Goal: Task Accomplishment & Management: Use online tool/utility

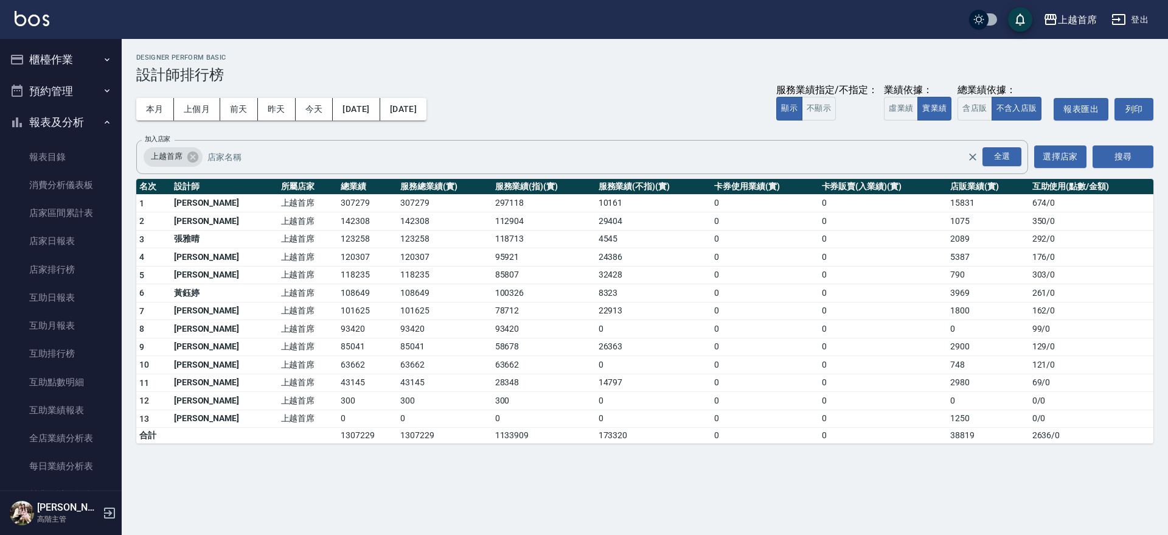
click at [84, 68] on button "櫃檯作業" at bounding box center [61, 60] width 112 height 32
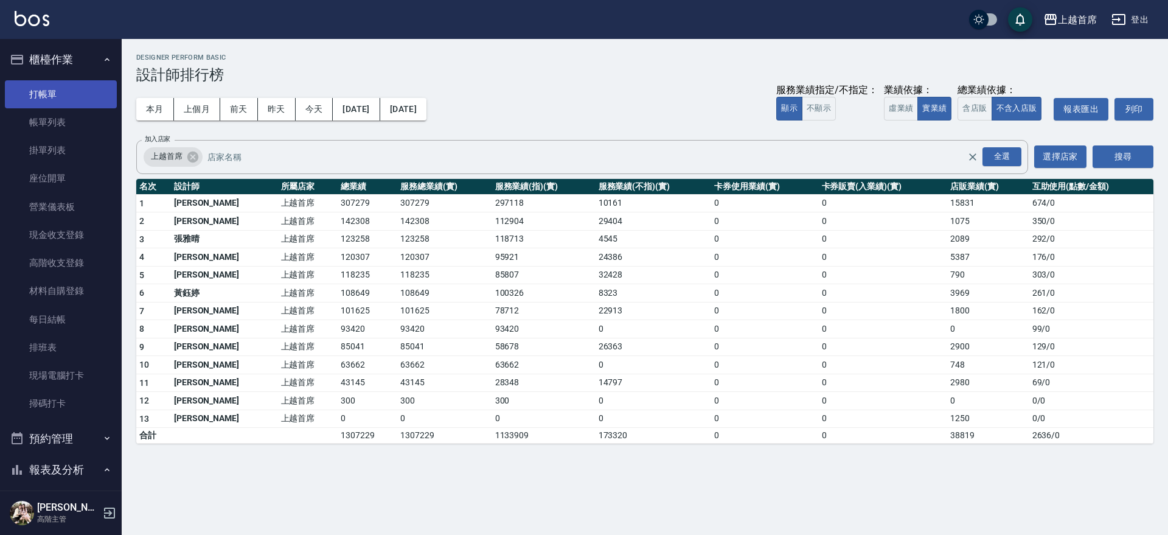
click at [91, 85] on link "打帳單" at bounding box center [61, 94] width 112 height 28
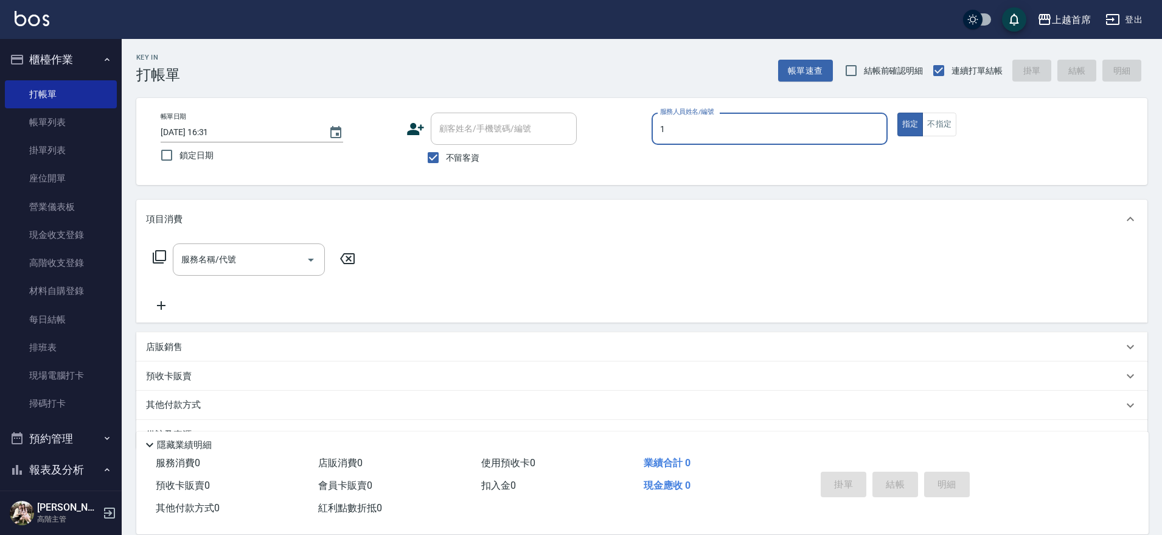
type input "[PERSON_NAME]-1"
type button "true"
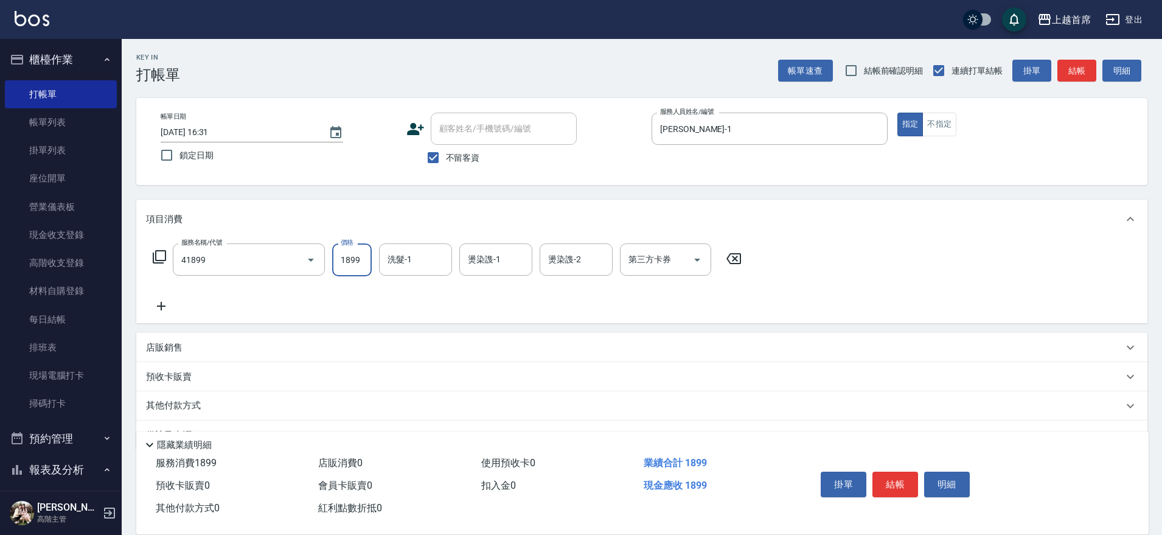
type input "染髮D餐(41899)"
type input "[PERSON_NAME]-16"
click at [648, 257] on div "第三方卡券 第三方卡券" at bounding box center [665, 259] width 91 height 32
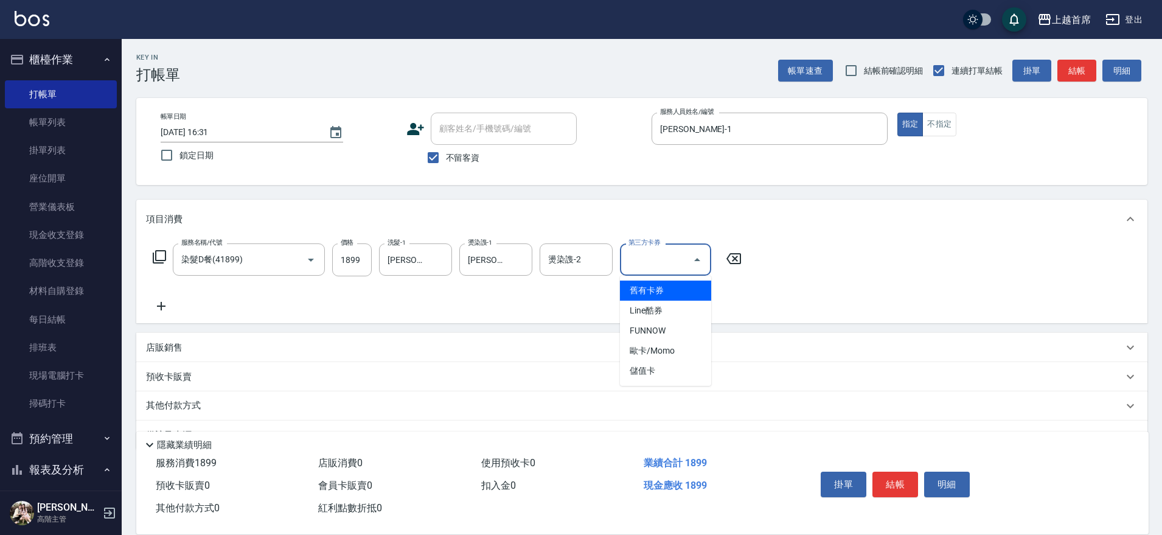
click at [363, 307] on div "服務名稱/代號 染髮D餐(41899) 服務名稱/代號 價格 1899 價格 洗髮-1 陳育珊-16 洗髮-1 燙染謢-1 陳育珊-16 燙染謢-1 燙染謢-…" at bounding box center [447, 278] width 603 height 70
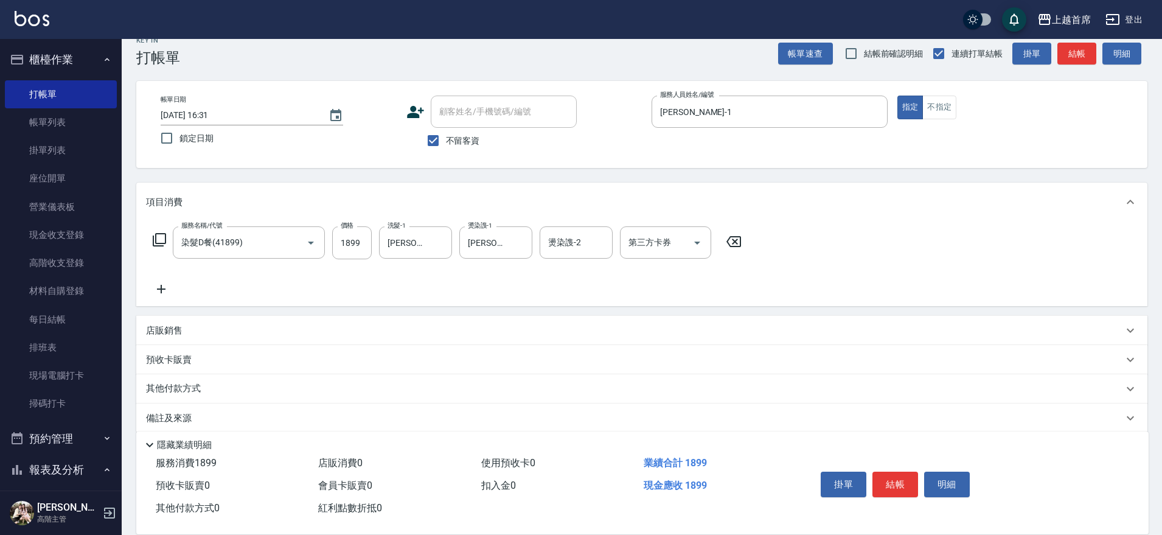
scroll to position [32, 0]
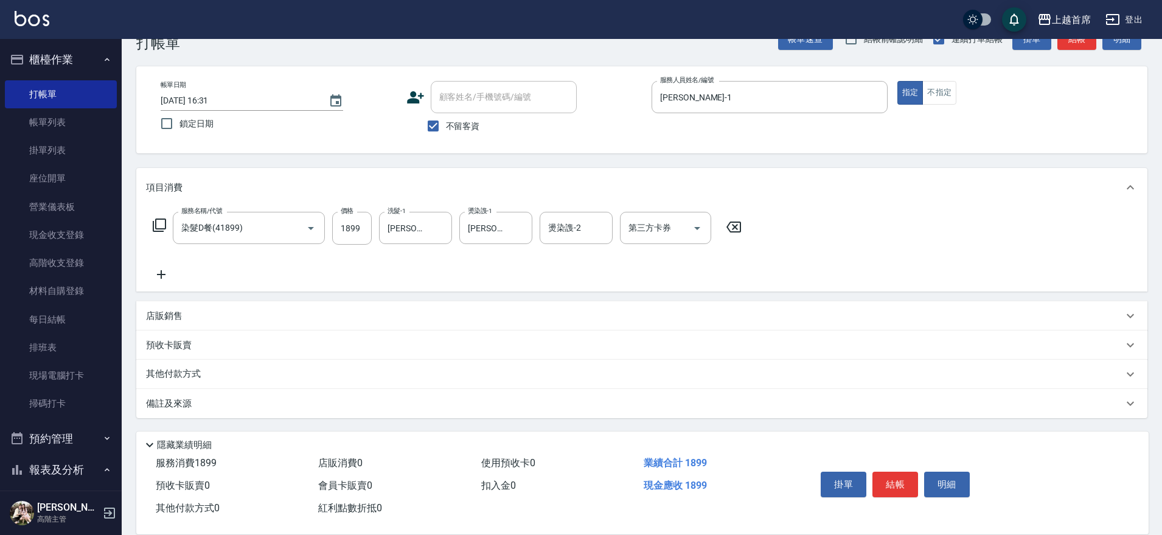
click at [224, 371] on div "其他付款方式" at bounding box center [634, 373] width 977 height 13
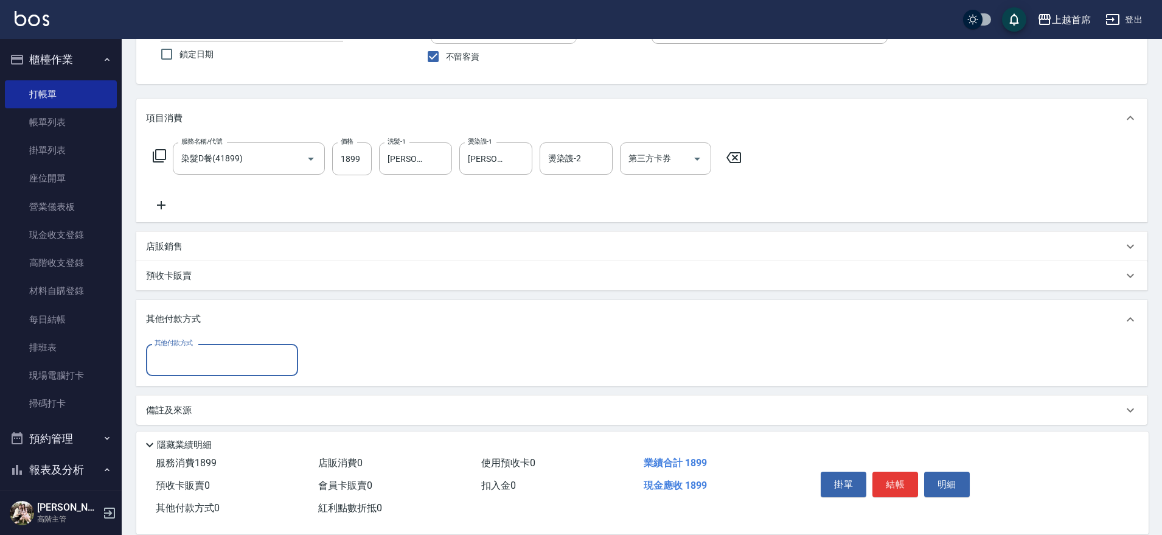
scroll to position [108, 0]
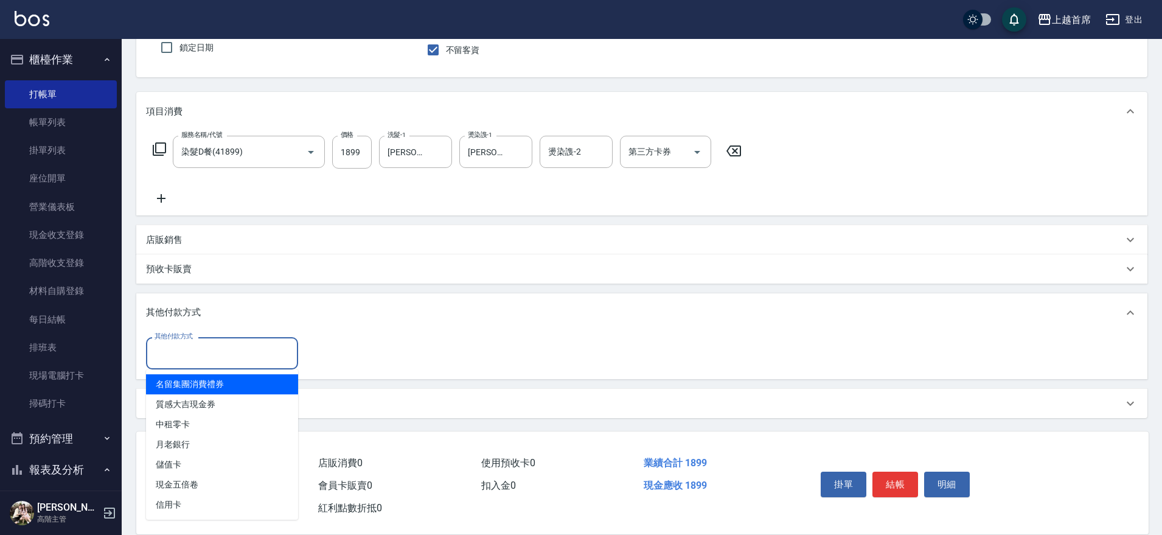
click at [211, 349] on input "其他付款方式" at bounding box center [221, 353] width 141 height 21
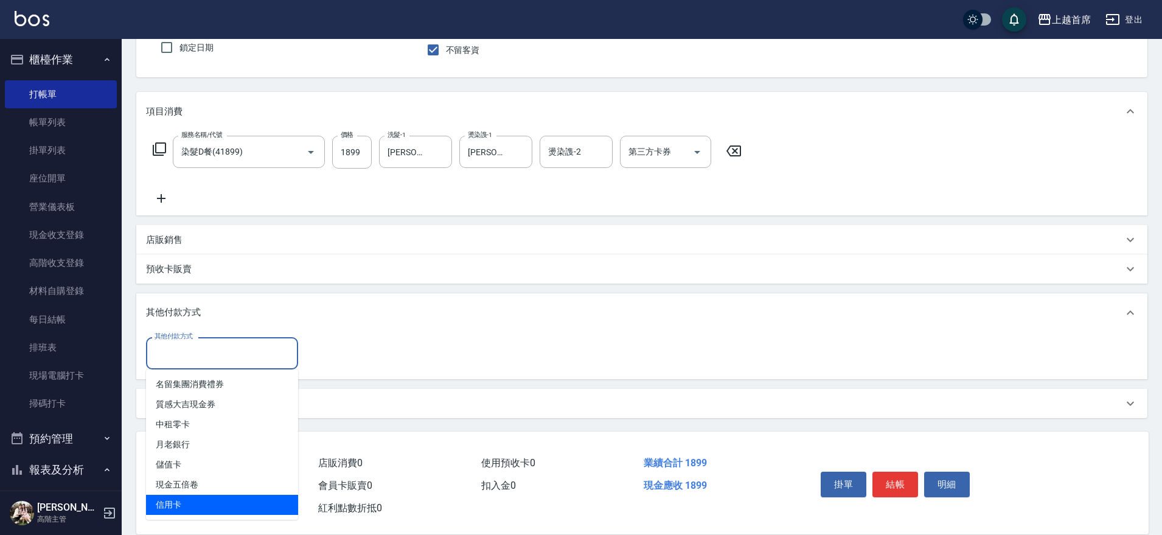
click at [209, 500] on span "信用卡" at bounding box center [222, 505] width 152 height 20
type input "信用卡"
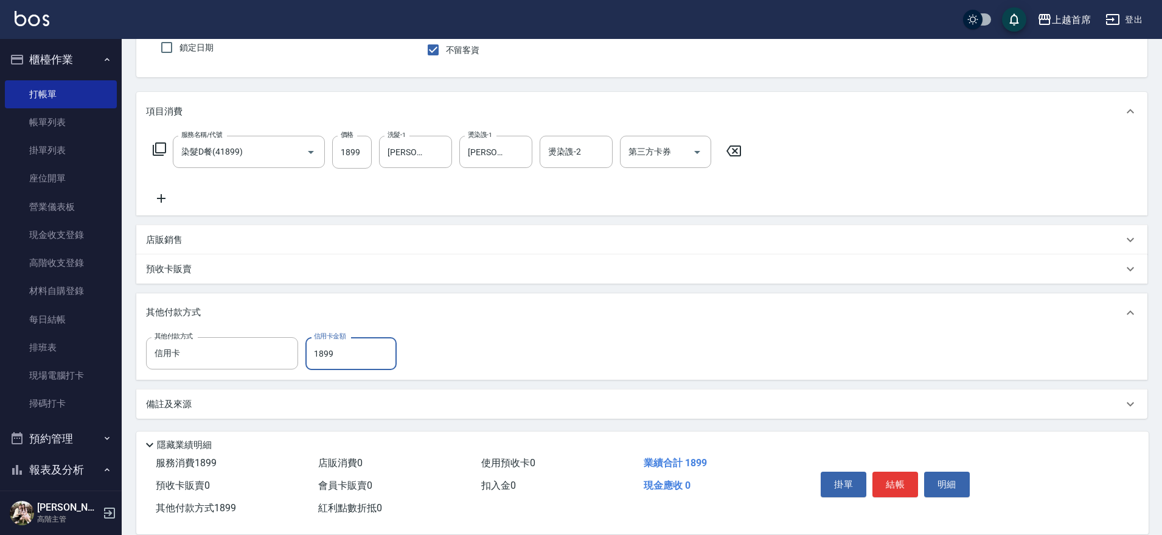
type input "1899"
click at [903, 485] on button "結帳" at bounding box center [895, 485] width 46 height 26
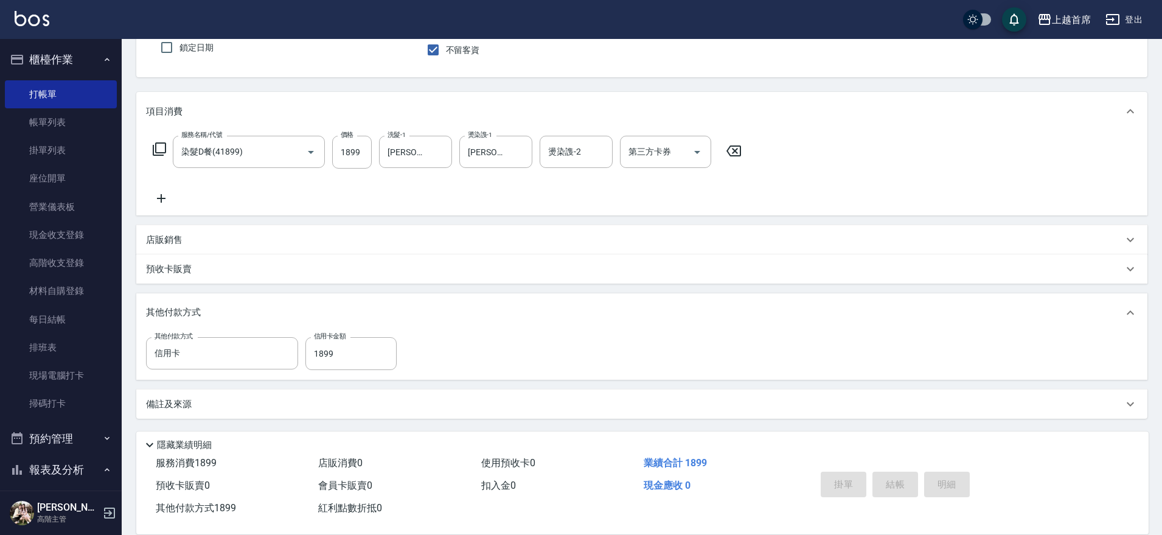
type input "2025/09/06 16:32"
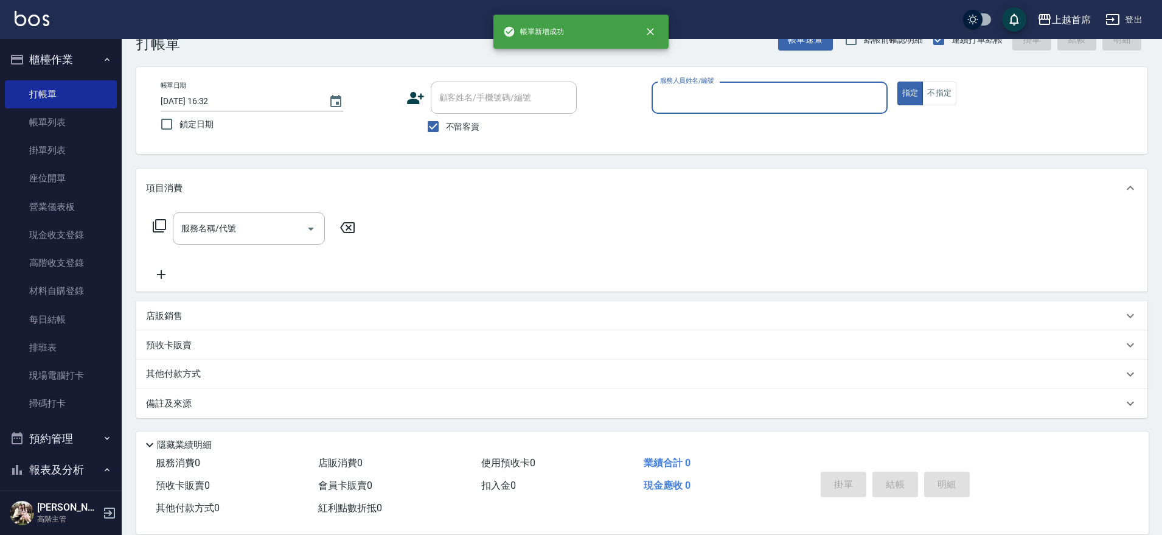
scroll to position [31, 0]
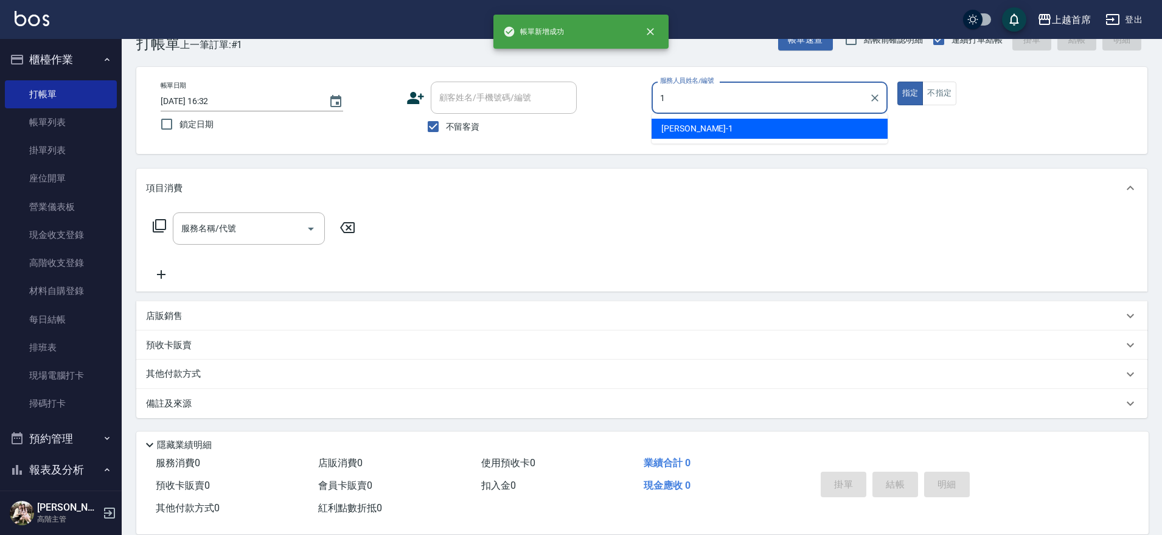
type input "江芷螢-1"
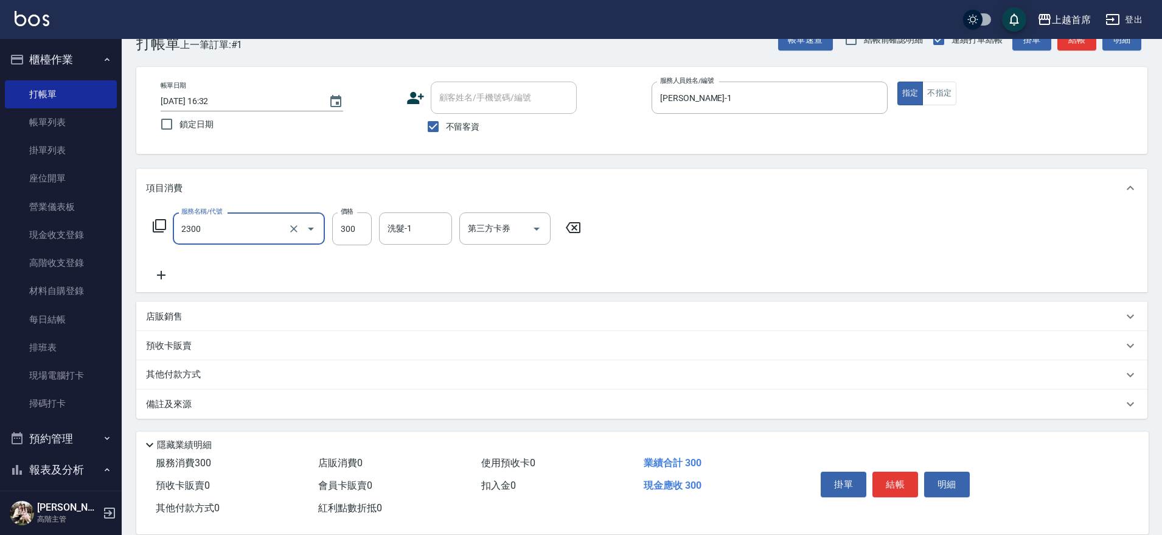
type input "單剪指定300(2300)"
click at [193, 374] on p "其他付款方式" at bounding box center [176, 374] width 61 height 13
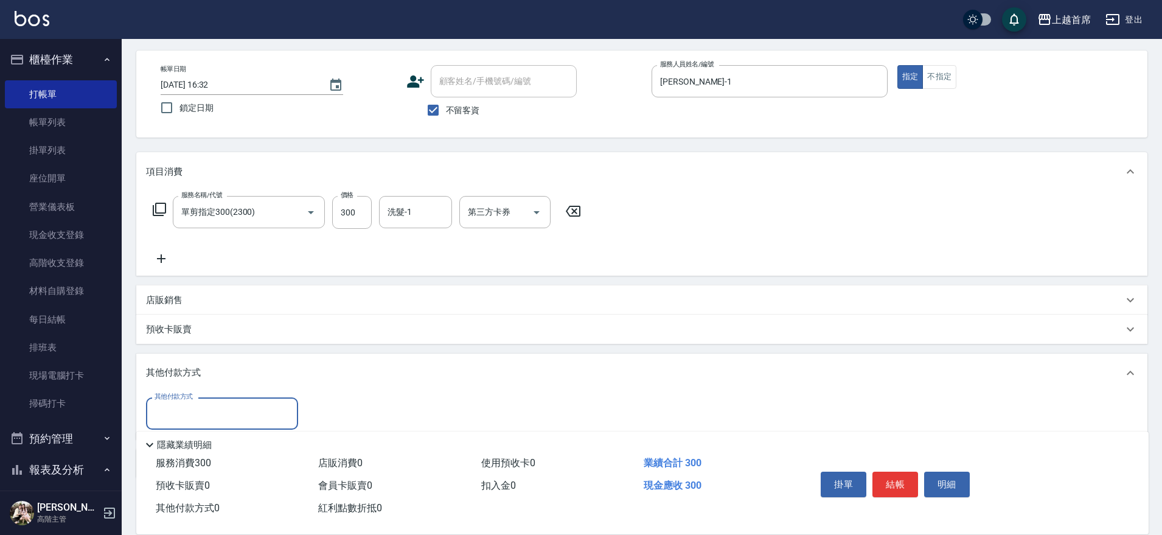
scroll to position [108, 0]
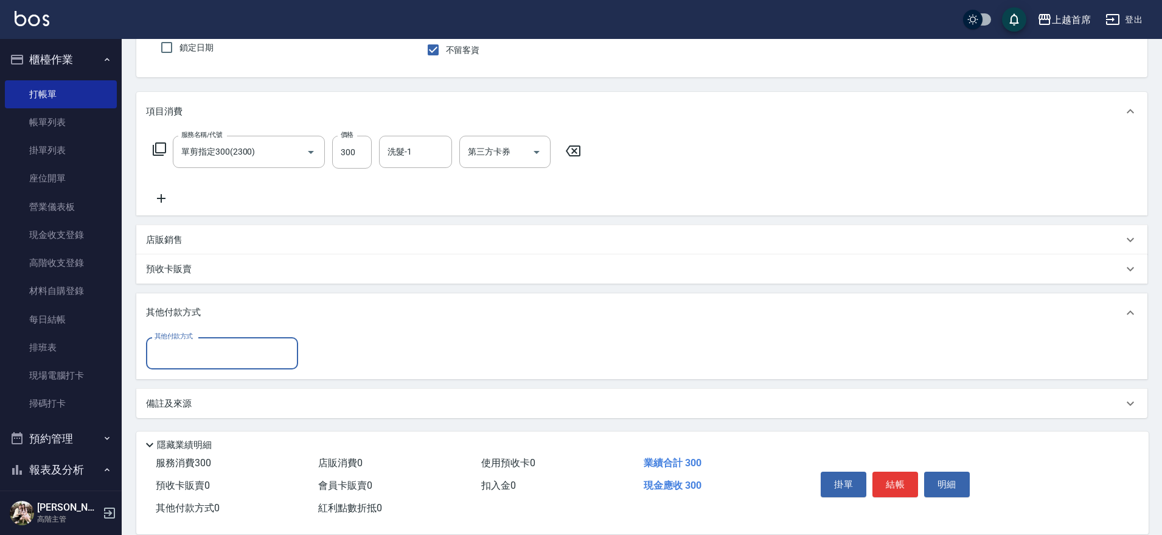
click at [215, 352] on input "其他付款方式" at bounding box center [221, 353] width 141 height 21
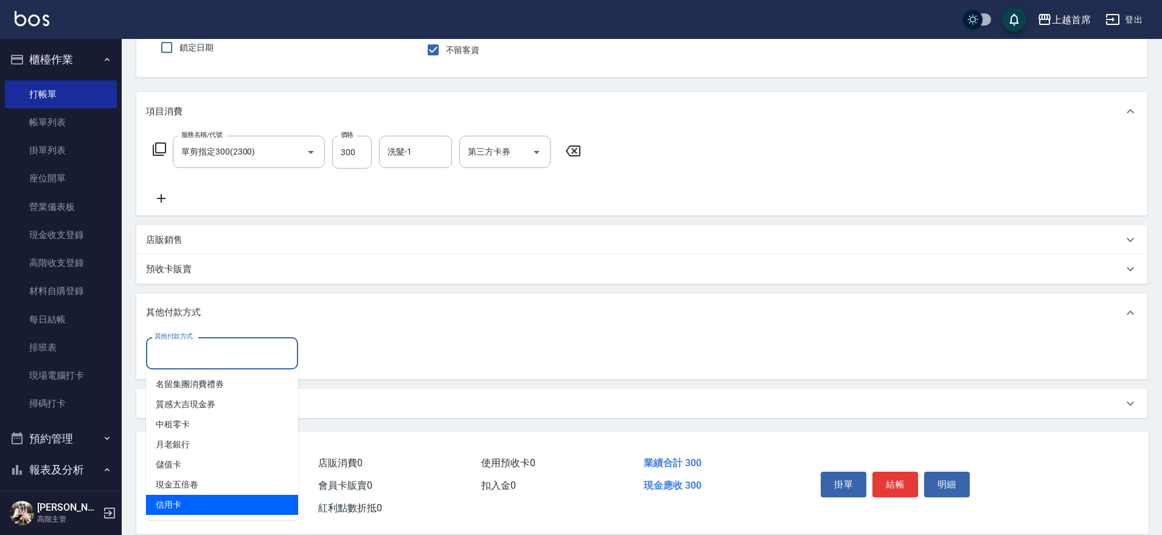
click at [197, 498] on span "信用卡" at bounding box center [222, 505] width 152 height 20
type input "信用卡"
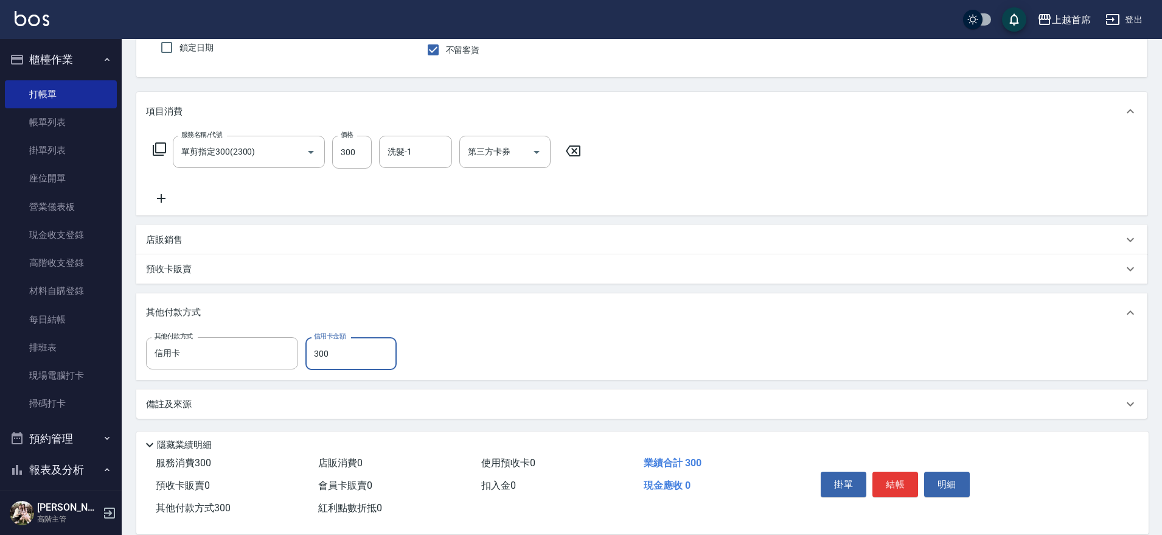
type input "300"
click at [893, 475] on button "結帳" at bounding box center [895, 485] width 46 height 26
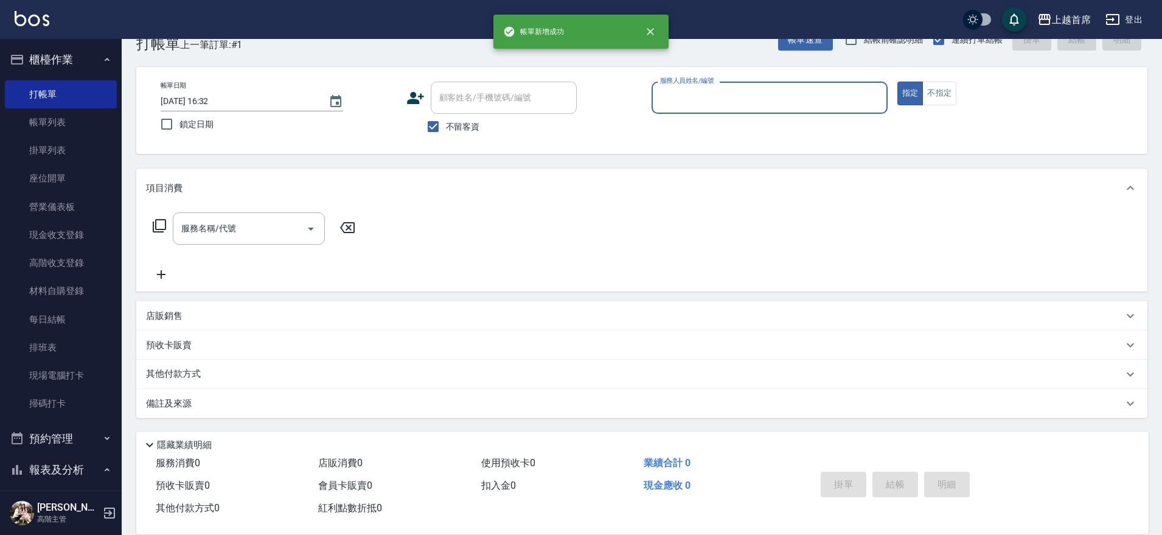
scroll to position [31, 0]
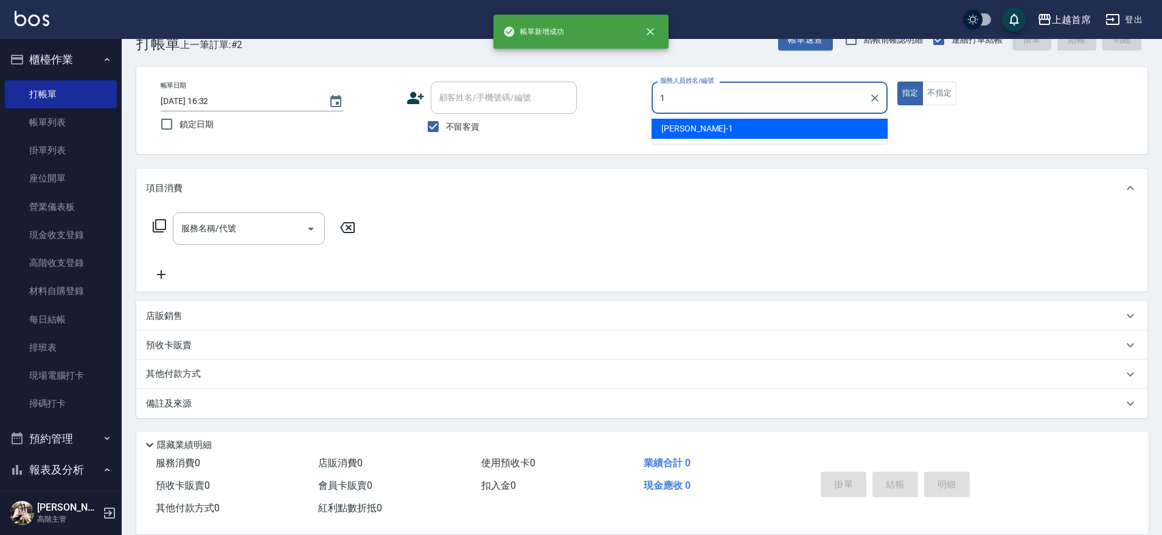
type input "江芷螢-1"
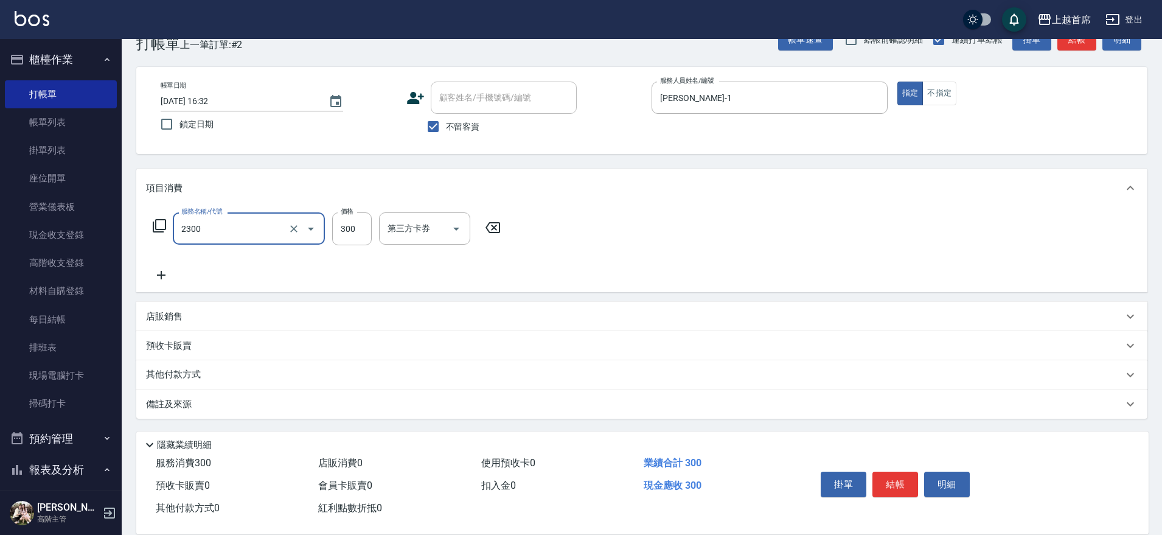
type input "單剪指定300(2300)"
click at [190, 371] on p "其他付款方式" at bounding box center [176, 374] width 61 height 13
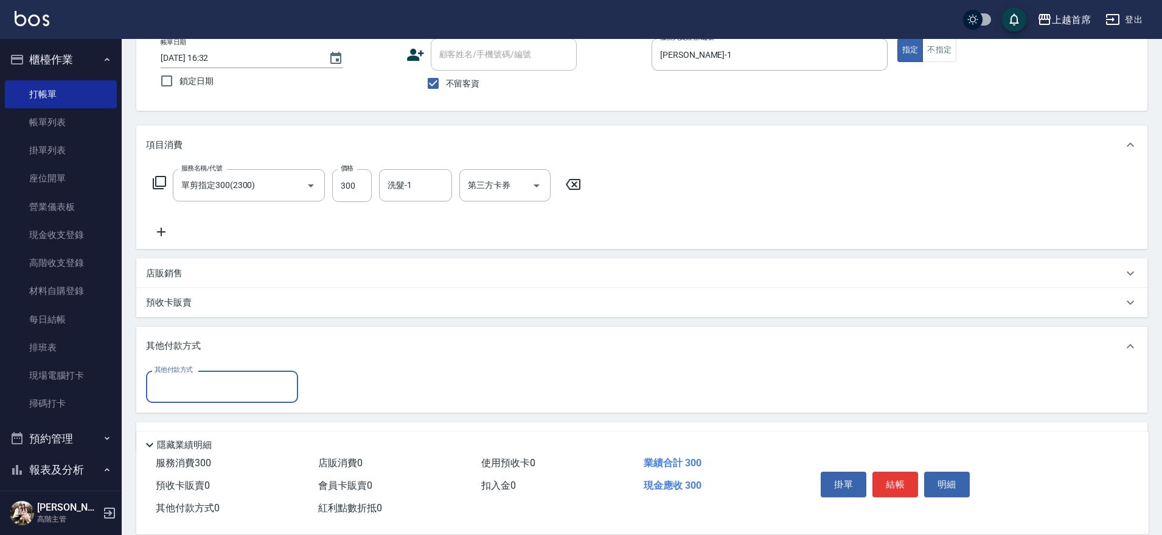
scroll to position [76, 0]
click at [201, 374] on input "其他付款方式" at bounding box center [221, 384] width 141 height 21
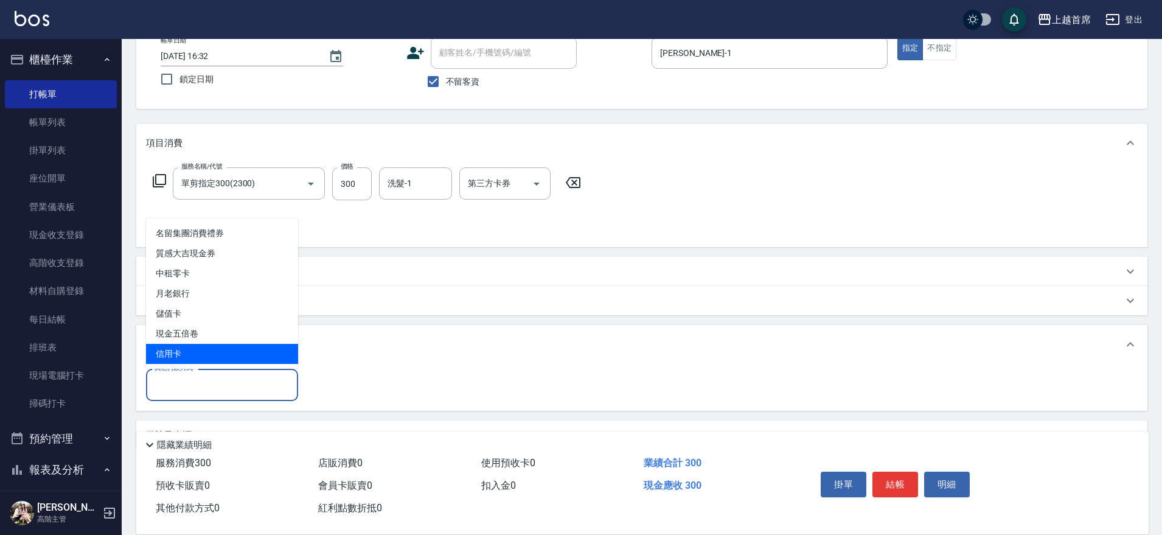
click at [192, 356] on span "信用卡" at bounding box center [222, 354] width 152 height 20
type input "信用卡"
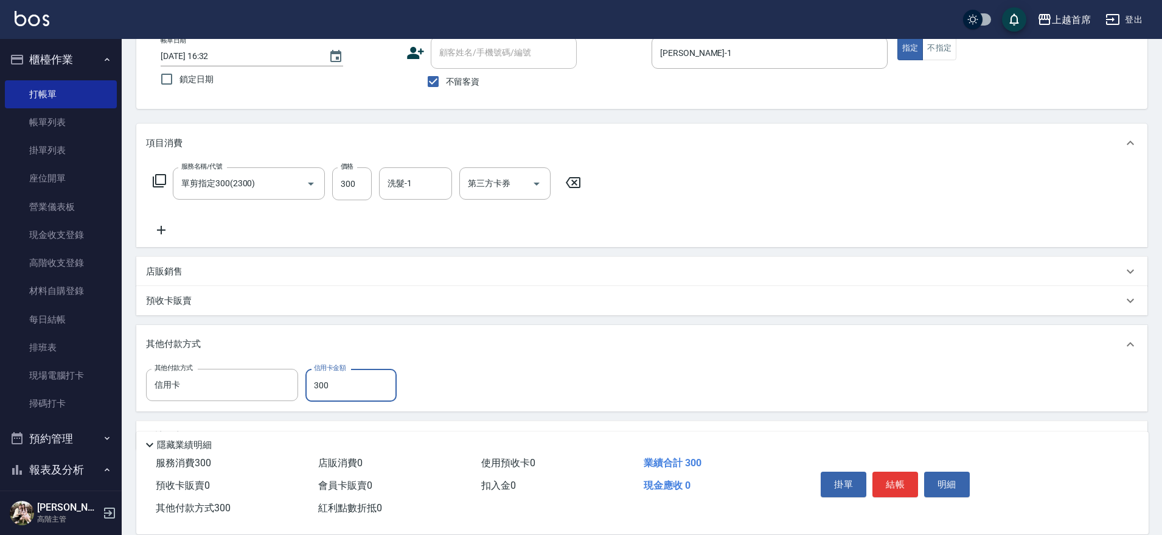
type input "300"
click at [911, 476] on button "結帳" at bounding box center [895, 485] width 46 height 26
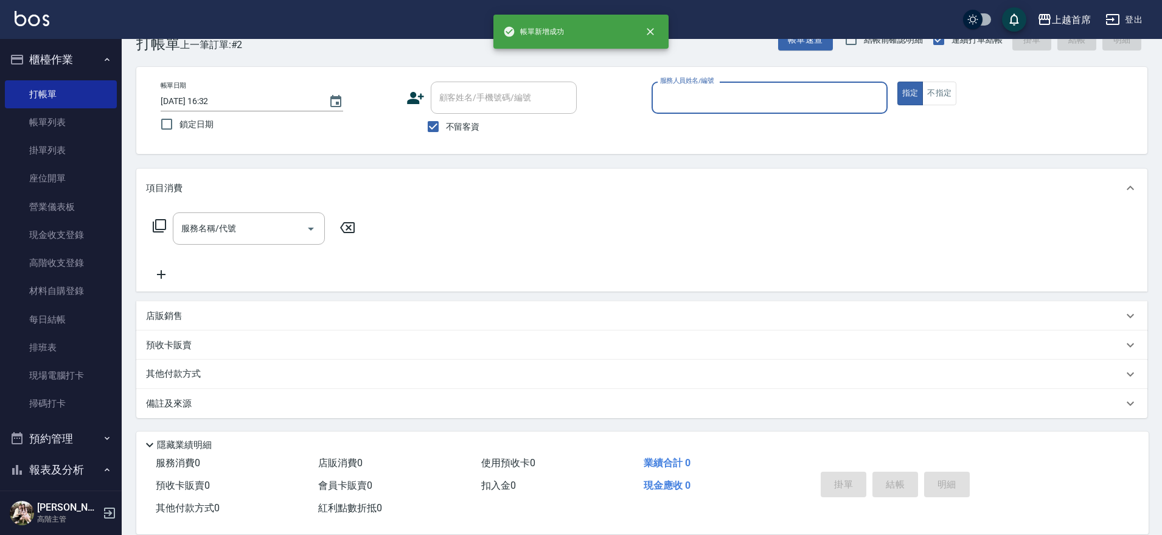
scroll to position [31, 0]
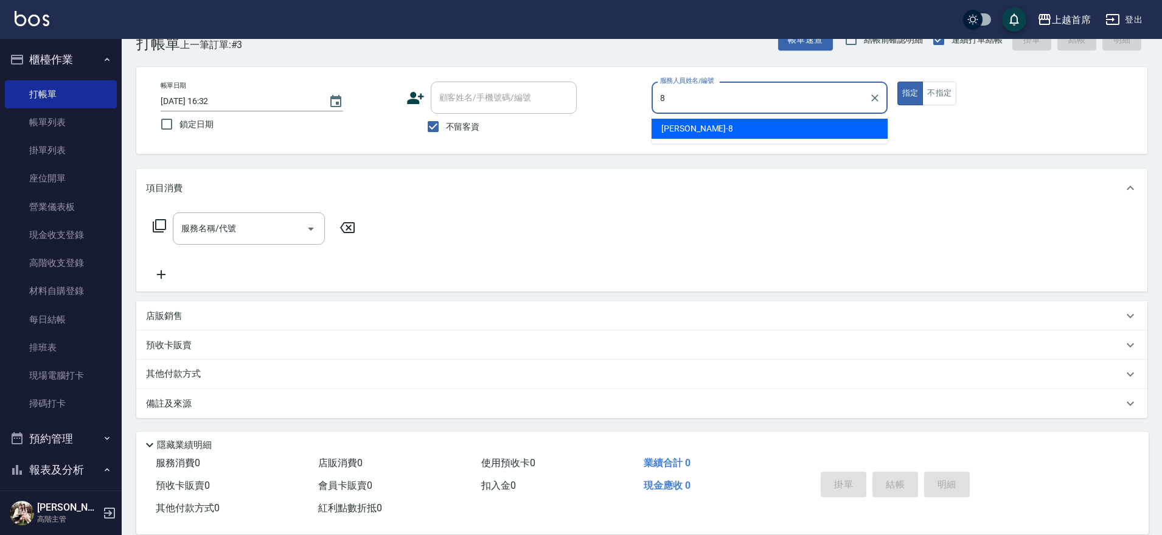
type input "謝凉好-8"
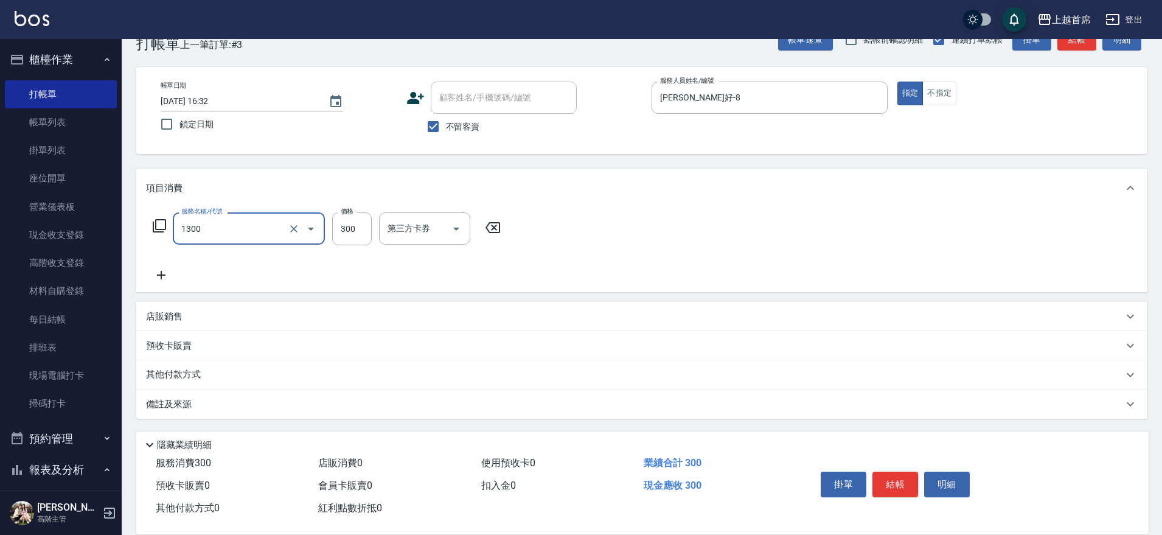
type input "洗髮(1300)"
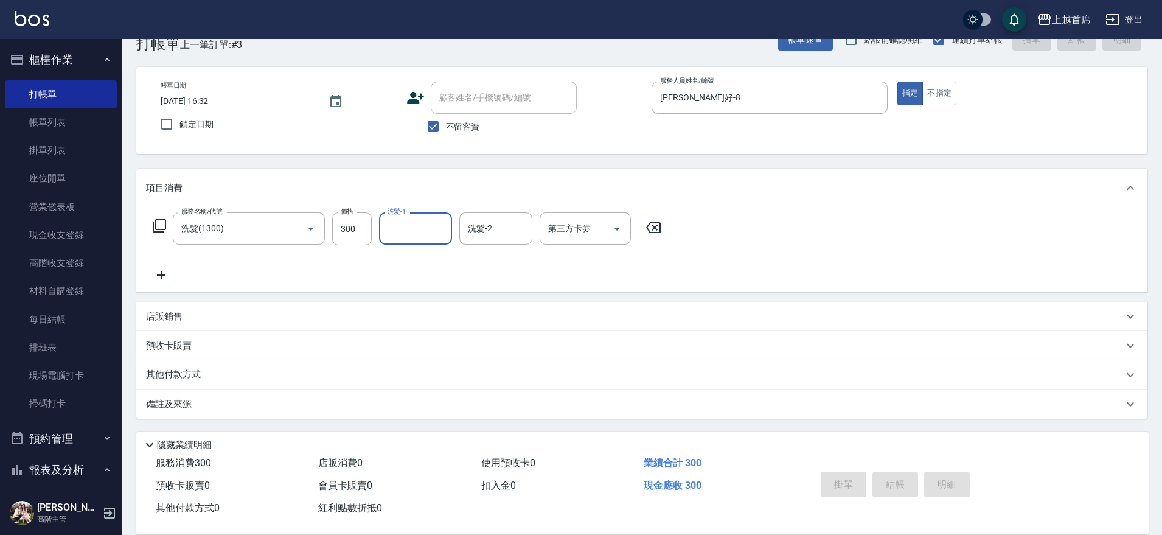
type input "2025/09/06 16:33"
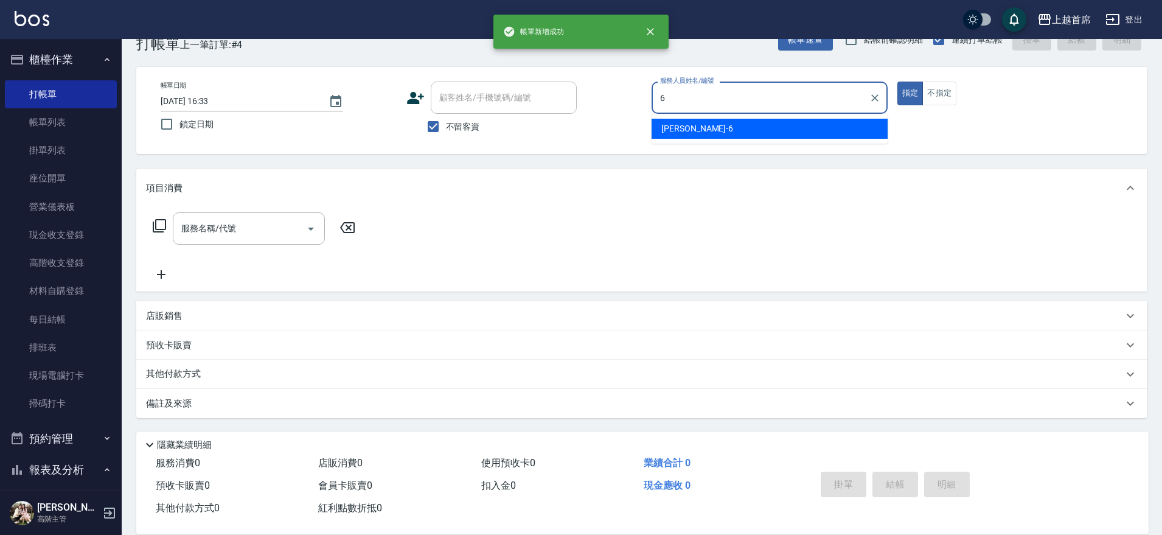
type input "Aki-6"
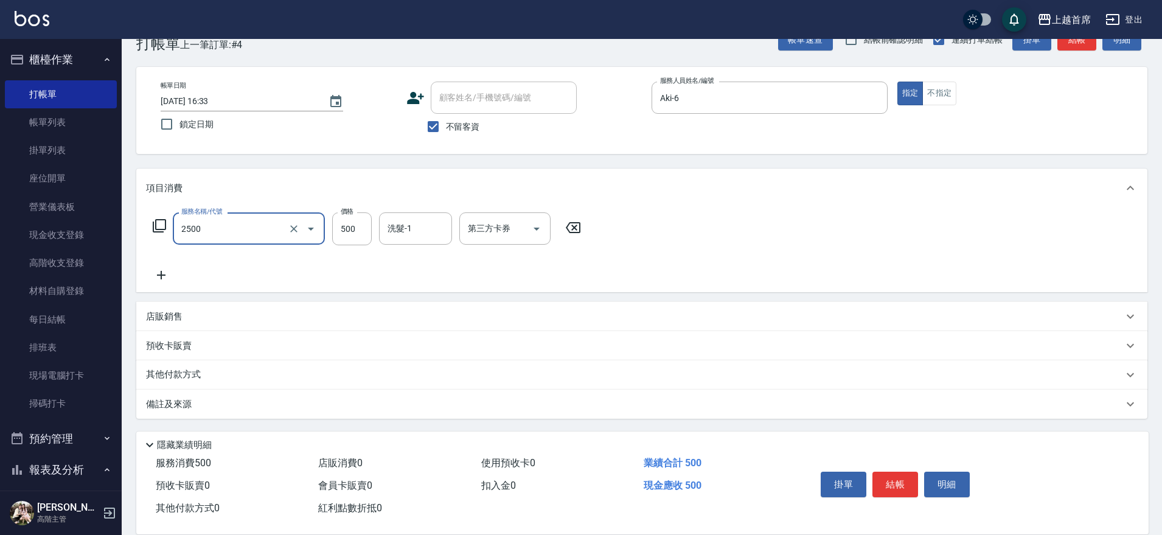
type input "海鹽洗剪500(2500)"
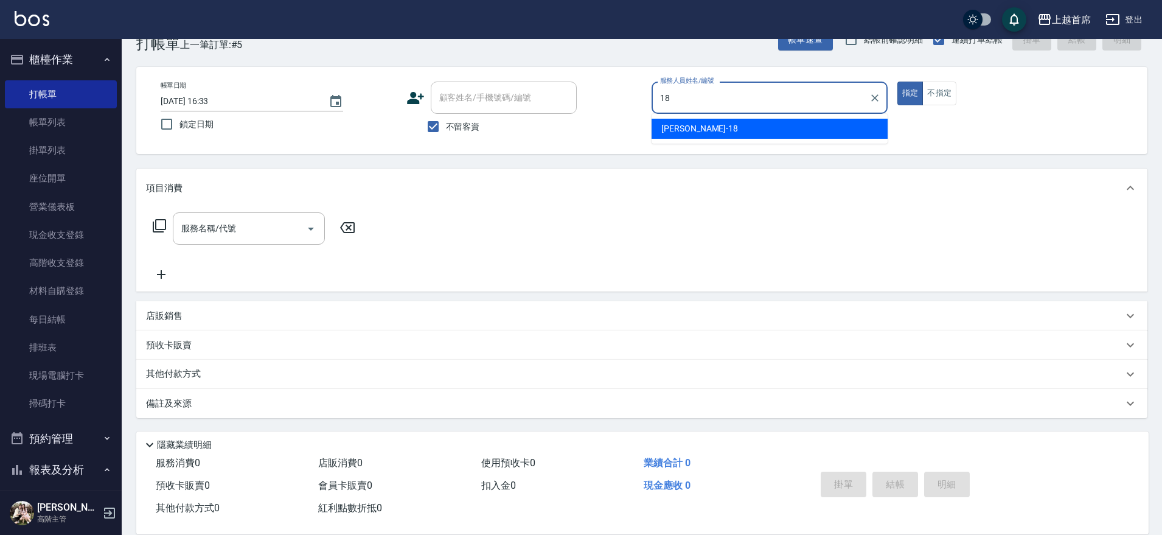
type input "Linda-18"
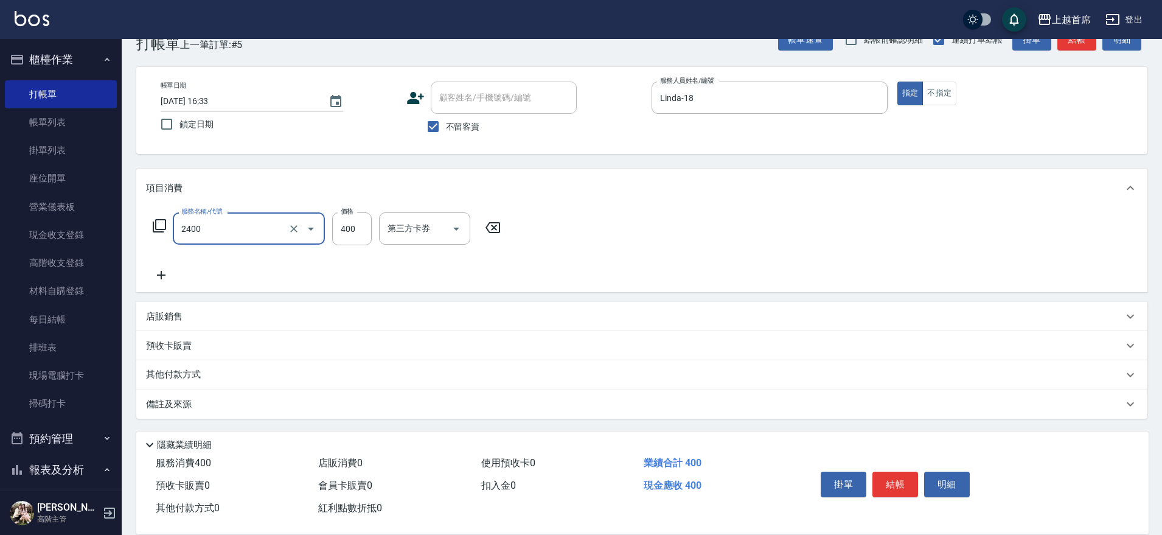
type input "指定一般洗剪400(2400)"
type input "300"
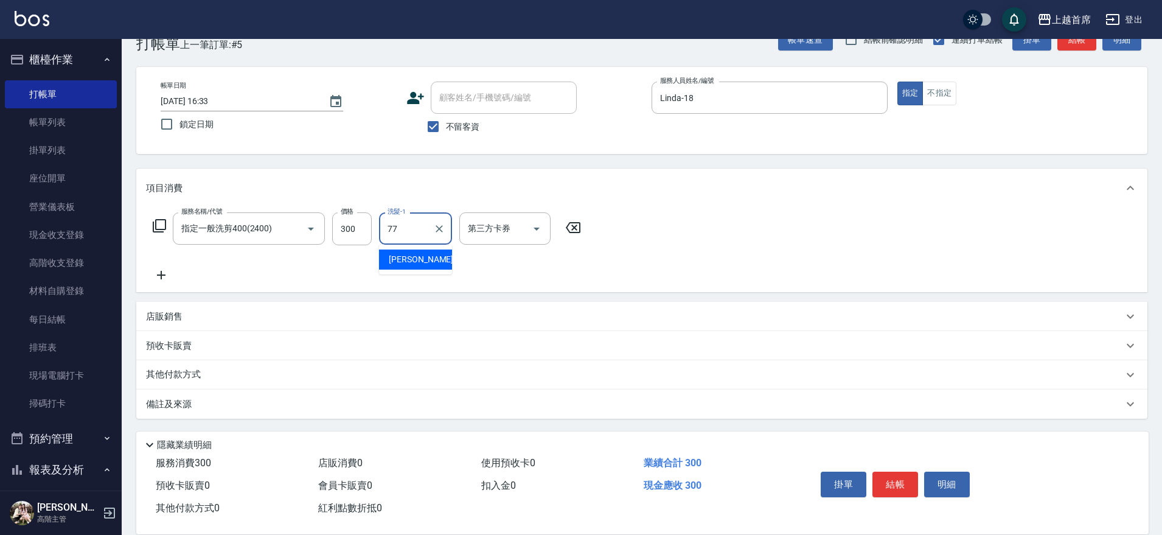
type input "黃品芳-77"
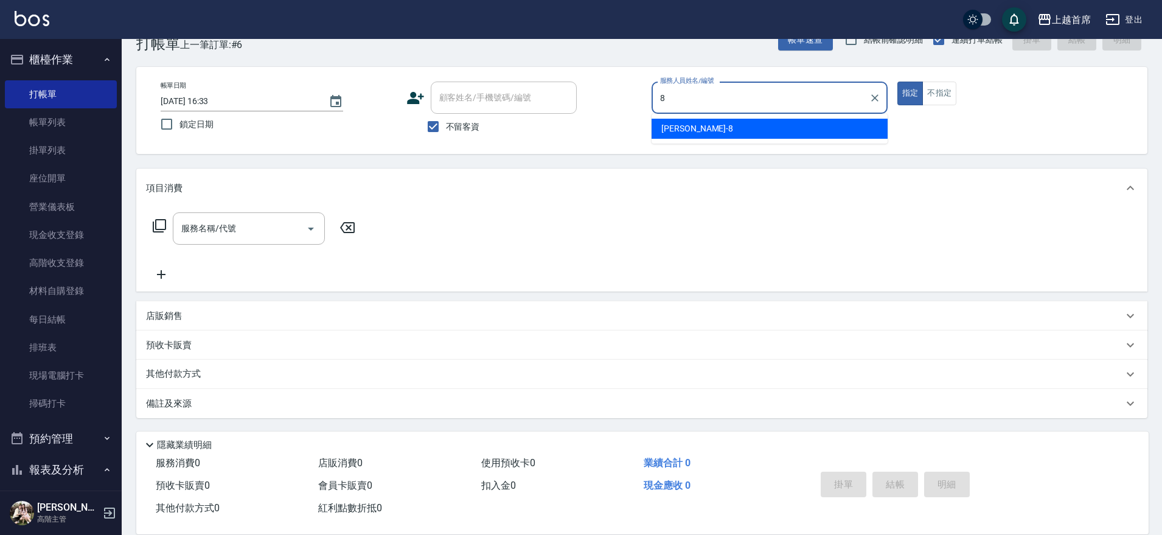
type input "謝凉好-8"
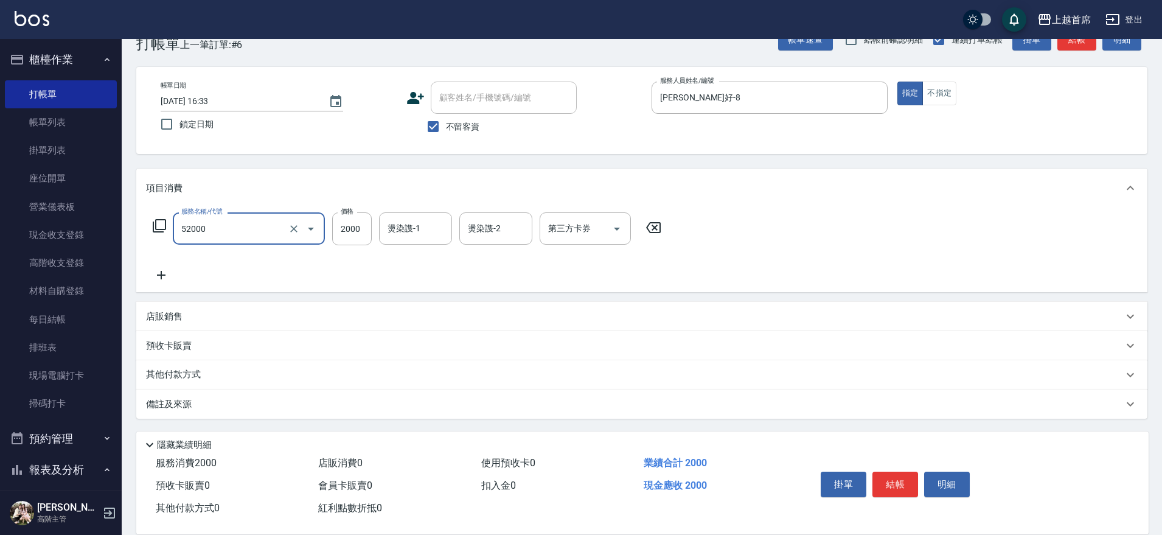
type input "黑耀光護髮(52000)"
type input "8400"
click at [297, 376] on div "其他付款方式" at bounding box center [634, 374] width 977 height 13
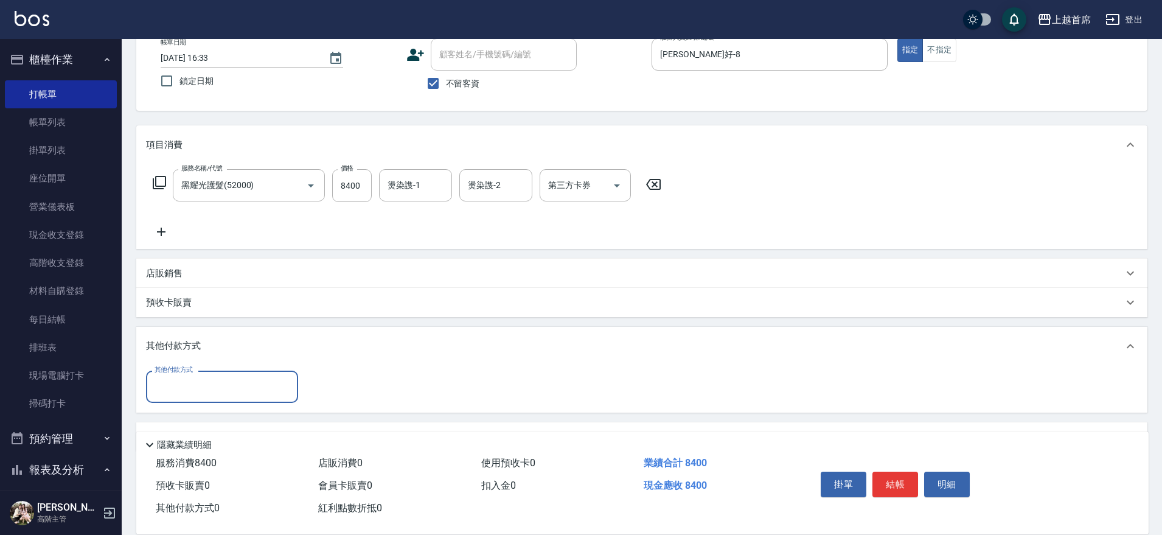
scroll to position [76, 0]
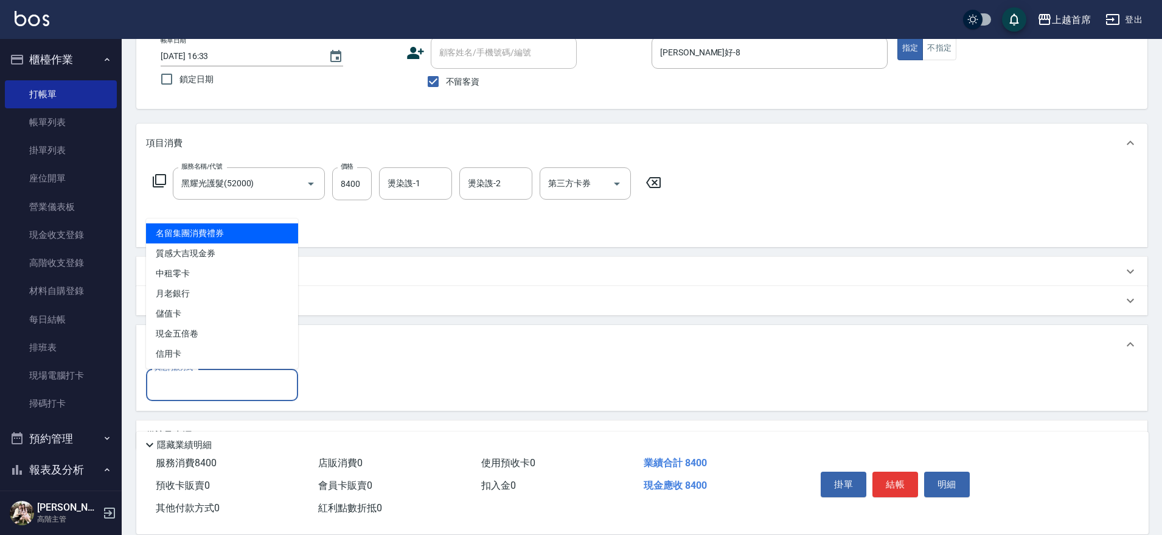
click at [247, 385] on input "其他付款方式" at bounding box center [221, 384] width 141 height 21
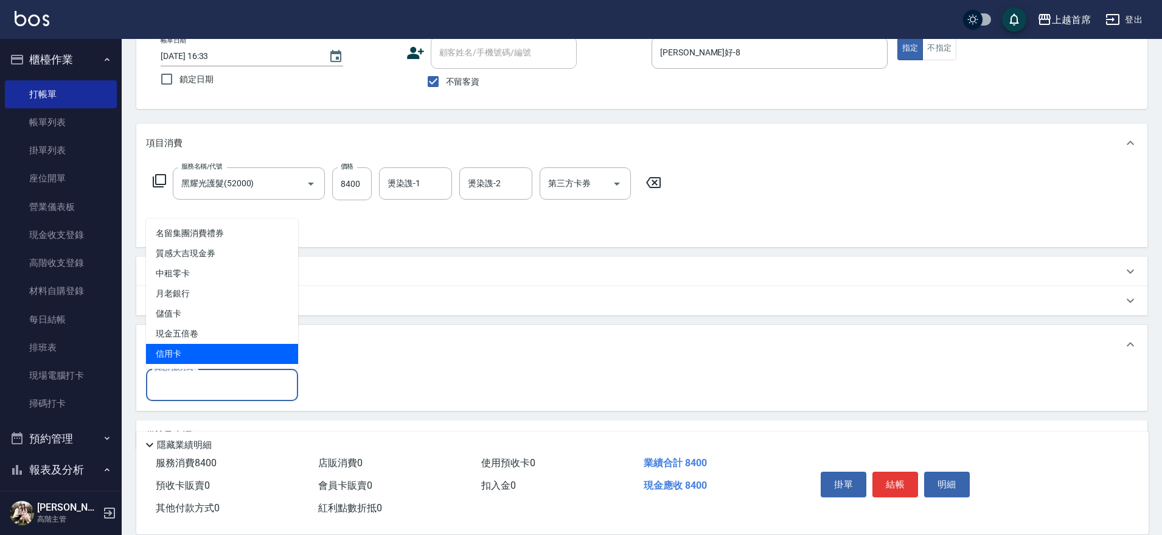
click at [203, 357] on span "信用卡" at bounding box center [222, 354] width 152 height 20
type input "信用卡"
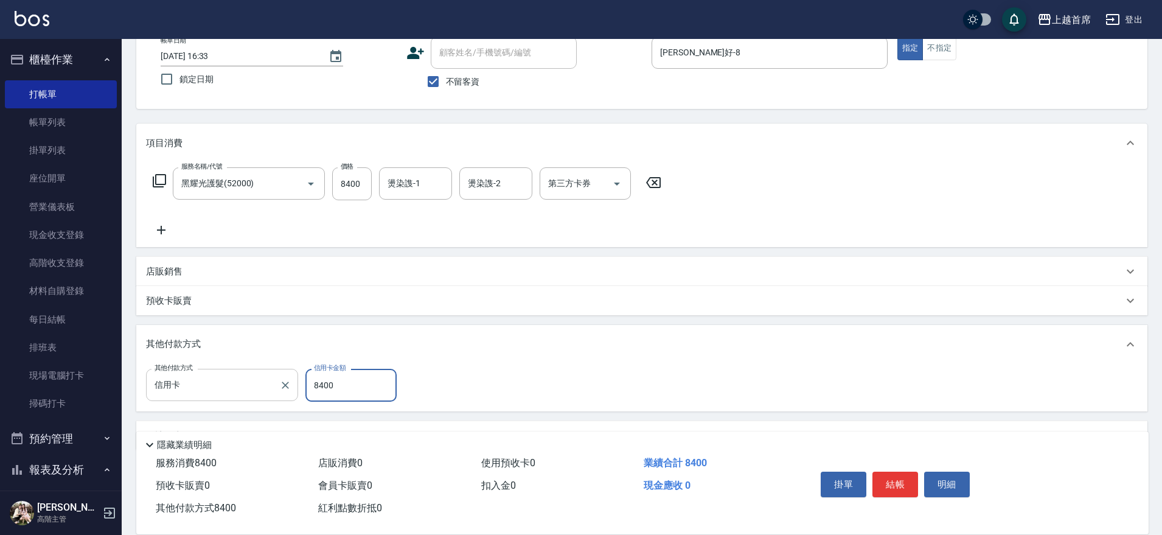
type input "8400"
type input "2025/09/06 16:34"
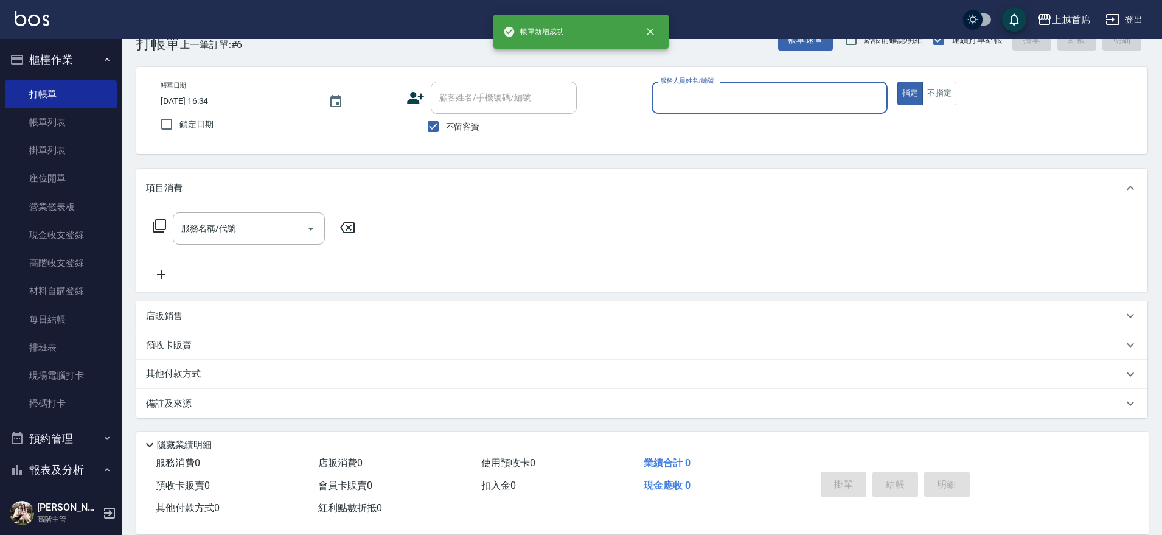
scroll to position [31, 0]
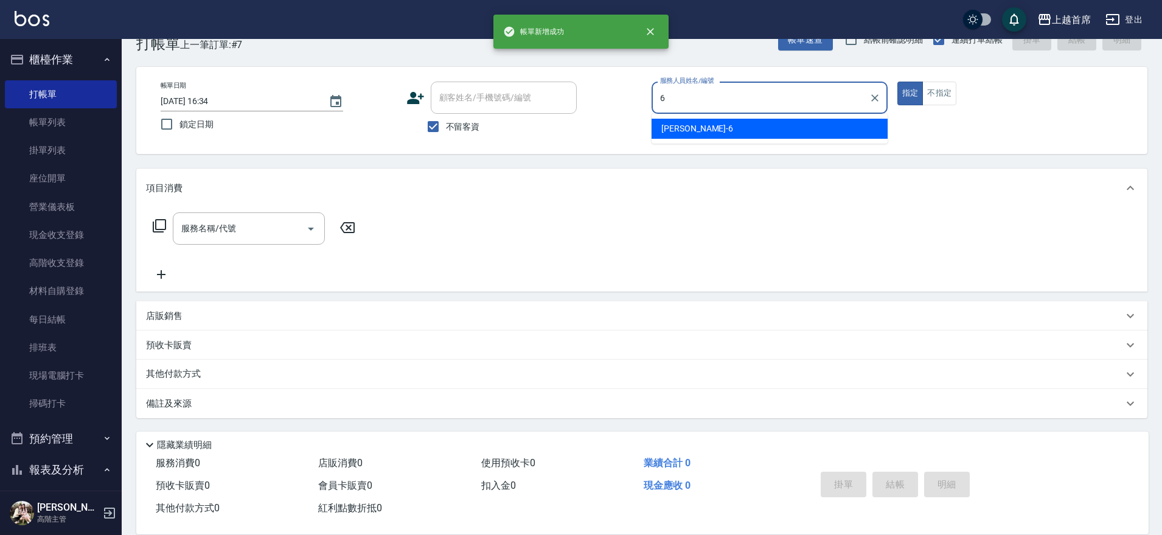
type input "Aki-6"
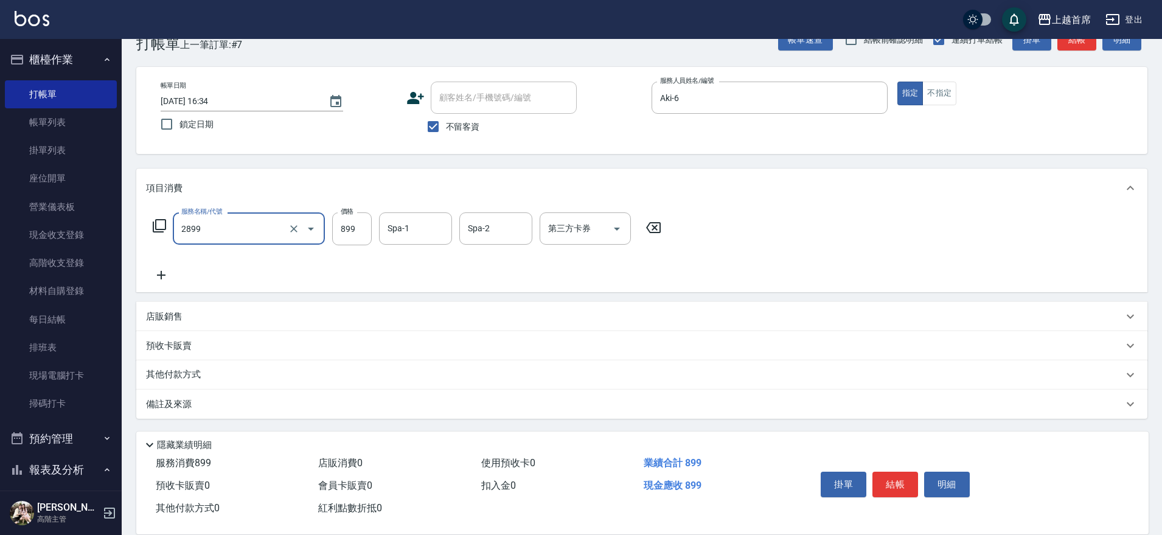
type input "899洗剪去角質套餐(2899)"
type input "801"
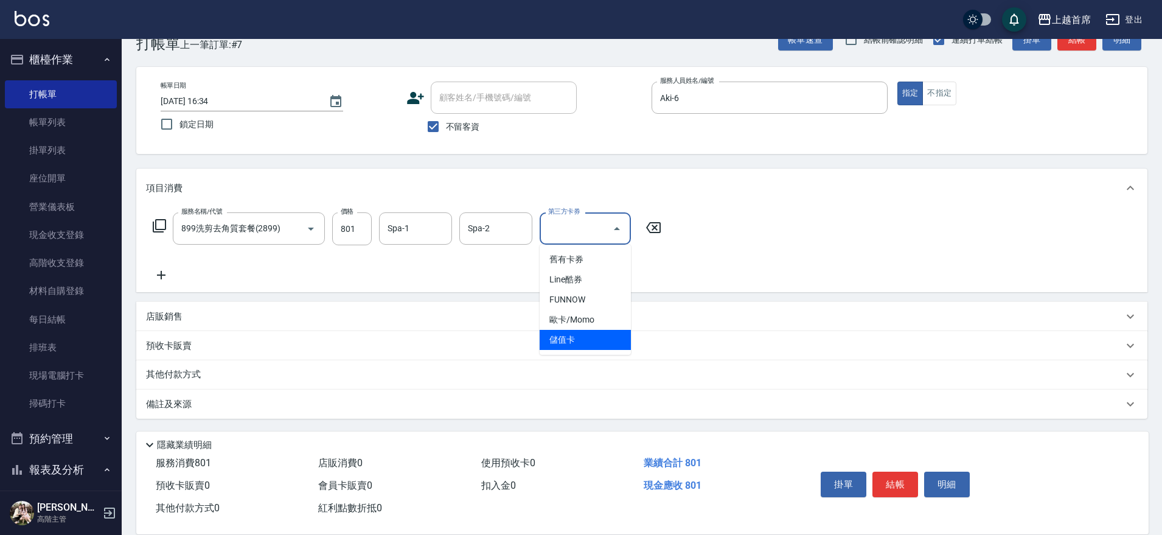
type input "儲值卡"
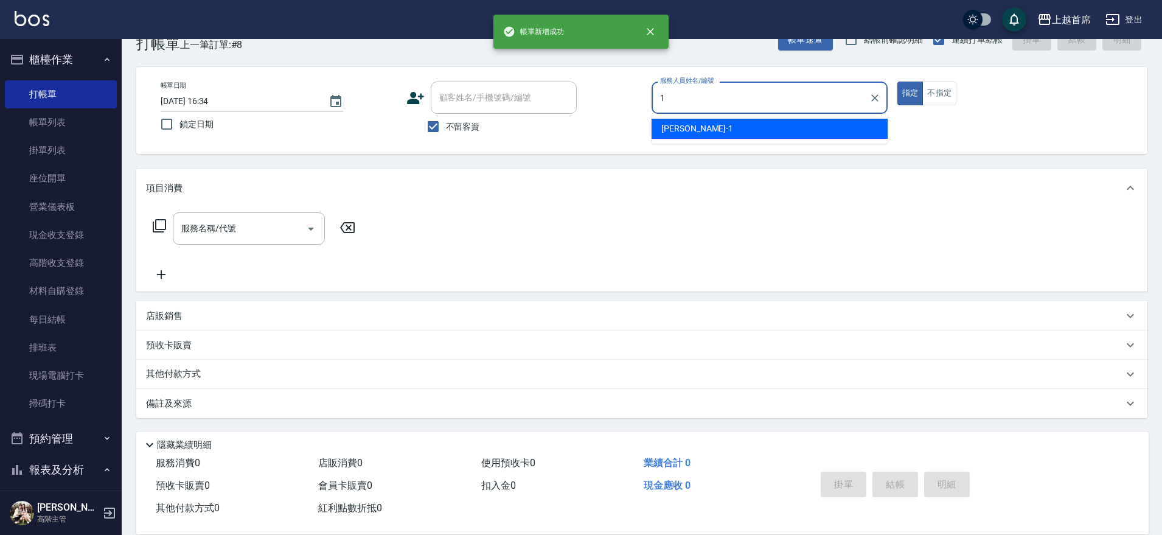
type input "江芷螢-1"
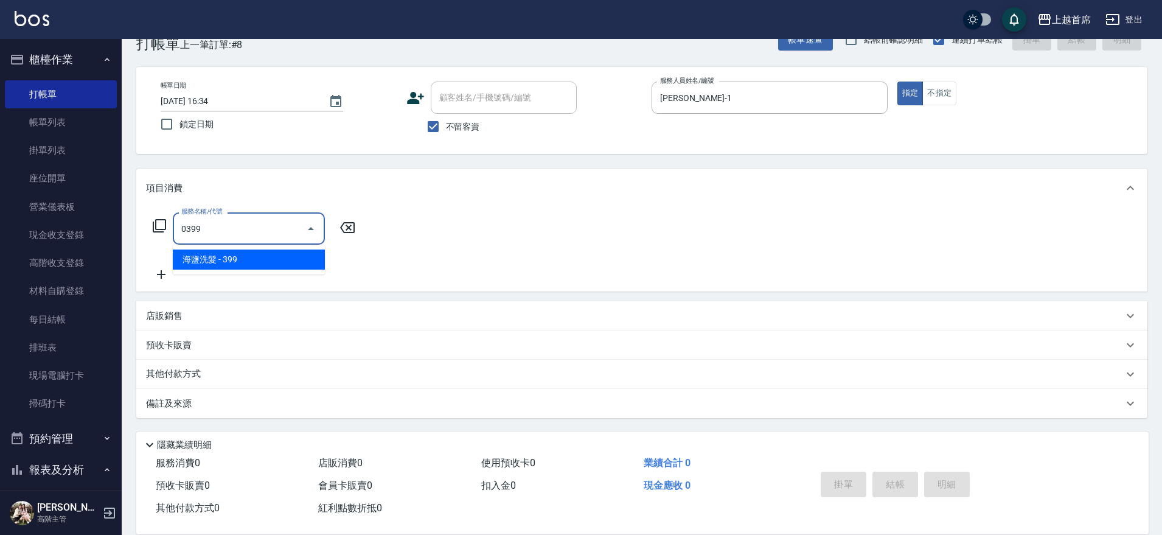
type input "海鹽洗髮(0399)"
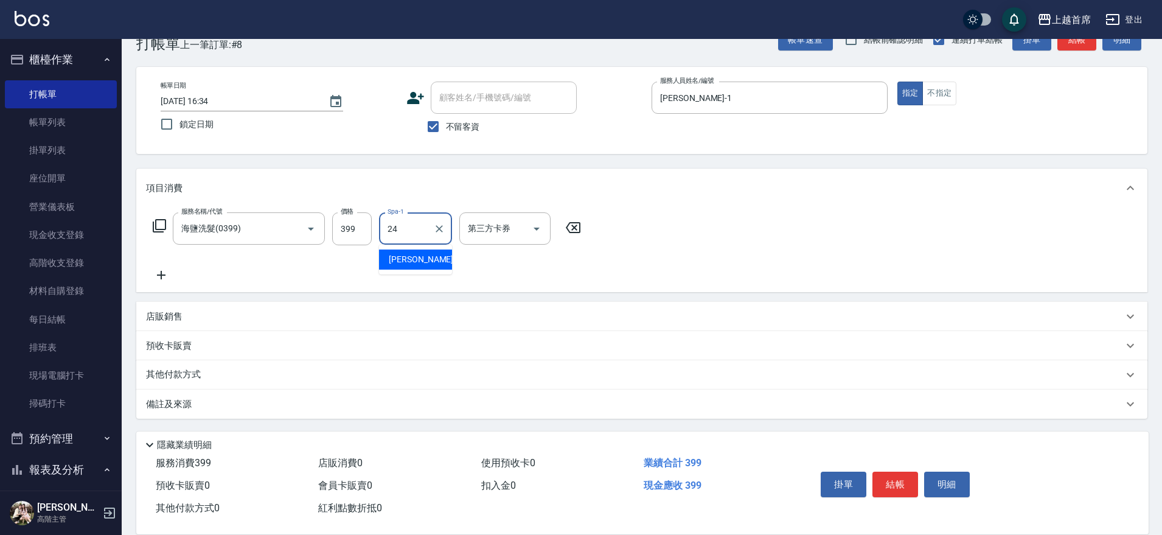
type input "丁于琴-24"
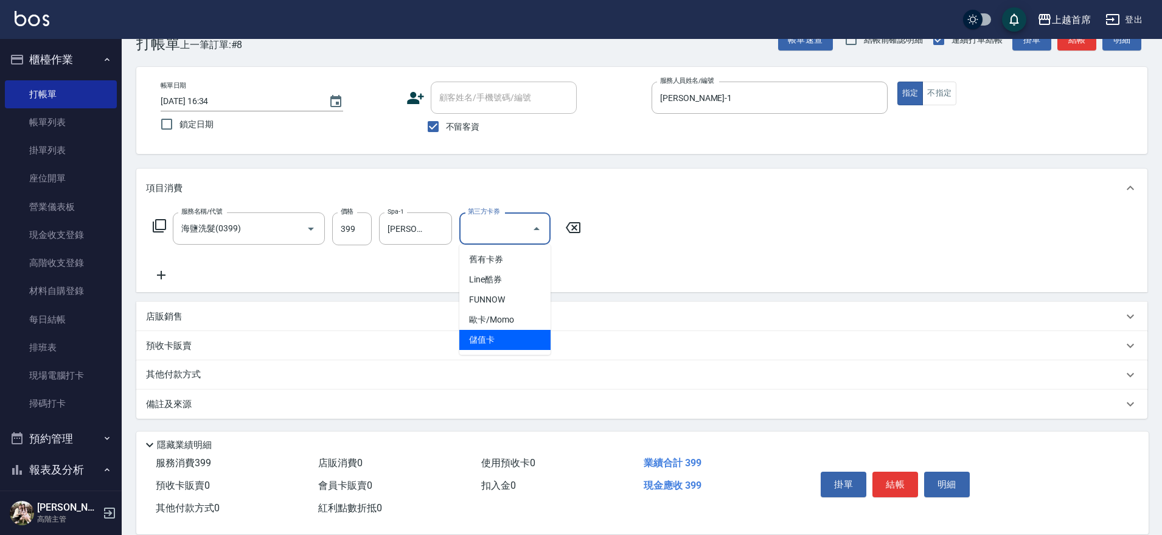
type input "儲值卡"
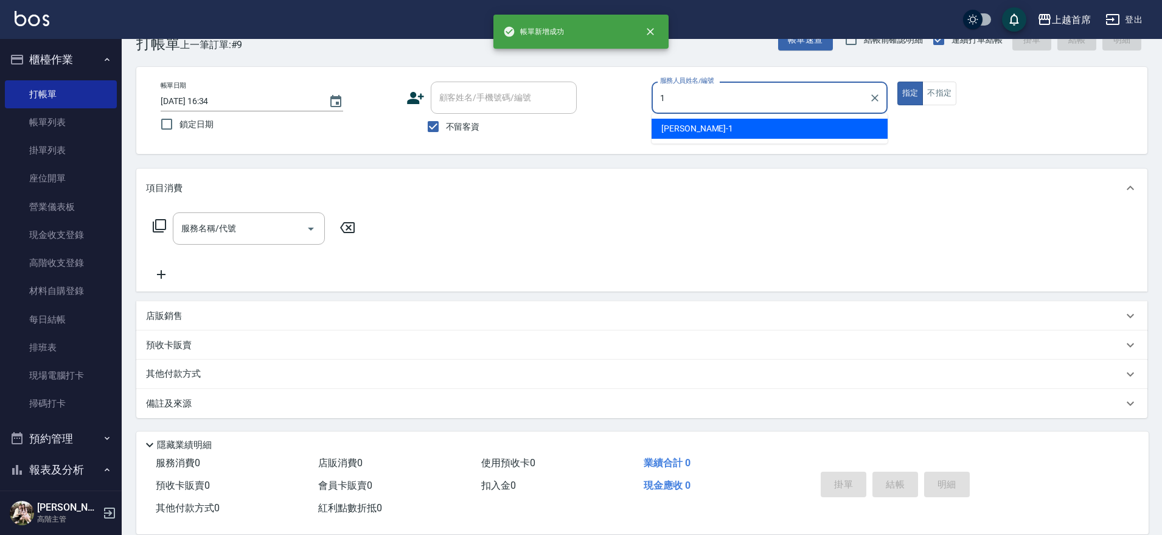
type input "江芷螢-1"
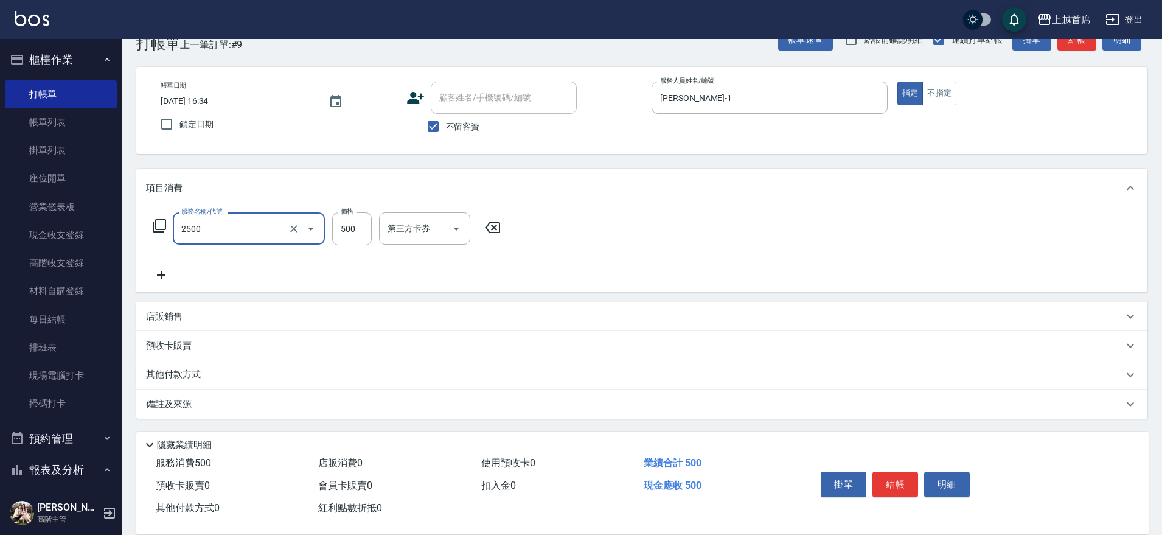
type input "海鹽洗剪500(2500)"
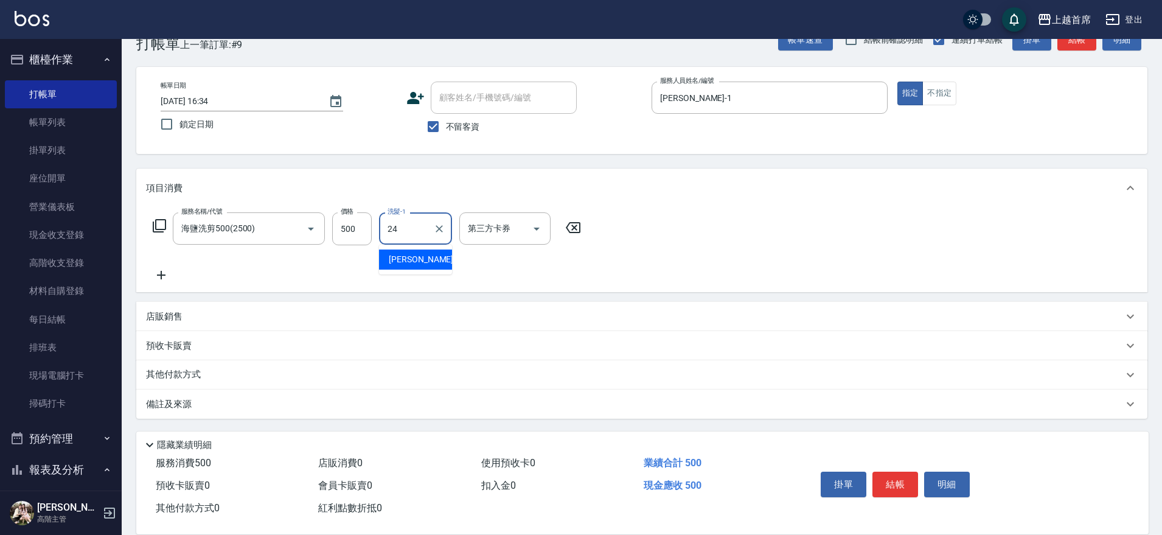
type input "丁于琴-24"
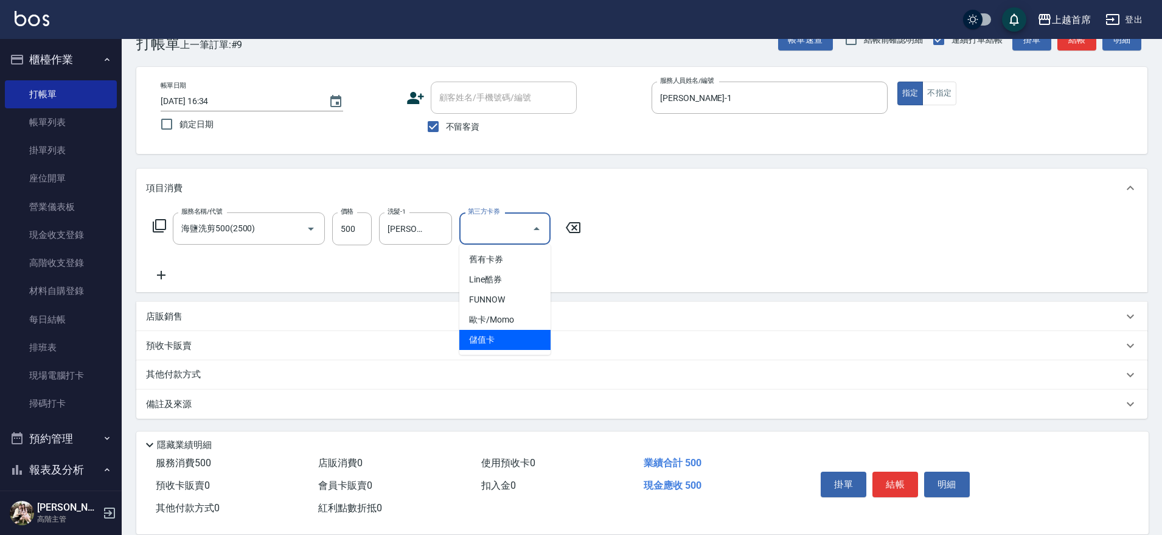
type input "儲值卡"
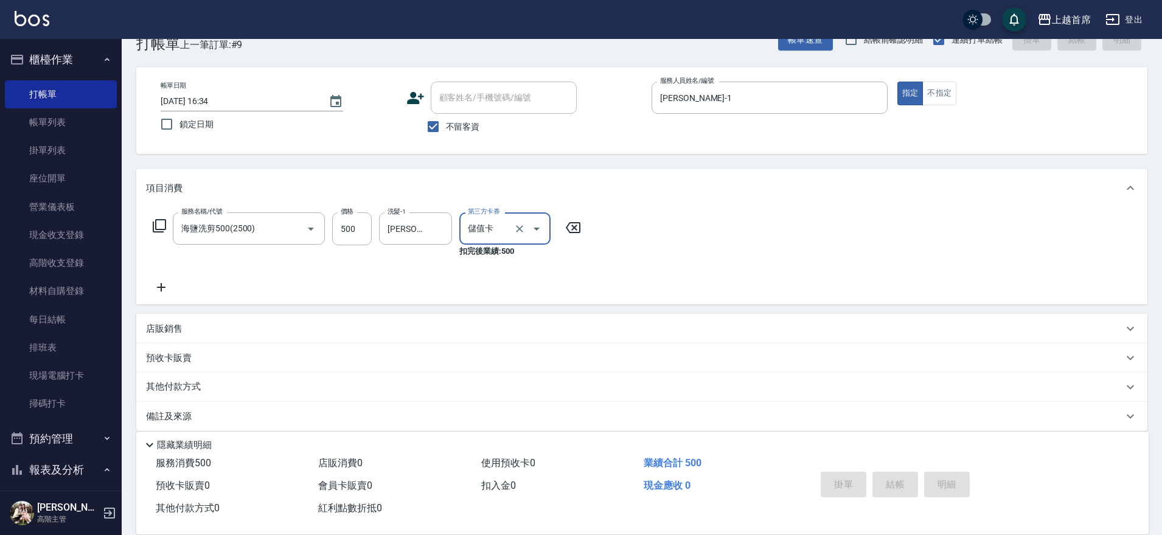
type input "2025/09/06 16:35"
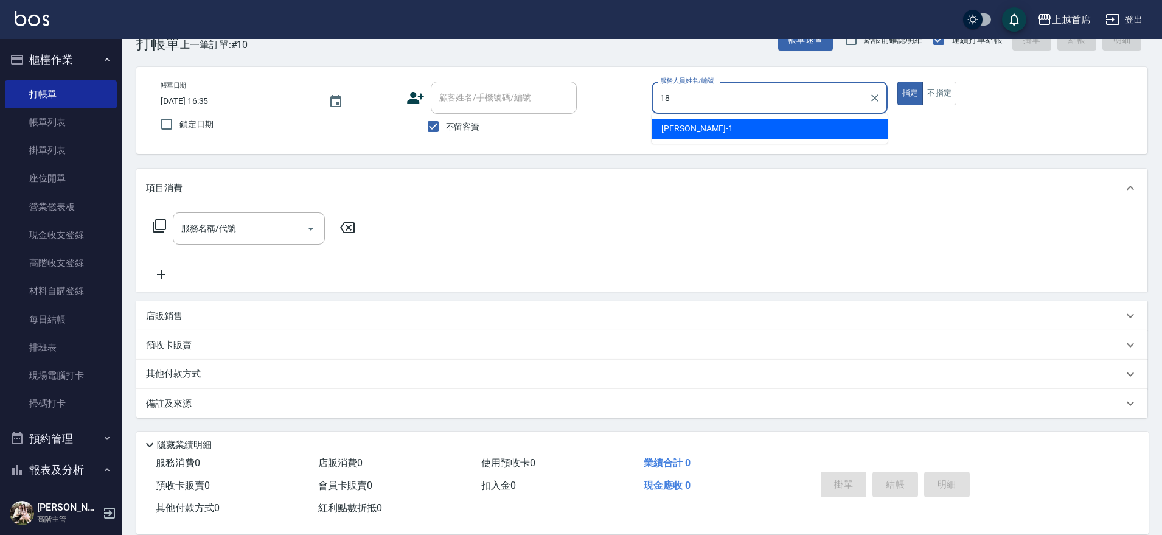
type input "Linda-18"
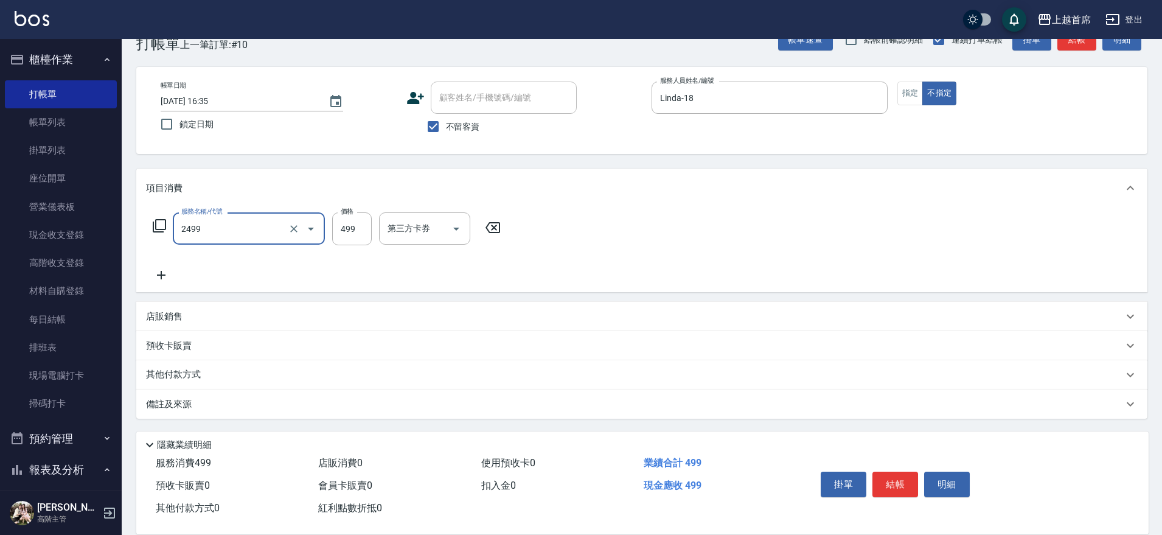
type input "499海鹽洗剪套餐(2499)"
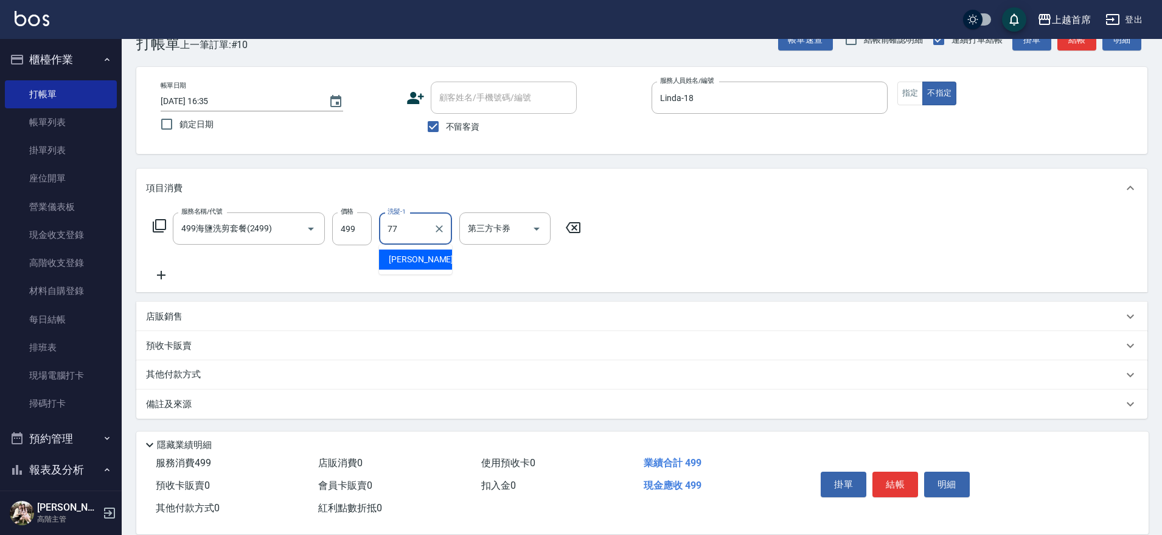
type input "黃品芳-77"
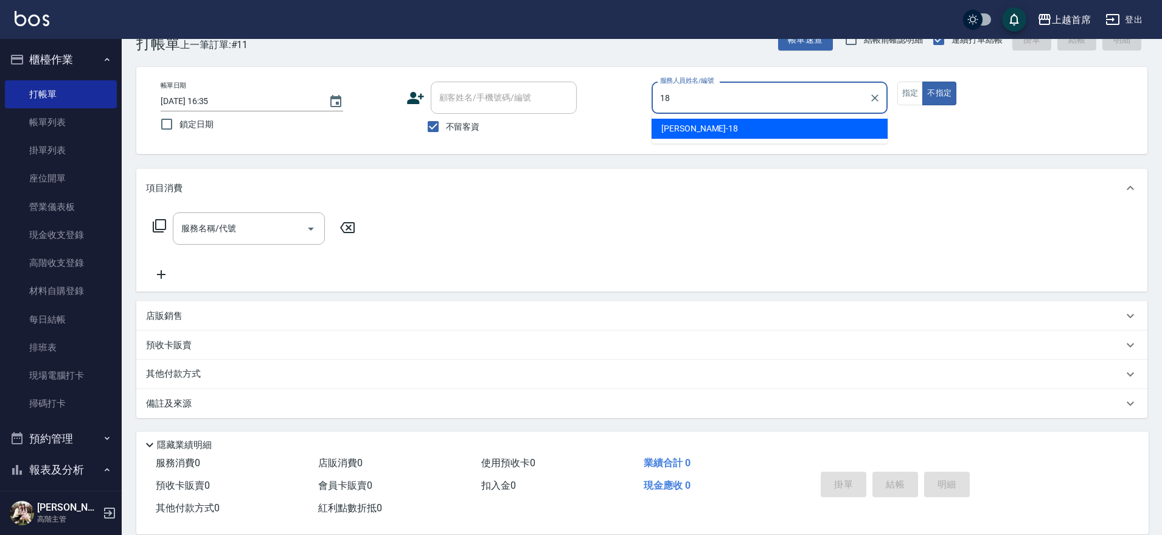
type input "Linda-18"
type button "false"
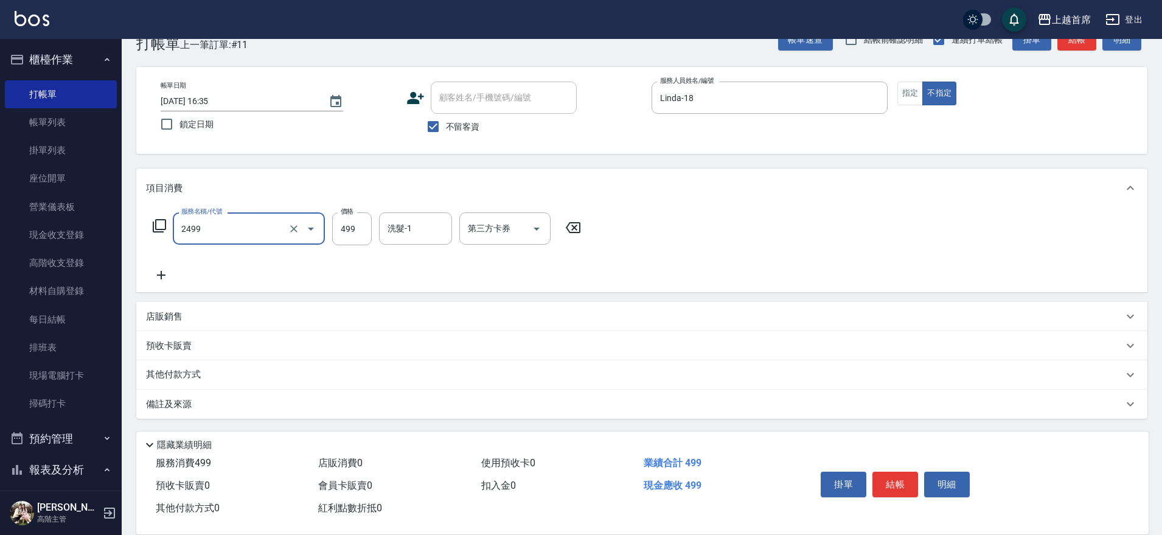
type input "499海鹽洗剪套餐(2499)"
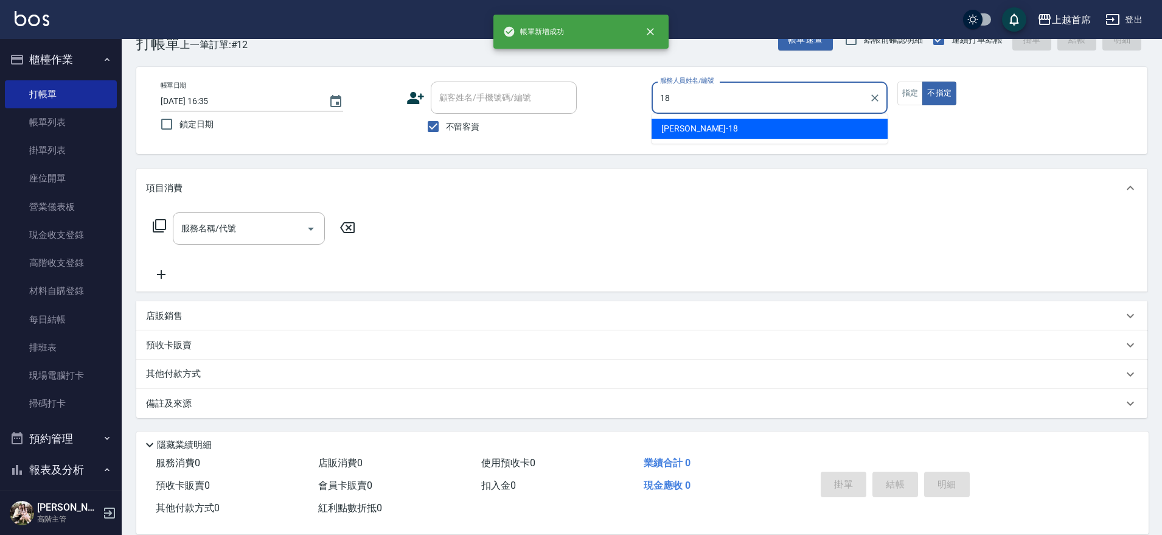
type input "Linda-18"
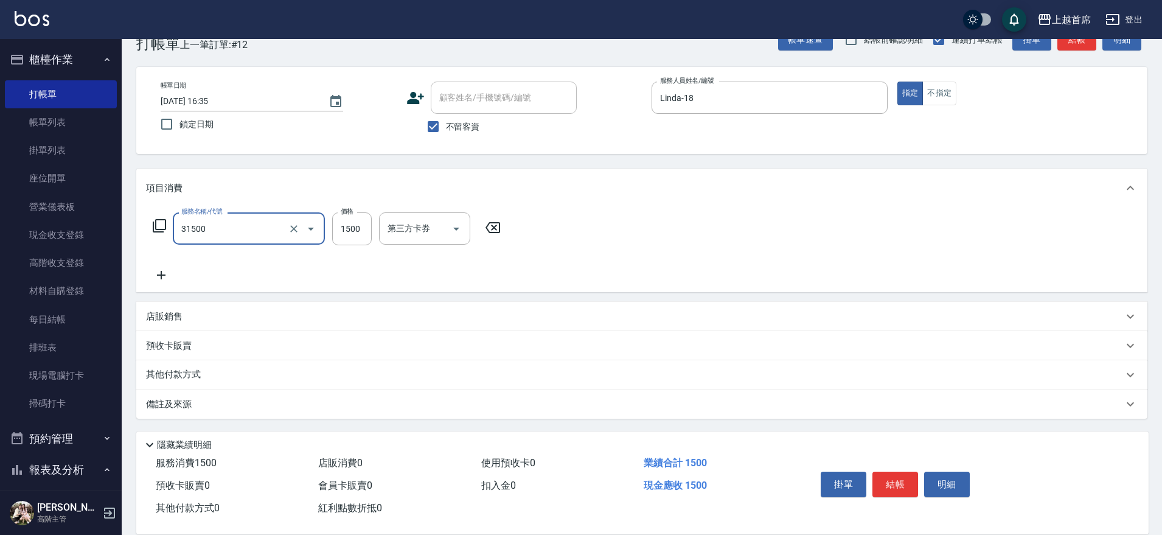
type input "燙髮1500(31500)"
type input "1499"
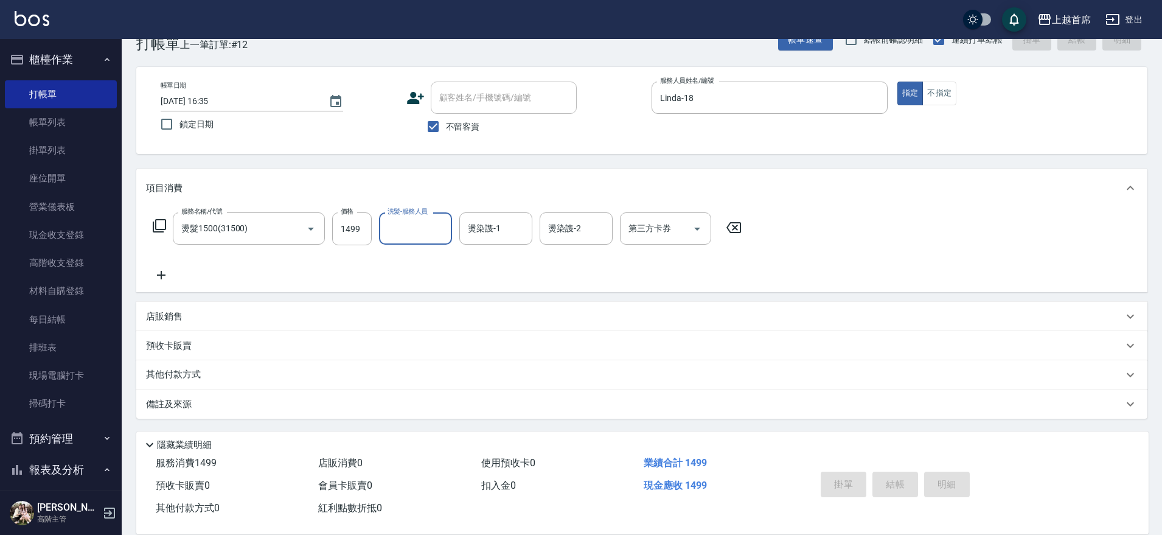
type input "2025/09/06 16:36"
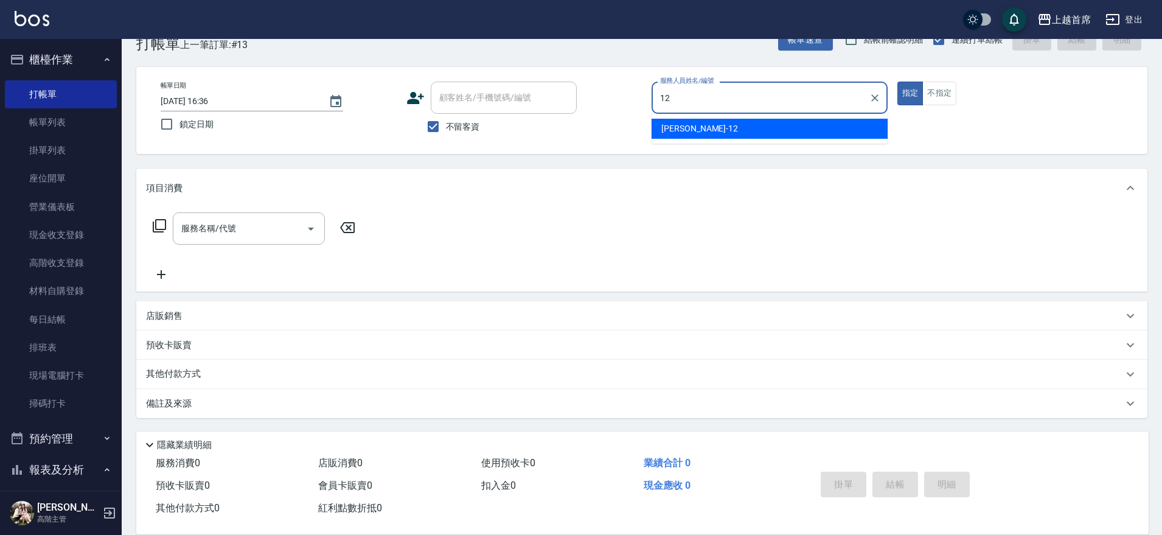
type input "許婕妤-12"
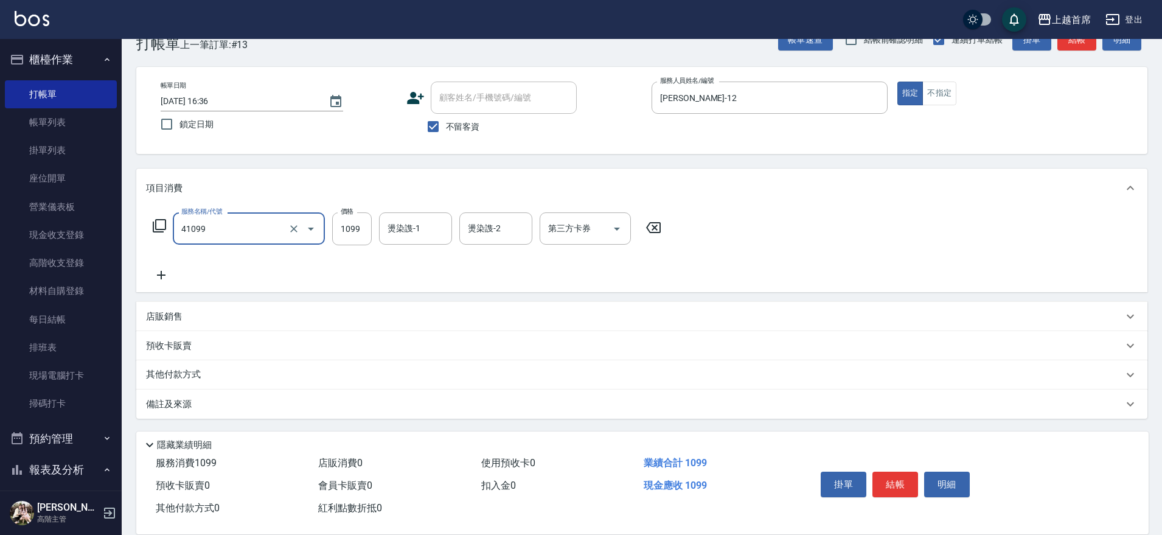
type input "加長染髮(41099)"
type input "1199"
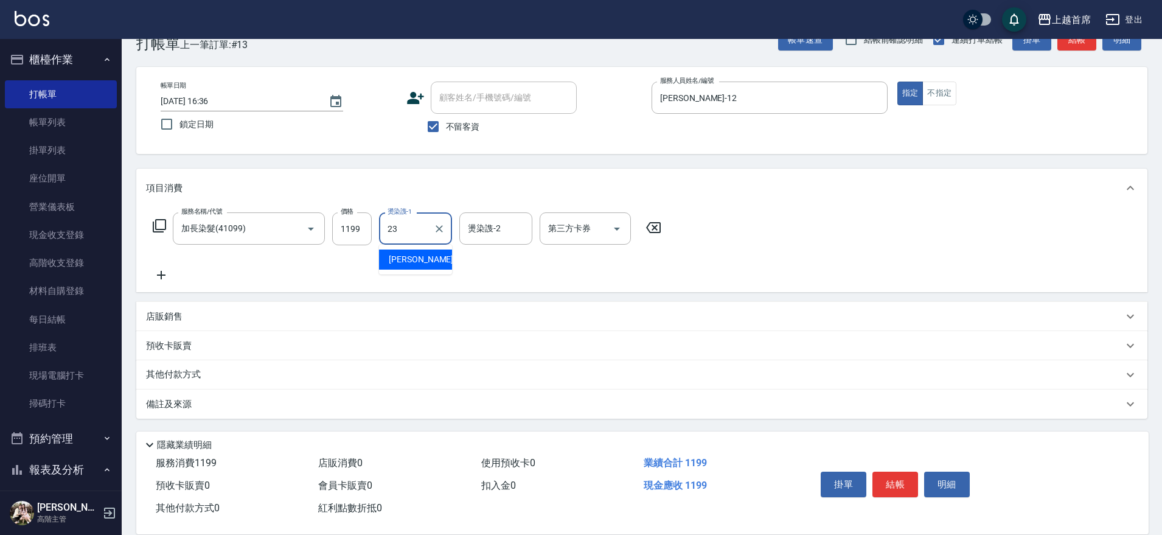
type input "呂晨聖-23"
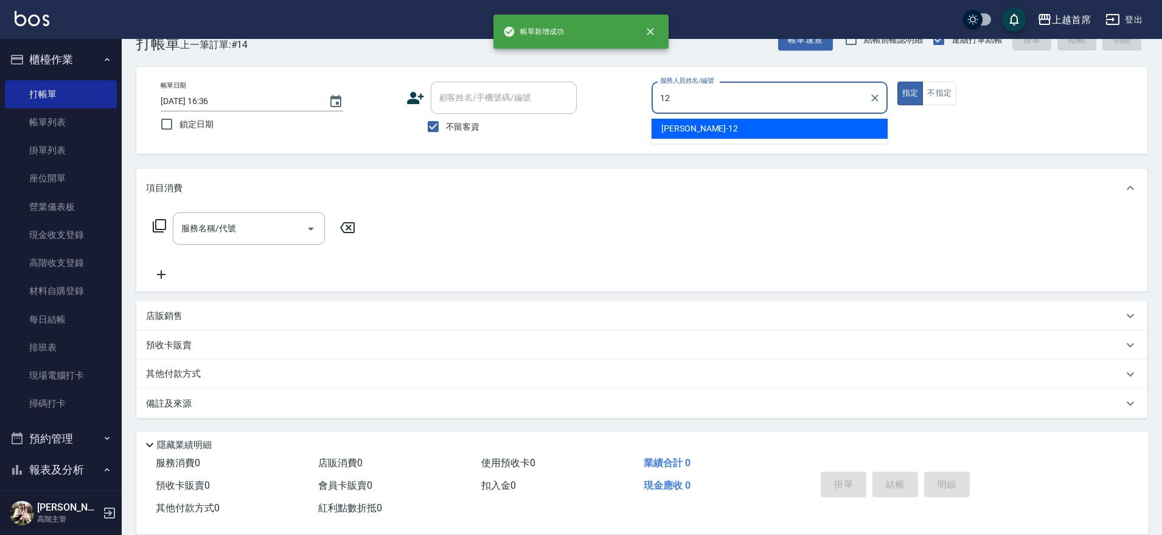
type input "許婕妤-12"
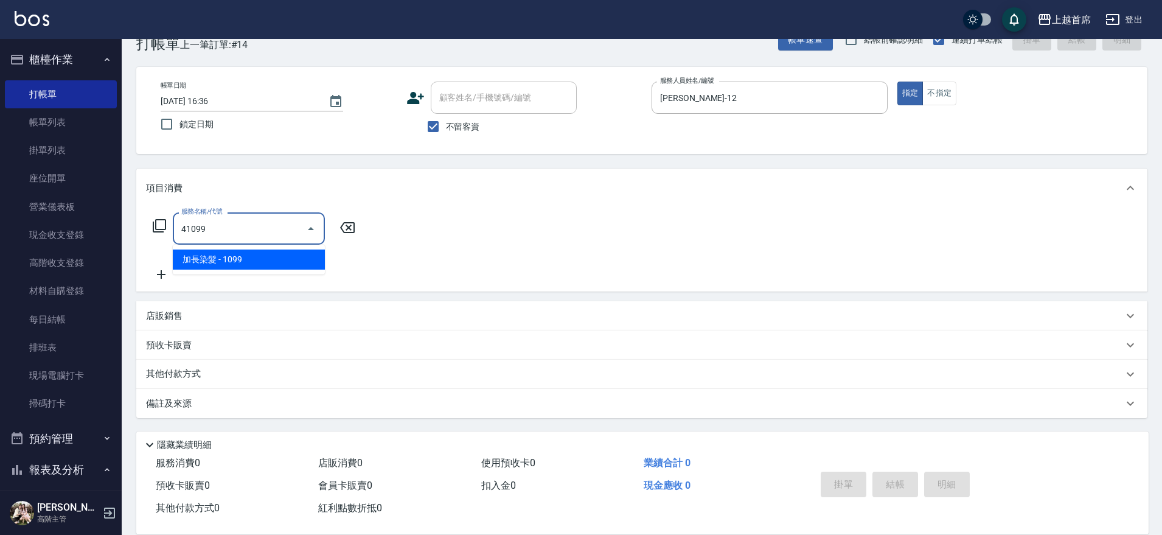
type input "加長染髮(41099)"
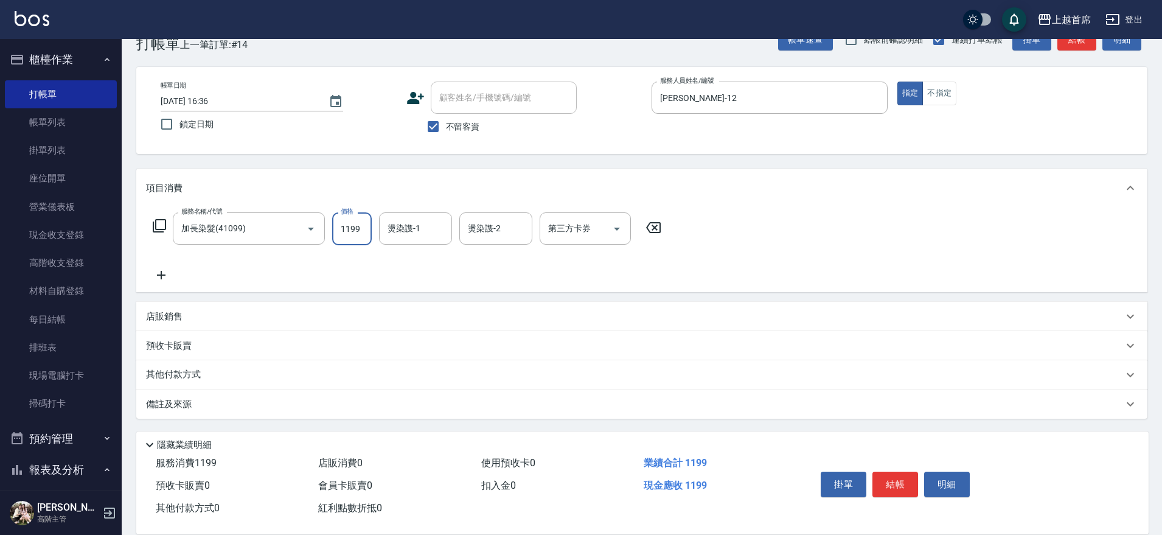
type input "1199"
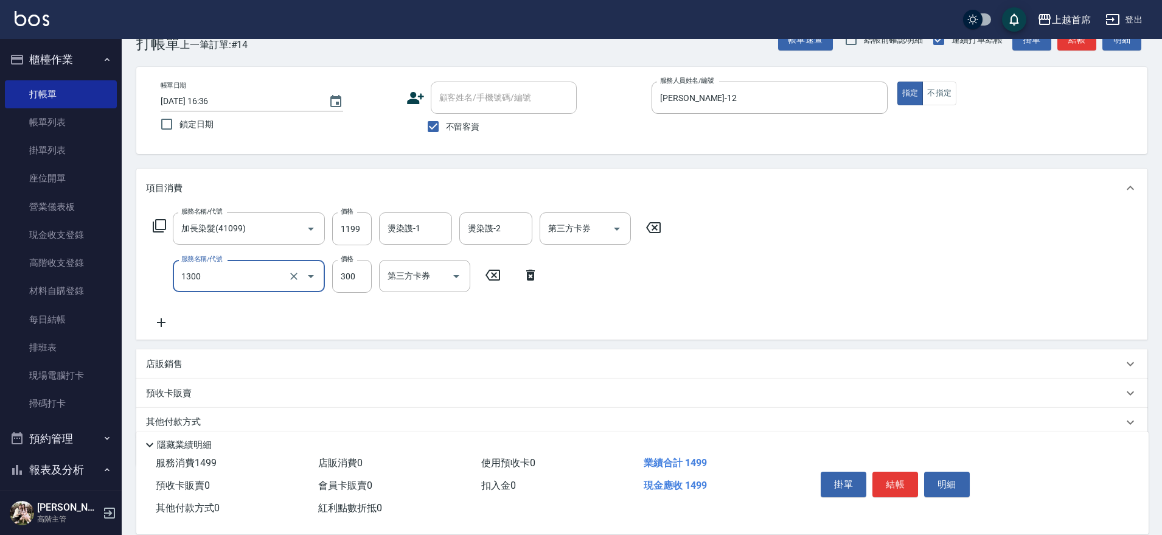
type input "洗髮(1300)"
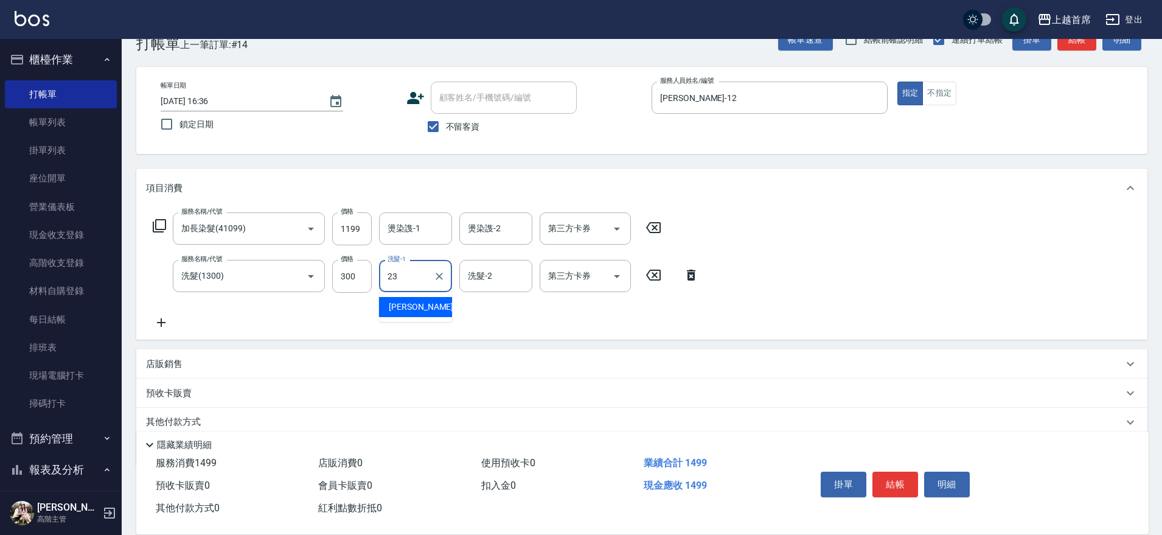
type input "呂晨聖-23"
click at [365, 229] on input "1199" at bounding box center [352, 228] width 40 height 33
click at [359, 226] on input "1199" at bounding box center [352, 228] width 40 height 33
type input "899"
click at [909, 472] on button "結帳" at bounding box center [895, 485] width 46 height 26
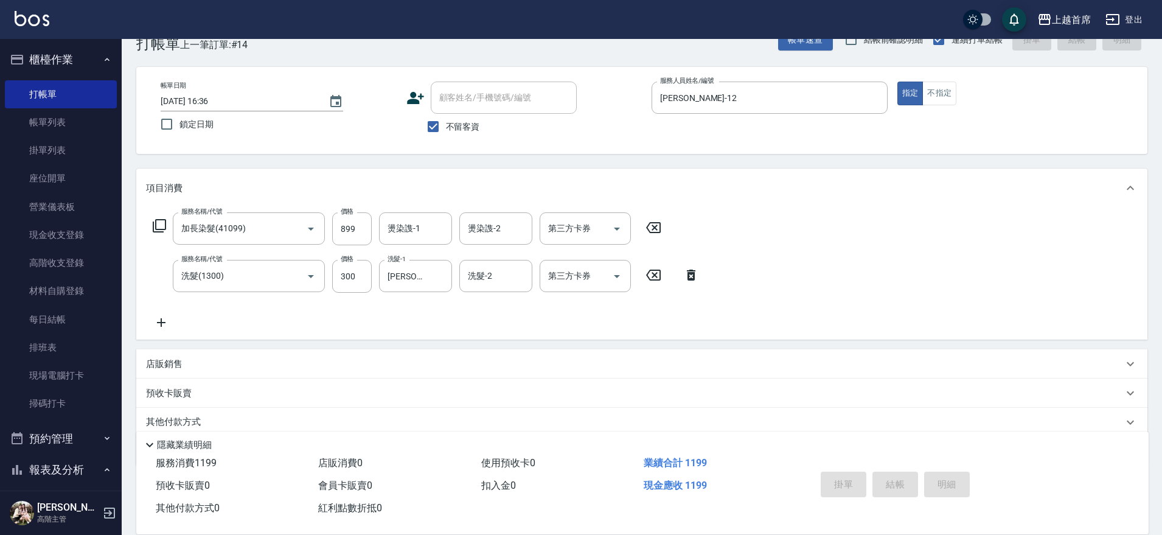
type input "2025/09/06 16:37"
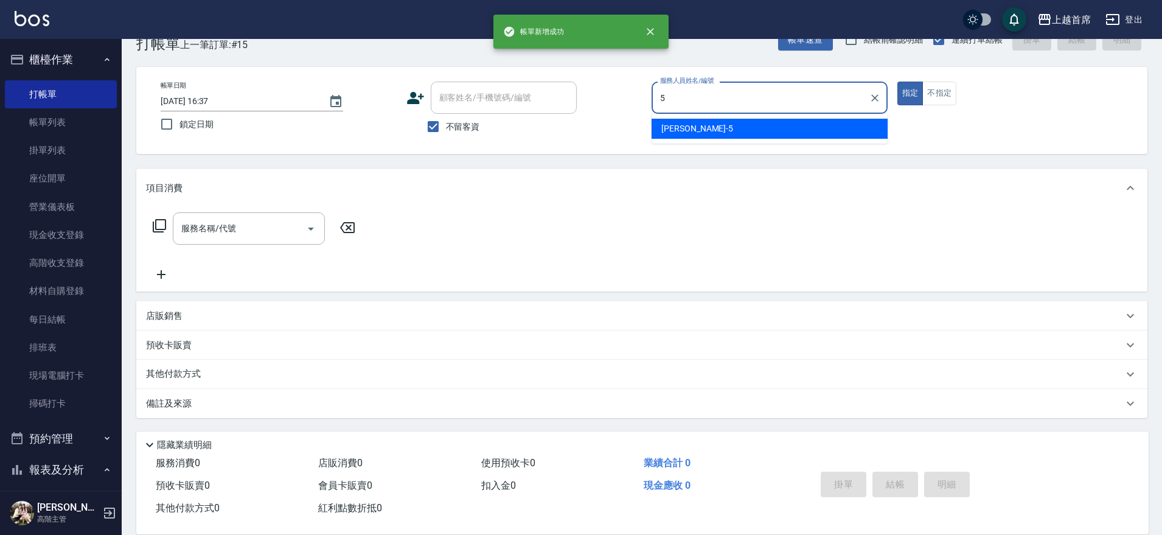
type input "Molly莫莉-5"
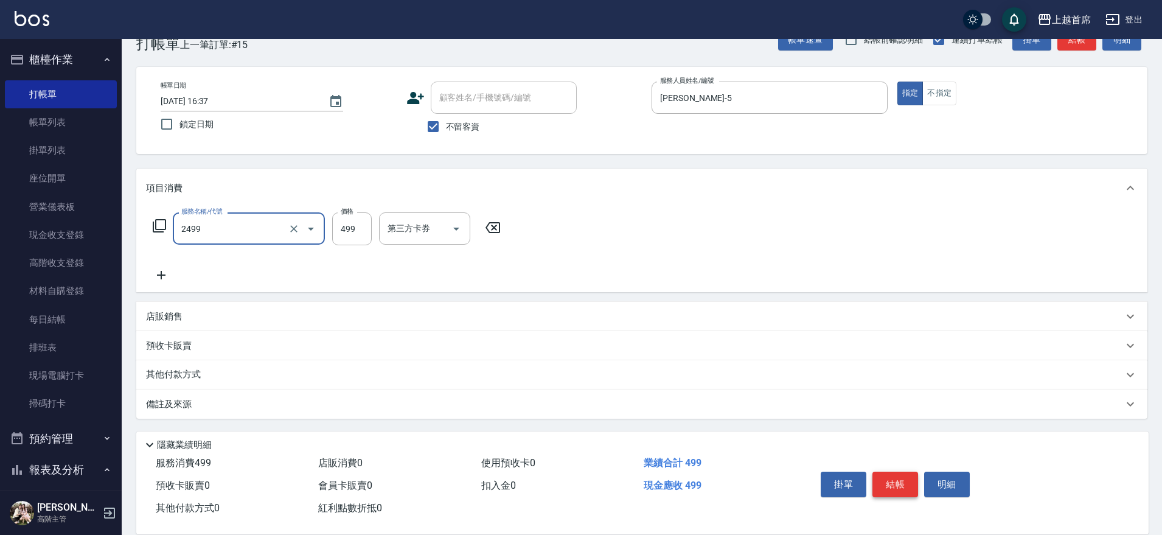
type input "499海鹽洗剪套餐(2499)"
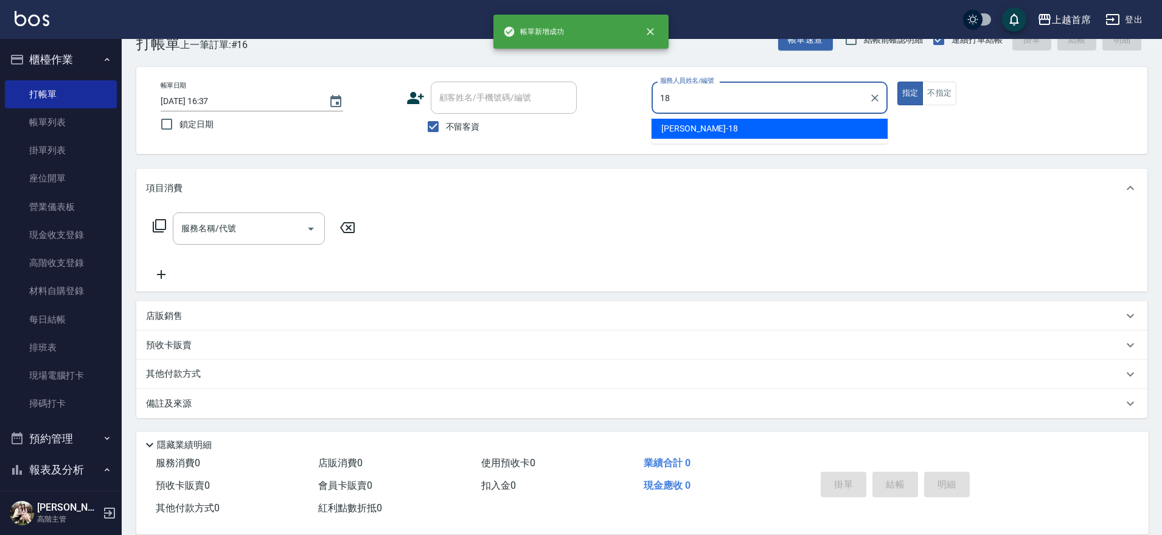
type input "Linda-18"
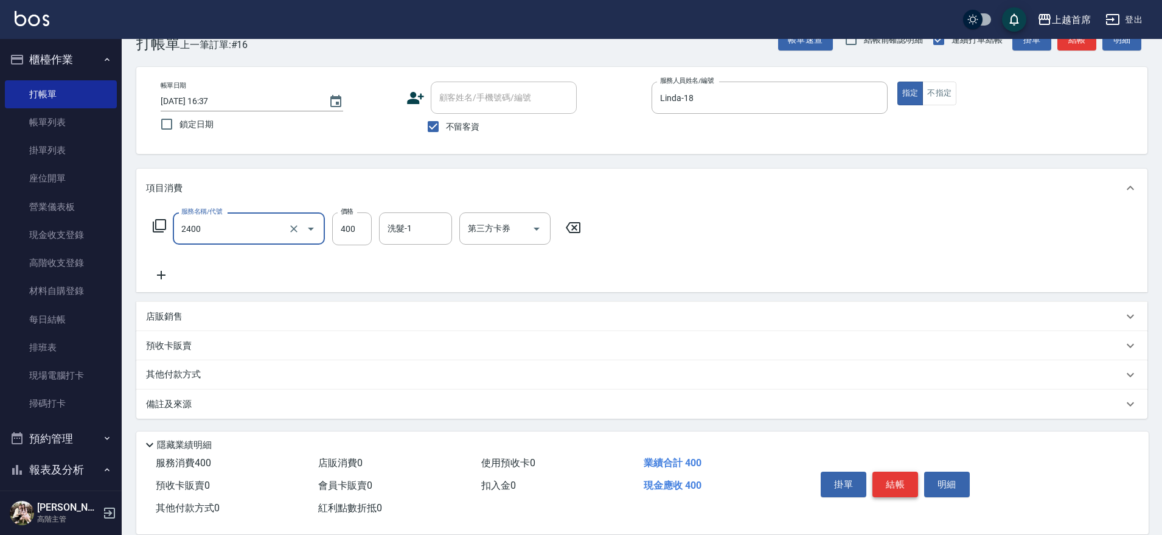
type input "指定一般洗剪400(2400)"
type input "黃品芳-77"
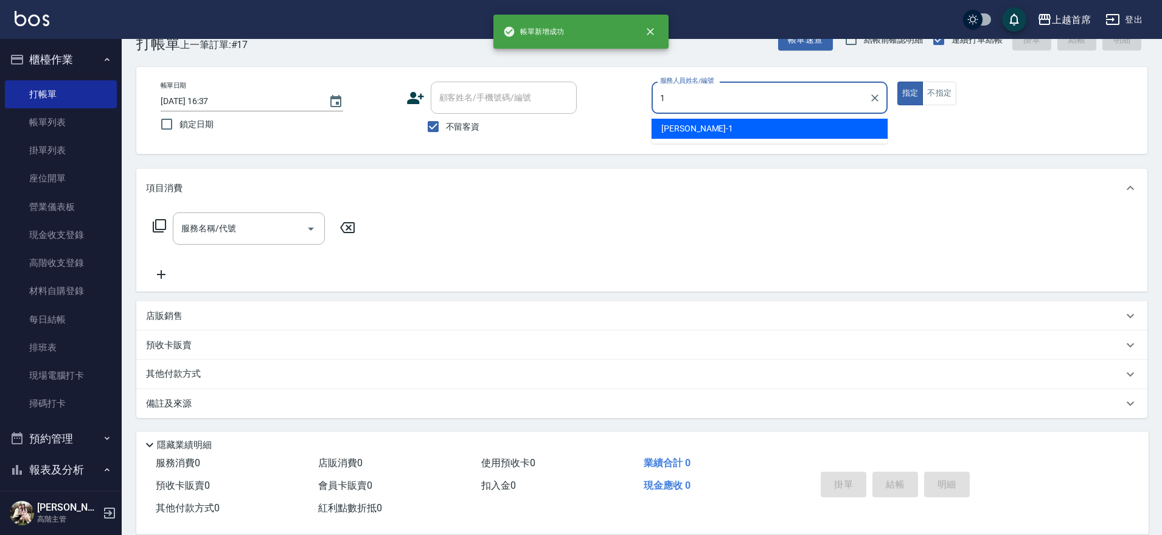
type input "江芷螢-1"
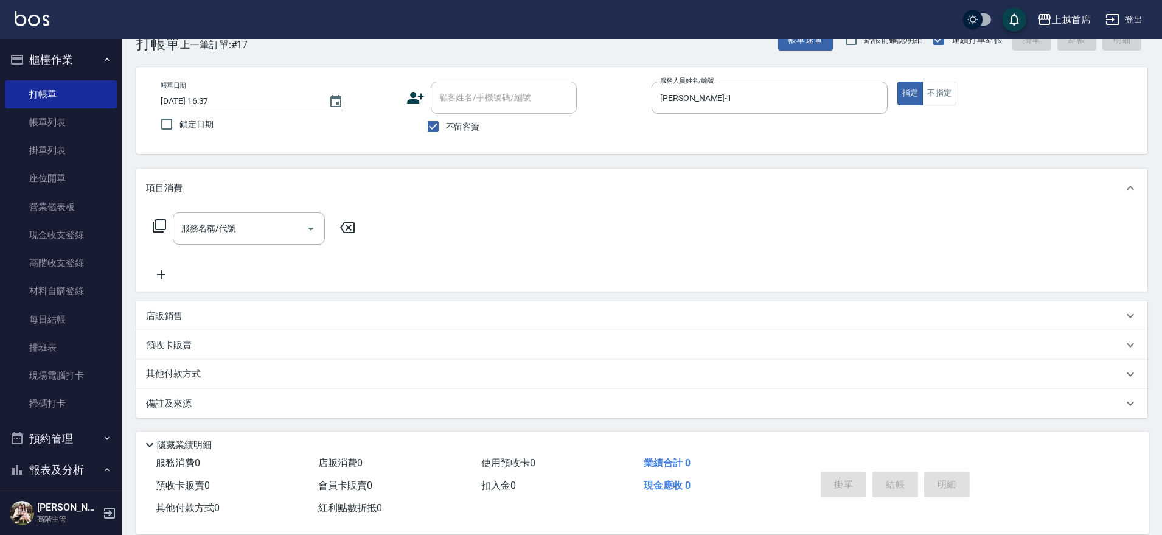
click at [216, 312] on div "店販銷售" at bounding box center [634, 316] width 977 height 13
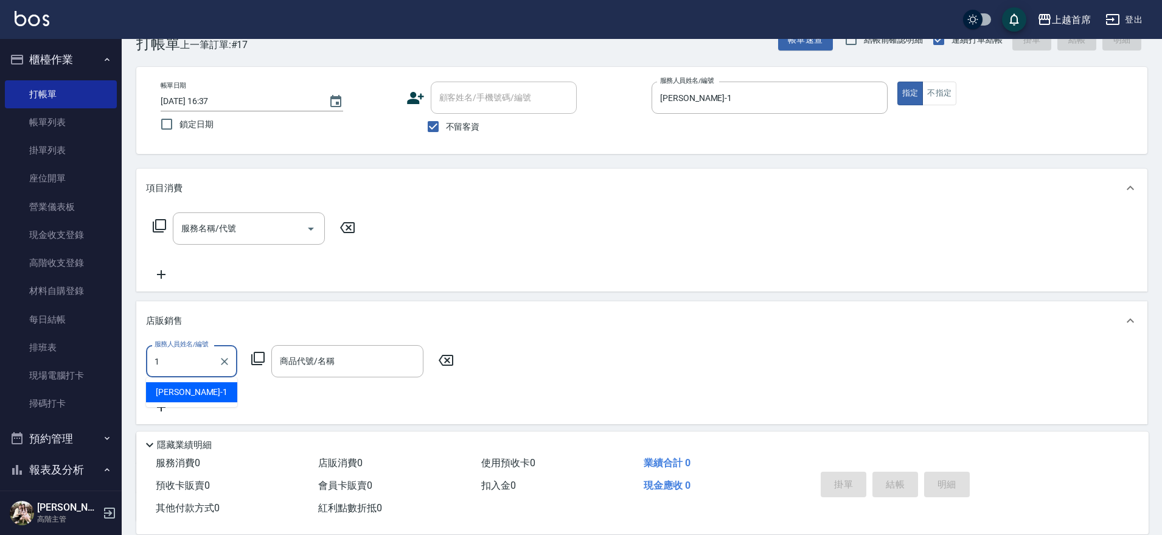
type input "江芷螢-1"
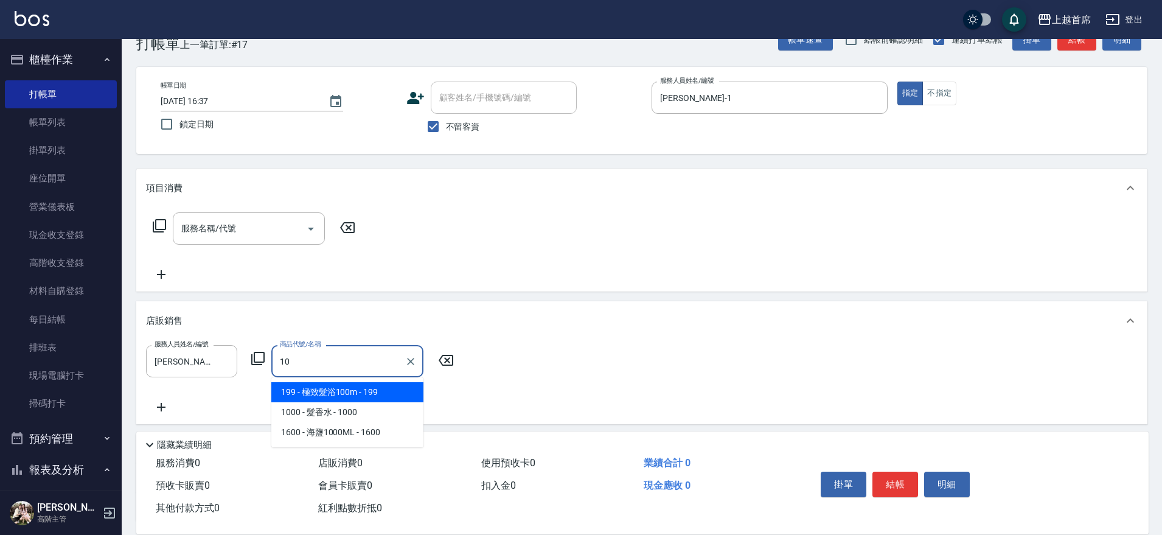
type input "1"
type input "天天洗護組or保正生"
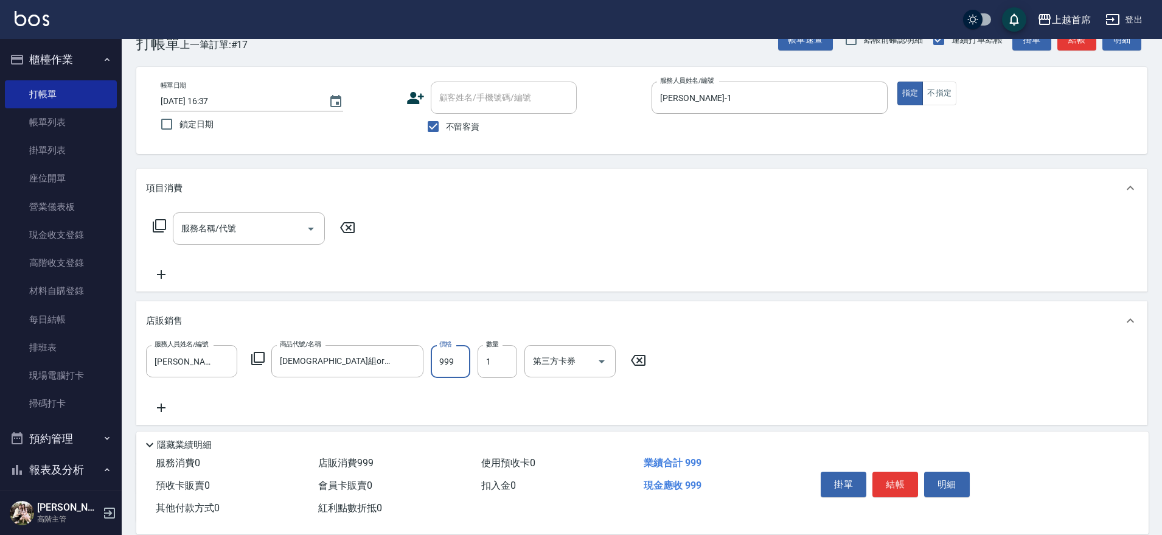
click at [447, 357] on input "999" at bounding box center [451, 361] width 40 height 33
type input "1000"
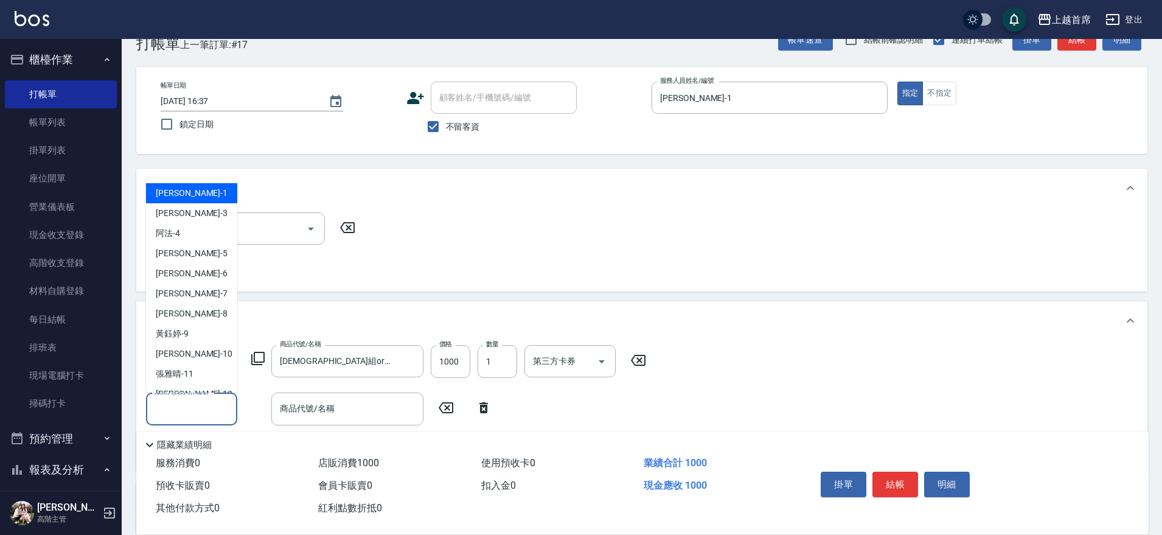
click at [203, 400] on div "服務人員姓名/編號 服務人員姓名/編號" at bounding box center [191, 408] width 91 height 32
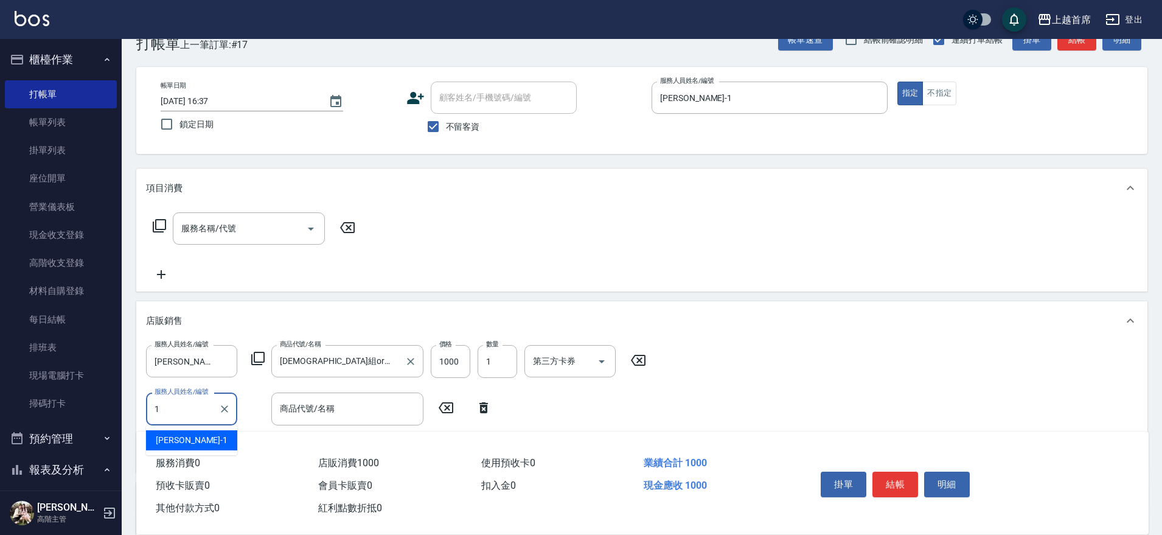
type input "江芷螢-1"
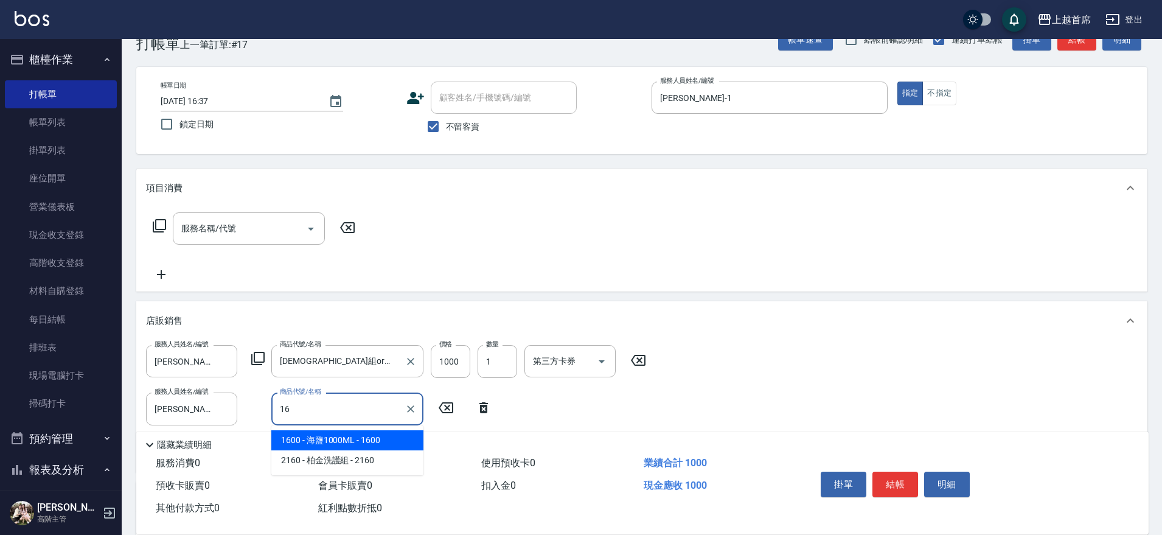
type input "1"
type input "2"
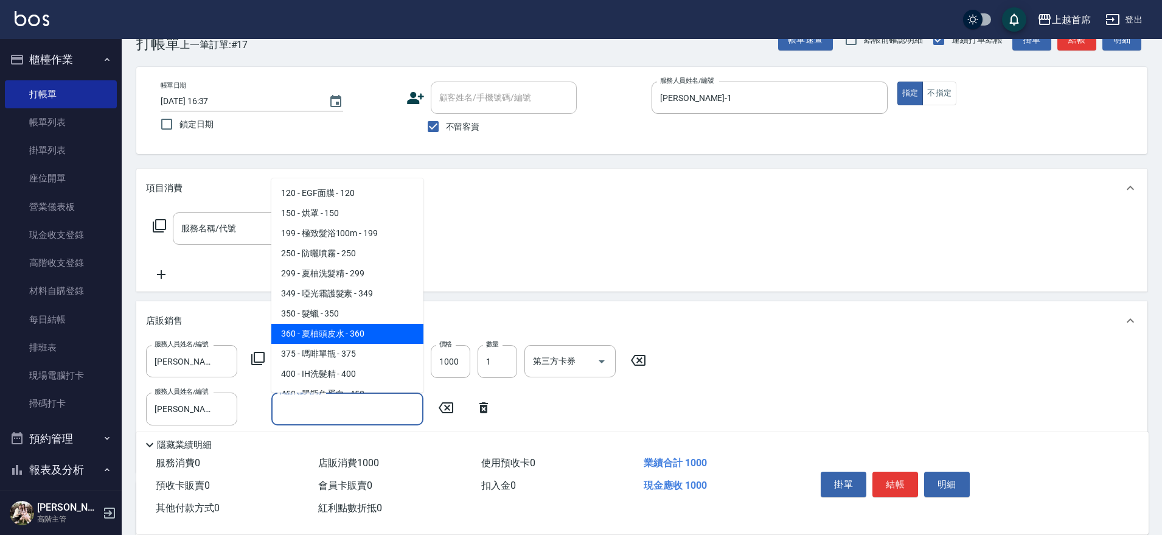
click at [480, 411] on icon at bounding box center [483, 407] width 9 height 11
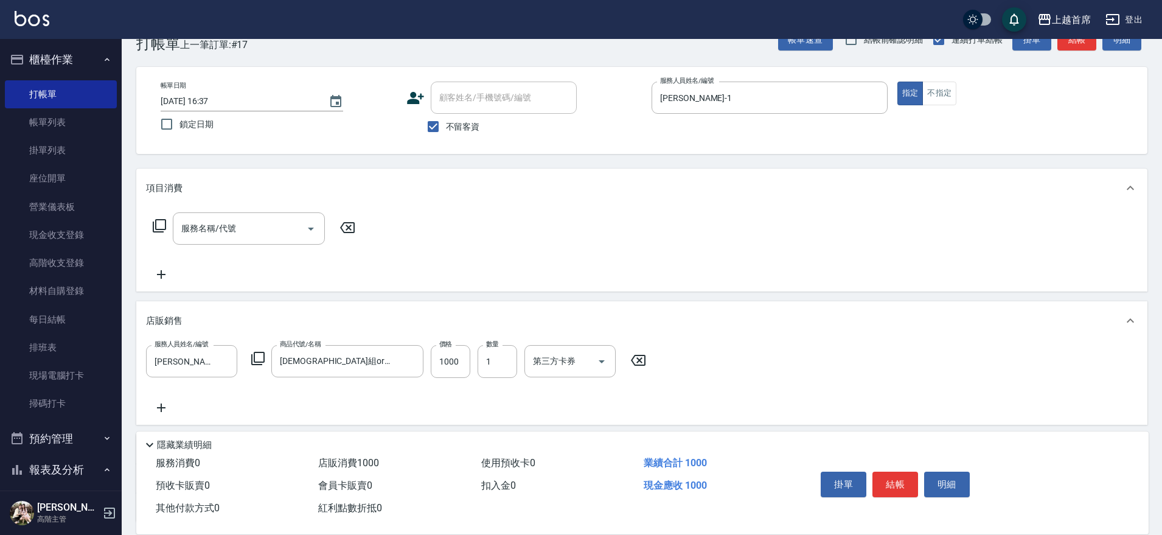
click at [162, 409] on icon at bounding box center [161, 407] width 30 height 15
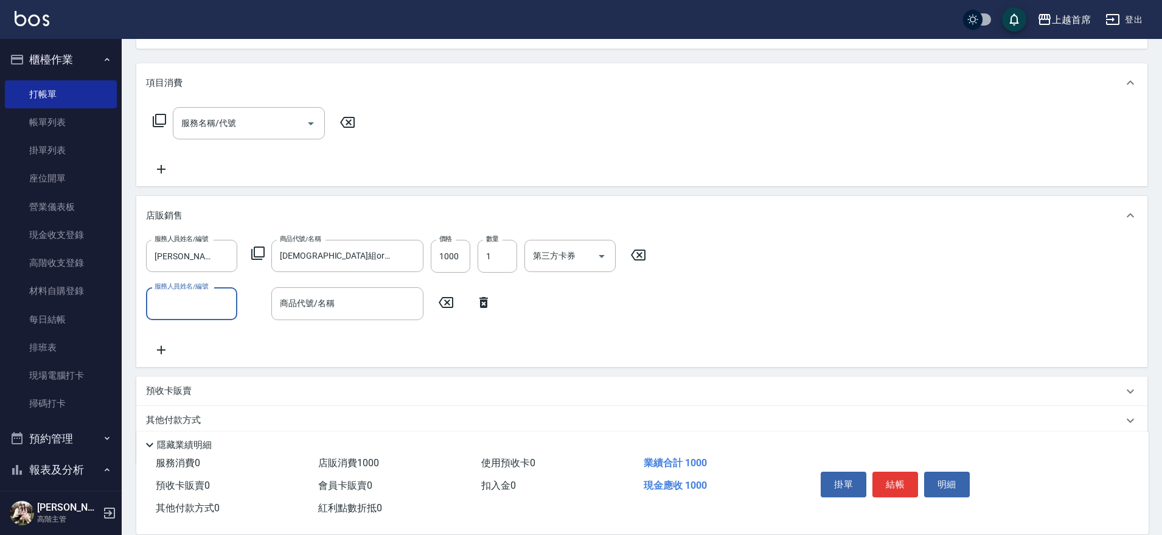
scroll to position [183, 0]
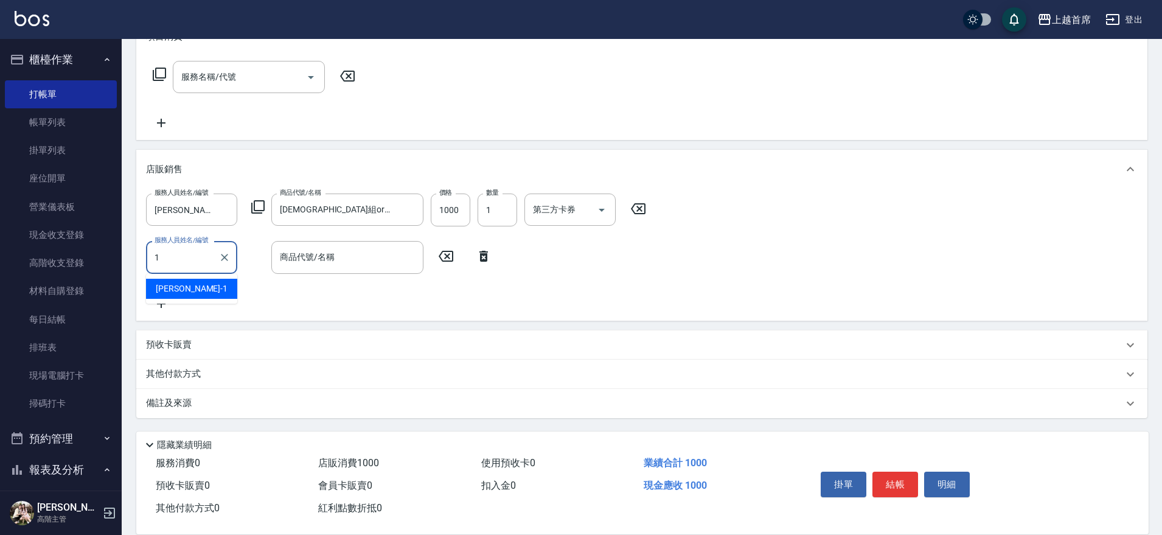
type input "江芷螢-1"
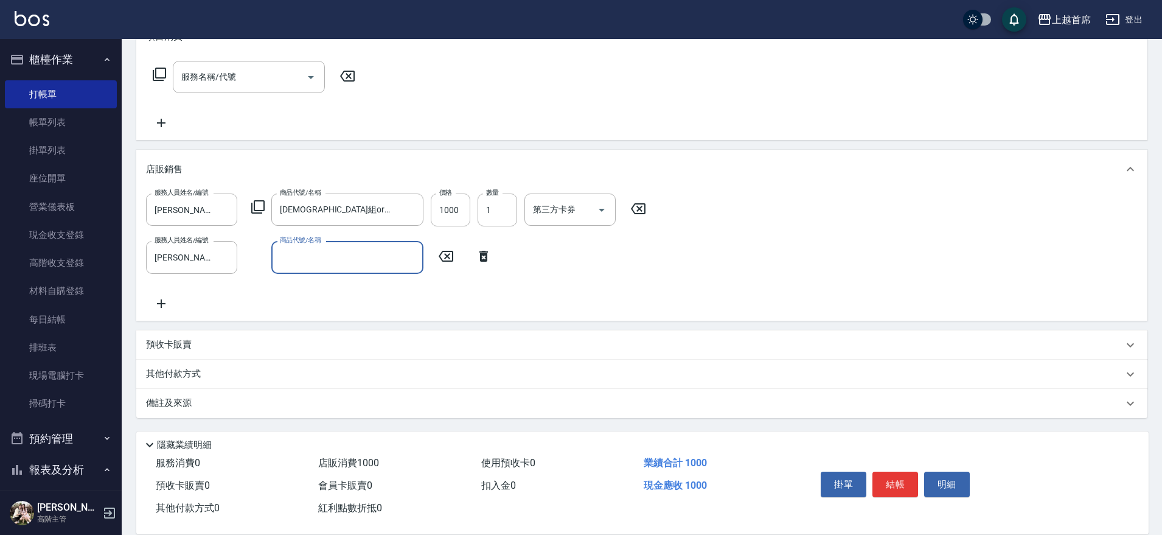
click at [332, 256] on input "商品代號/名稱" at bounding box center [347, 256] width 141 height 21
click at [167, 302] on icon at bounding box center [161, 303] width 30 height 15
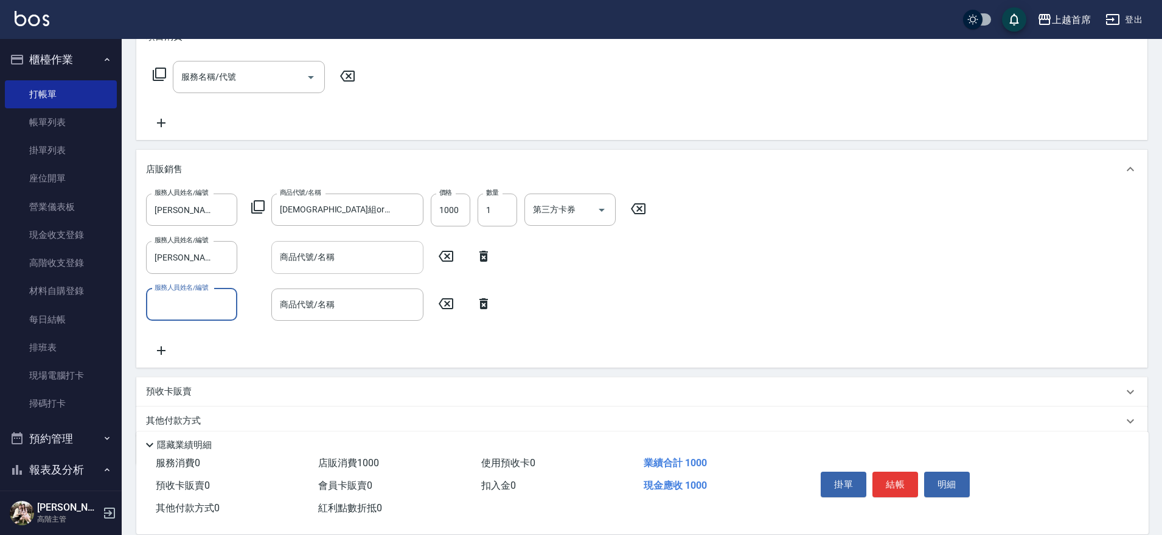
click at [310, 255] on input "商品代號/名稱" at bounding box center [347, 256] width 141 height 21
click at [252, 204] on icon at bounding box center [257, 206] width 13 height 13
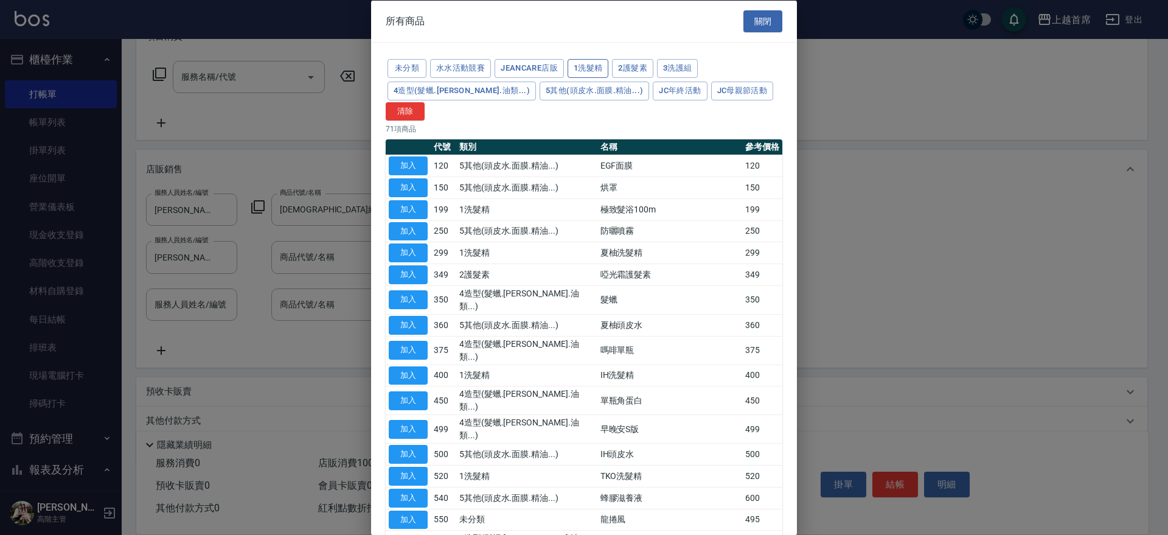
click at [583, 64] on button "1洗髮精" at bounding box center [588, 68] width 41 height 19
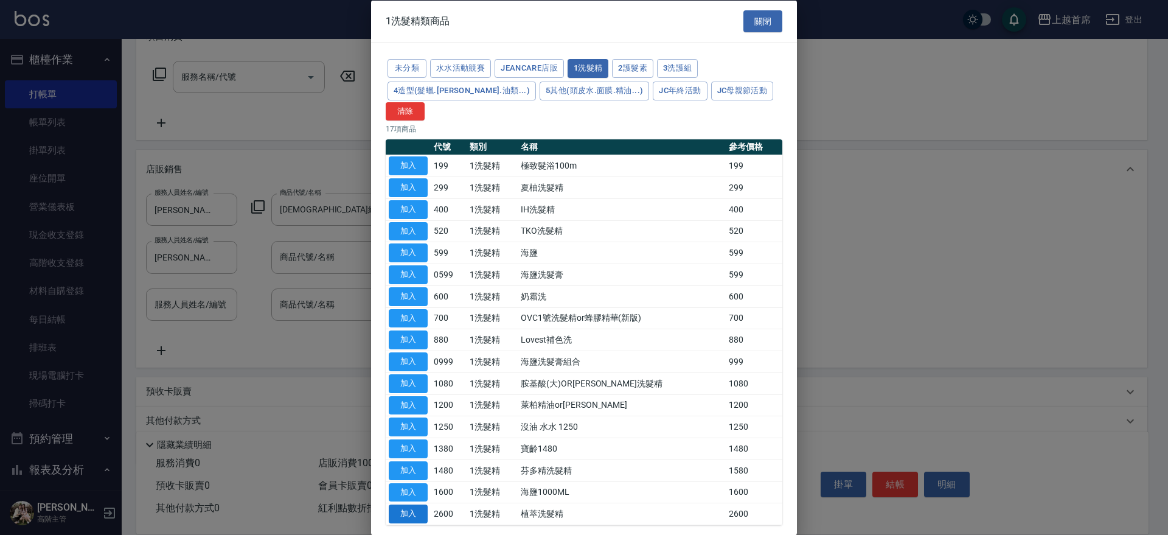
click at [417, 504] on button "加入" at bounding box center [408, 513] width 39 height 19
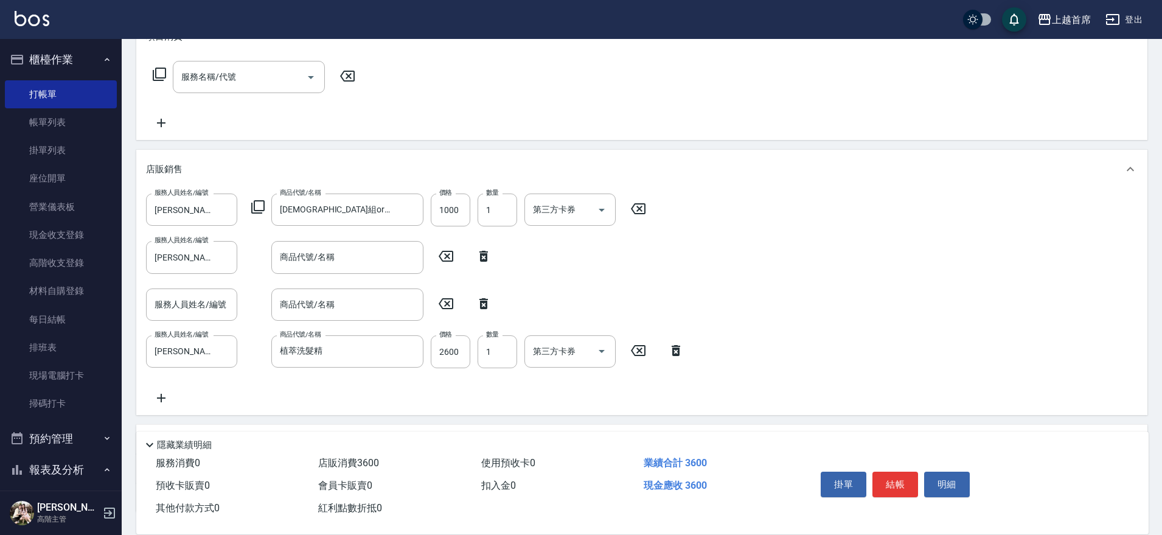
click at [482, 265] on div "服務人員姓名/編號 江芷螢-1 服務人員姓名/編號 商品代號/名稱 商品代號/名稱" at bounding box center [322, 257] width 353 height 32
drag, startPoint x: 481, startPoint y: 256, endPoint x: 477, endPoint y: 261, distance: 6.9
click at [481, 256] on icon at bounding box center [483, 256] width 9 height 11
type input "江芷螢-1"
type input "植萃洗髮精"
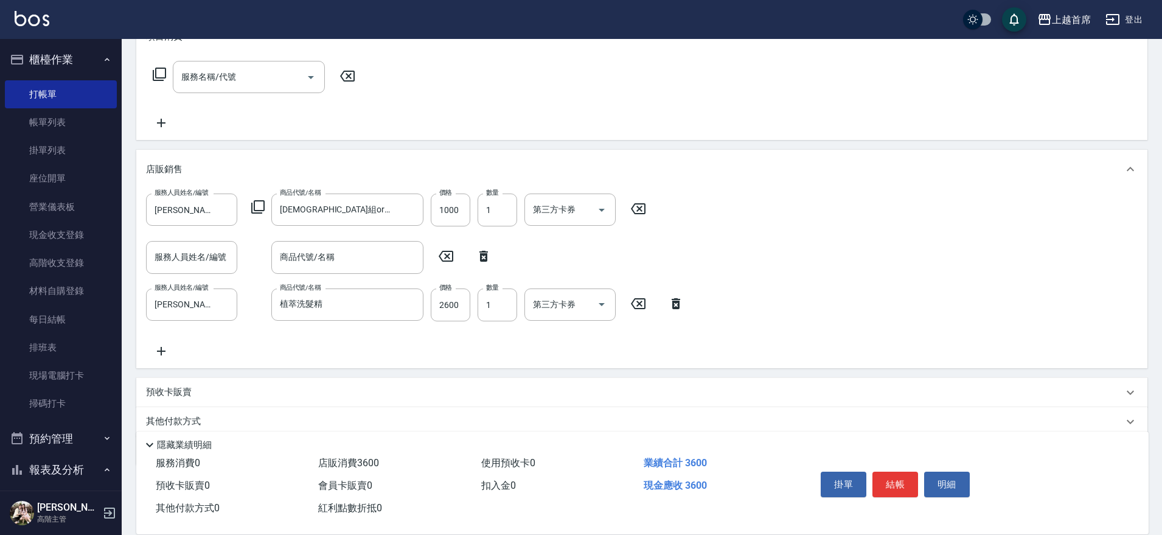
click at [490, 258] on icon at bounding box center [483, 256] width 30 height 15
type input "江芷螢-1"
type input "植萃洗髮精"
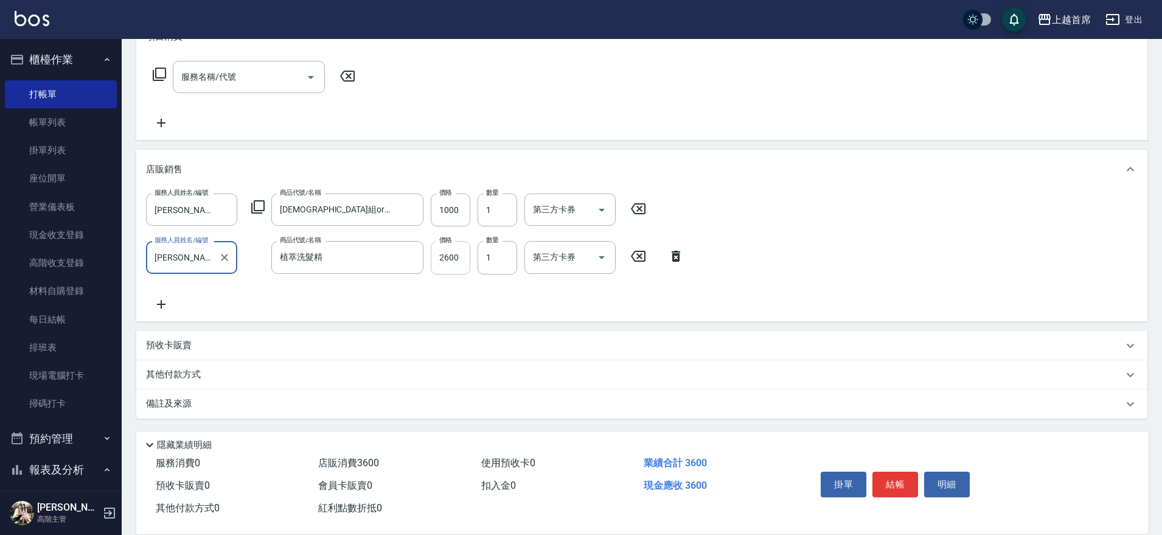
click at [462, 263] on input "2600" at bounding box center [451, 257] width 40 height 33
type input "1680"
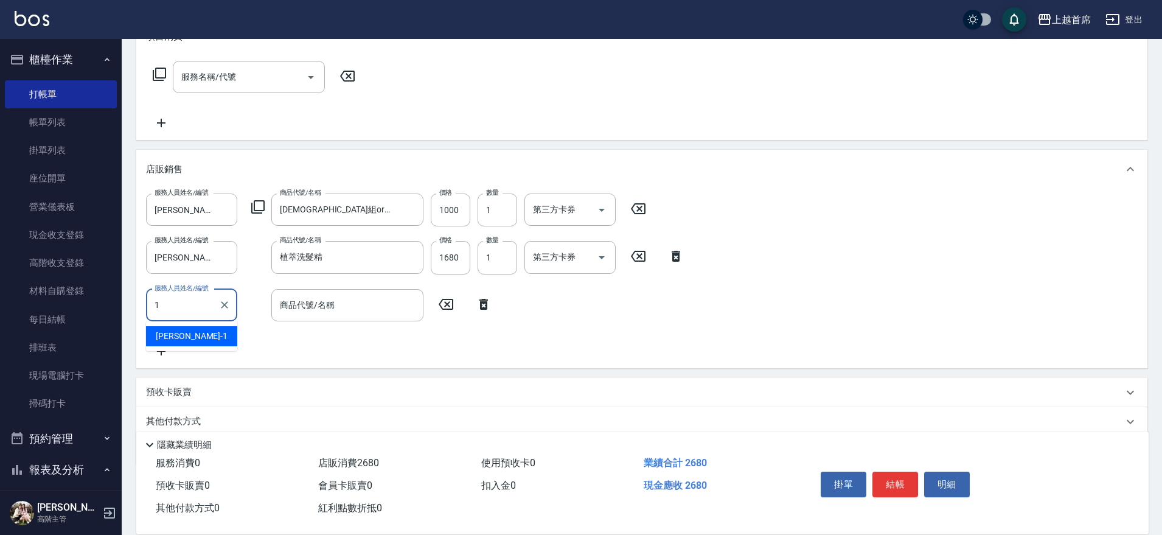
type input "江芷螢-1"
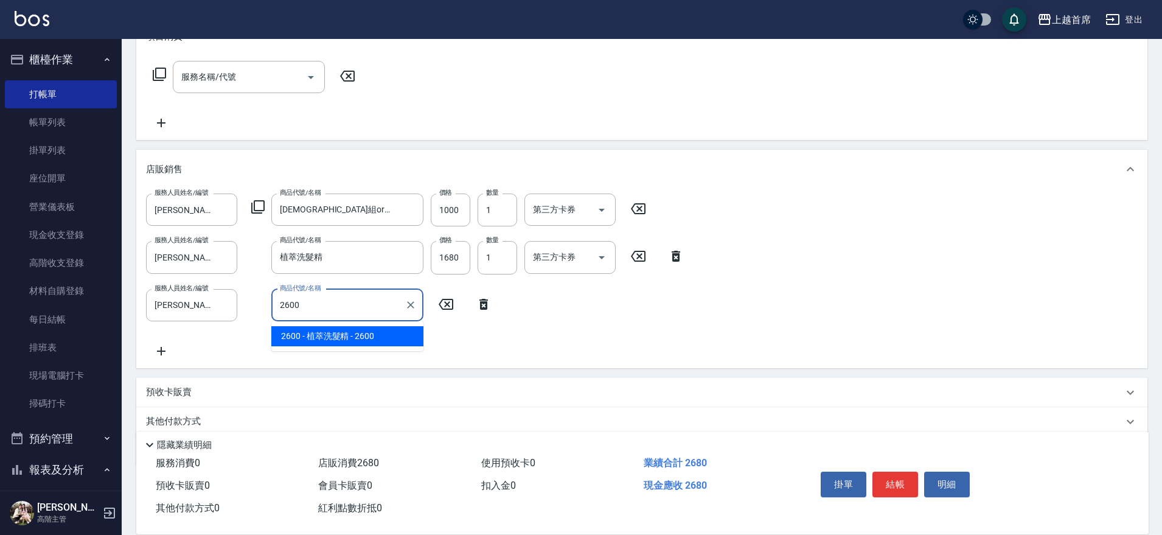
type input "植萃洗髮精"
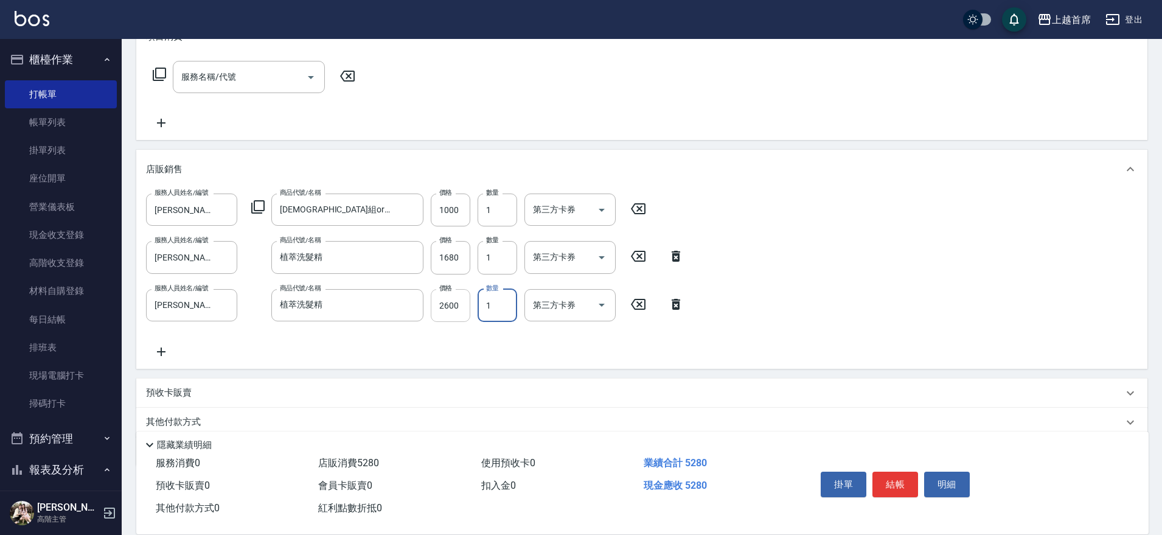
click at [445, 303] on input "2600" at bounding box center [451, 305] width 40 height 33
type input "1680"
click at [640, 319] on div "服務人員姓名/編號 江芷螢-1 服務人員姓名/編號 商品代號/名稱 植萃洗髮精 商品代號/名稱 價格 1680 價格 數量 1 數量 第三方卡券 第三方卡券" at bounding box center [418, 305] width 545 height 33
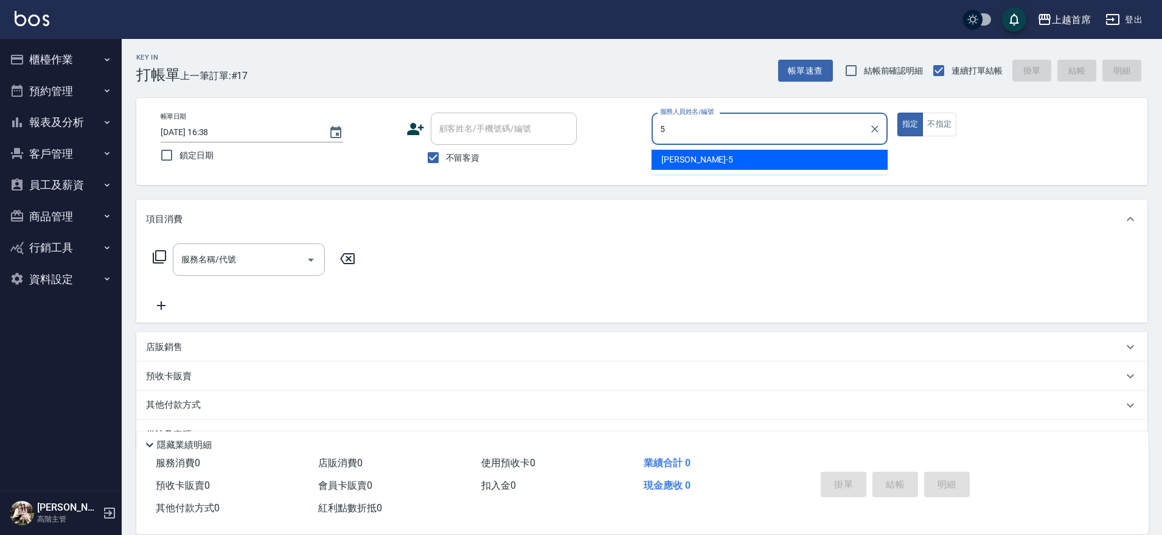
type input "[PERSON_NAME]-5"
type button "true"
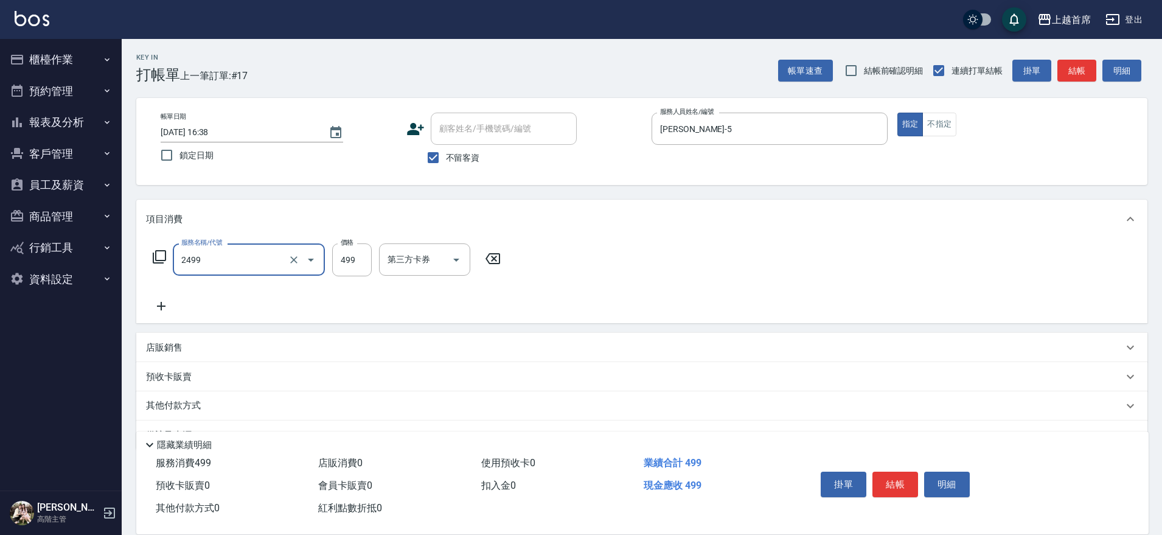
type input "499海鹽洗剪套餐(2499)"
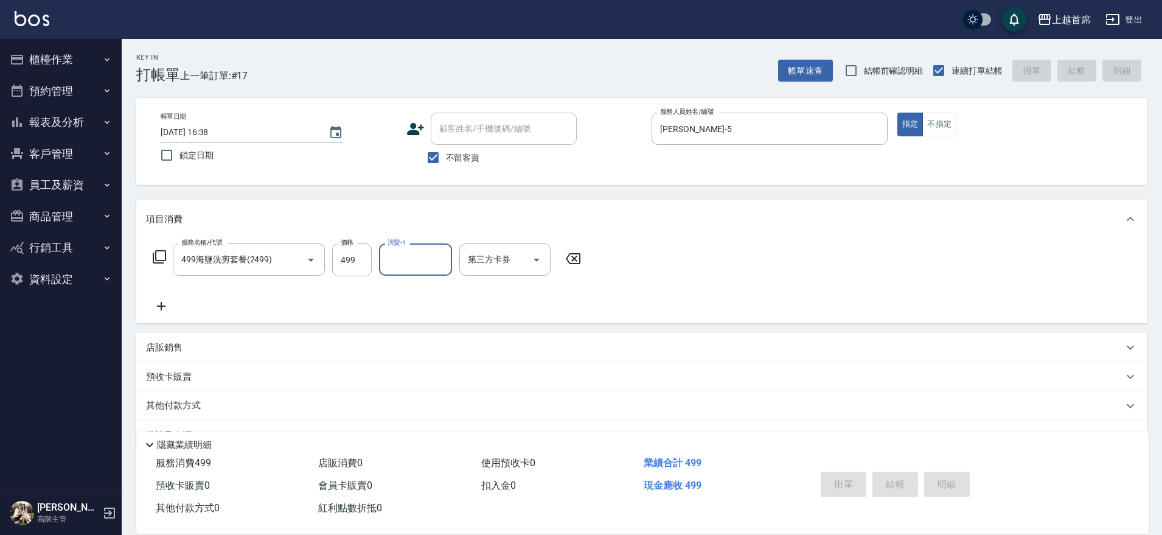
type input "[DATE] 16:39"
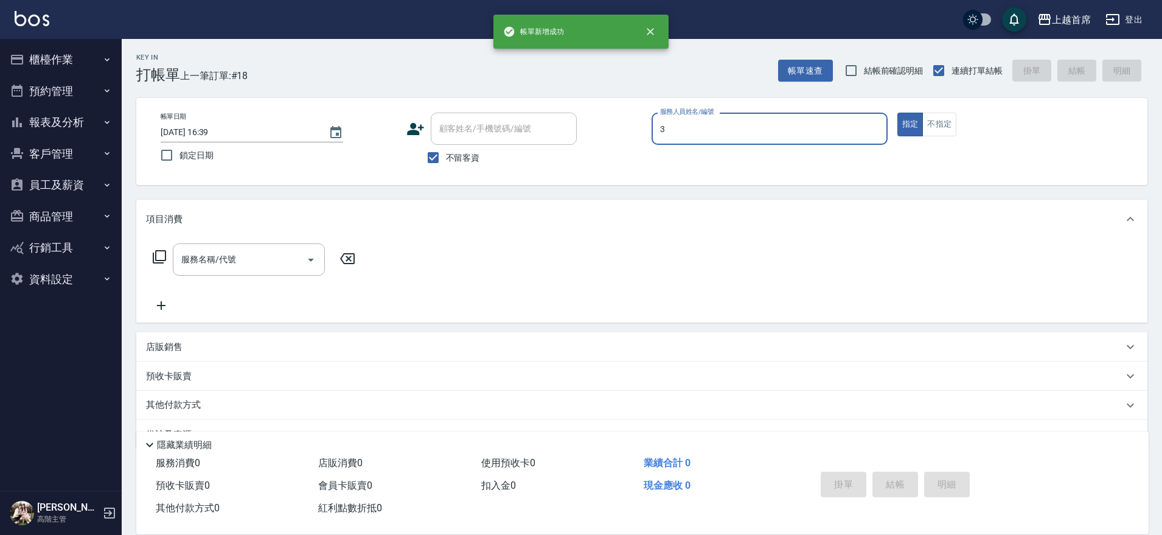
type input "[PERSON_NAME]-3"
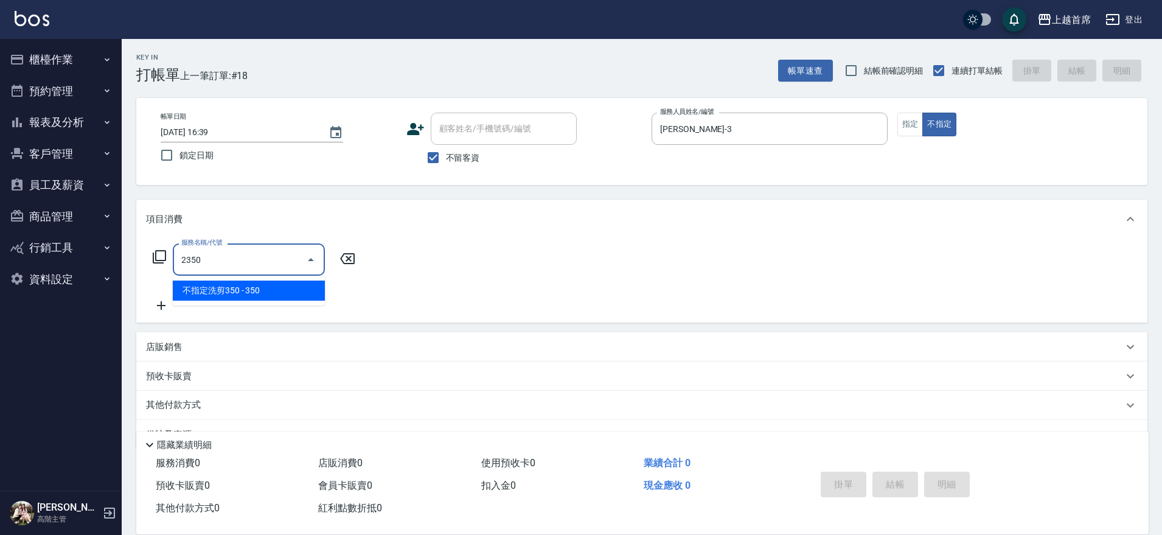
type input "不指定洗剪350(2350)"
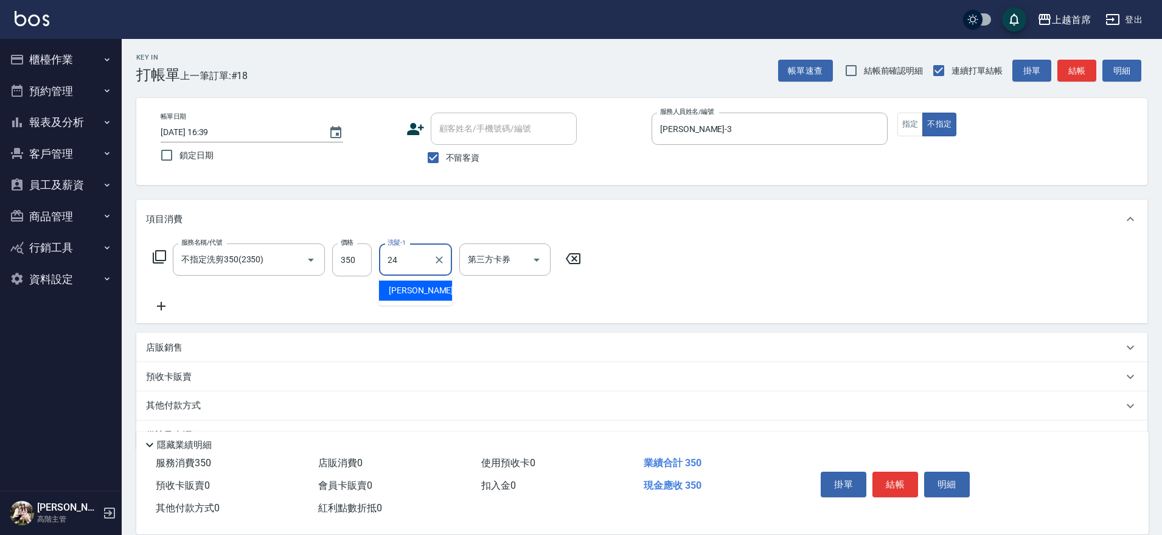
type input "[PERSON_NAME]-24"
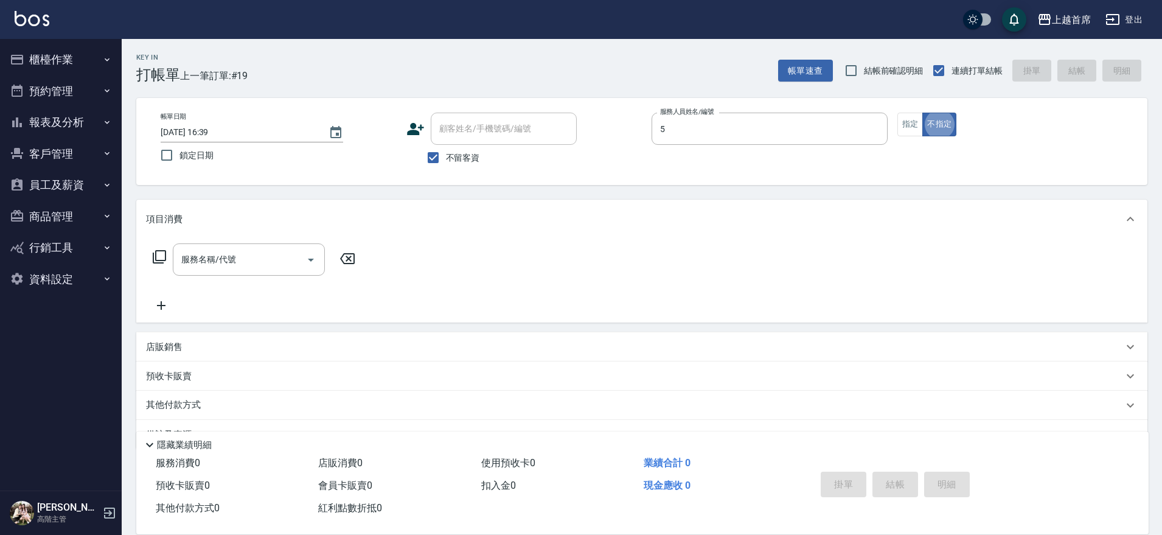
type input "[PERSON_NAME]-5"
type button "false"
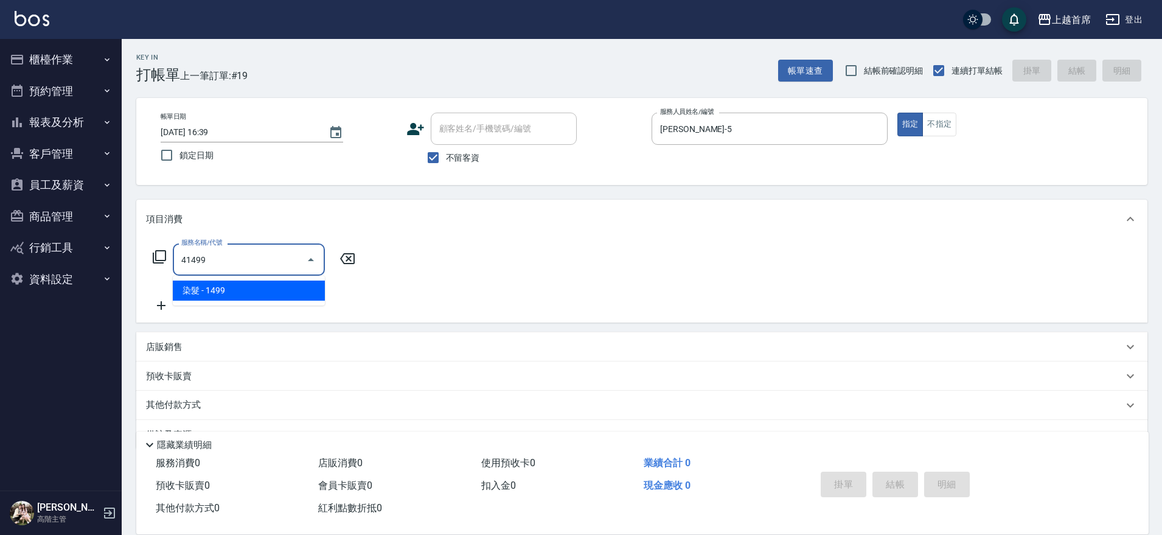
type input "染髮(41499)"
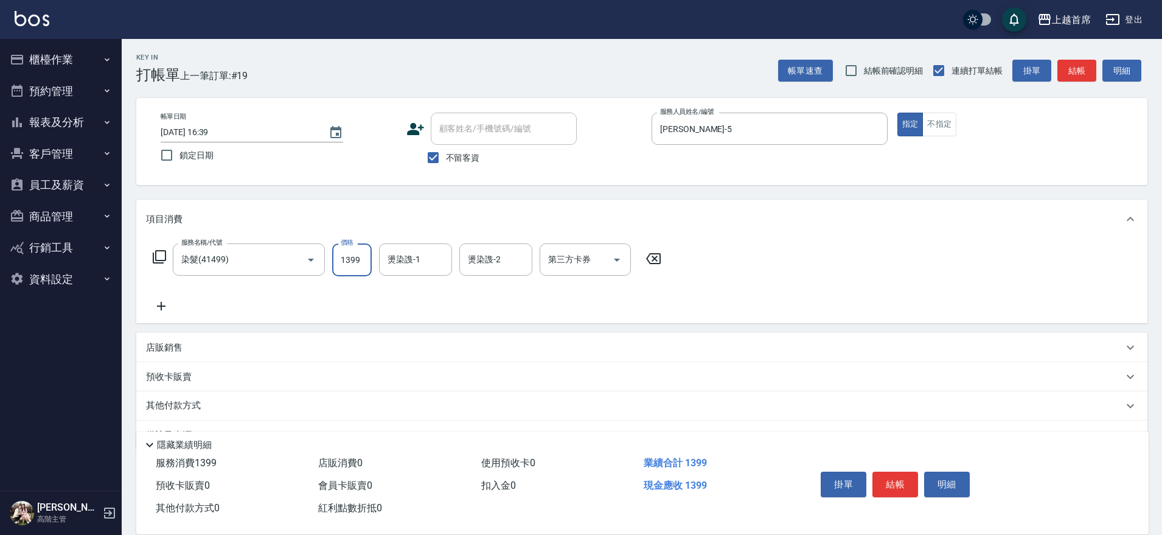
type input "1399"
type input "陳育珊-16"
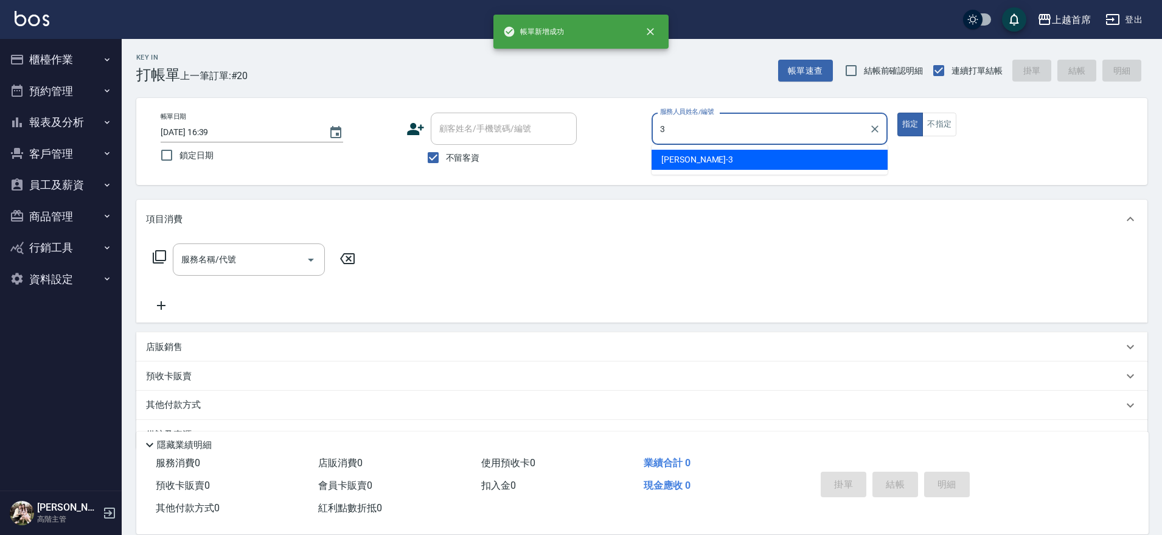
type input "徐丞勛-3"
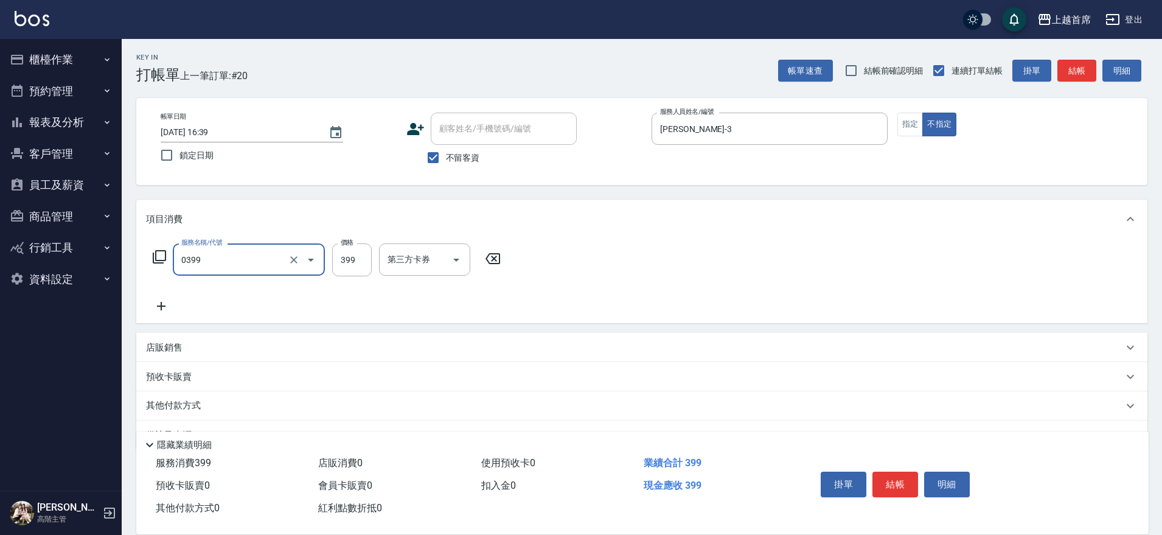
type input "海鹽洗髮(0399)"
type input "丁于琴-24"
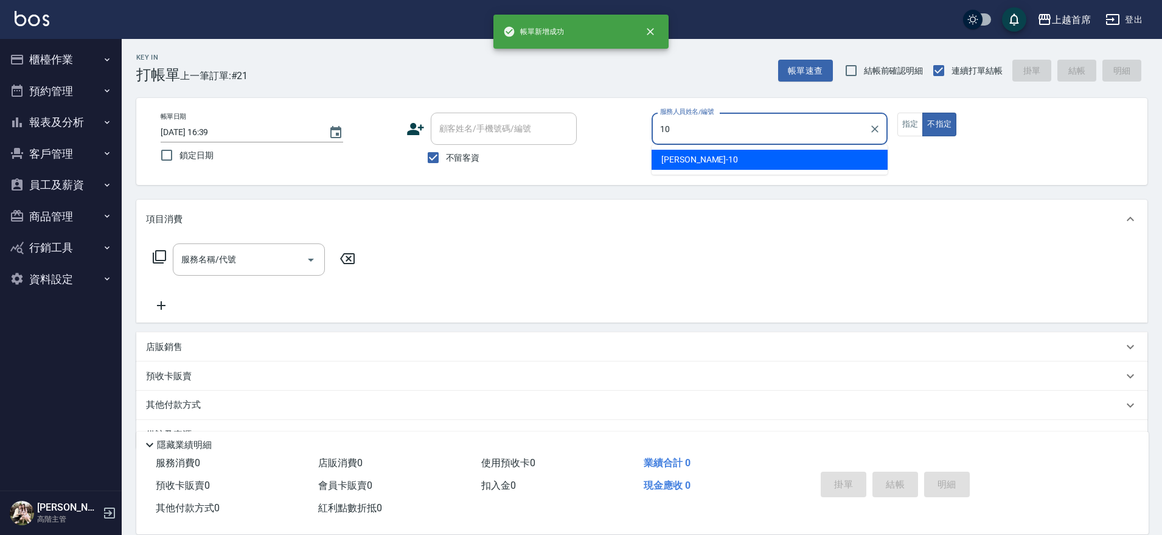
type input "張詠宸-10"
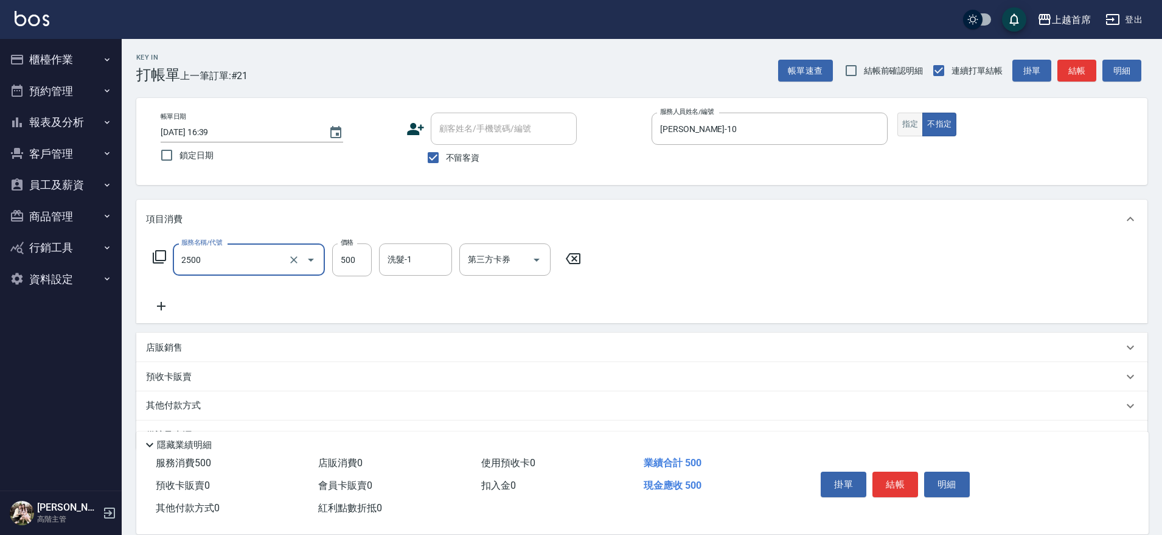
type input "海鹽洗剪500(2500)"
click at [903, 128] on button "指定" at bounding box center [910, 125] width 26 height 24
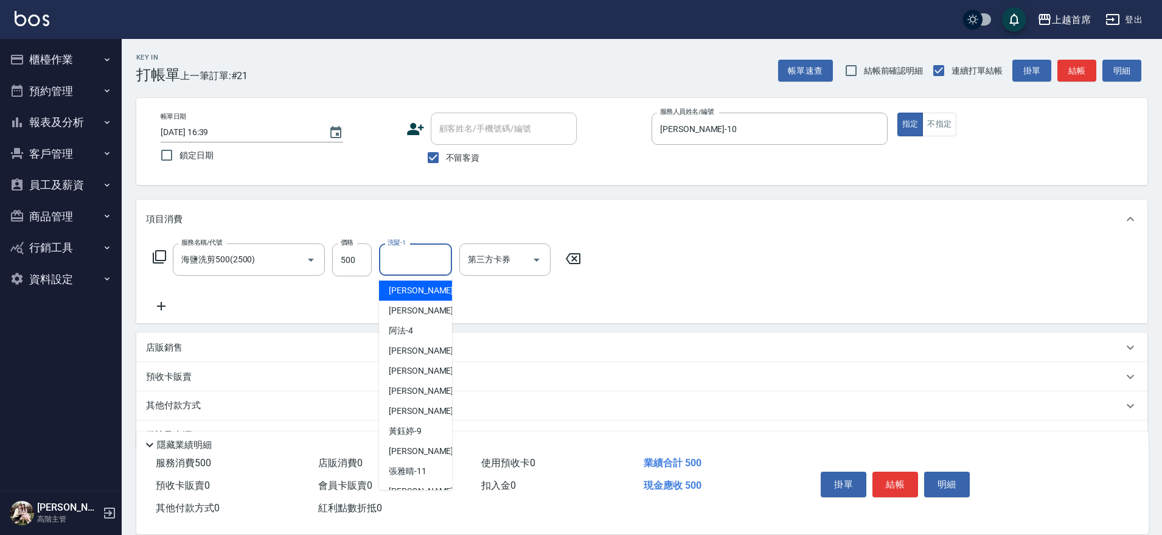
click at [408, 266] on input "洗髮-1" at bounding box center [416, 259] width 62 height 21
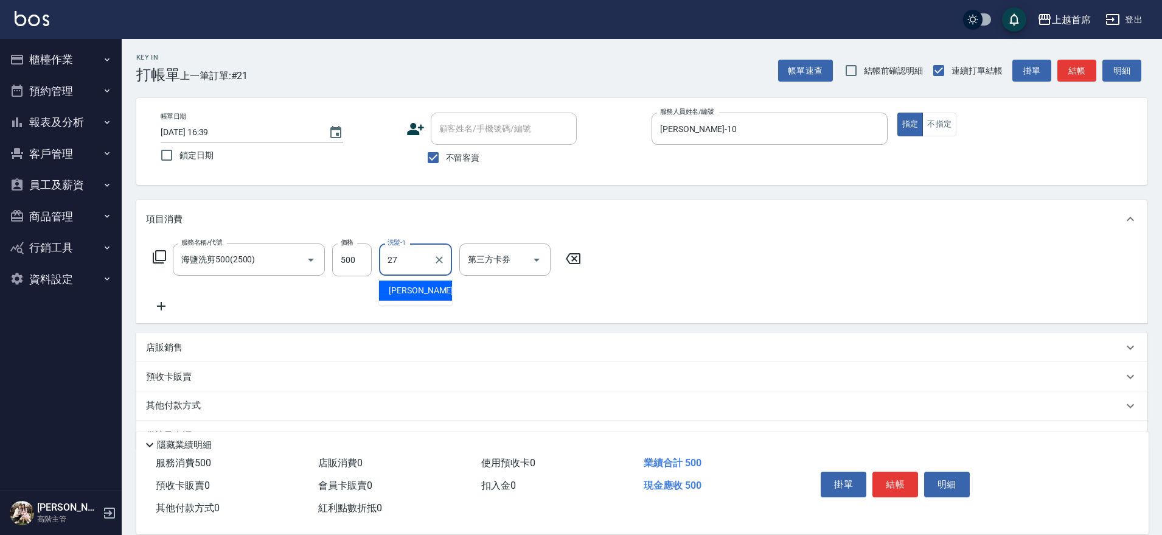
type input "蔡宛孜-27"
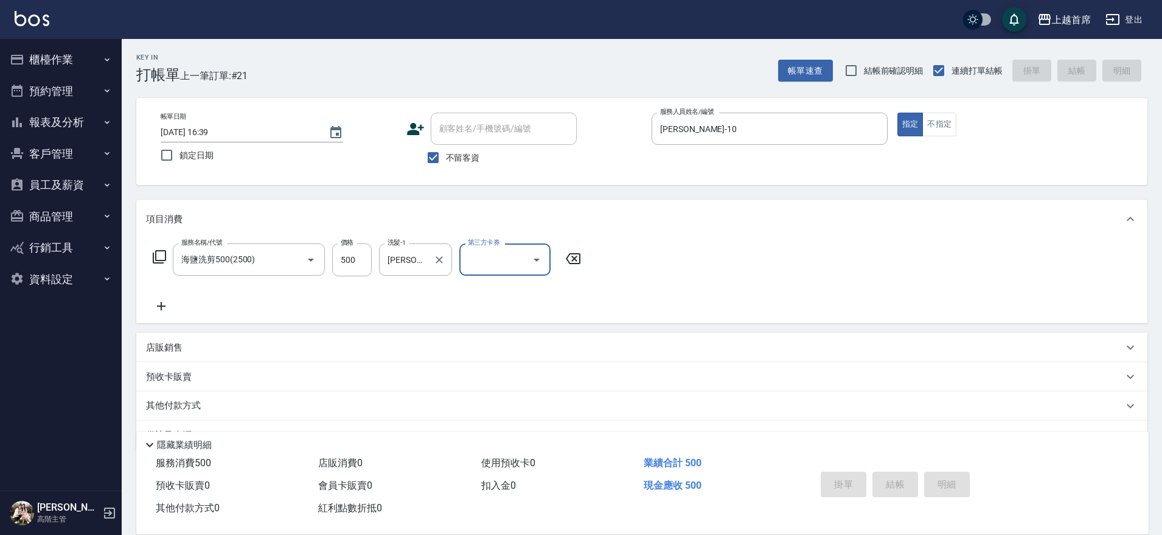
type input "2025/09/06 16:40"
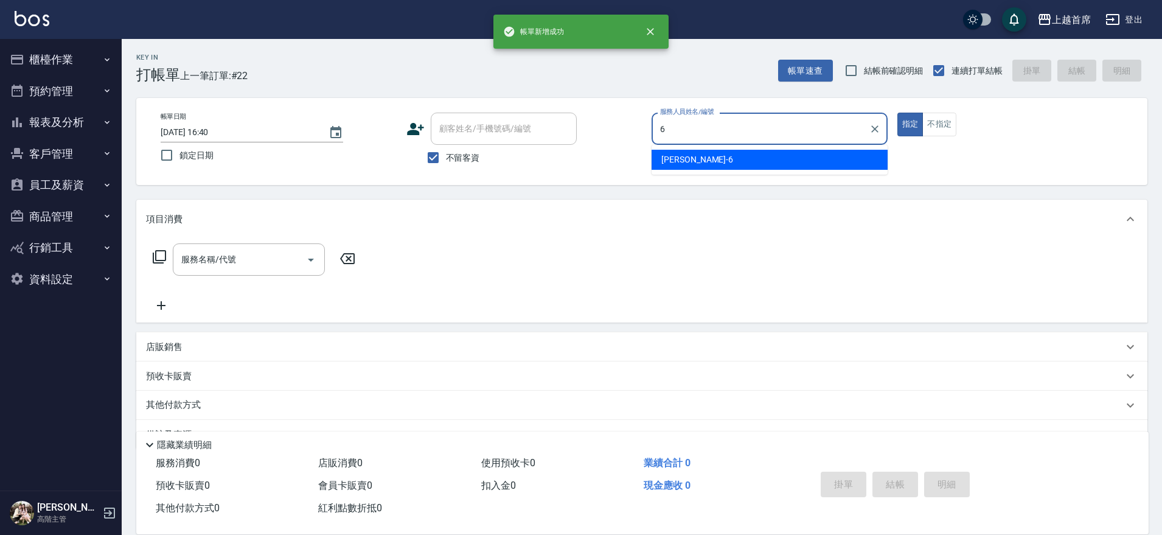
type input "Aki-6"
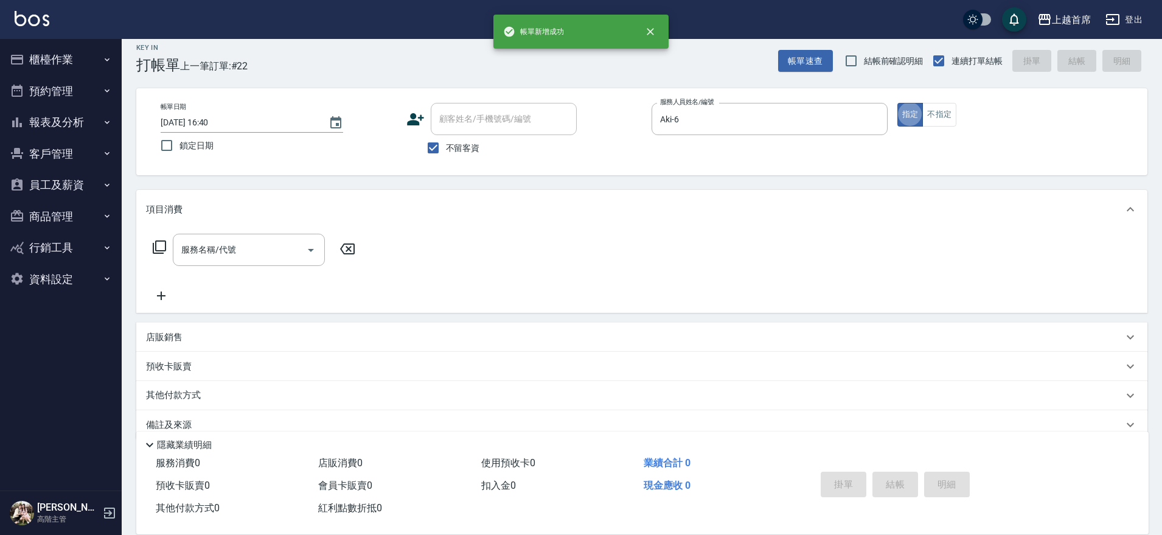
scroll to position [30, 0]
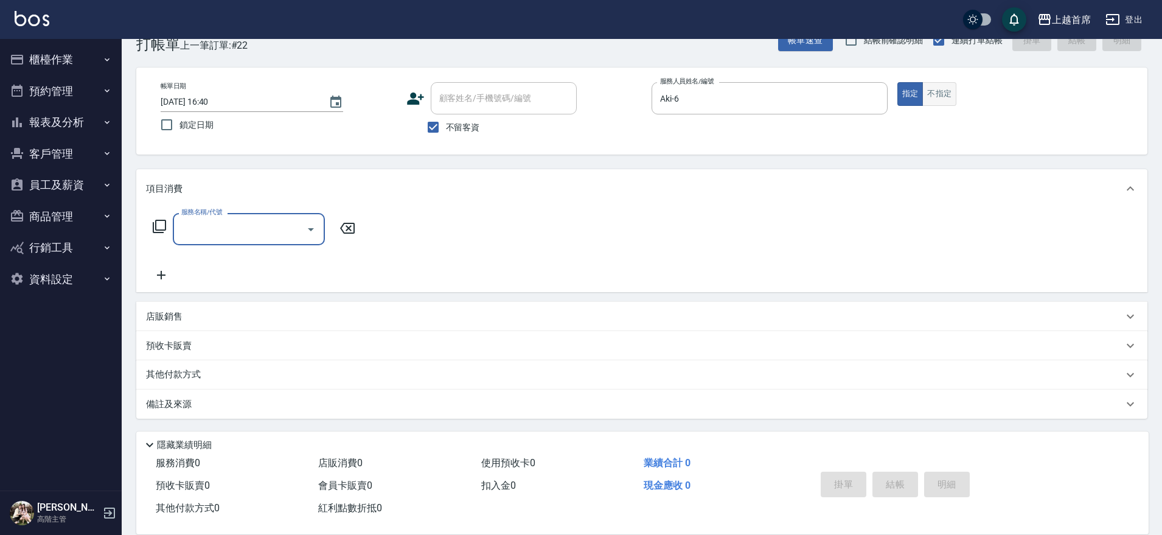
click at [936, 97] on button "不指定" at bounding box center [939, 94] width 34 height 24
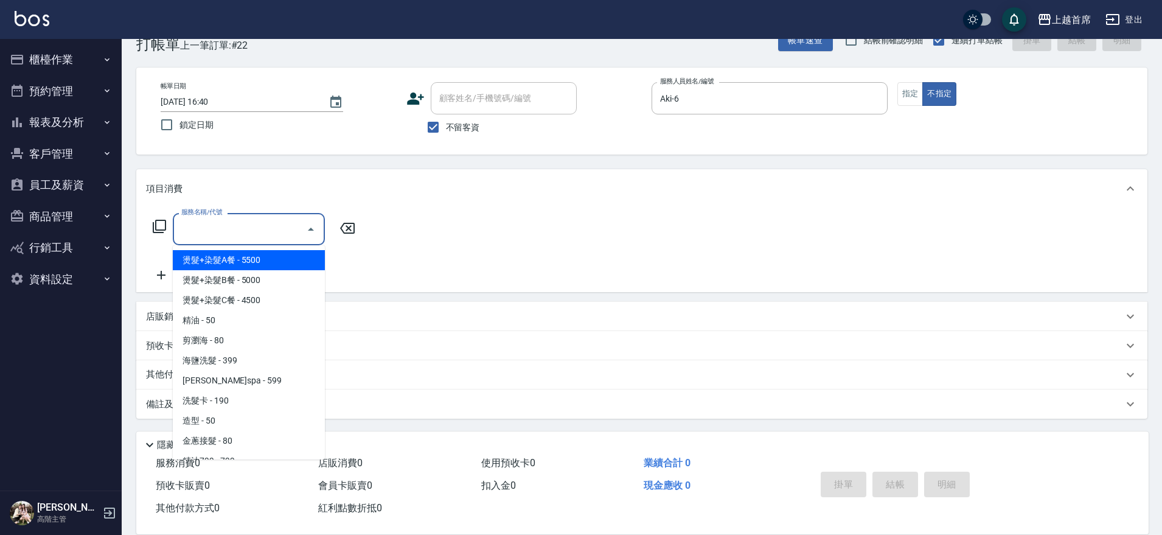
click at [284, 226] on input "服務名稱/代號" at bounding box center [239, 228] width 123 height 21
type input "5"
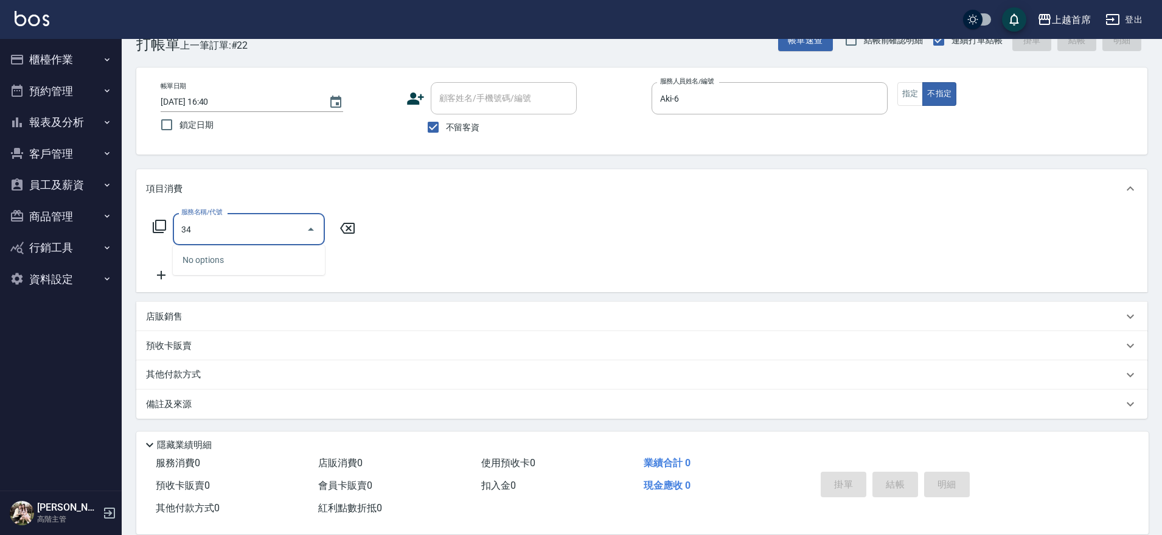
type input "3"
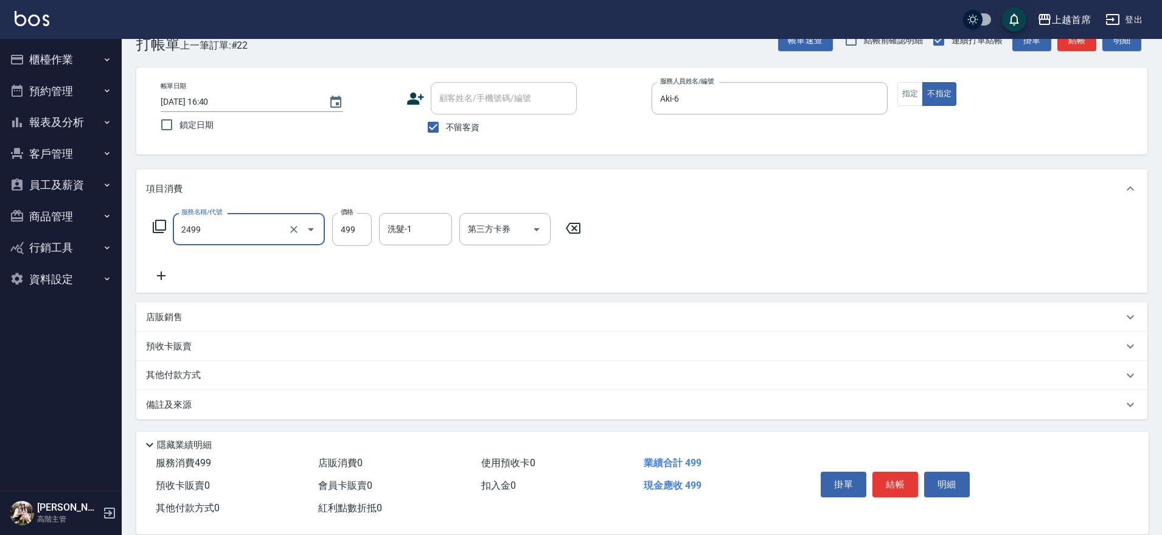
type input "499海鹽洗剪套餐(2499)"
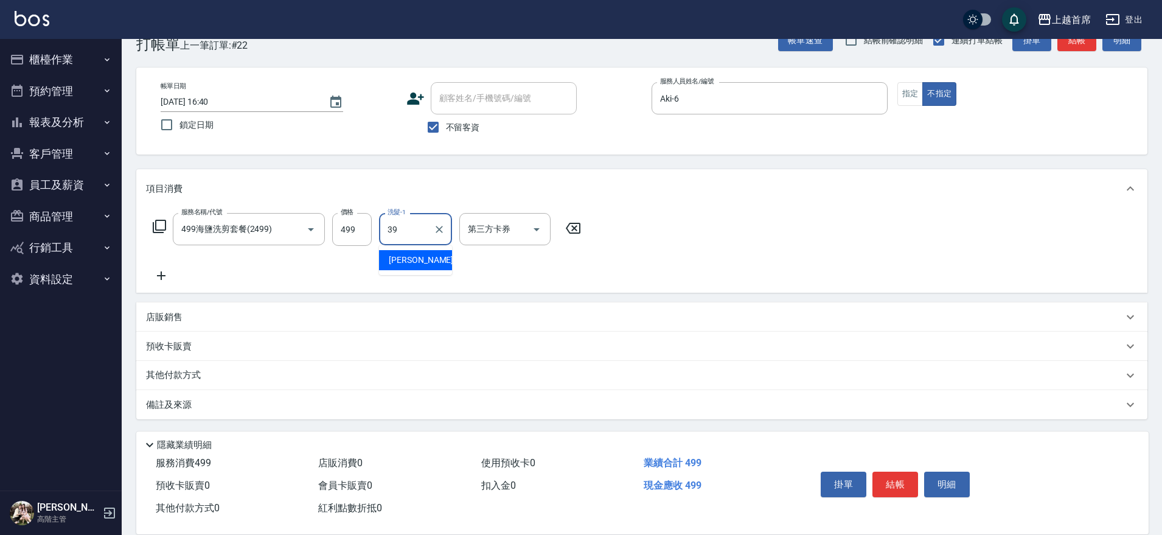
type input "唐羽彤-39"
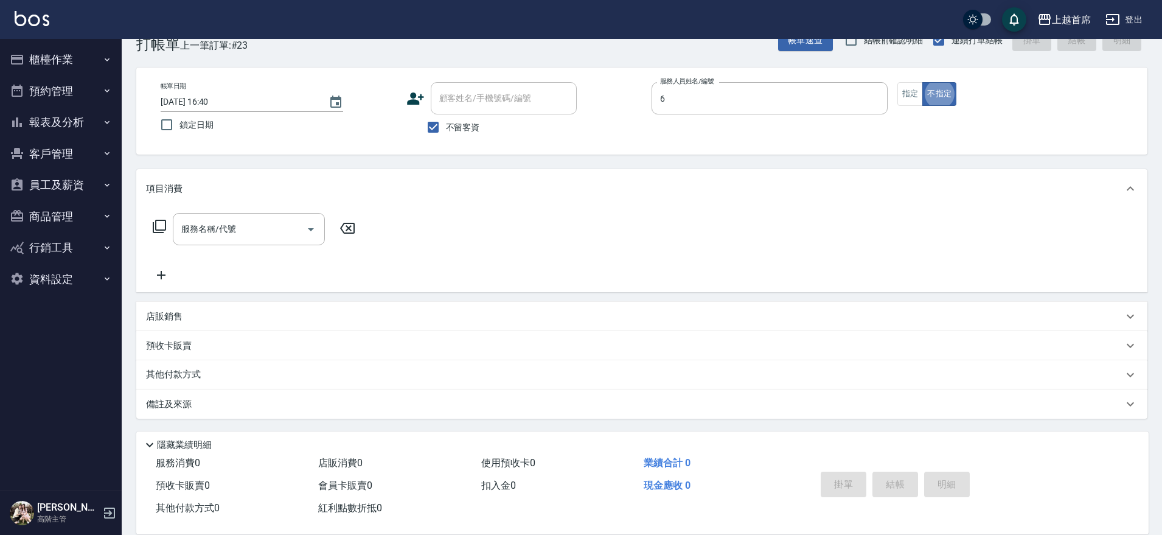
type input "Aki-6"
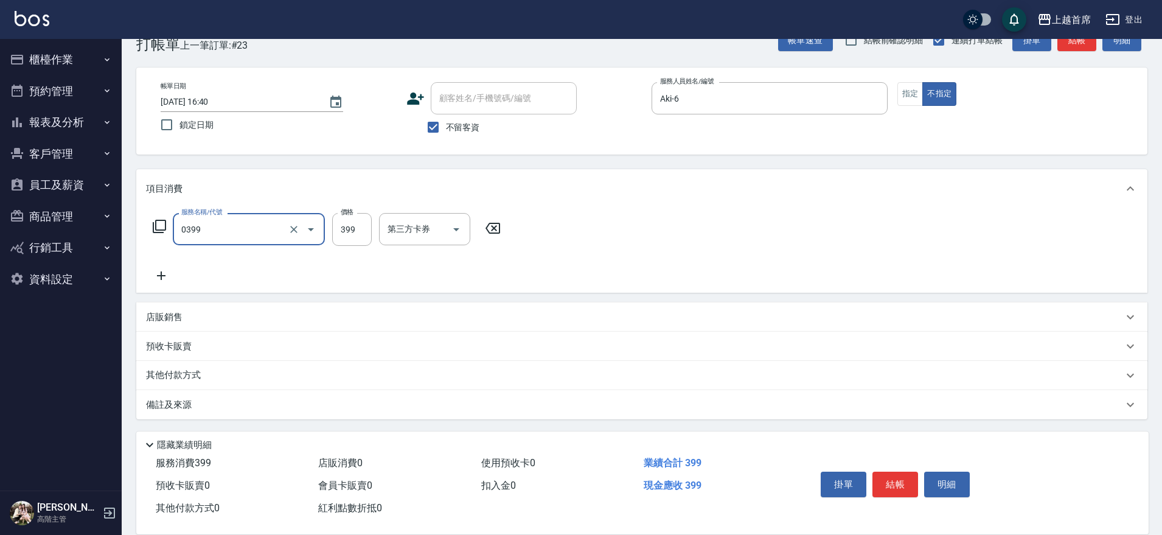
type input "海鹽洗髮(0399)"
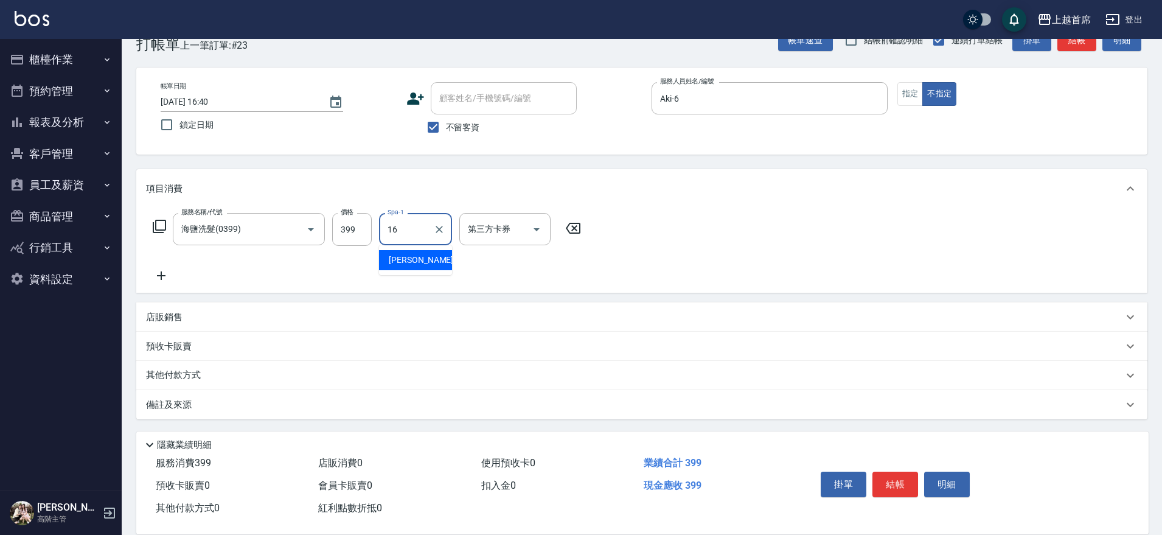
type input "陳育珊-16"
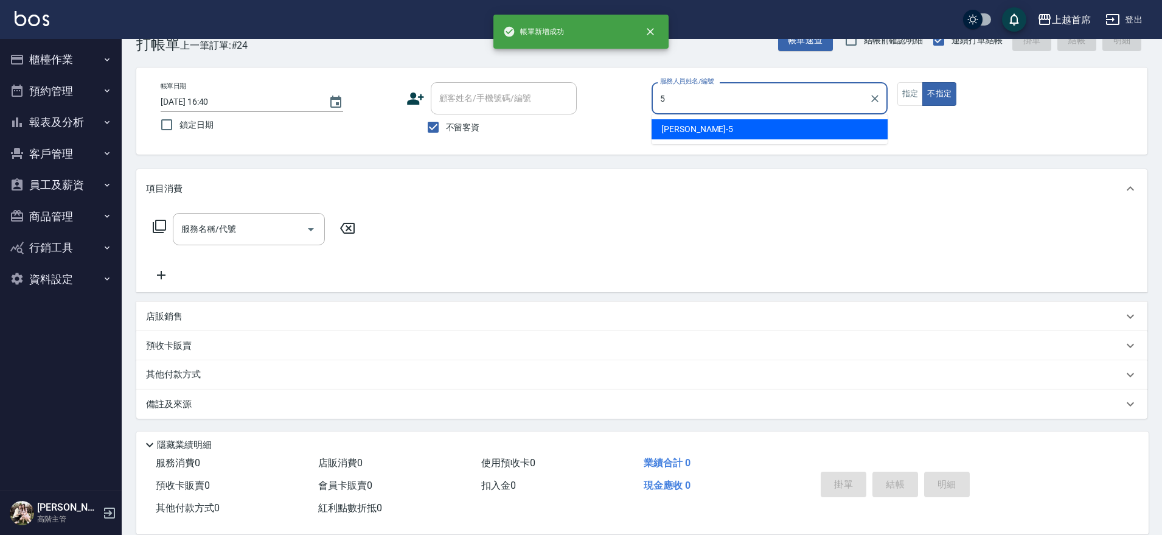
type input "Molly莫莉-5"
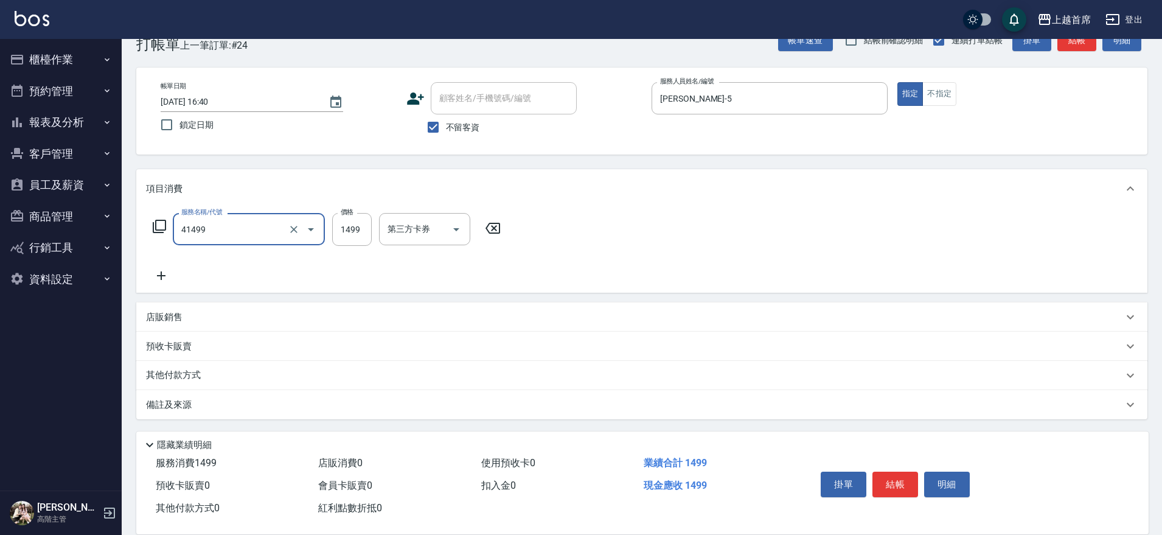
type input "染髮(41499)"
type input "1399"
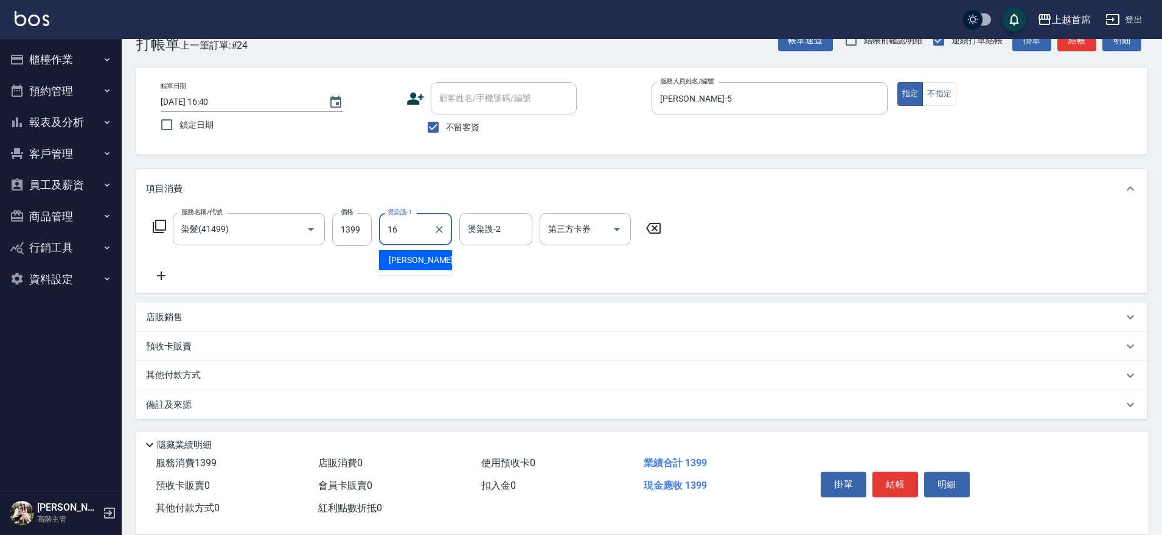
type input "陳育珊-16"
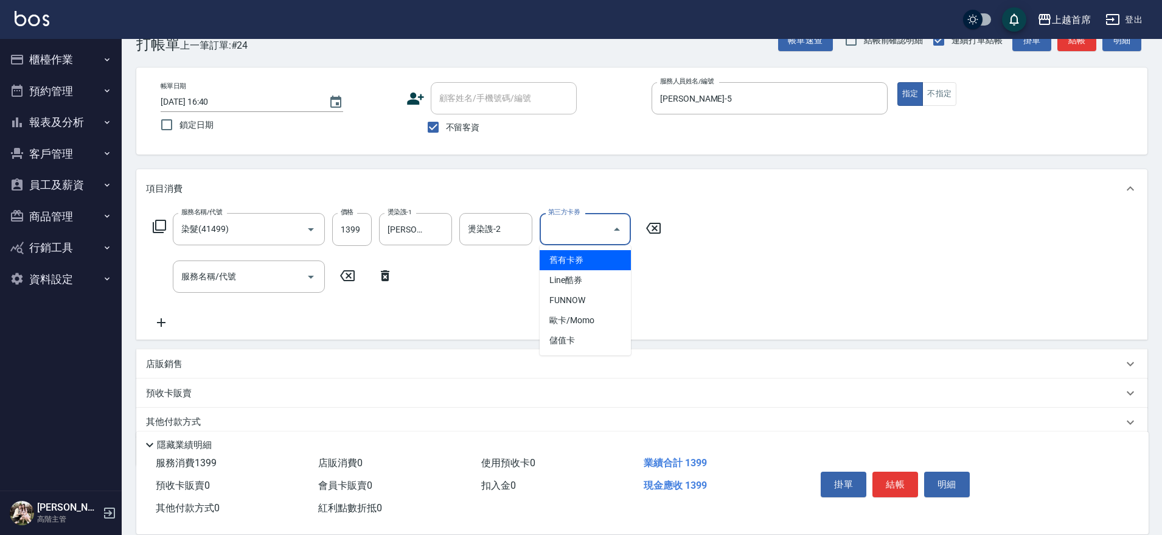
drag, startPoint x: 559, startPoint y: 226, endPoint x: 581, endPoint y: 279, distance: 56.7
click at [559, 230] on input "第三方卡券" at bounding box center [576, 228] width 62 height 21
click at [595, 341] on span "儲值卡" at bounding box center [585, 340] width 91 height 20
type input "儲值卡"
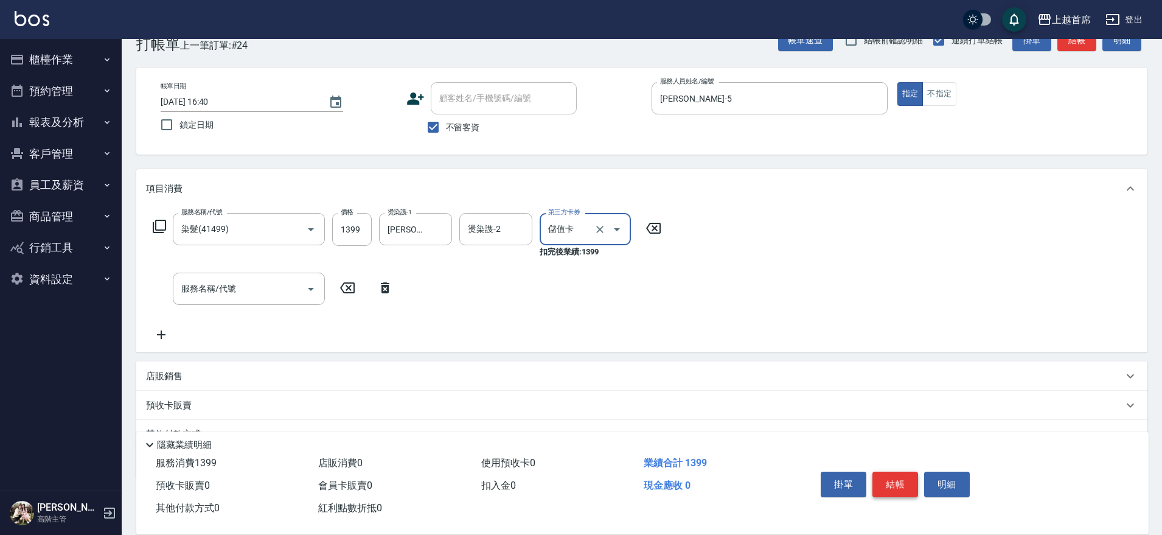
click at [907, 480] on button "結帳" at bounding box center [895, 485] width 46 height 26
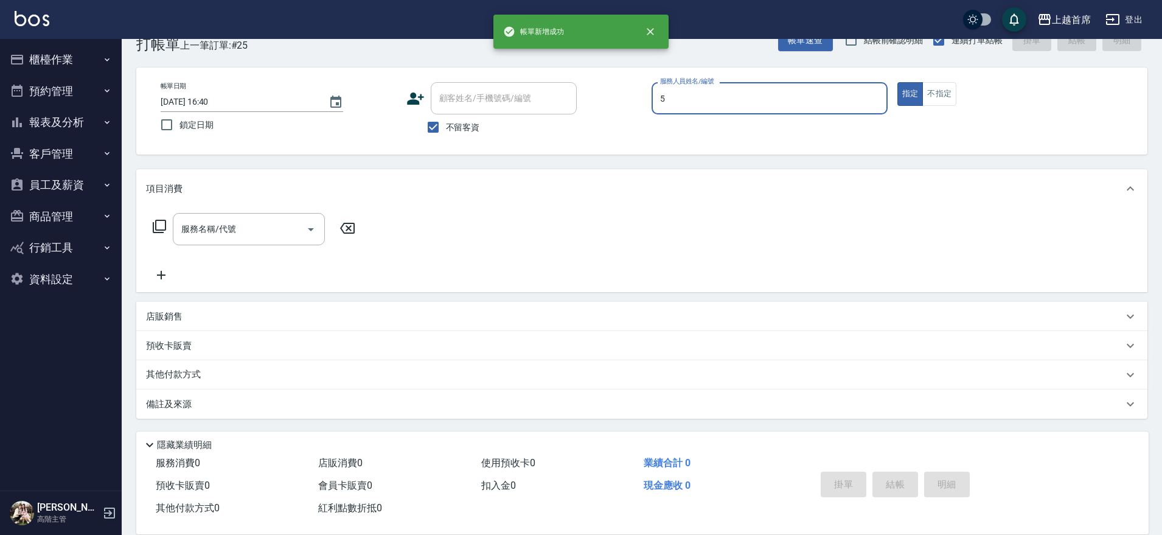
type input "Molly莫莉-5"
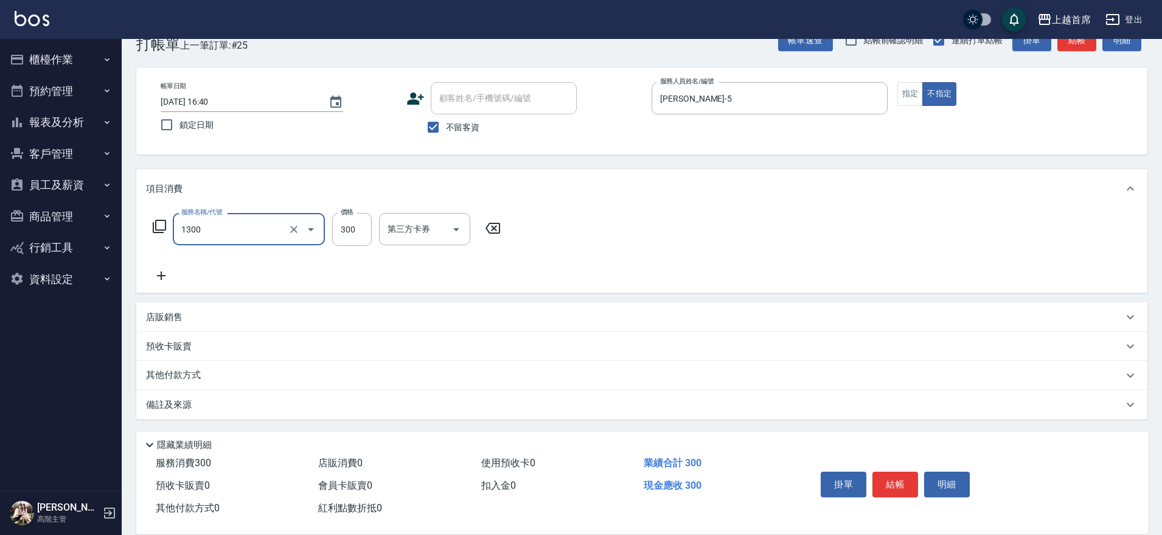
type input "洗髮(1300)"
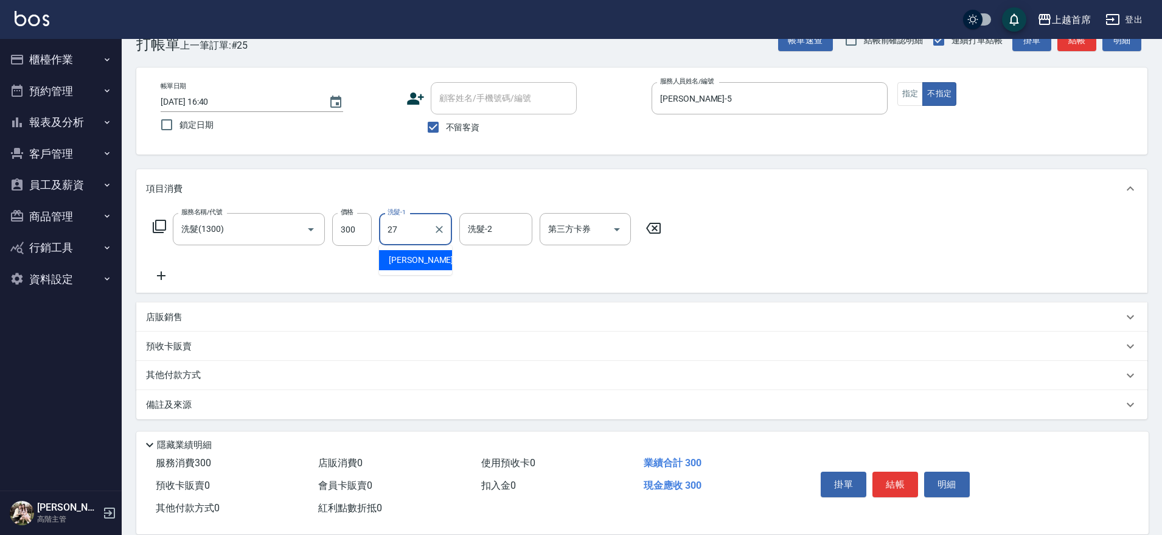
type input "蔡宛孜-27"
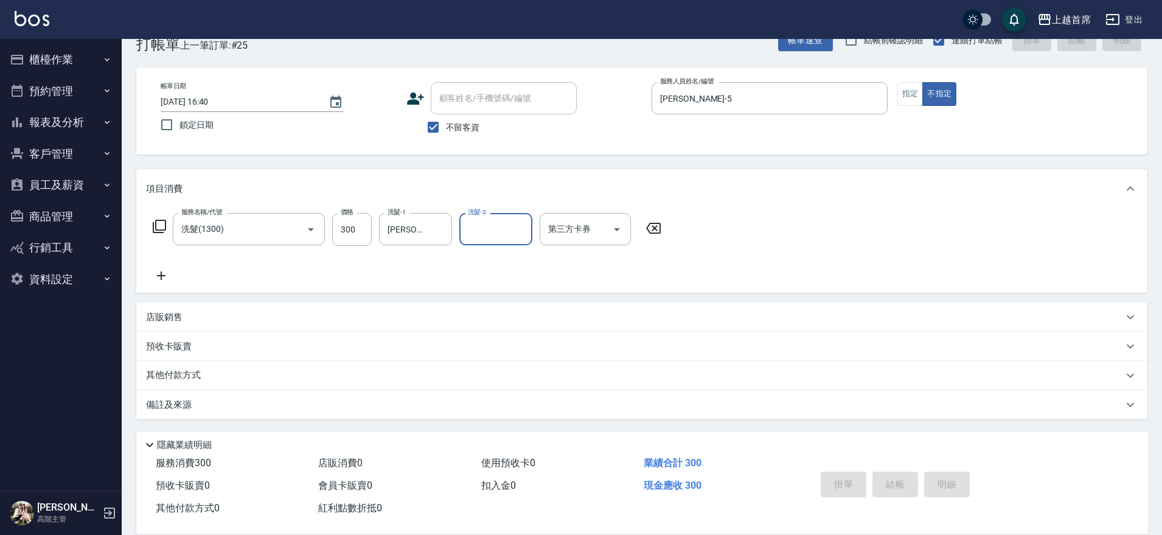
type input "2025/09/06 16:41"
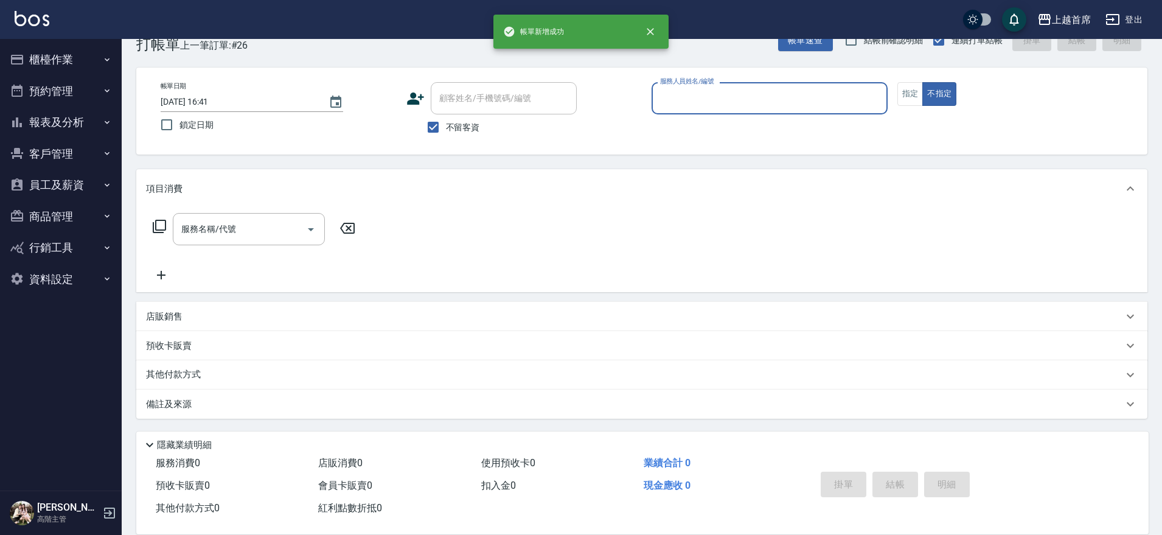
click at [922, 82] on button "不指定" at bounding box center [939, 94] width 34 height 24
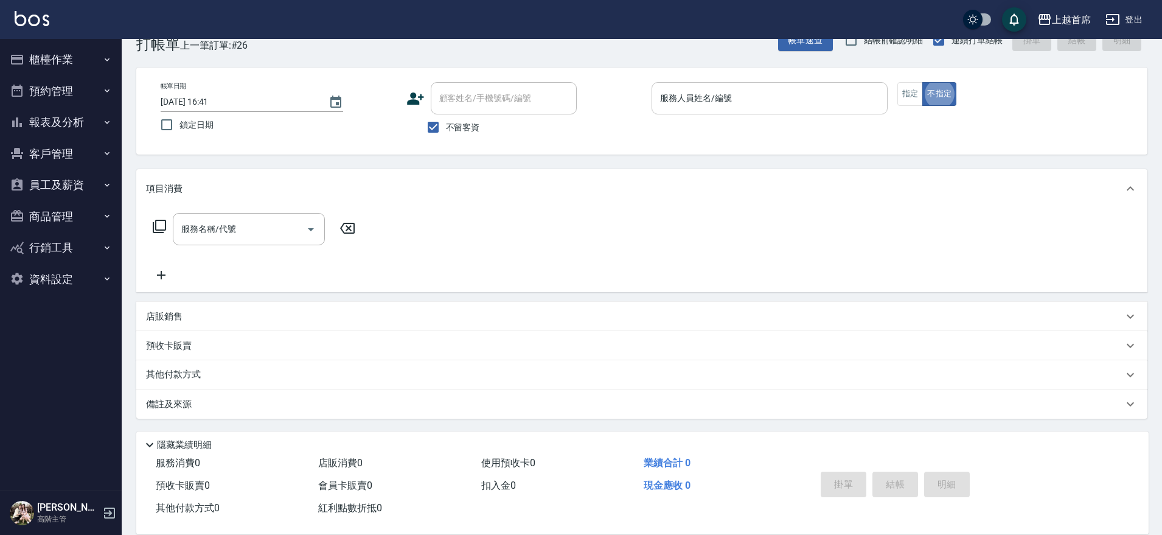
click at [771, 102] on input "服務人員姓名/編號" at bounding box center [769, 98] width 225 height 21
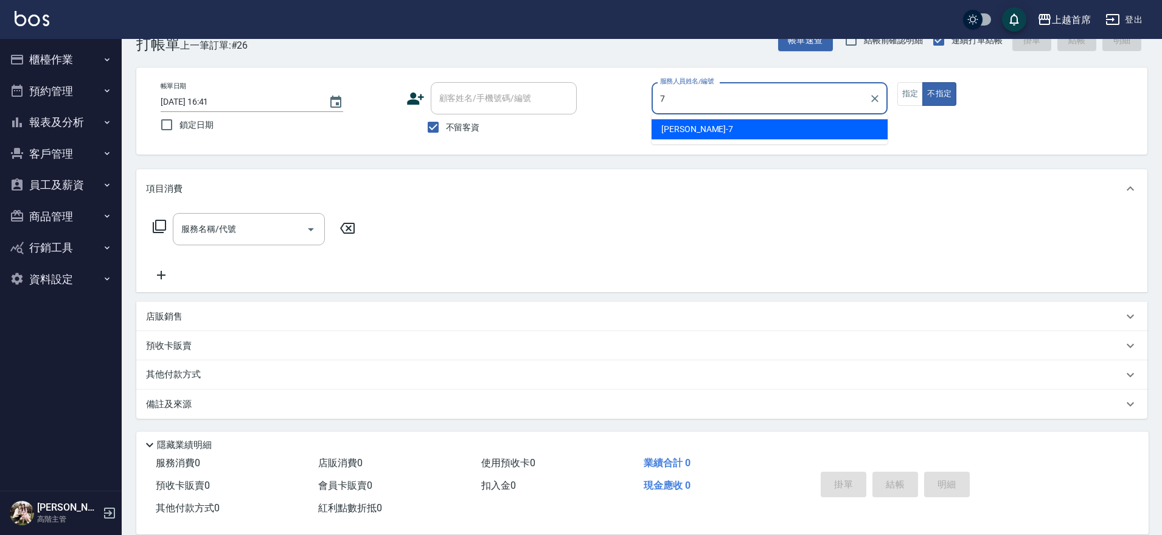
type input "梁佳琳-7"
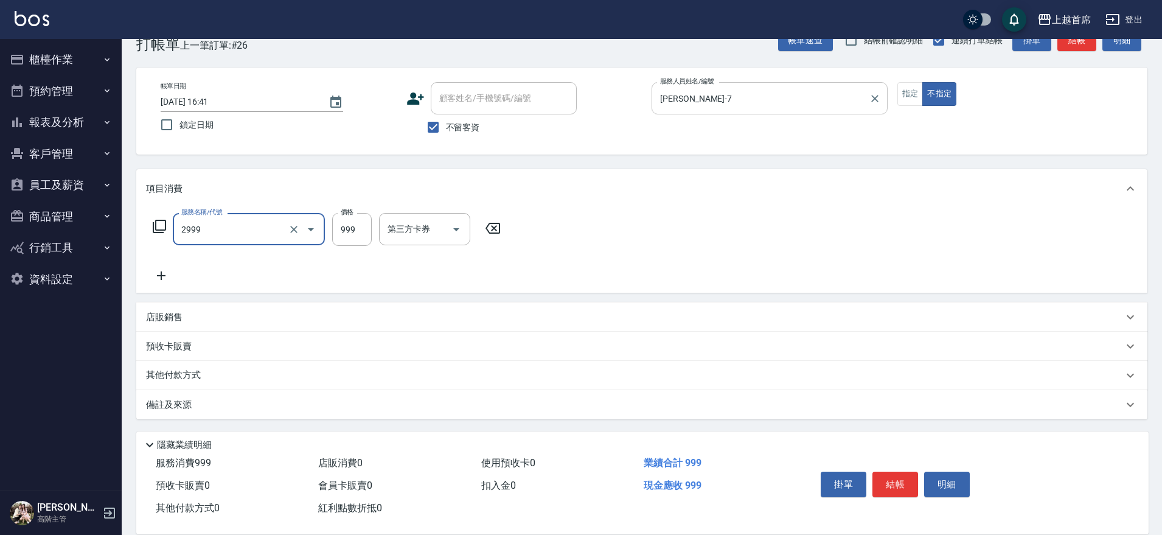
type input "spa精油洗剪套餐999(2999)"
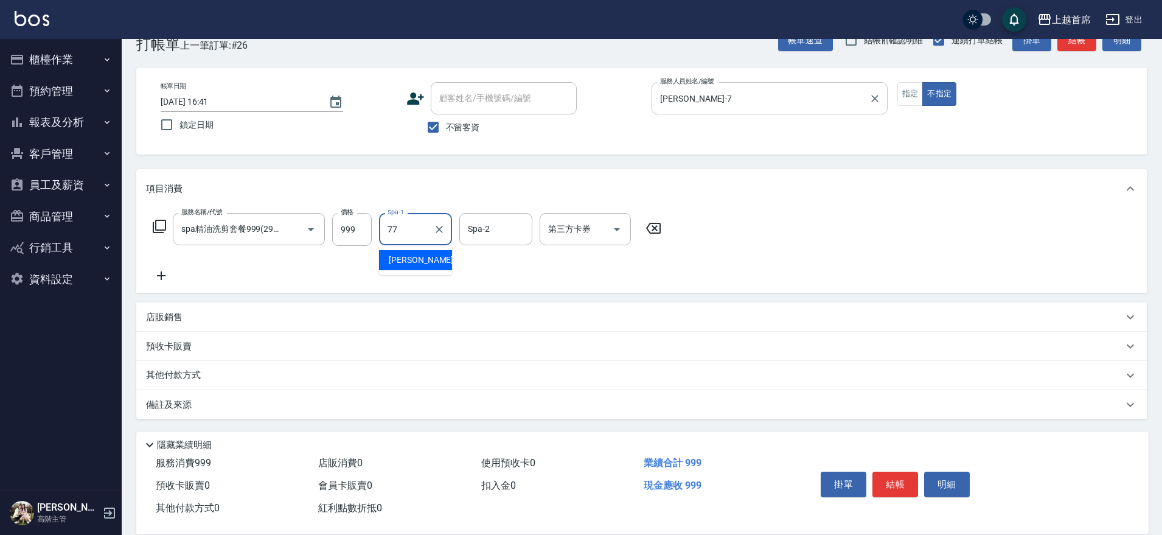
type input "黃品芳-77"
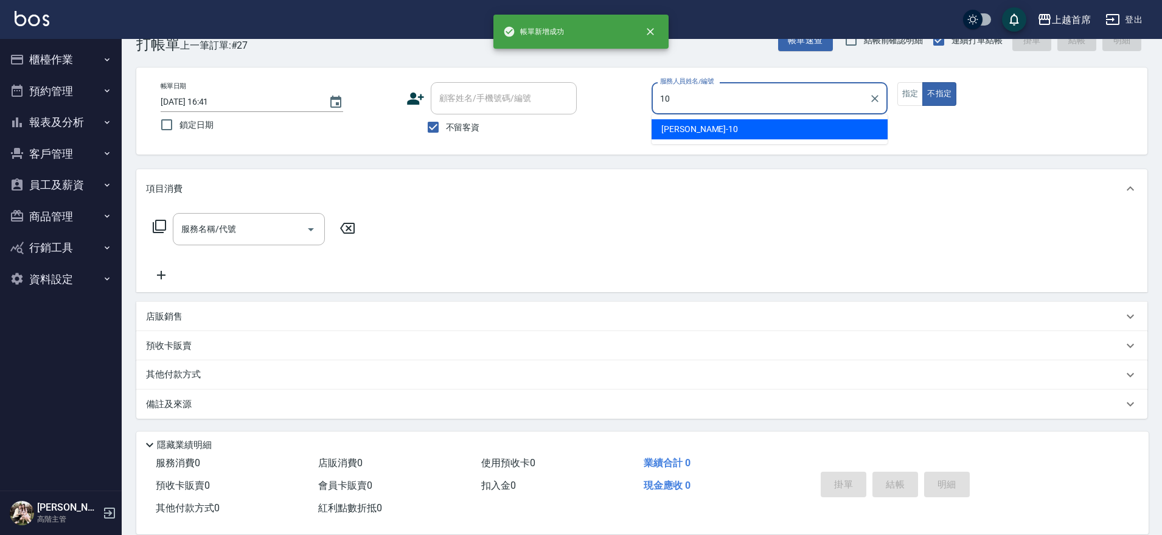
type input "張詠宸-10"
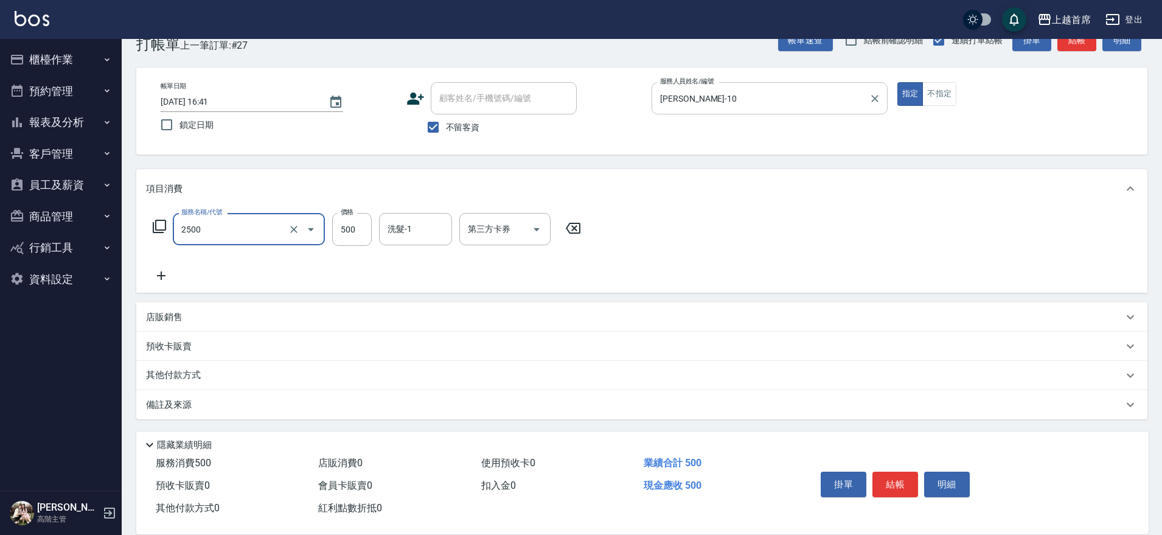
type input "海鹽洗剪500(2500)"
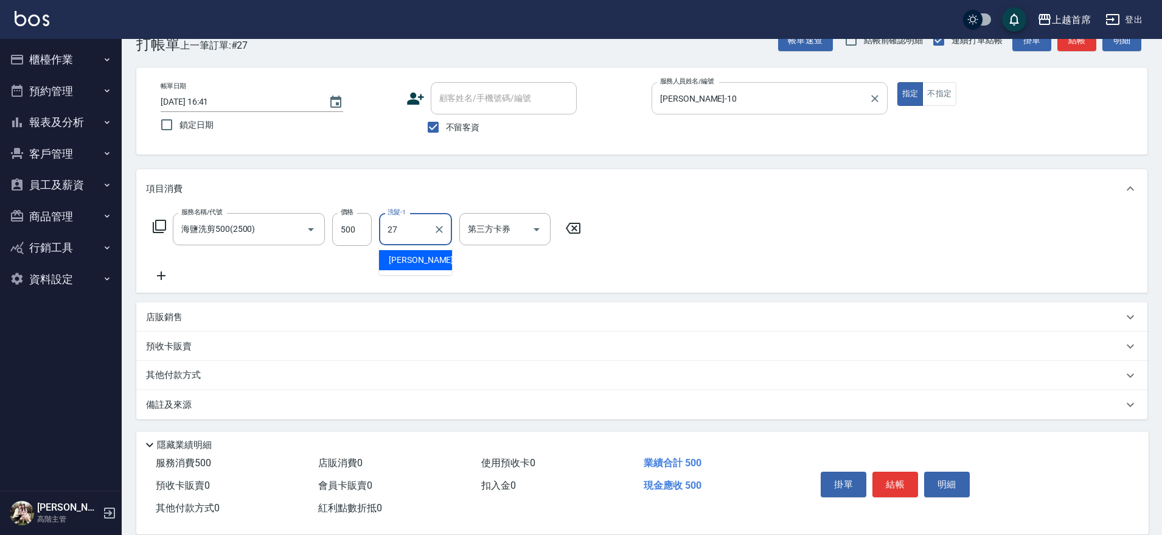
type input "蔡宛孜-27"
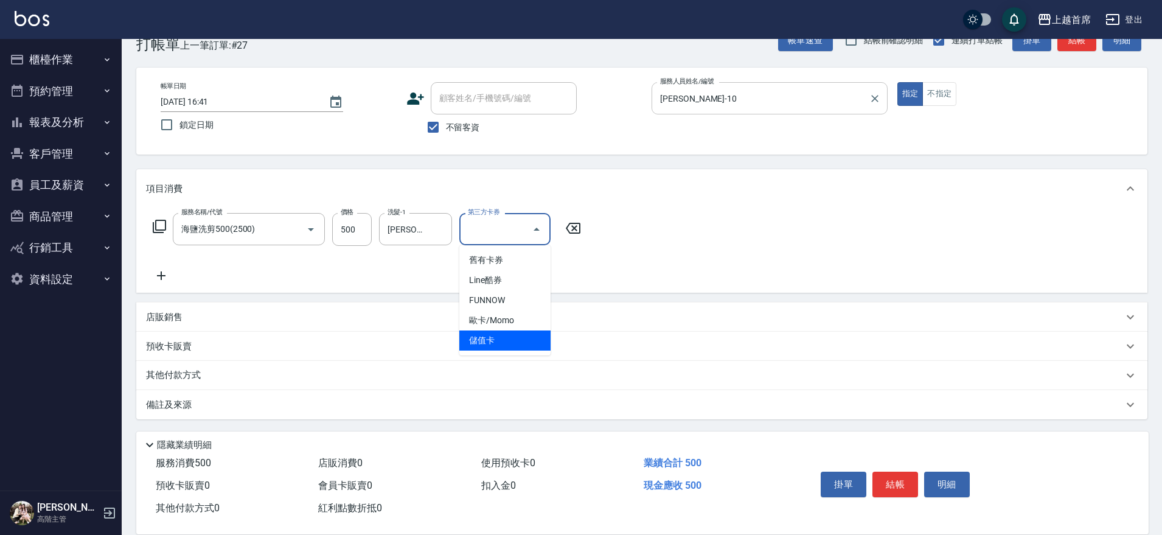
type input "儲值卡"
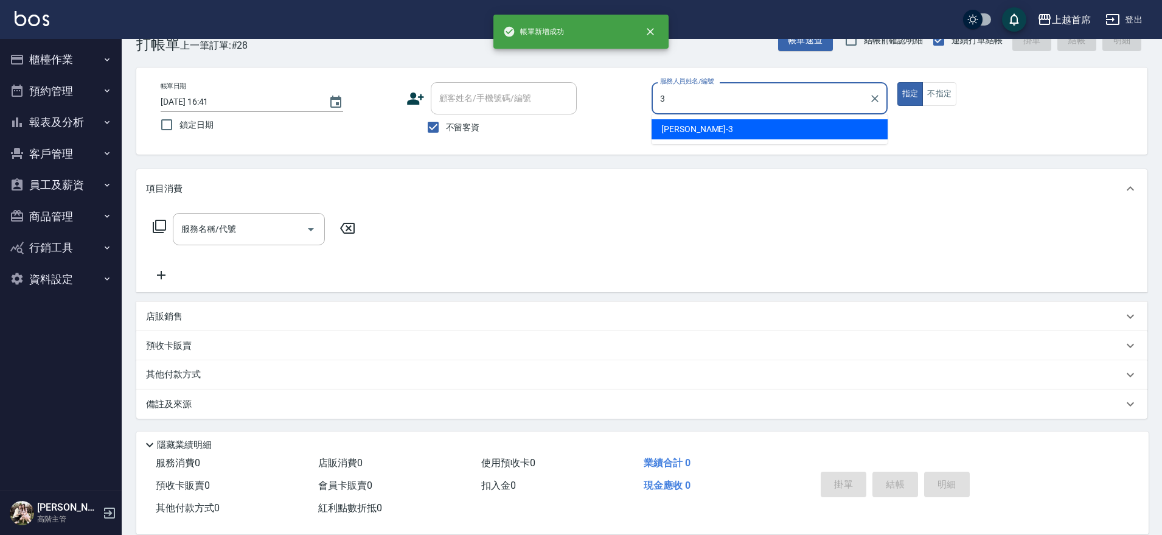
type input "徐丞勛-3"
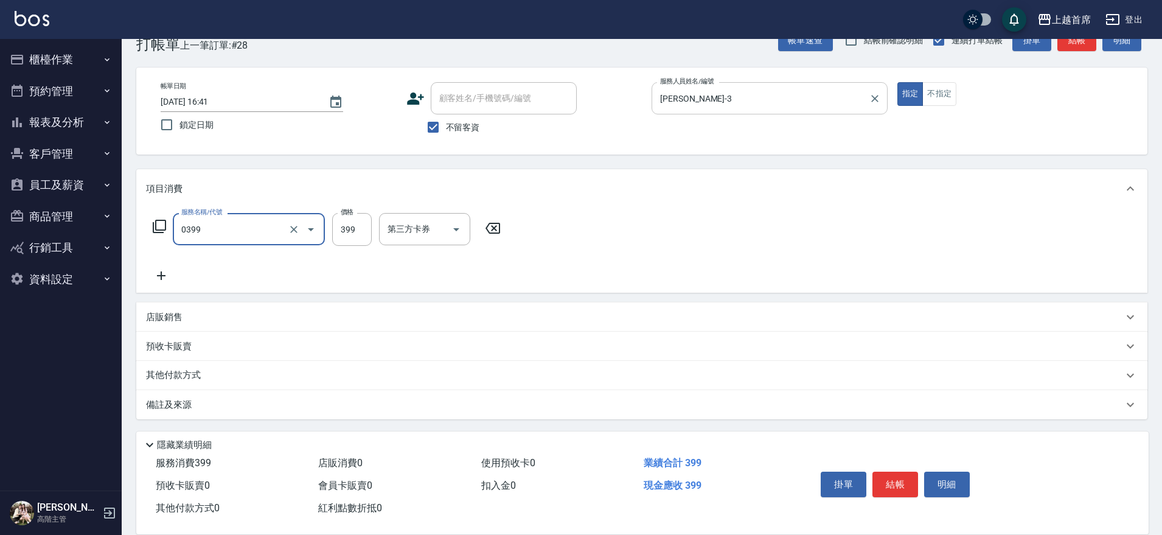
type input "海鹽洗髮(0399)"
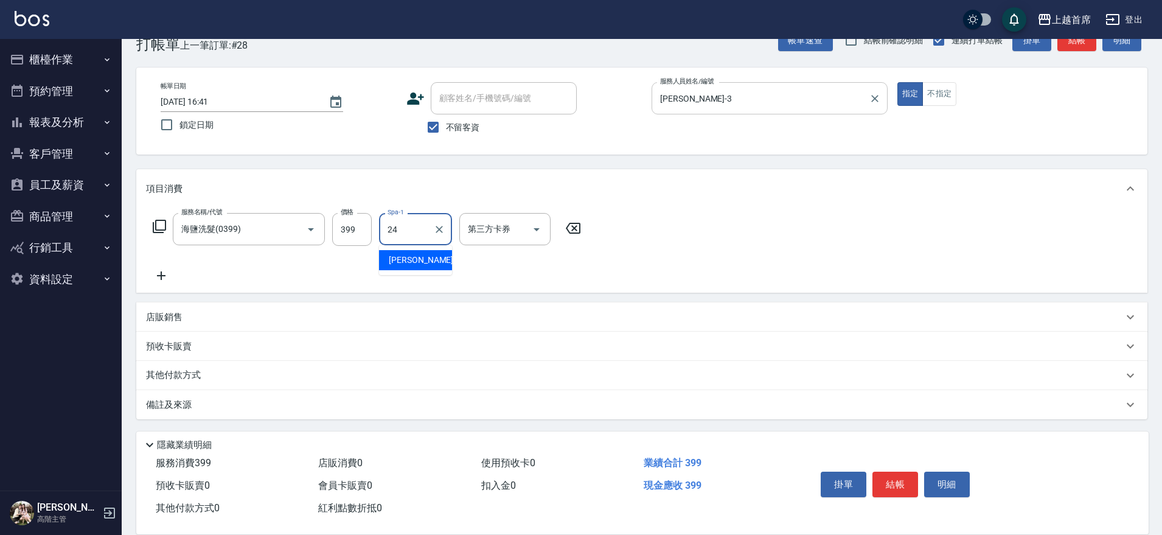
type input "丁于琴-24"
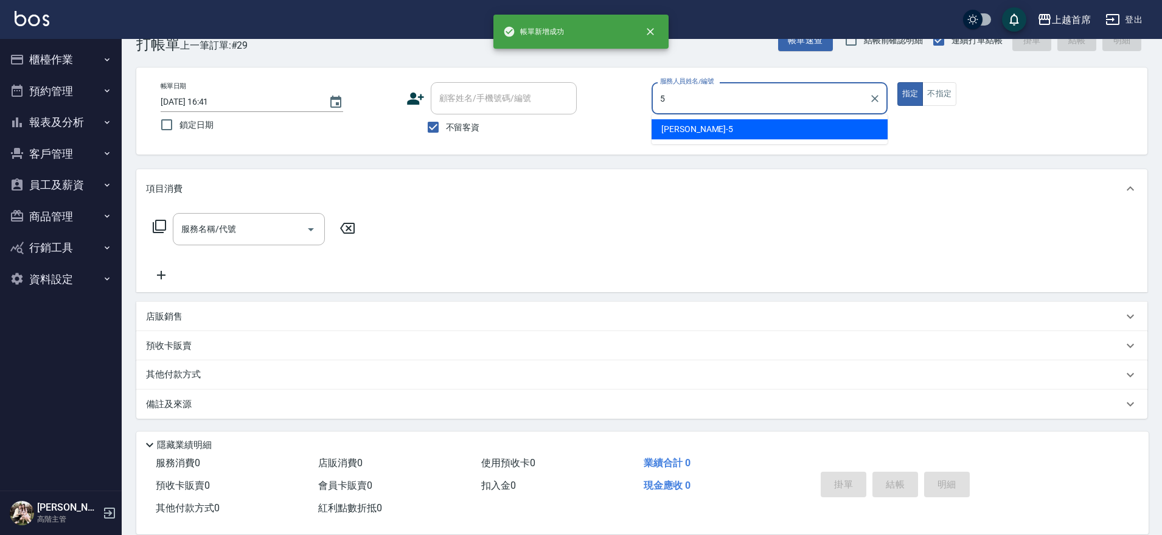
type input "Molly莫莉-5"
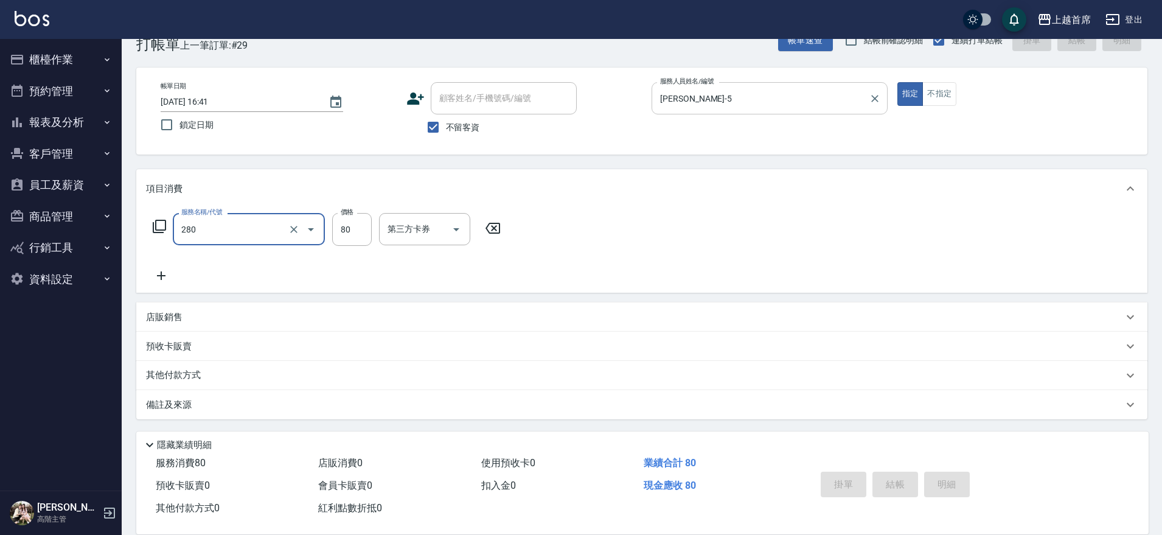
type input "280"
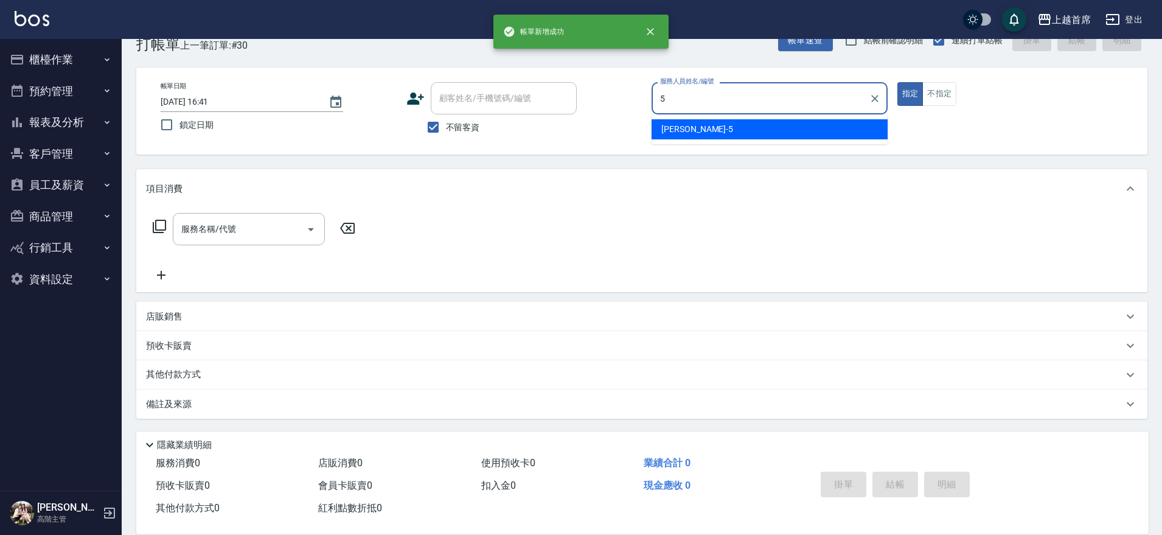
type input "Molly莫莉-5"
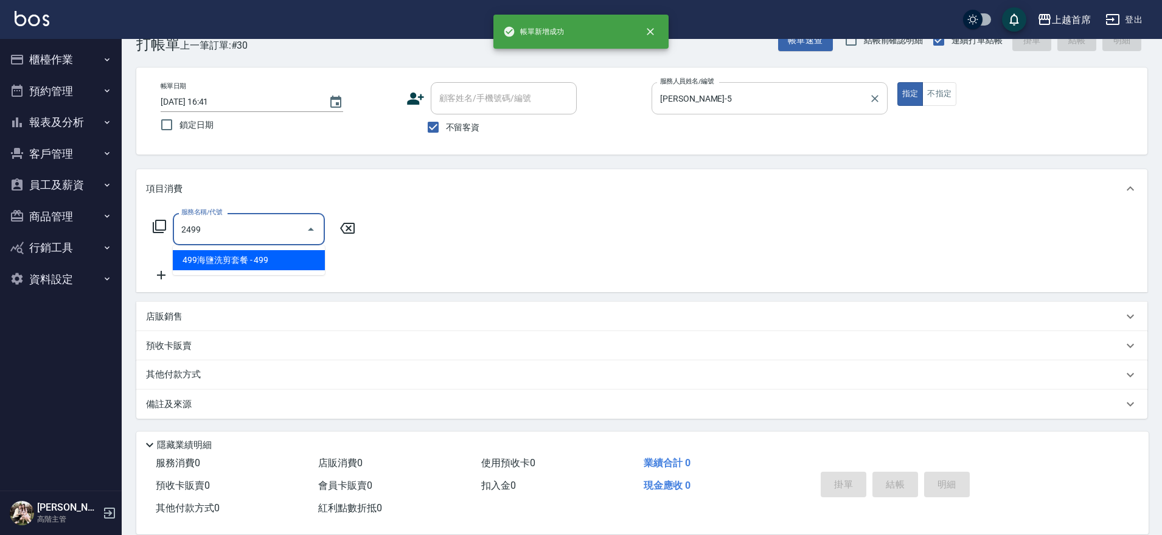
type input "499海鹽洗剪套餐(2499)"
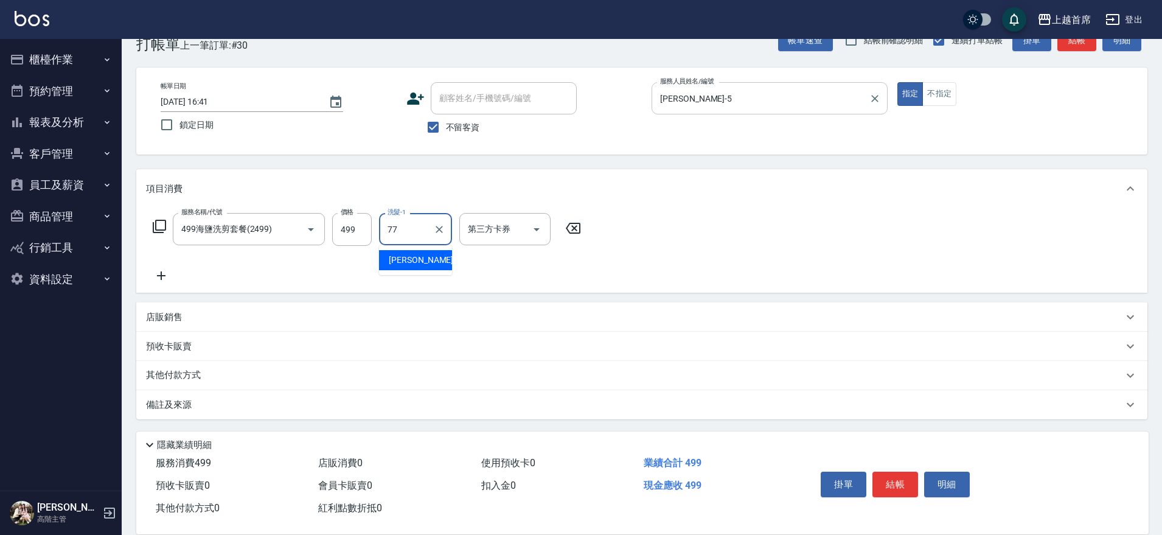
type input "黃品芳-77"
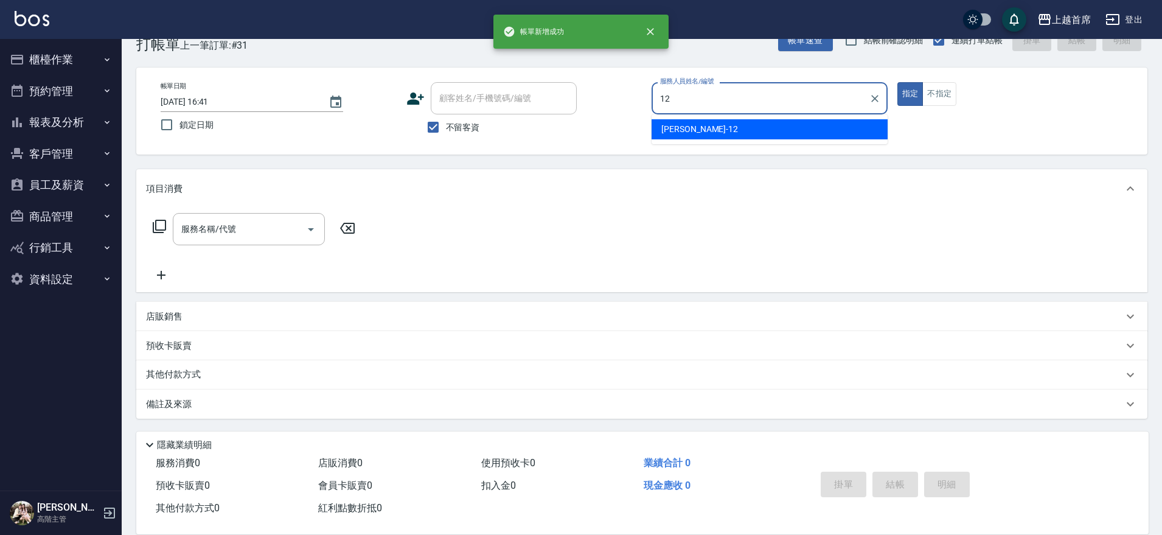
type input "許婕妤-12"
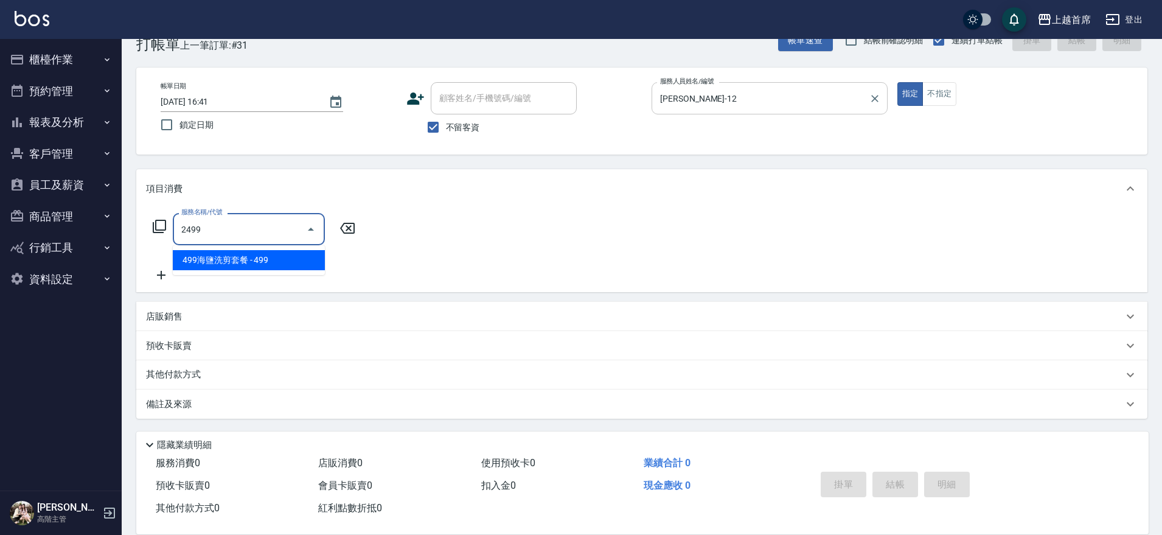
type input "499海鹽洗剪套餐(2499)"
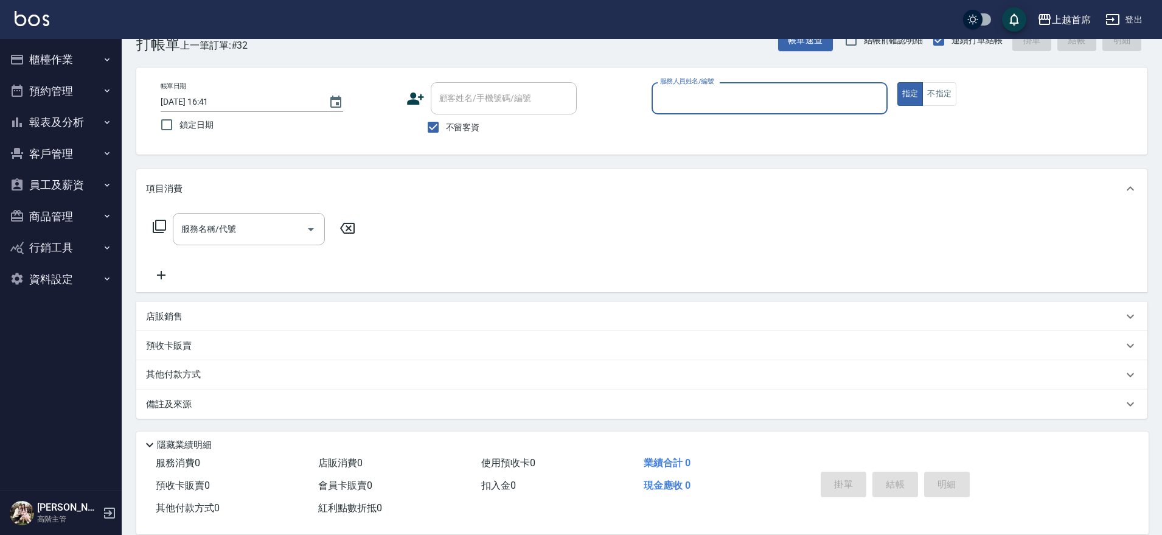
click at [69, 149] on button "客戶管理" at bounding box center [61, 154] width 112 height 32
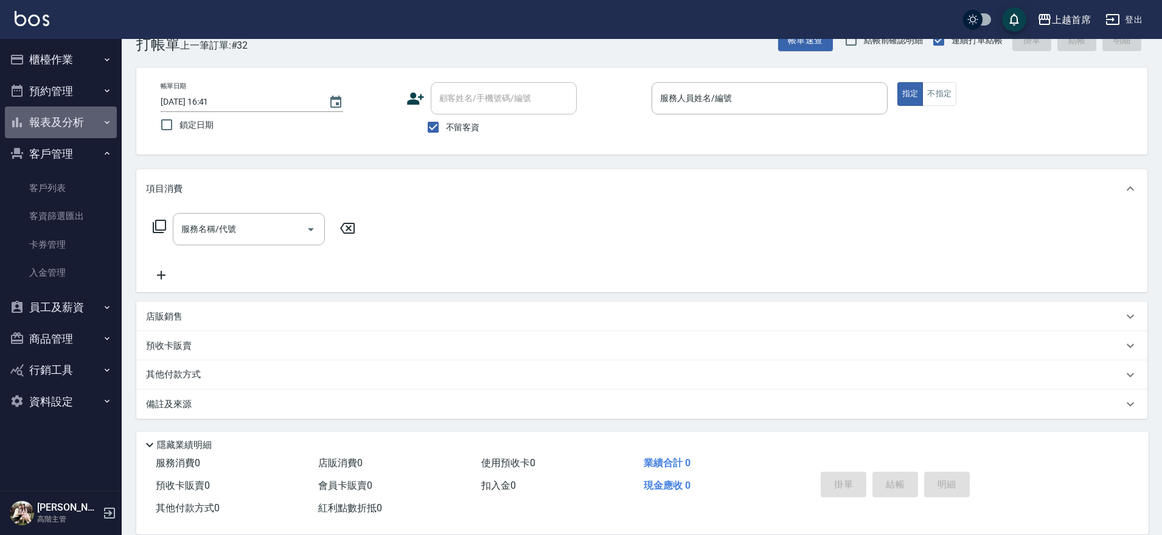
click at [68, 120] on button "報表及分析" at bounding box center [61, 122] width 112 height 32
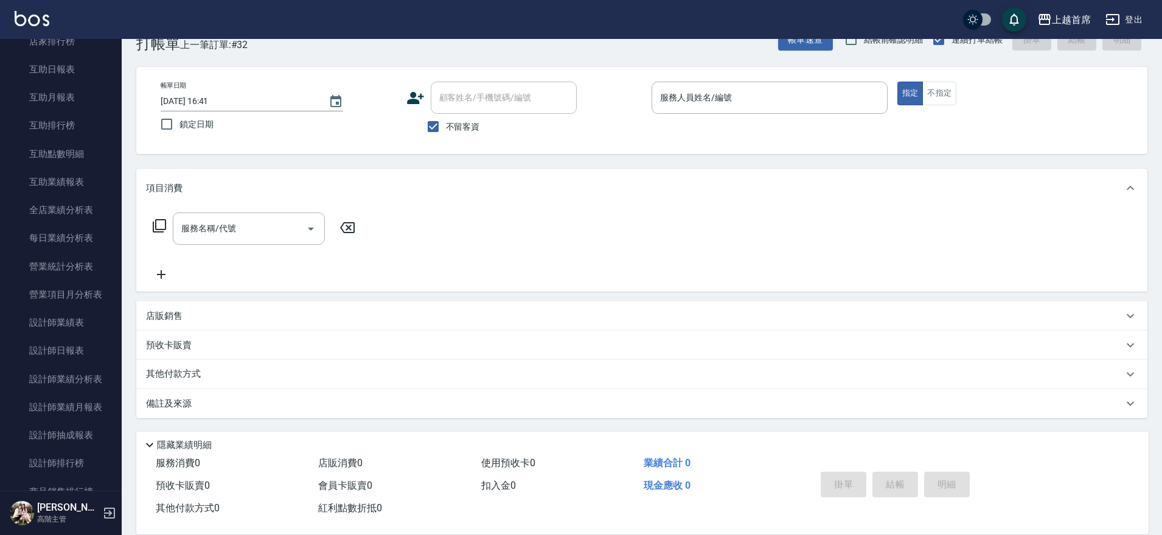
scroll to position [456, 0]
click at [60, 234] on link "設計師排行榜" at bounding box center [61, 235] width 112 height 28
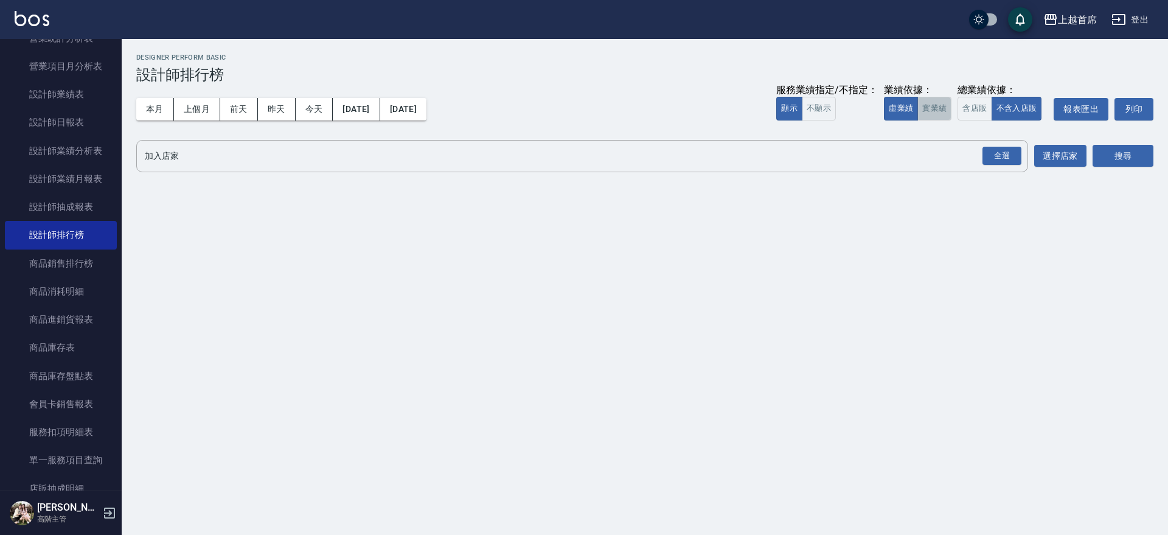
click at [940, 98] on button "實業績" at bounding box center [934, 109] width 34 height 24
click at [1009, 151] on div "全選" at bounding box center [1002, 156] width 39 height 19
click at [1101, 160] on button "搜尋" at bounding box center [1123, 156] width 61 height 23
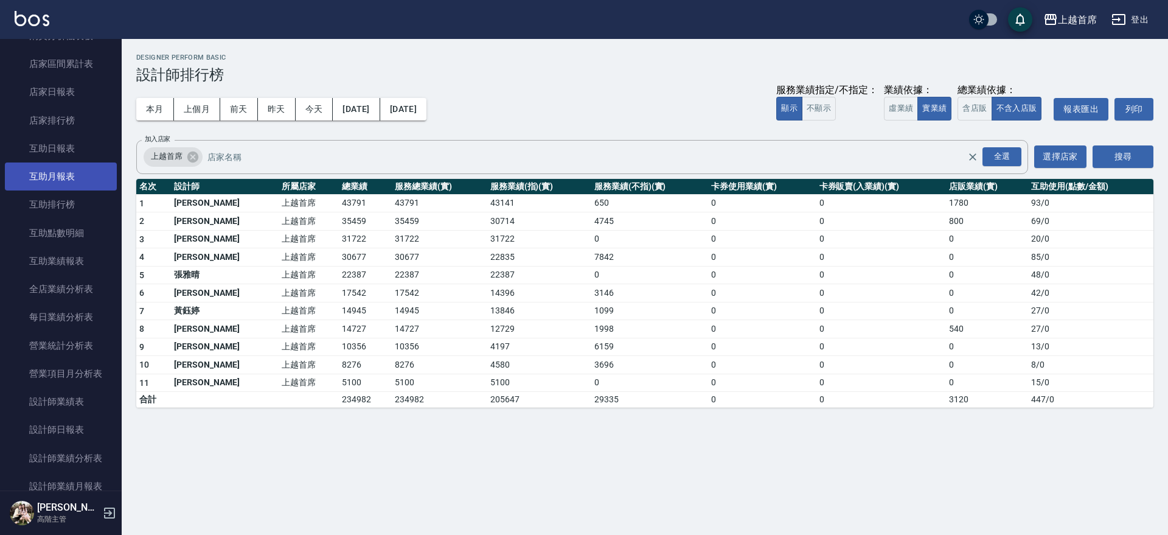
scroll to position [152, 0]
drag, startPoint x: 159, startPoint y: 108, endPoint x: 322, endPoint y: 108, distance: 163.1
click at [209, 108] on div "本月 上個月 前天 昨天 今天 2025/09/01 2025/09/06" at bounding box center [281, 109] width 290 height 23
click at [994, 159] on div "全選" at bounding box center [1002, 156] width 39 height 19
click at [1126, 158] on button "搜尋" at bounding box center [1123, 156] width 61 height 23
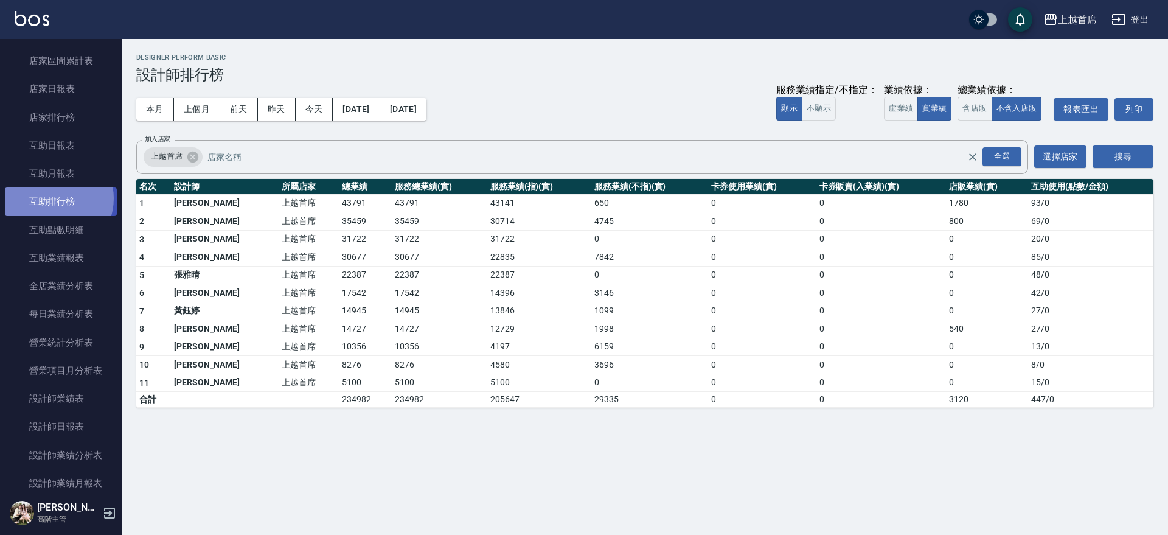
click at [51, 198] on link "互助排行榜" at bounding box center [61, 201] width 112 height 28
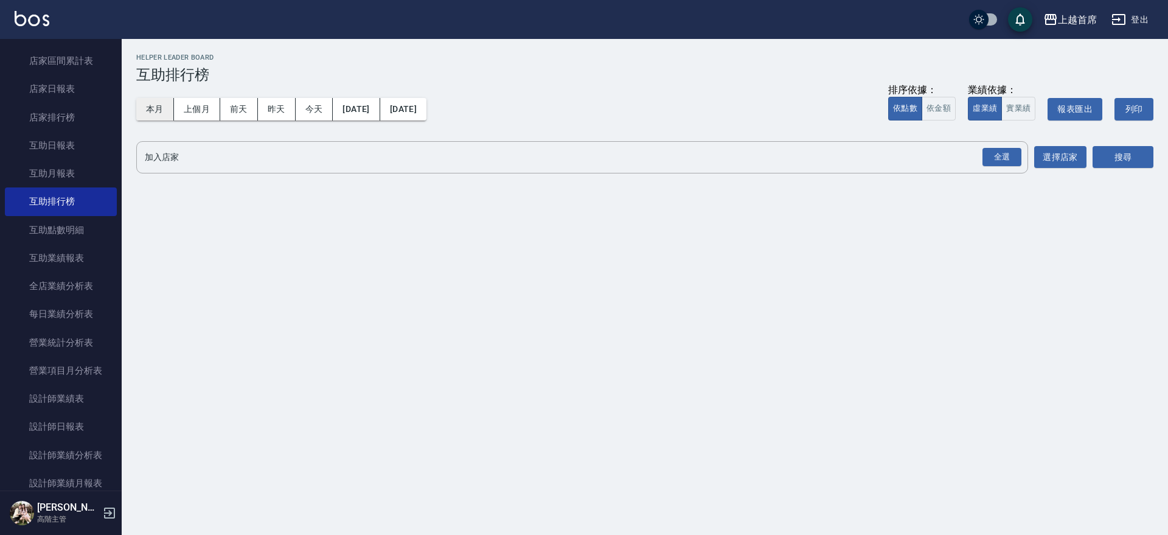
drag, startPoint x: 153, startPoint y: 108, endPoint x: 163, endPoint y: 113, distance: 11.2
click at [153, 107] on button "本月" at bounding box center [155, 109] width 38 height 23
click at [1011, 148] on div "全選" at bounding box center [1002, 157] width 39 height 19
click at [1121, 158] on button "搜尋" at bounding box center [1123, 158] width 61 height 23
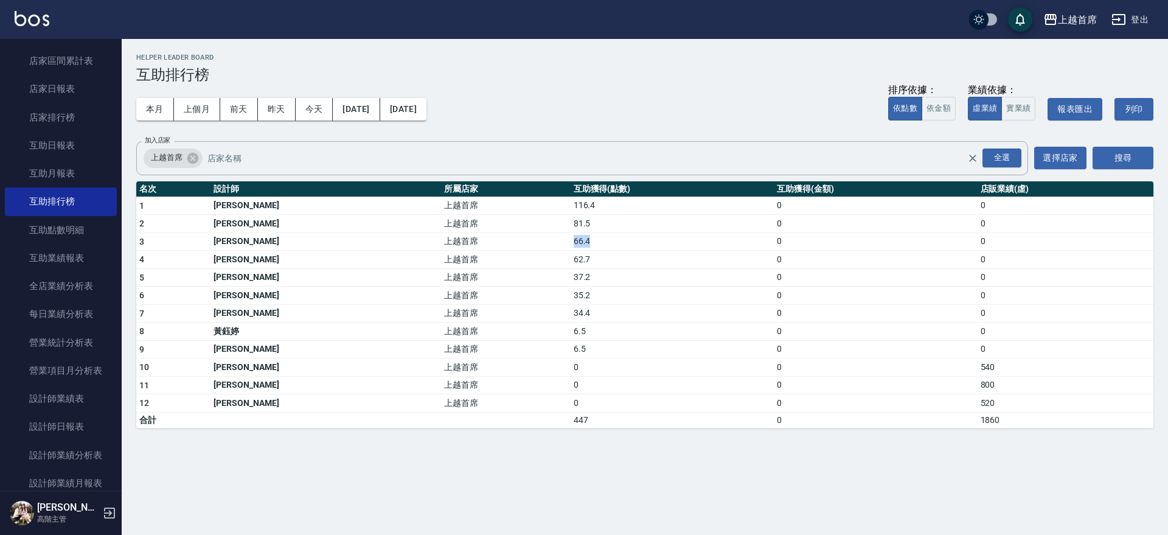
drag, startPoint x: 479, startPoint y: 239, endPoint x: 526, endPoint y: 243, distance: 47.0
click at [521, 243] on tr "3 蔡宛孜 上越首席 66.4 0 0" at bounding box center [644, 241] width 1017 height 18
click at [571, 243] on td "66.4" at bounding box center [672, 241] width 203 height 18
drag, startPoint x: 478, startPoint y: 239, endPoint x: 507, endPoint y: 241, distance: 28.7
click at [507, 241] on tr "3 蔡宛孜 上越首席 66.4 0 0" at bounding box center [644, 241] width 1017 height 18
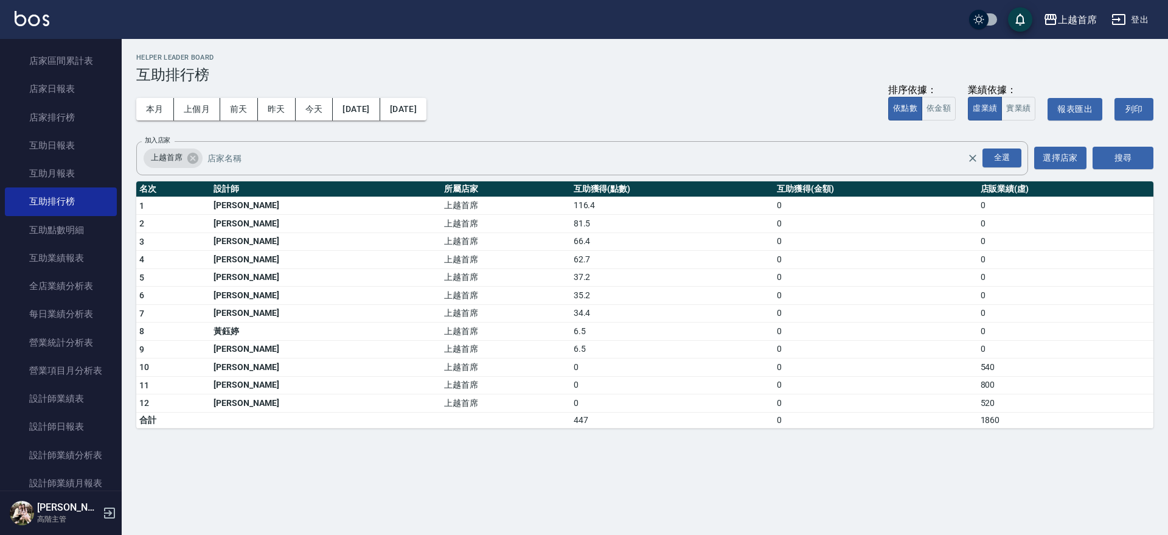
click at [441, 221] on td "上越首席" at bounding box center [505, 224] width 129 height 18
click at [57, 290] on link "全店業績分析表" at bounding box center [61, 286] width 112 height 28
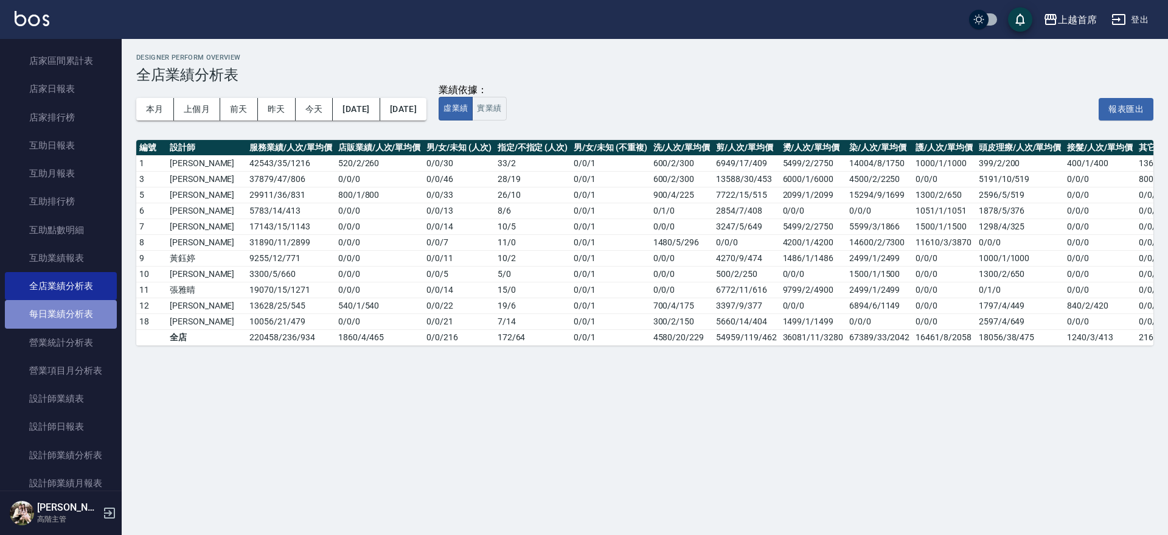
click at [68, 313] on link "每日業績分析表" at bounding box center [61, 314] width 112 height 28
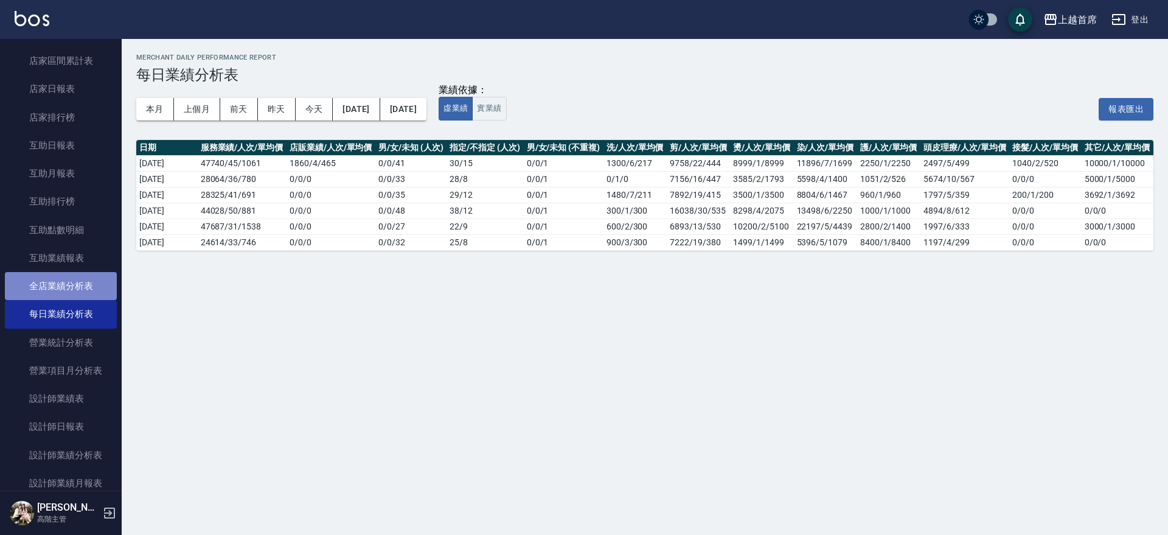
click at [83, 290] on link "全店業績分析表" at bounding box center [61, 286] width 112 height 28
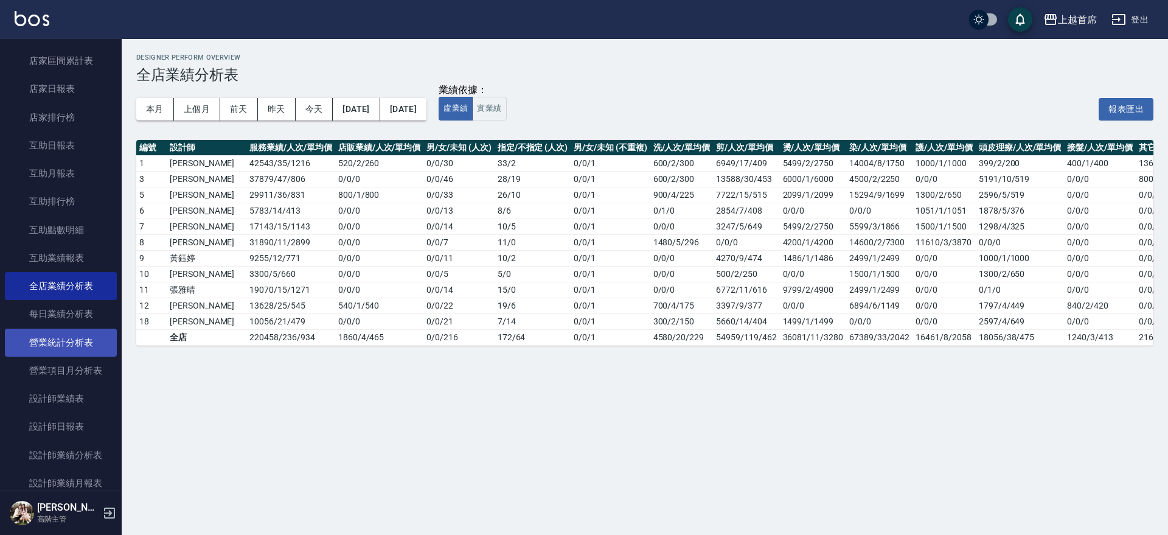
click at [61, 333] on link "營業統計分析表" at bounding box center [61, 343] width 112 height 28
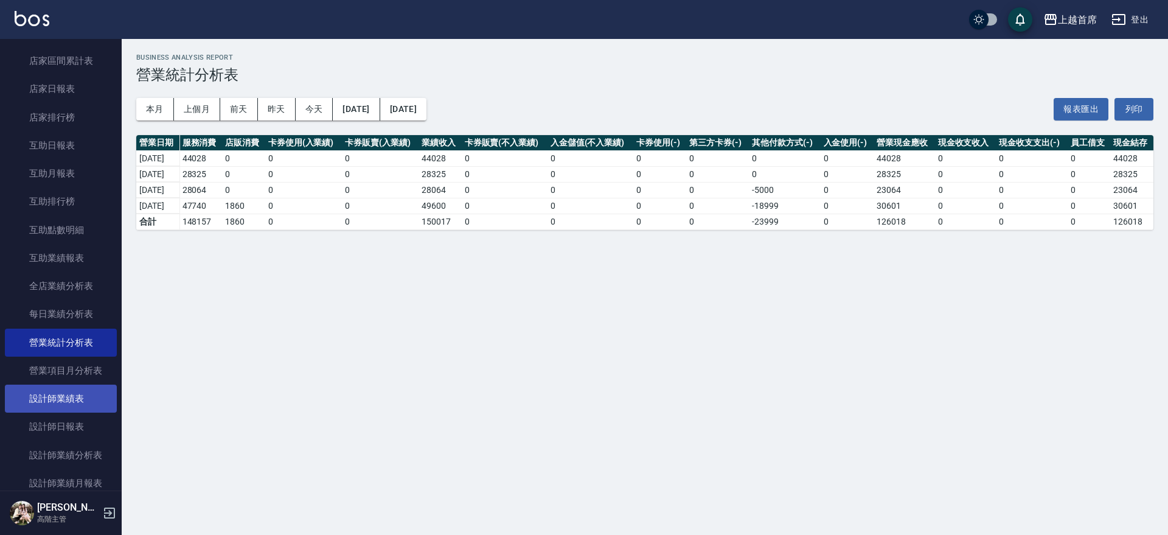
click at [60, 411] on link "設計師業績表" at bounding box center [61, 399] width 112 height 28
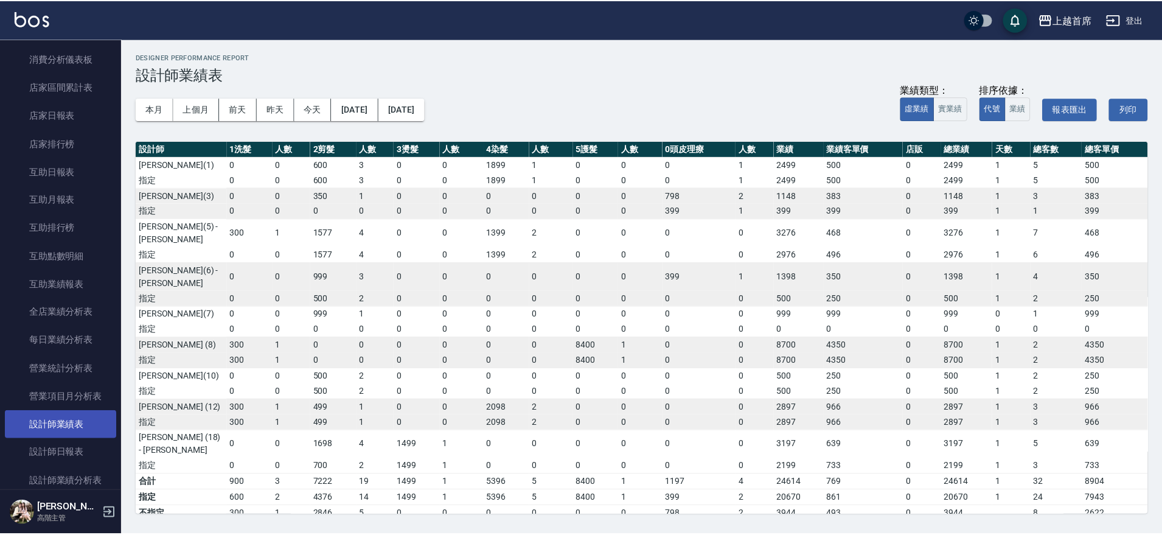
scroll to position [152, 0]
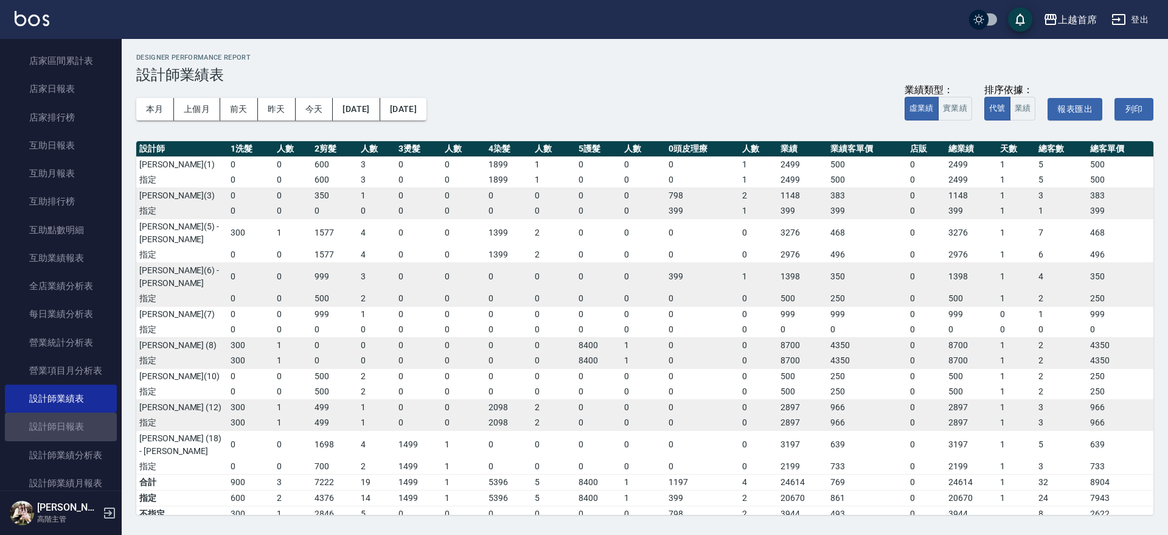
click at [79, 436] on link "設計師日報表" at bounding box center [61, 426] width 112 height 28
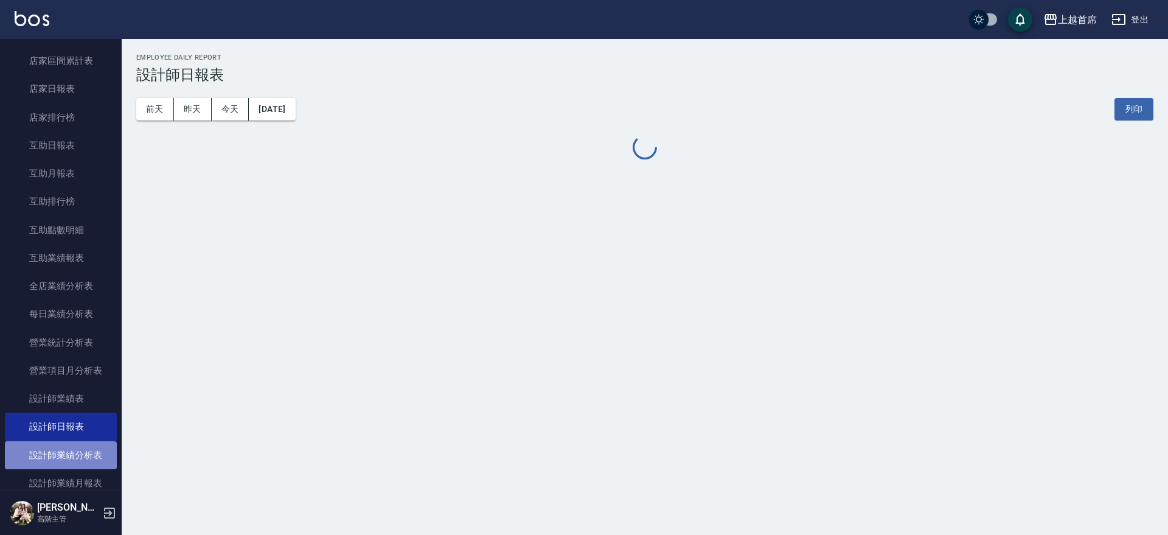
click at [75, 458] on link "設計師業績分析表" at bounding box center [61, 455] width 112 height 28
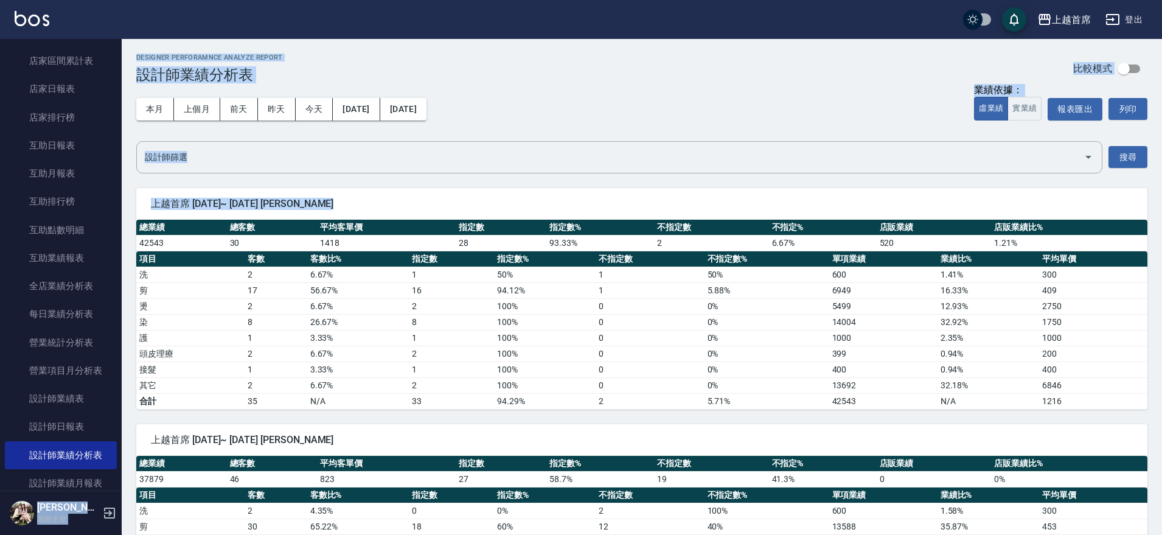
drag, startPoint x: 114, startPoint y: 201, endPoint x: 136, endPoint y: 251, distance: 54.5
click at [151, 215] on div "上越首席 2025/09/01~ 2025/09/06 江芷螢" at bounding box center [641, 204] width 1011 height 32
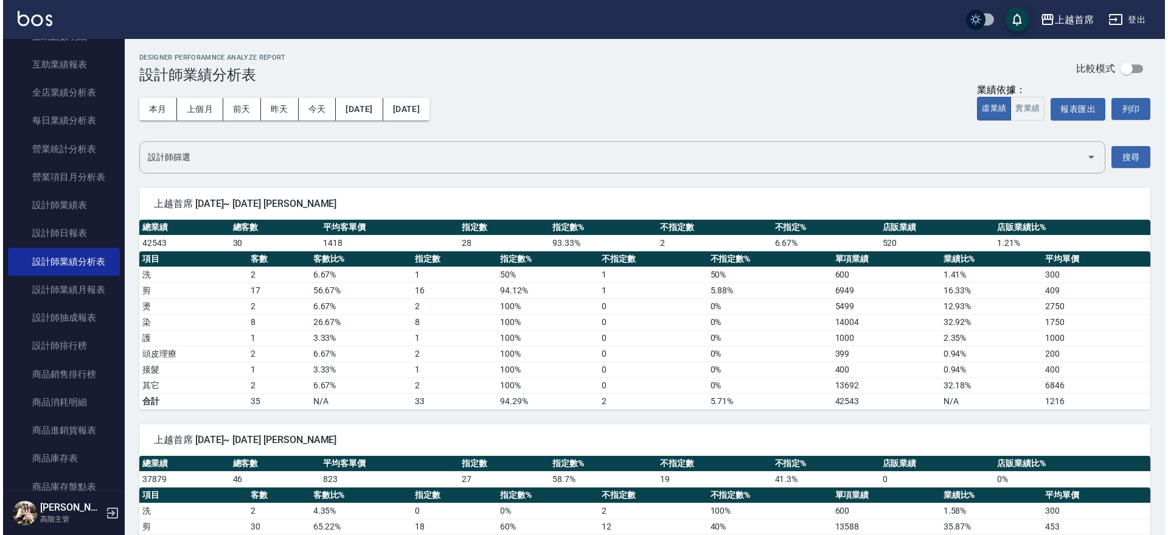
scroll to position [367, 0]
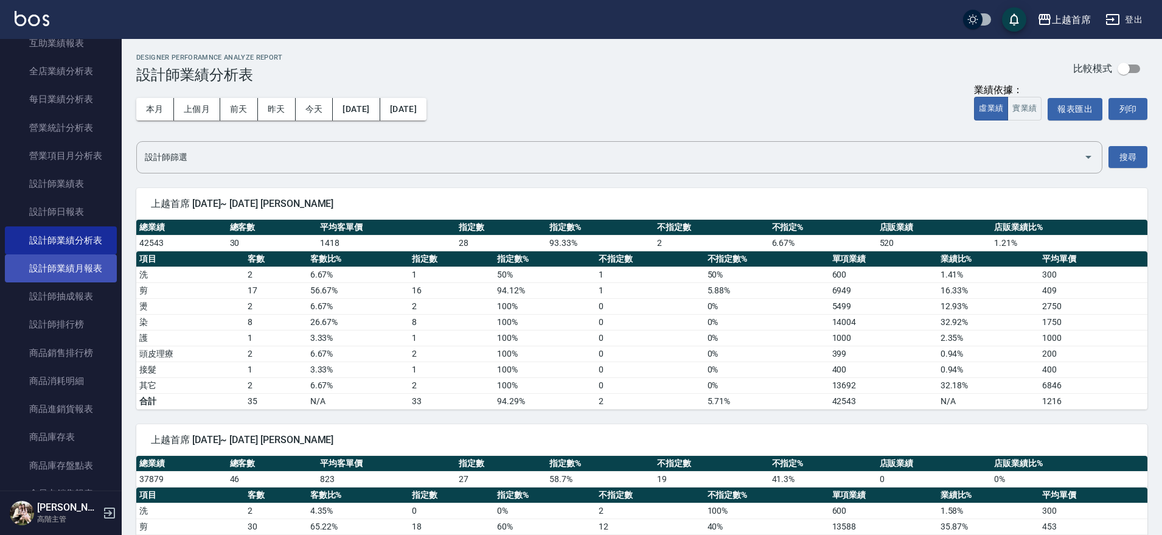
click at [83, 272] on link "設計師業績月報表" at bounding box center [61, 268] width 112 height 28
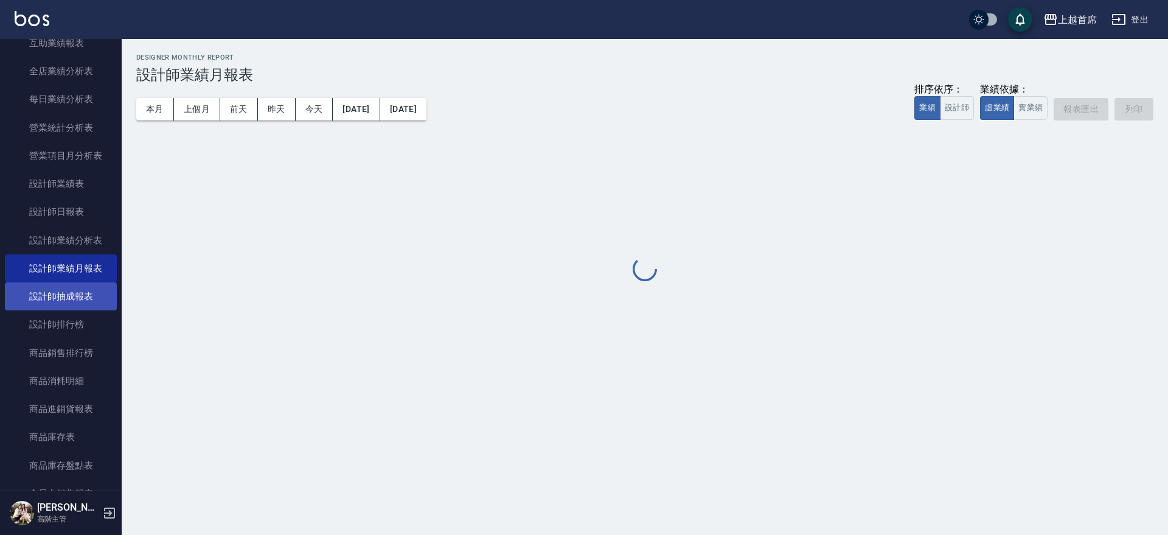
click at [66, 292] on link "設計師抽成報表" at bounding box center [61, 296] width 112 height 28
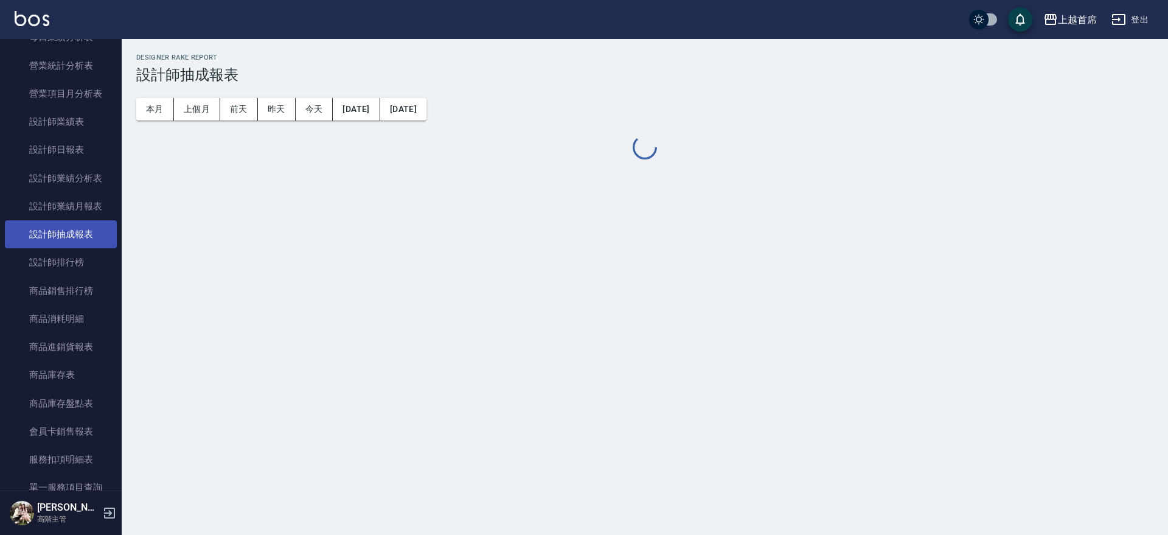
scroll to position [437, 0]
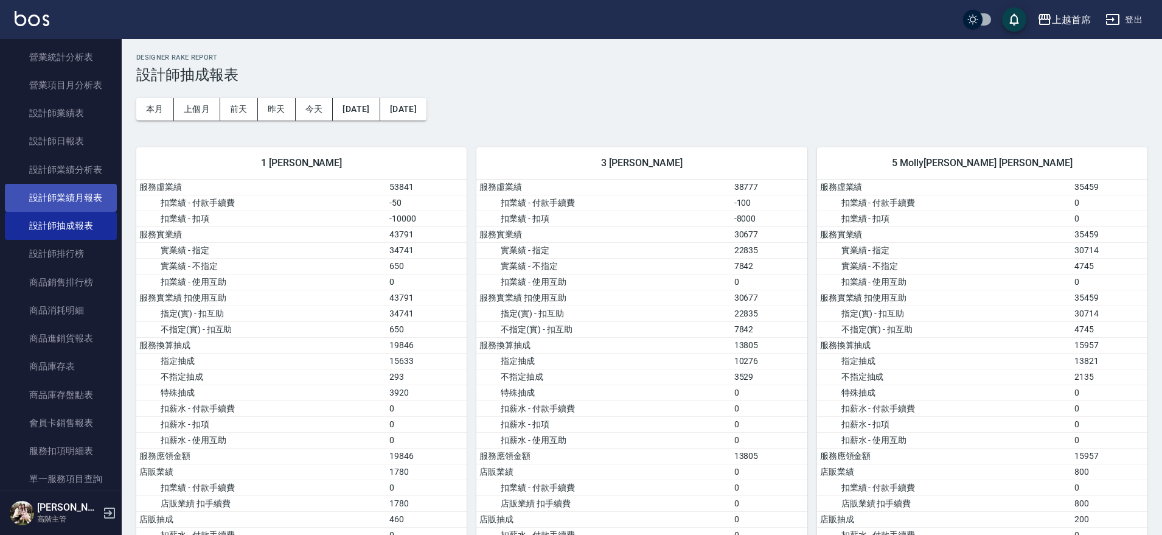
click at [91, 210] on link "設計師業績月報表" at bounding box center [61, 198] width 112 height 28
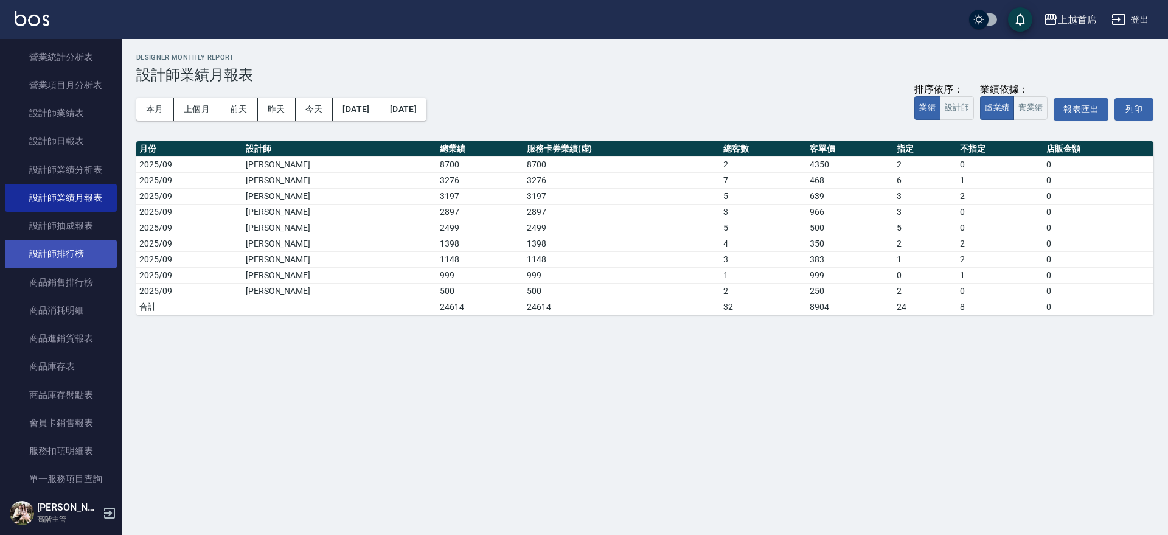
click at [92, 251] on link "設計師排行榜" at bounding box center [61, 254] width 112 height 28
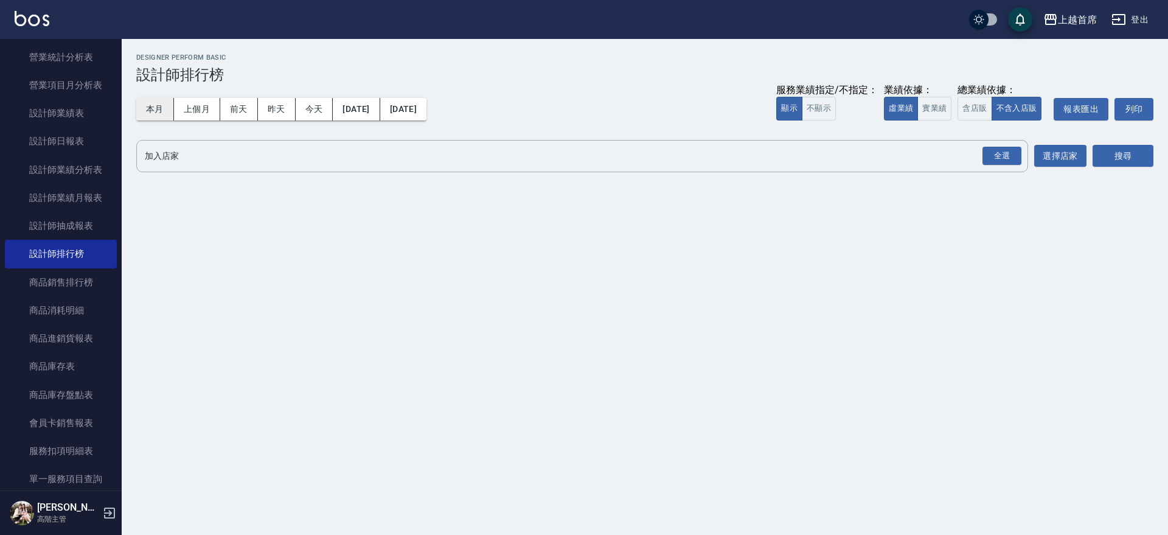
click at [156, 102] on button "本月" at bounding box center [155, 109] width 38 height 23
click at [1003, 161] on div "全選" at bounding box center [1002, 156] width 39 height 19
click at [1115, 164] on button "搜尋" at bounding box center [1123, 156] width 61 height 23
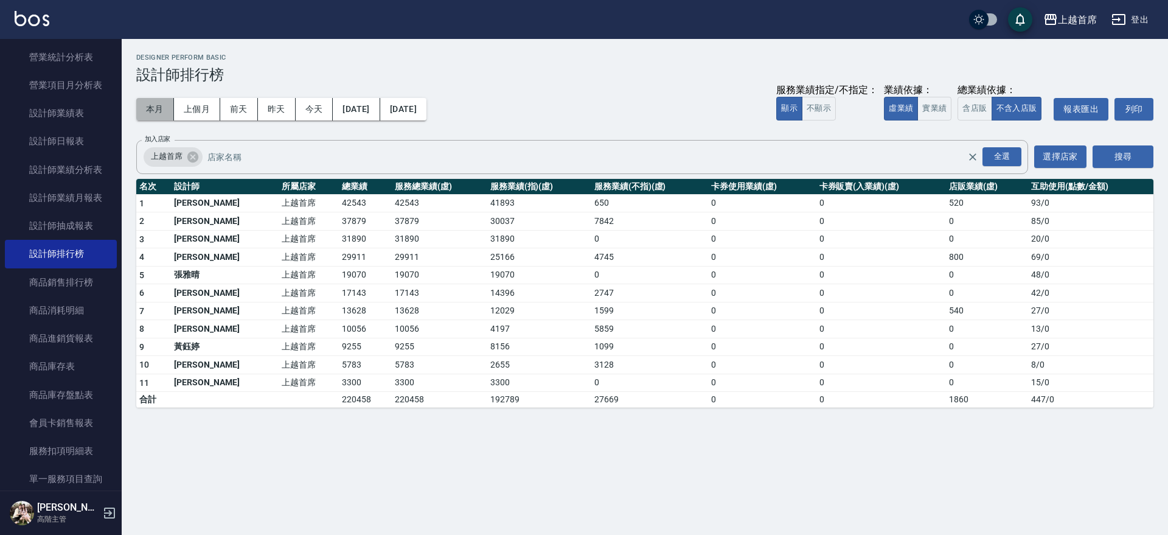
click at [139, 98] on button "本月" at bounding box center [155, 109] width 38 height 23
click at [137, 99] on button "本月" at bounding box center [155, 109] width 38 height 23
drag, startPoint x: 990, startPoint y: 159, endPoint x: 1102, endPoint y: 147, distance: 112.6
click at [994, 159] on div "全選" at bounding box center [1002, 156] width 39 height 19
click at [1135, 149] on button "搜尋" at bounding box center [1123, 156] width 61 height 23
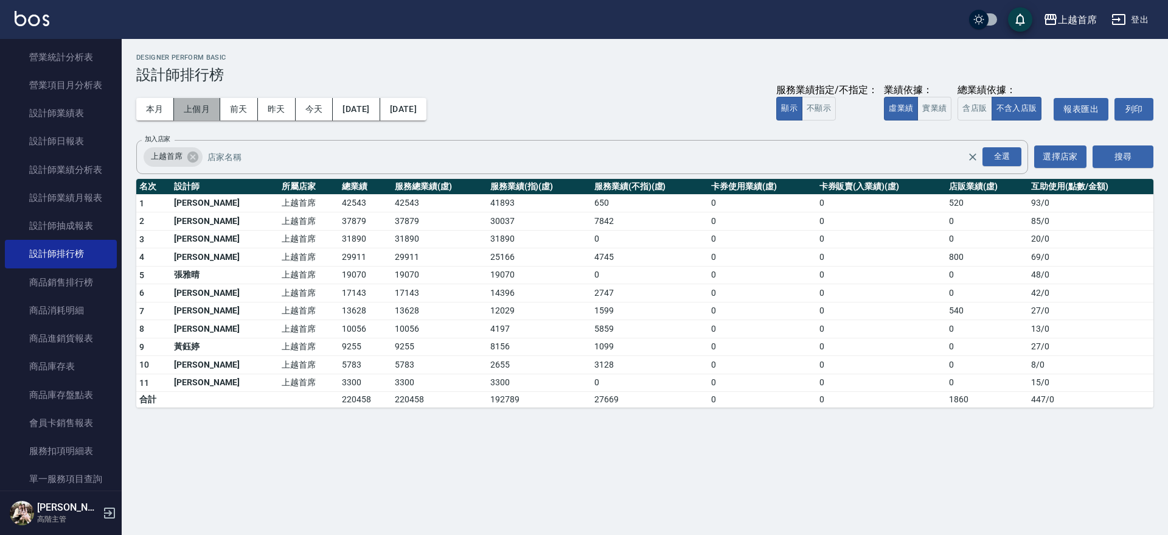
click at [178, 108] on button "上個月" at bounding box center [197, 109] width 46 height 23
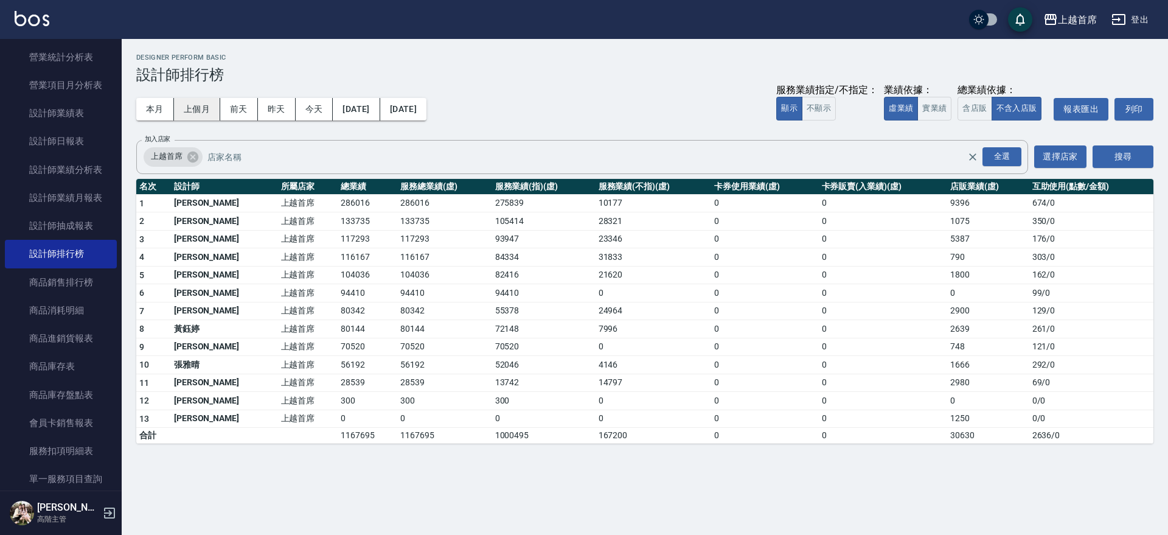
click at [192, 108] on button "上個月" at bounding box center [197, 109] width 46 height 23
click at [149, 105] on button "本月" at bounding box center [155, 109] width 38 height 23
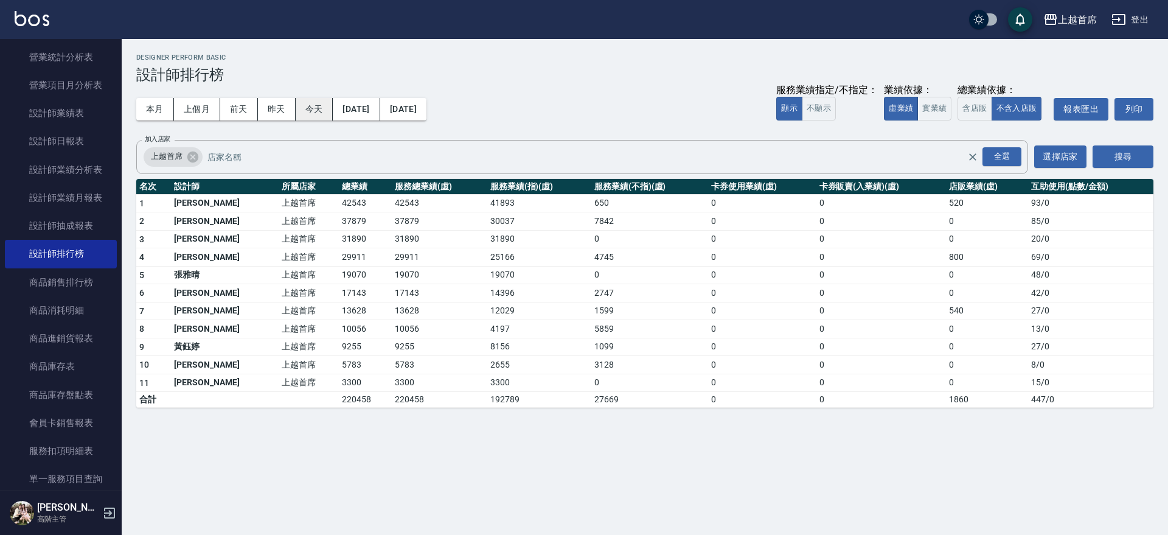
click at [310, 106] on button "今天" at bounding box center [315, 109] width 38 height 23
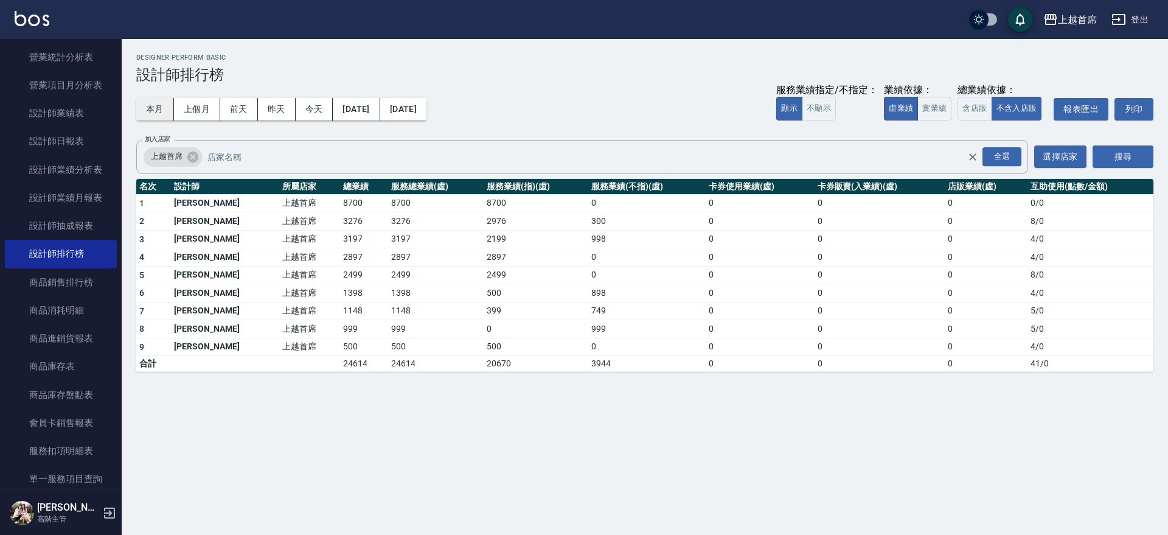
click at [169, 103] on button "本月" at bounding box center [155, 109] width 38 height 23
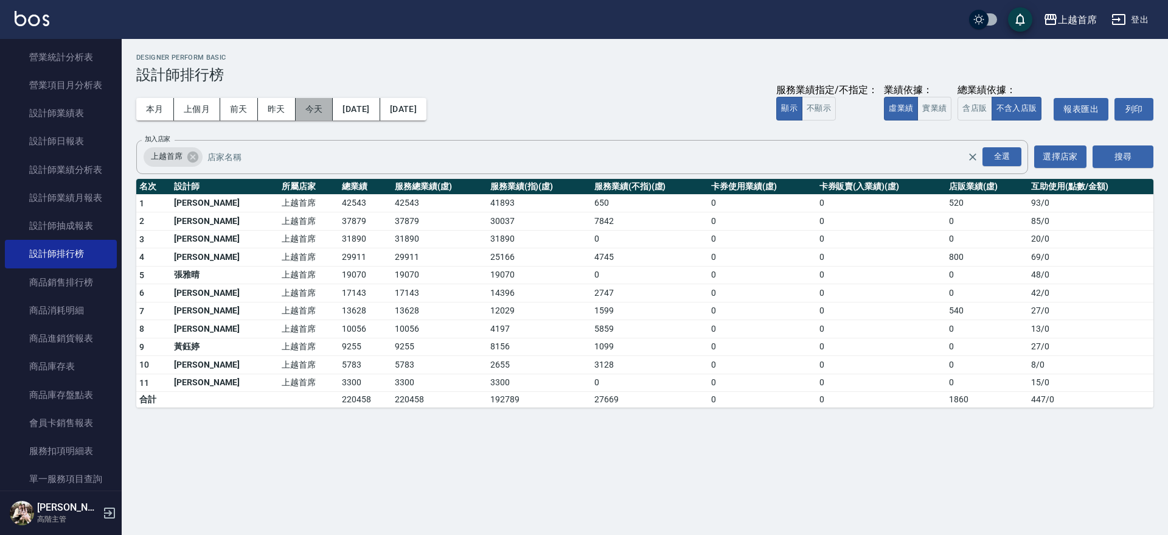
click at [324, 99] on button "今天" at bounding box center [315, 109] width 38 height 23
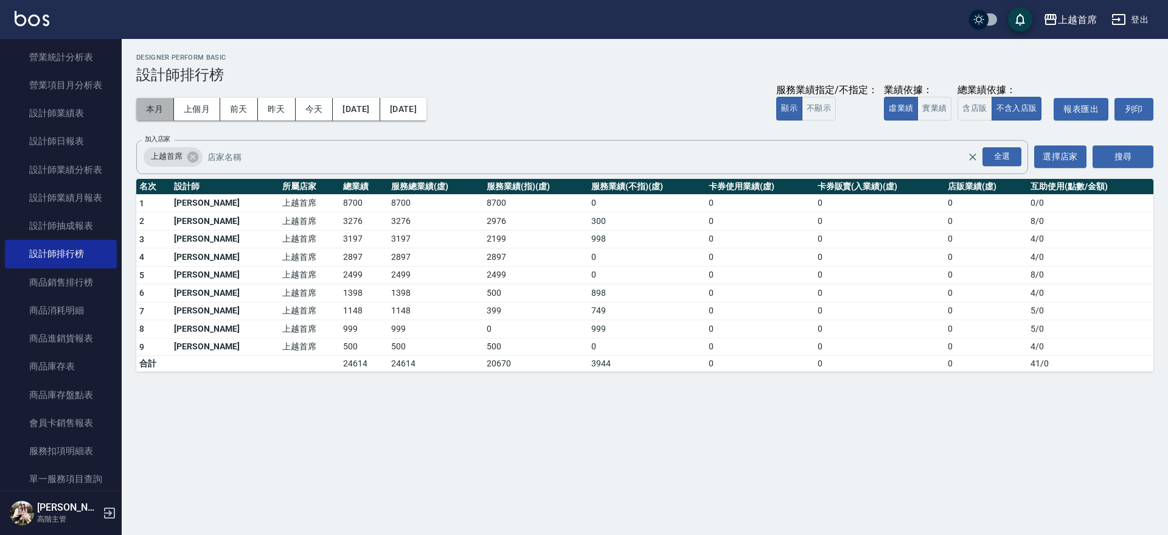
click at [144, 107] on button "本月" at bounding box center [155, 109] width 38 height 23
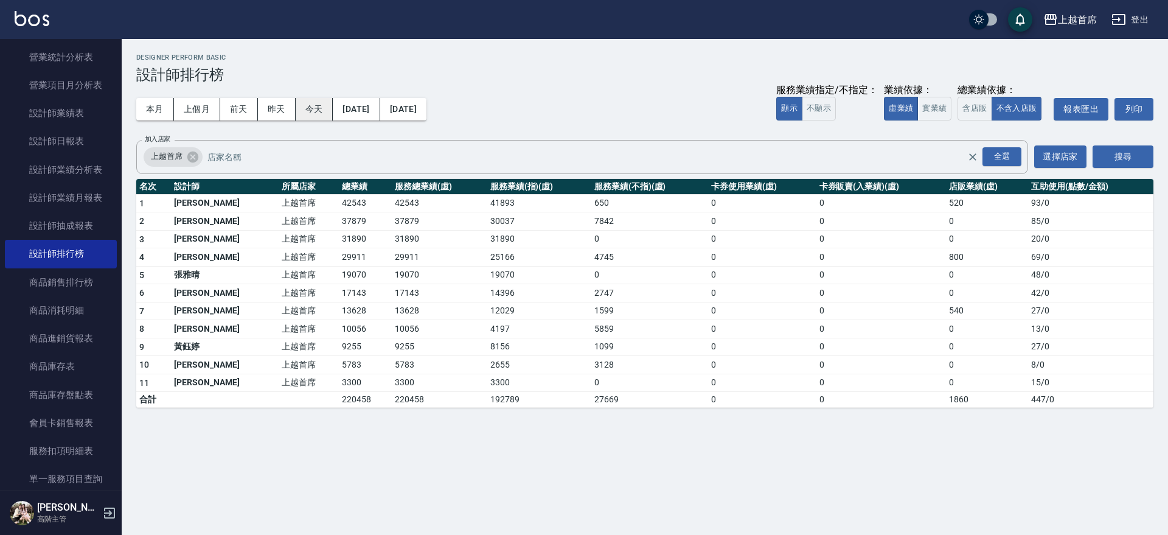
click at [308, 108] on button "今天" at bounding box center [315, 109] width 38 height 23
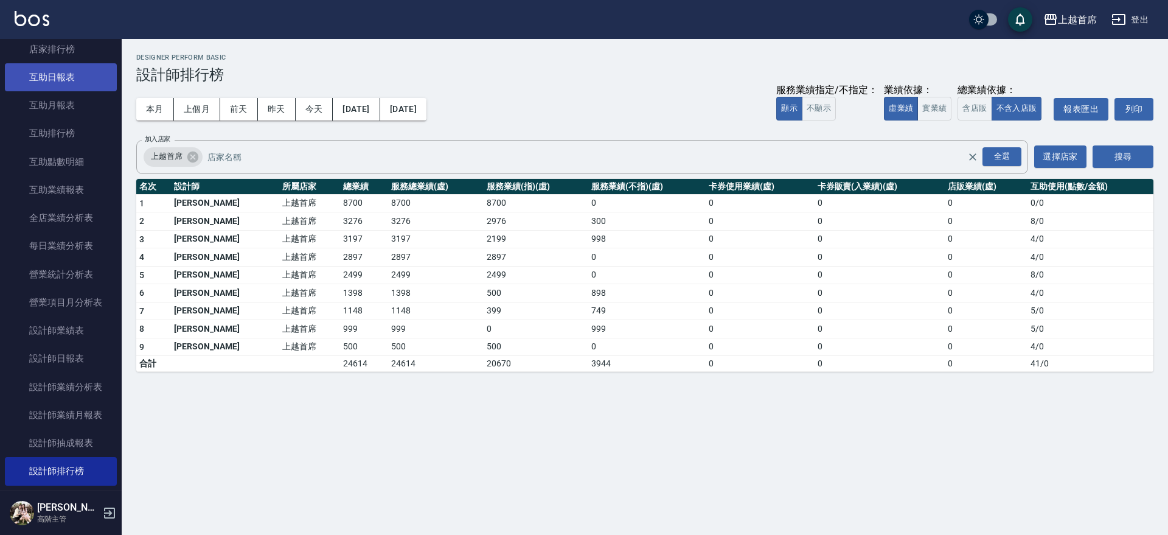
scroll to position [1133, 0]
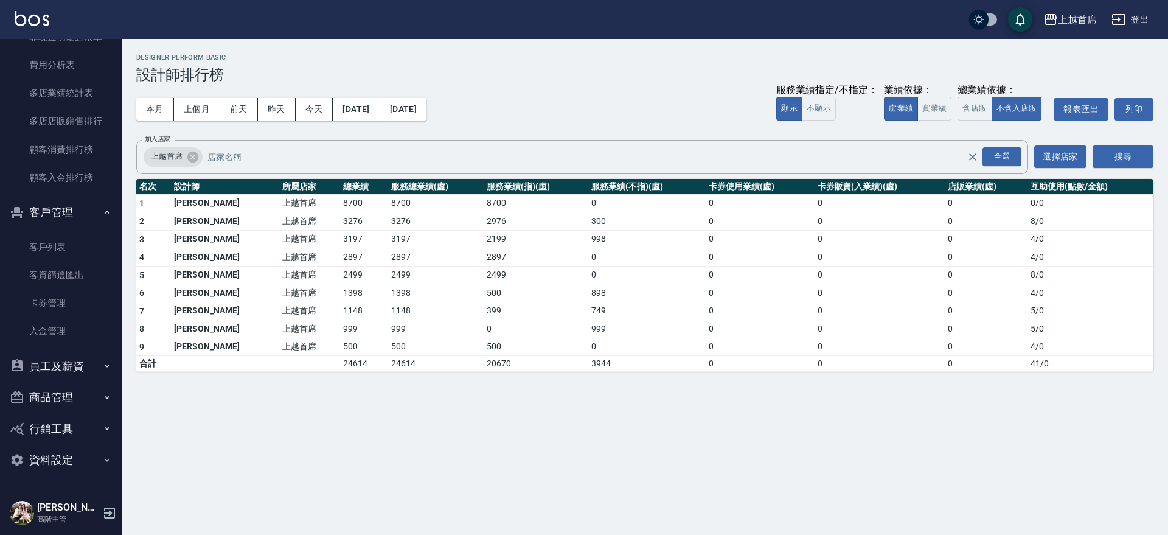
click at [64, 206] on button "客戶管理" at bounding box center [61, 213] width 112 height 32
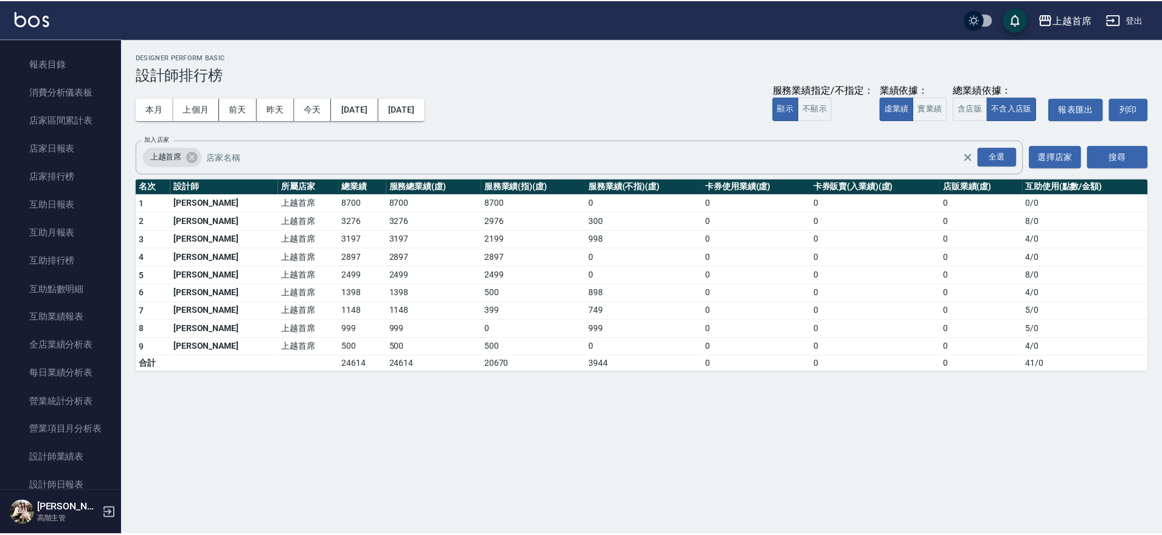
scroll to position [0, 0]
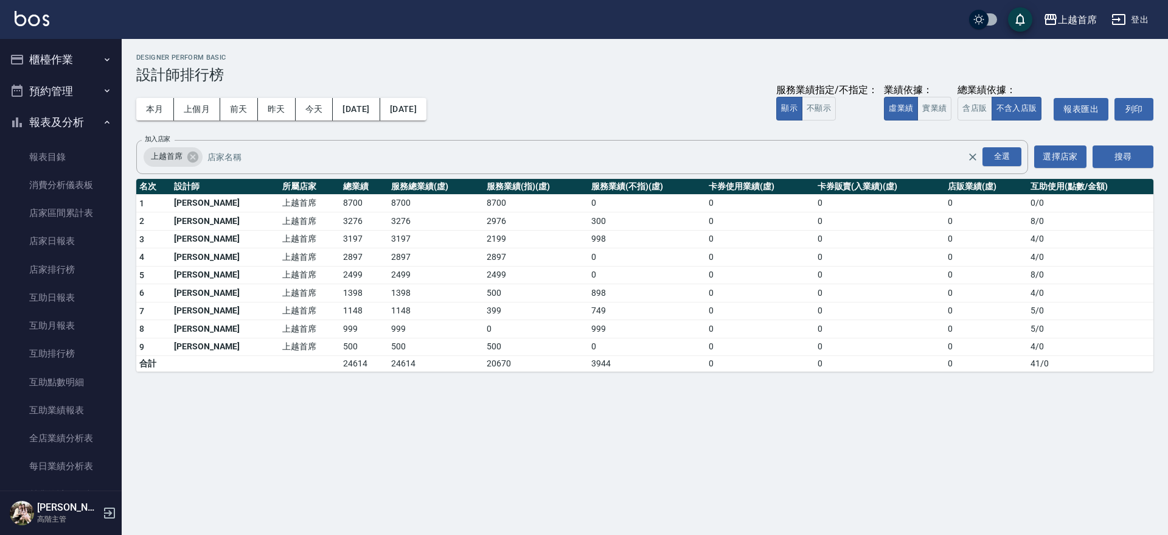
click at [80, 67] on button "櫃檯作業" at bounding box center [61, 60] width 112 height 32
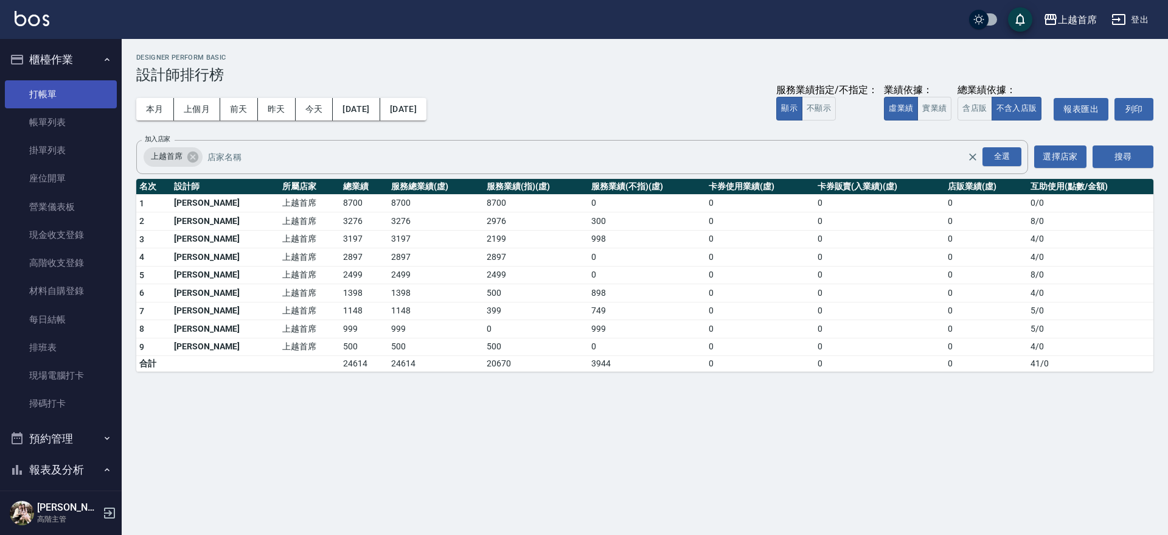
click at [82, 102] on link "打帳單" at bounding box center [61, 94] width 112 height 28
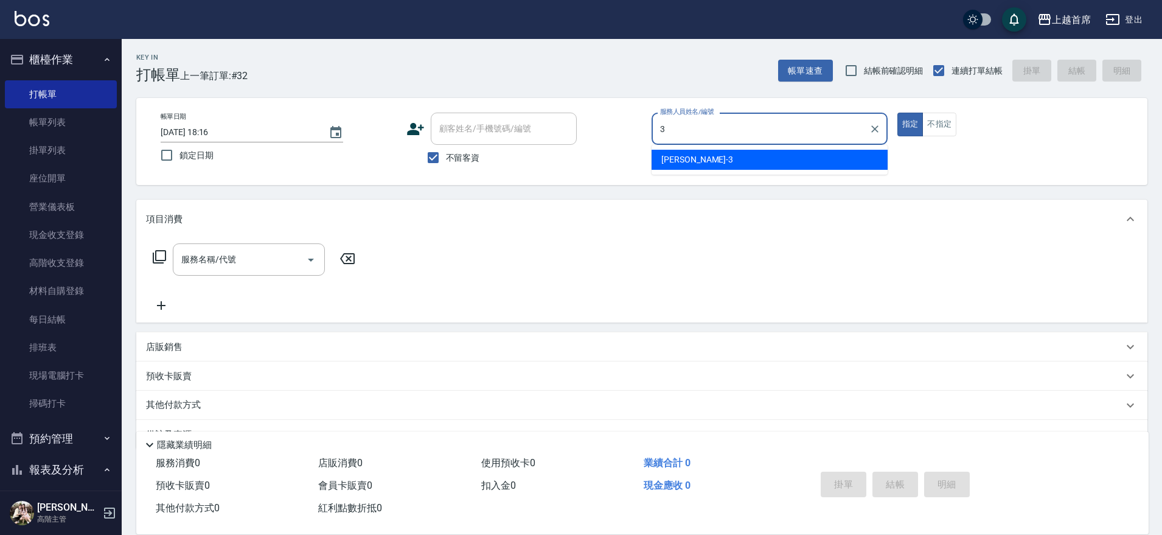
type input "徐丞勛-3"
type button "true"
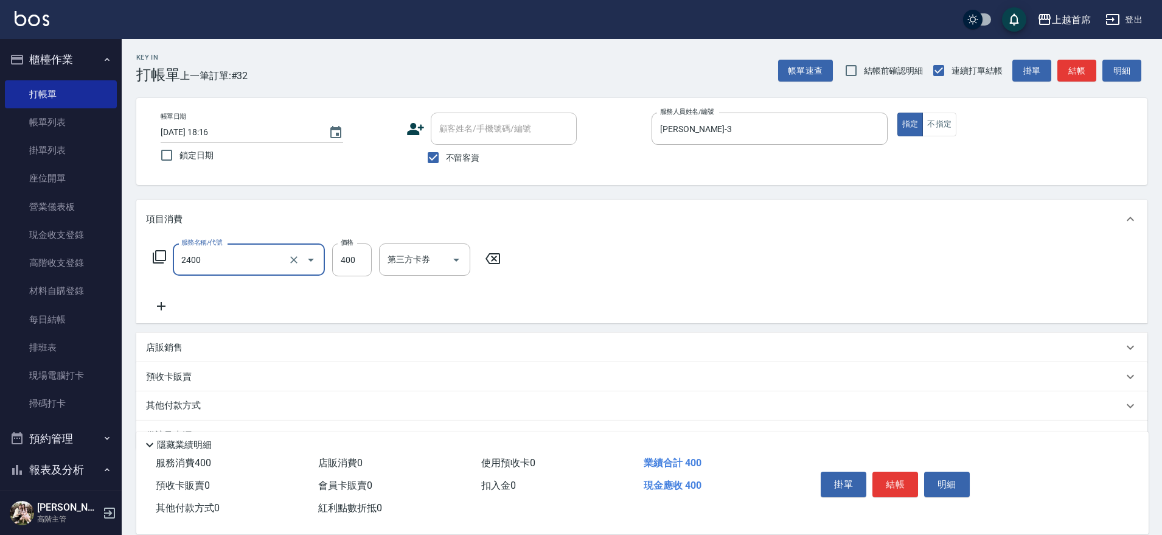
type input "指定一般洗剪400(2400)"
type input "450"
type input "丁于琴-24"
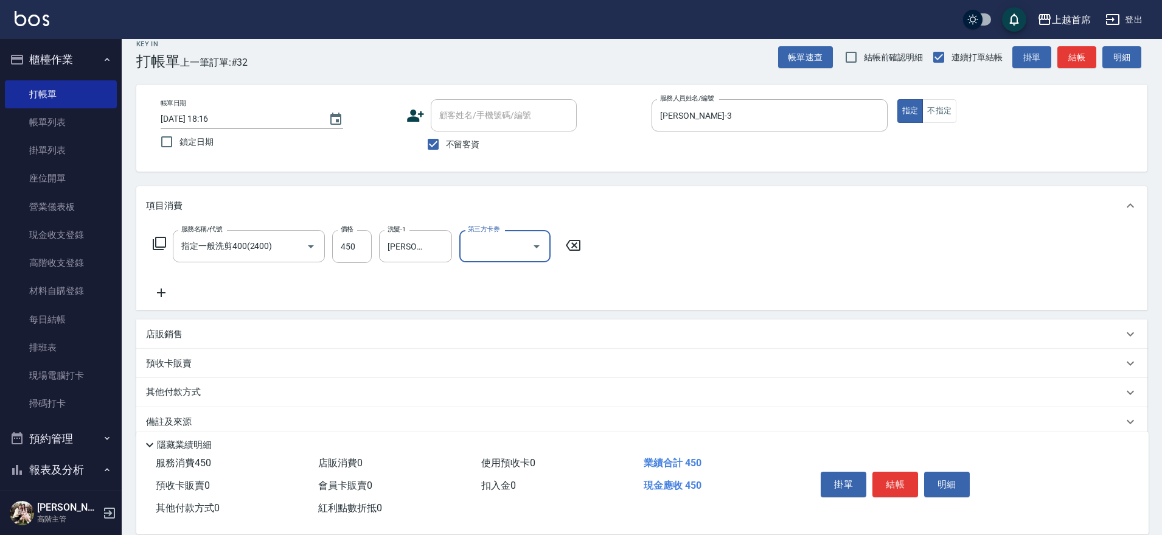
scroll to position [32, 0]
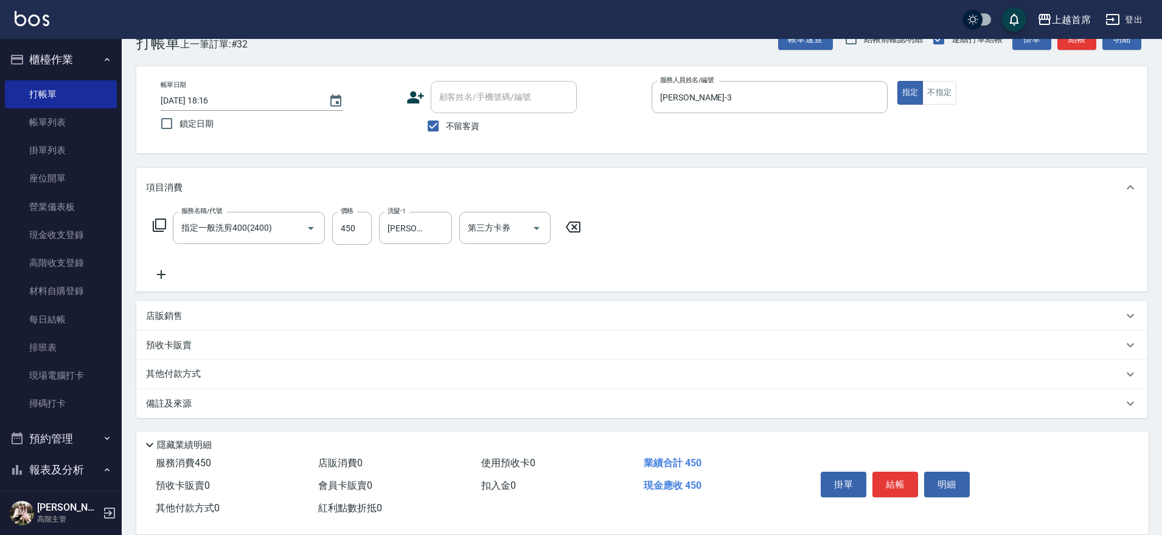
click at [201, 316] on div "店販銷售" at bounding box center [634, 316] width 977 height 13
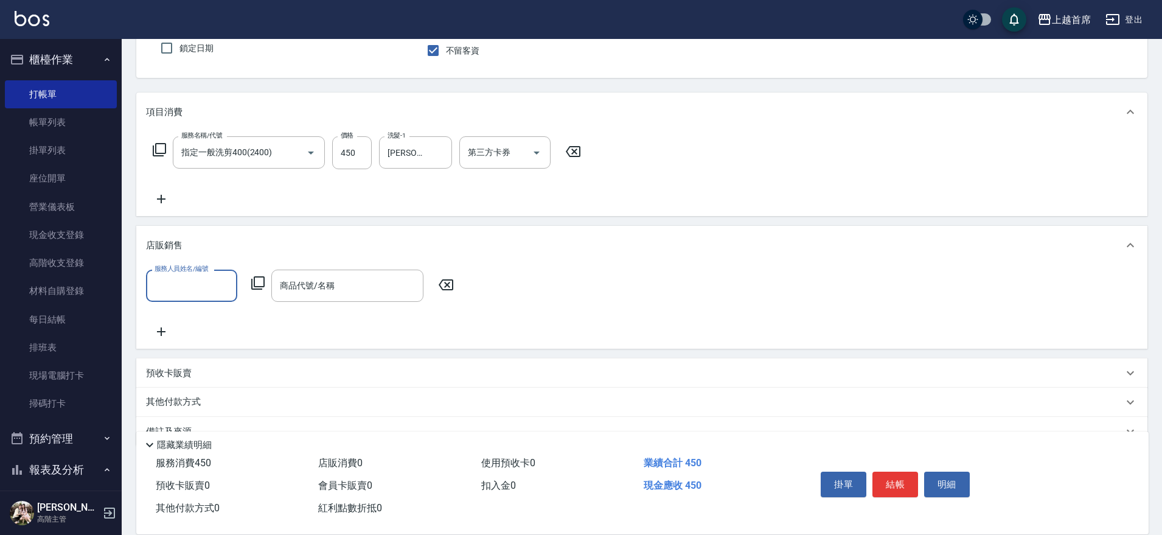
scroll to position [108, 0]
type input "徐丞勛-3"
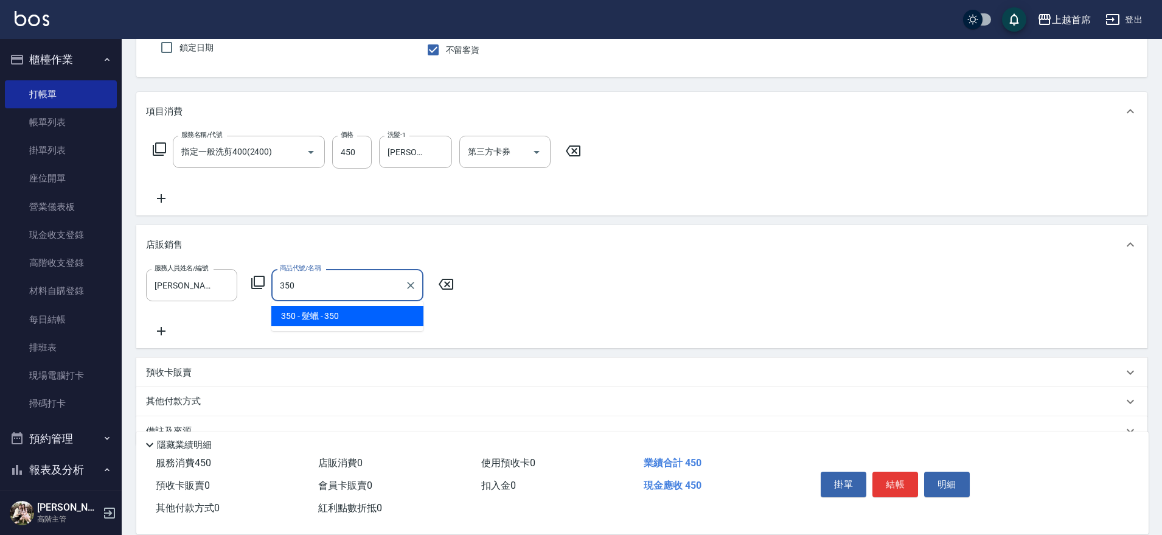
type input "髮蠟"
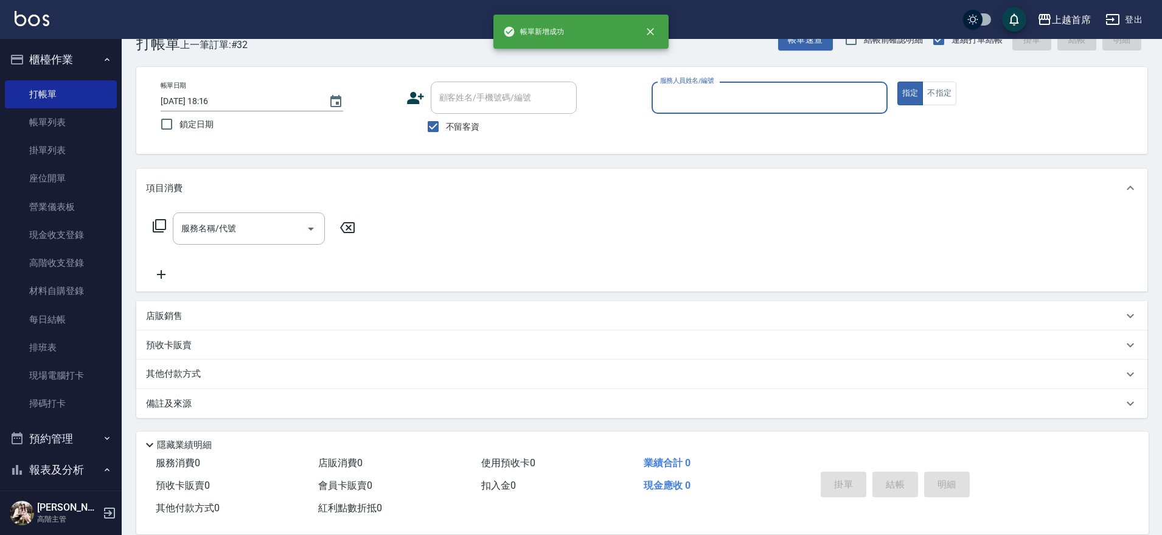
scroll to position [31, 0]
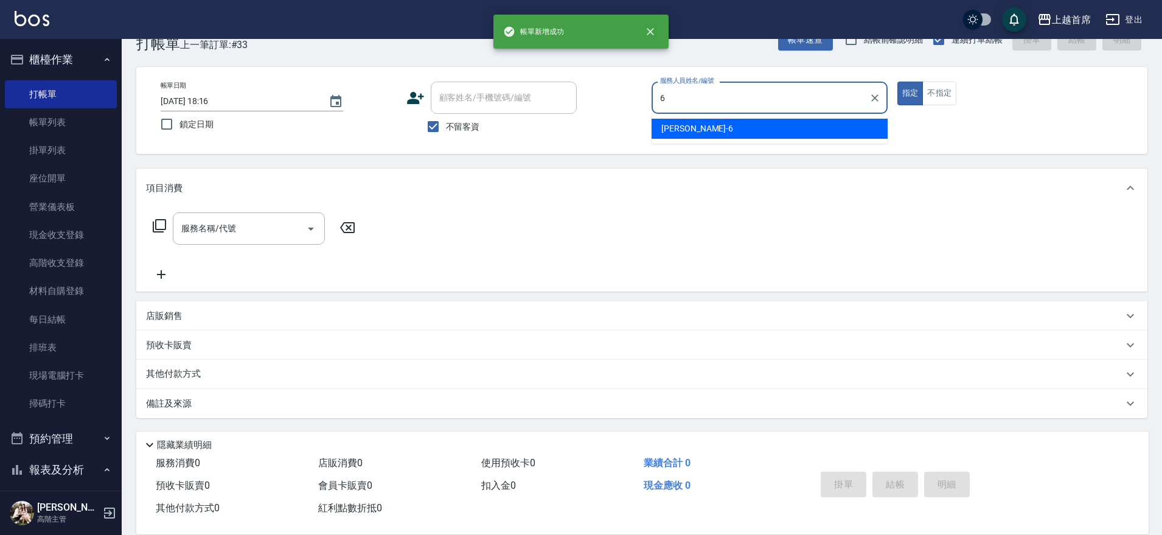
type input "Aki-6"
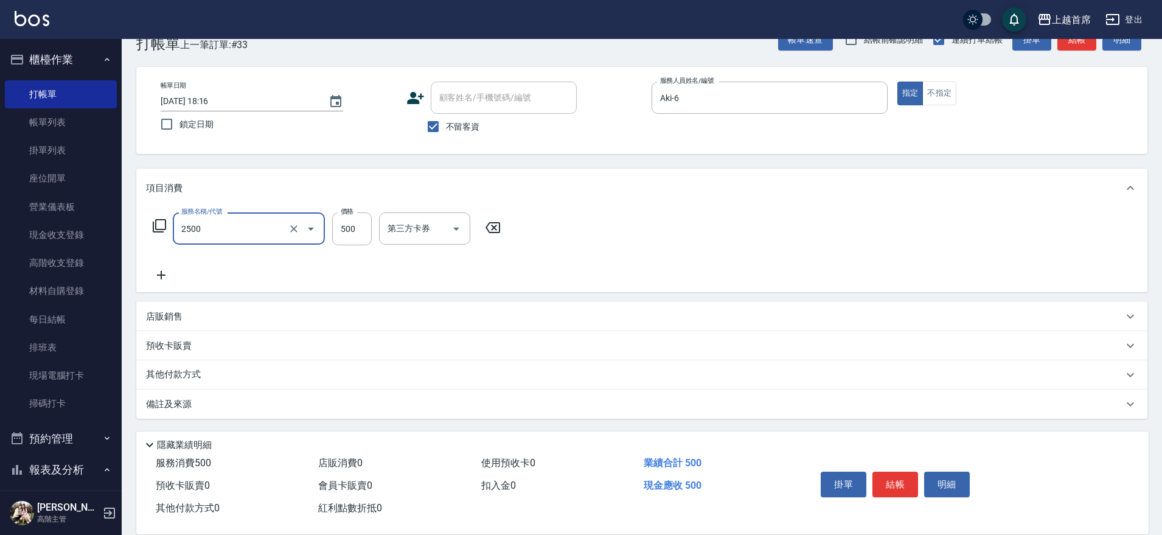
type input "海鹽洗剪500(2500)"
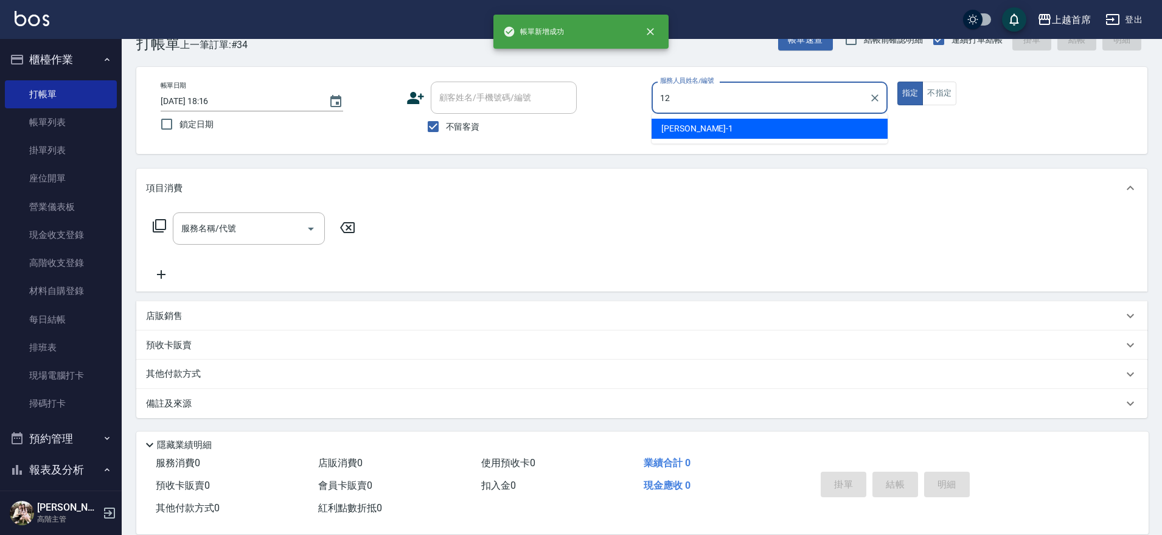
type input "許婕妤-12"
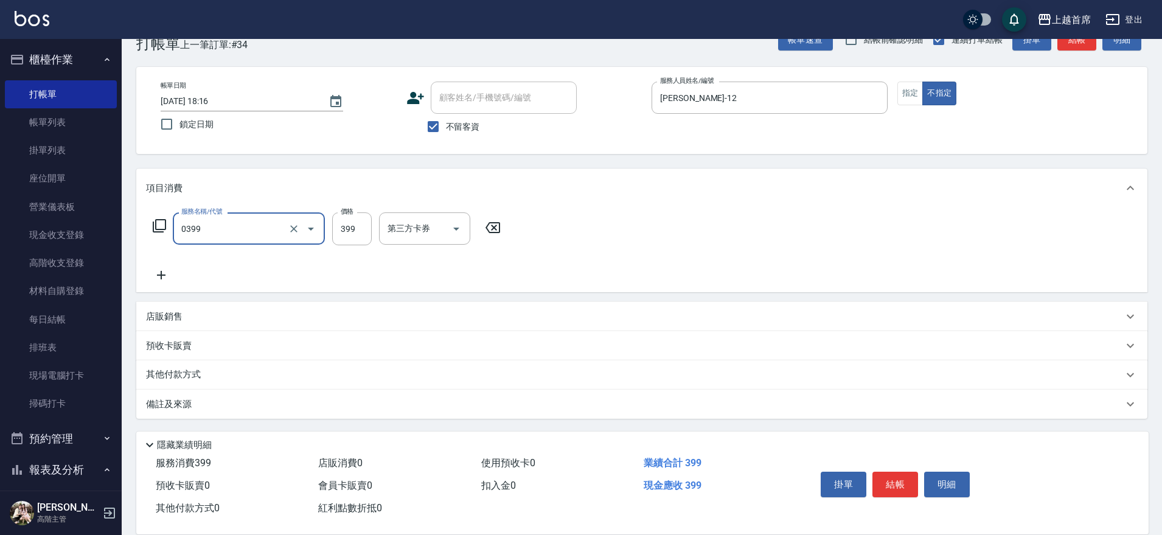
type input "海鹽洗髮(0399)"
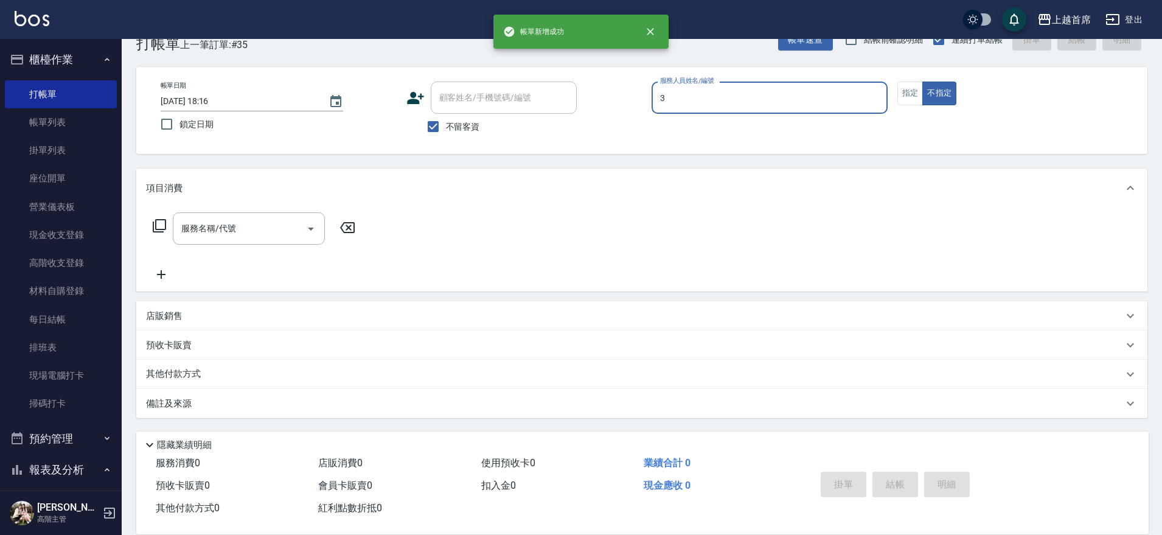
type input "徐丞勛-3"
type button "false"
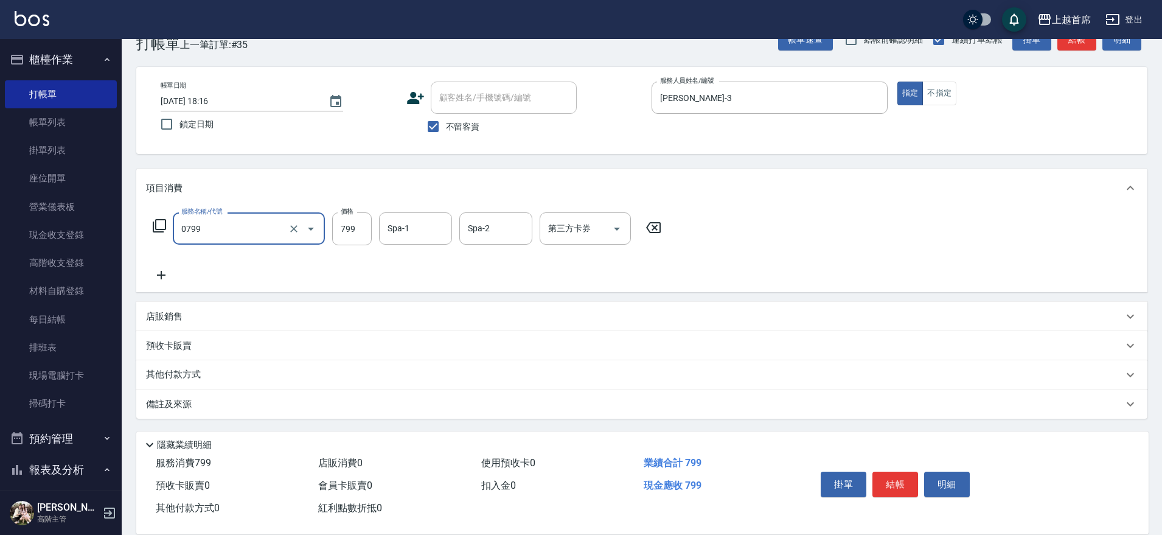
type input "精油799(0799)"
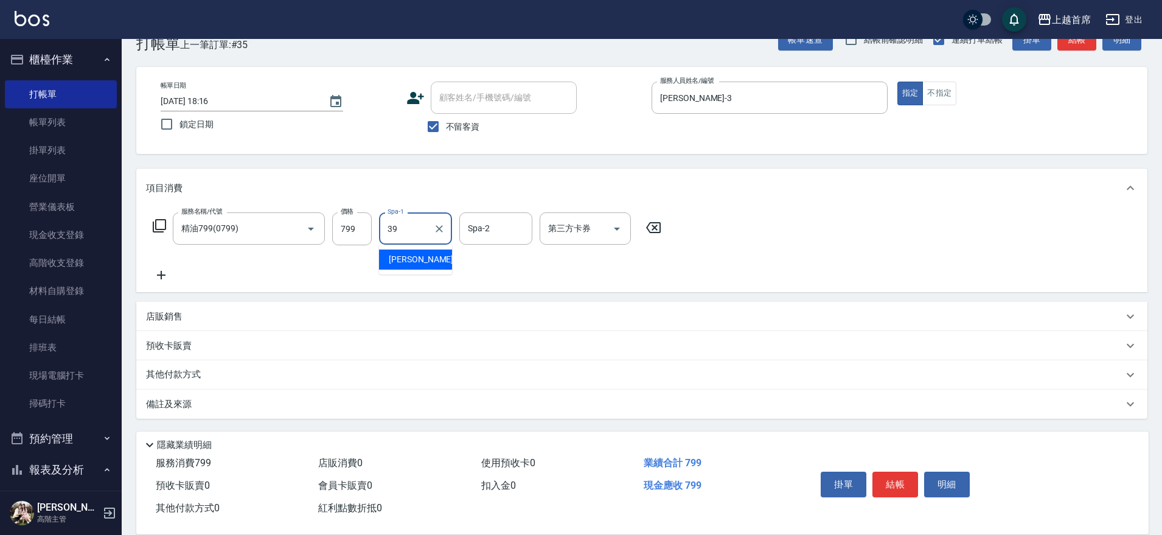
type input "唐羽彤-39"
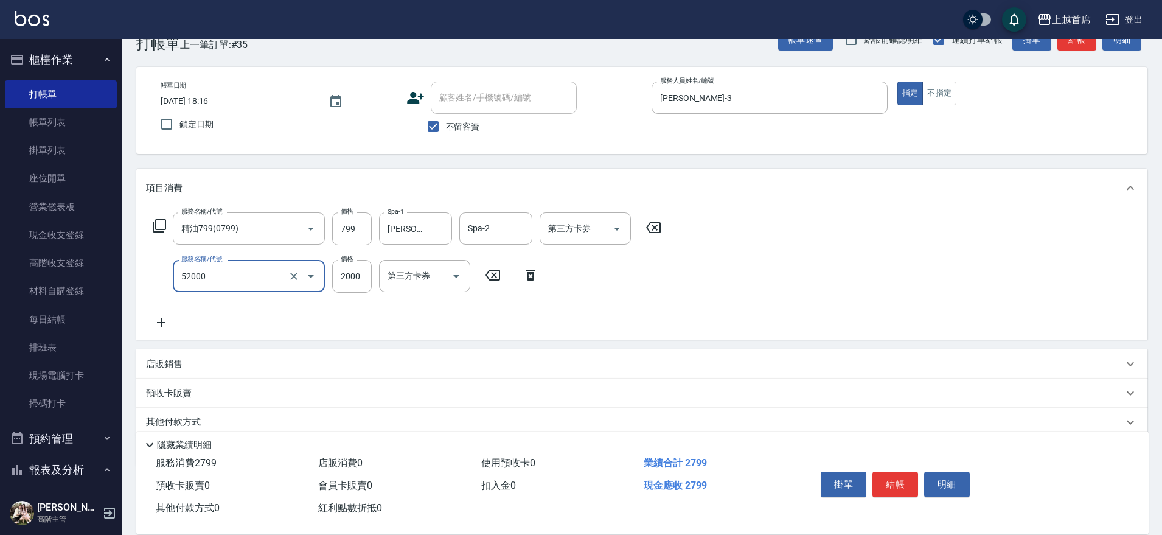
type input "黑耀光護髮(52000)"
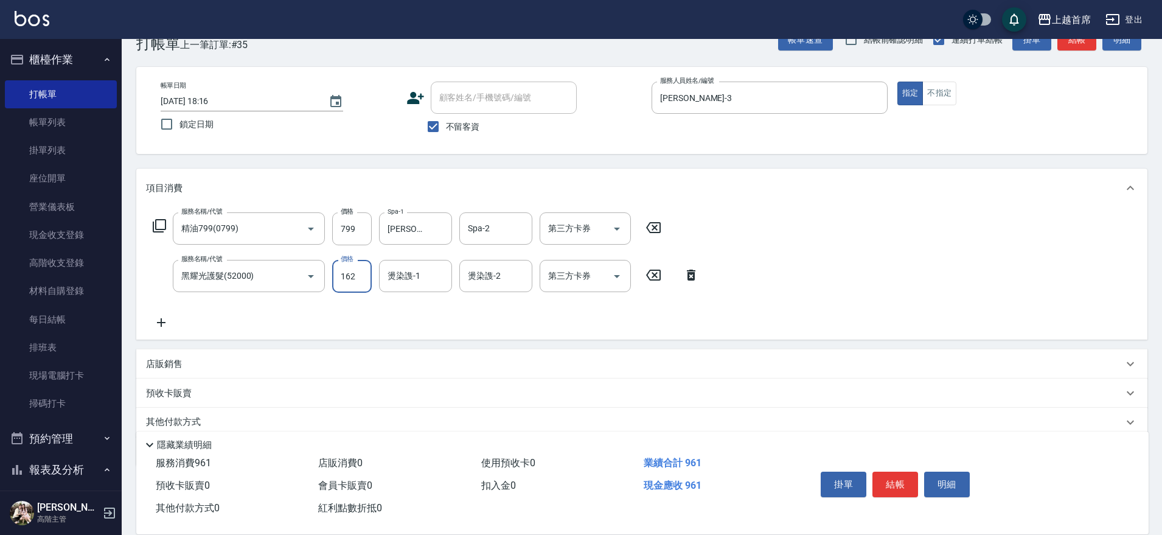
type input "1620"
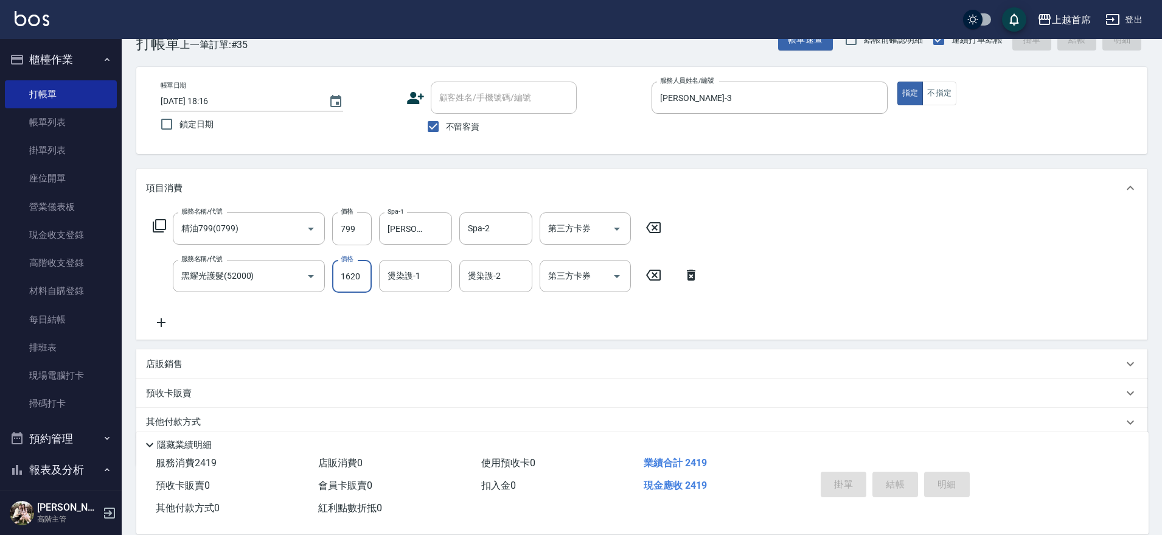
type input "2025/09/06 18:17"
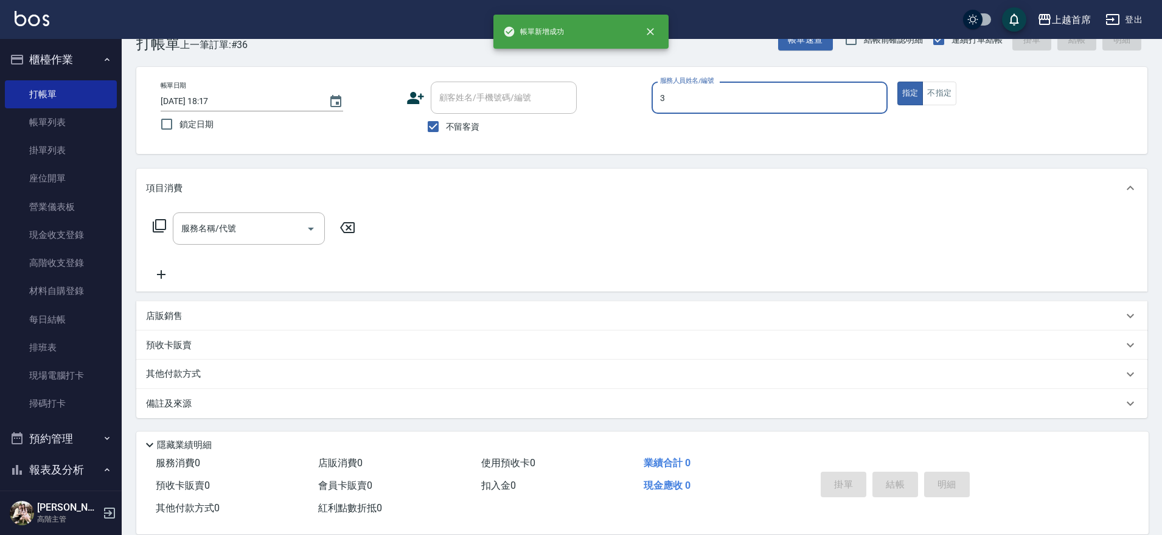
type input "徐丞勛-3"
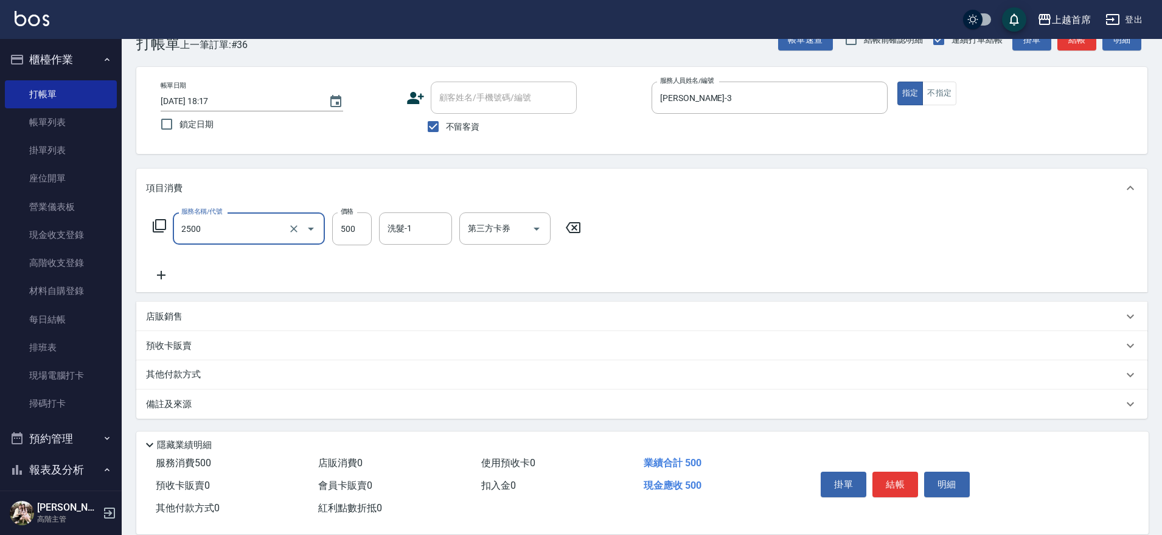
type input "海鹽洗剪500(2500)"
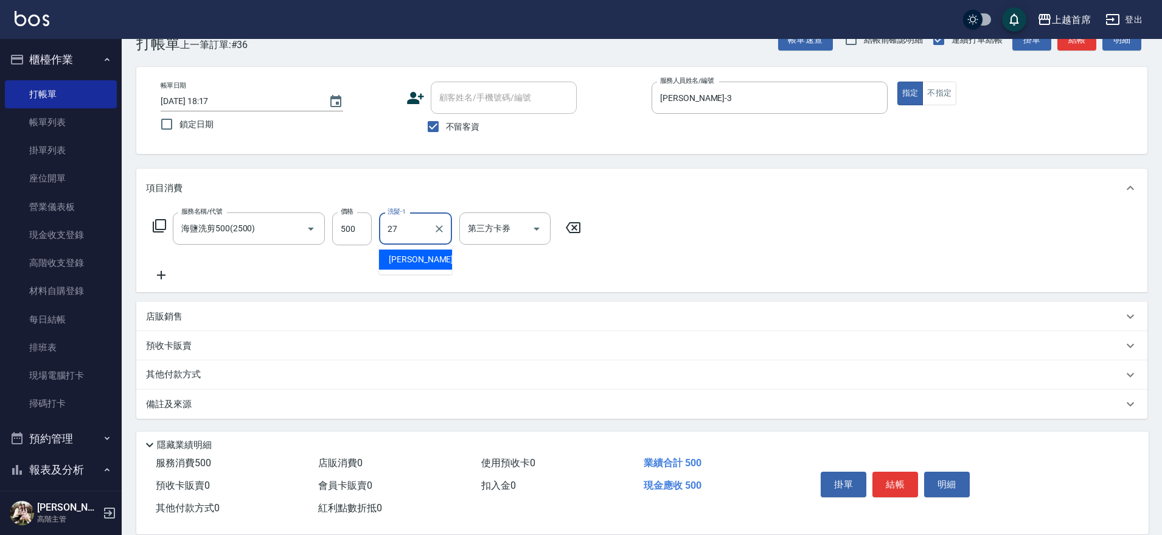
type input "蔡宛孜-27"
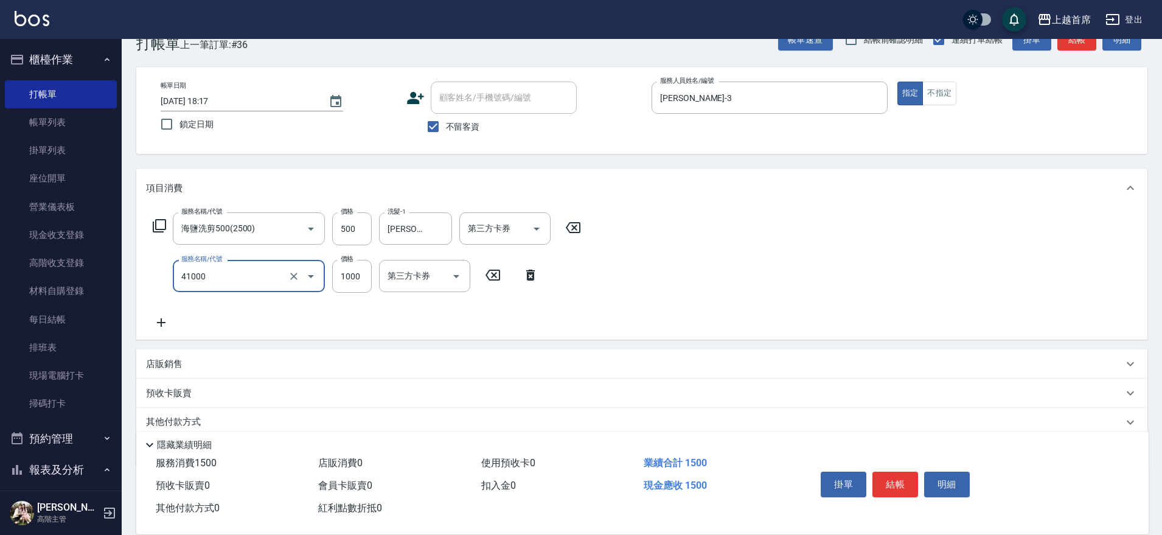
type input "漂染1000(41000)"
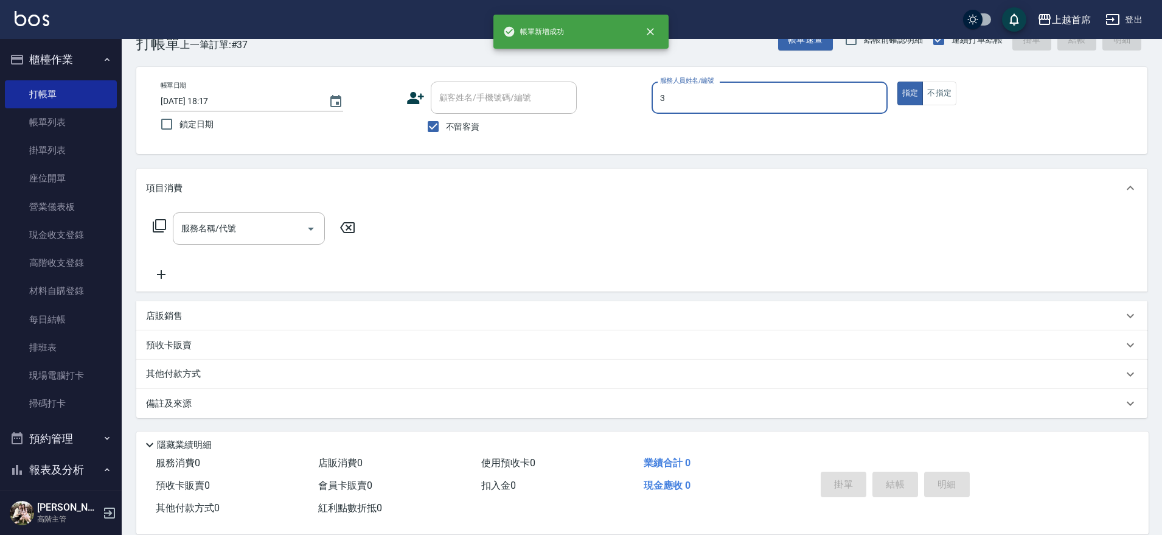
type input "徐丞勛-3"
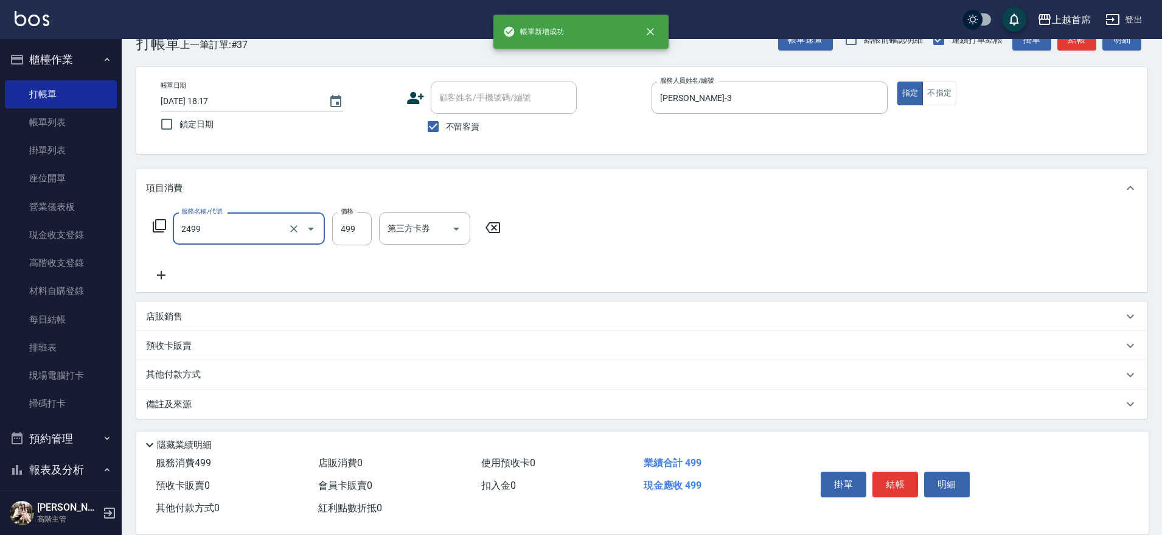
type input "499海鹽洗剪套餐(2499)"
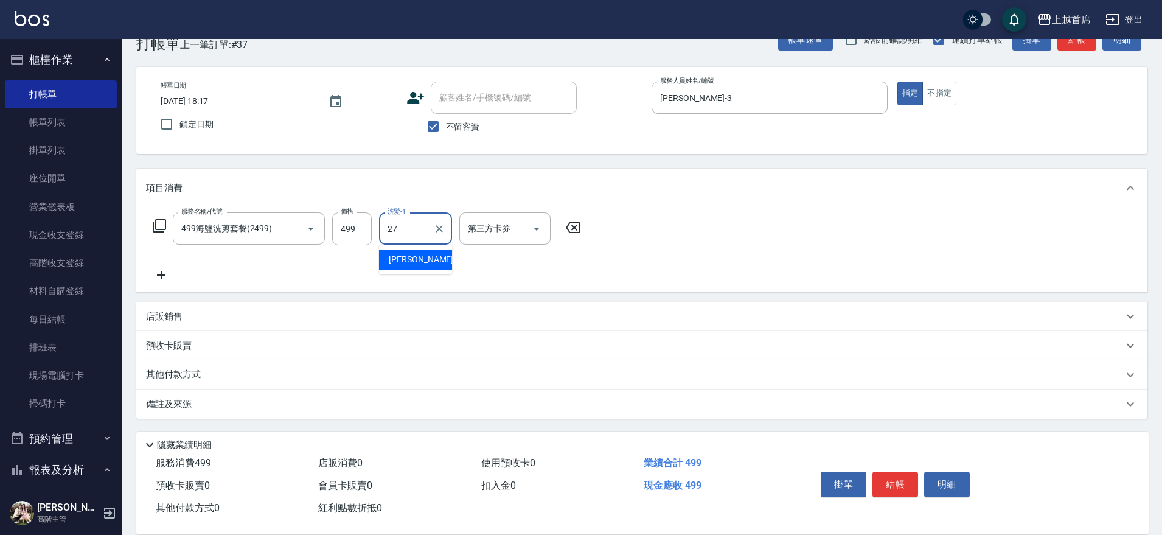
type input "蔡宛孜-27"
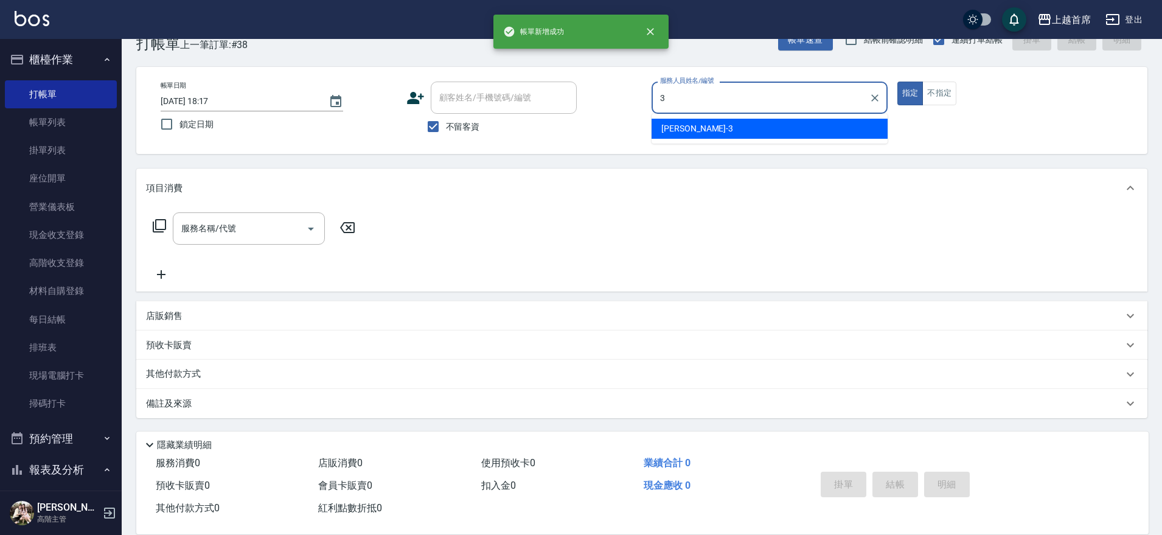
type input "徐丞勛-3"
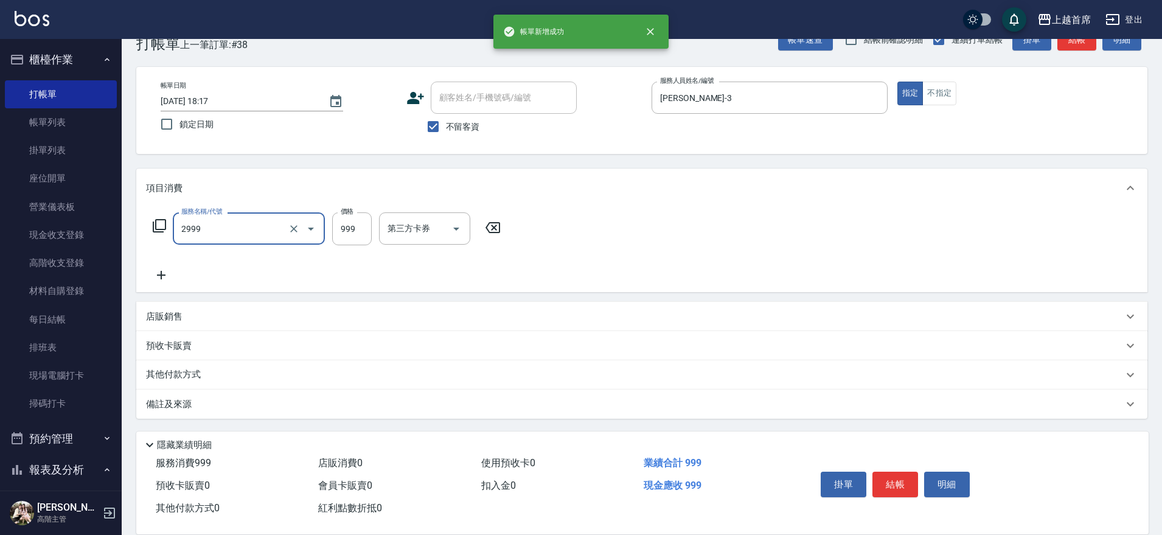
type input "spa精油洗剪套餐999(2999)"
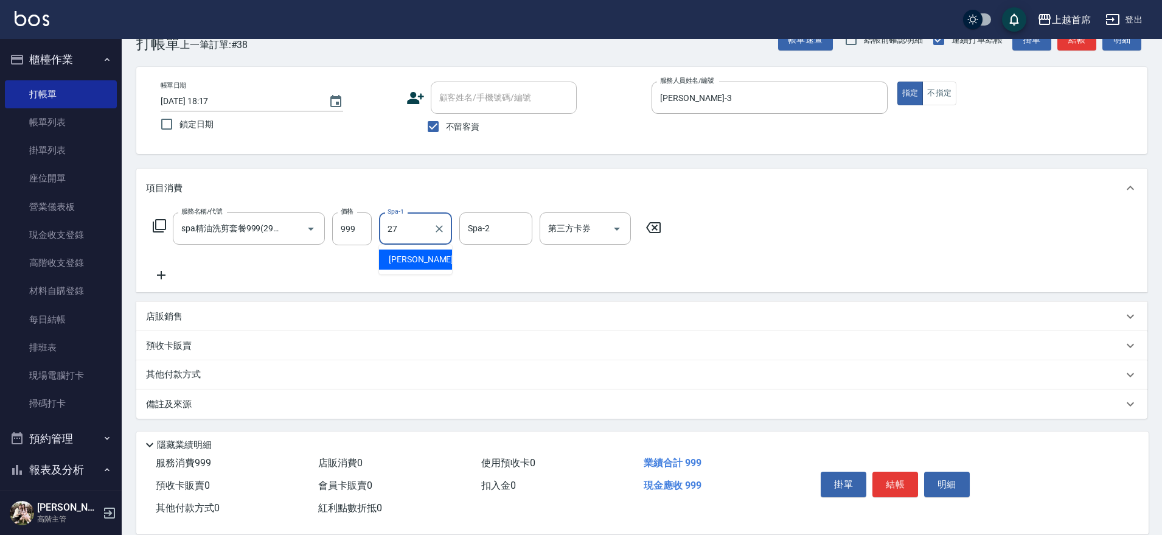
type input "蔡宛孜-27"
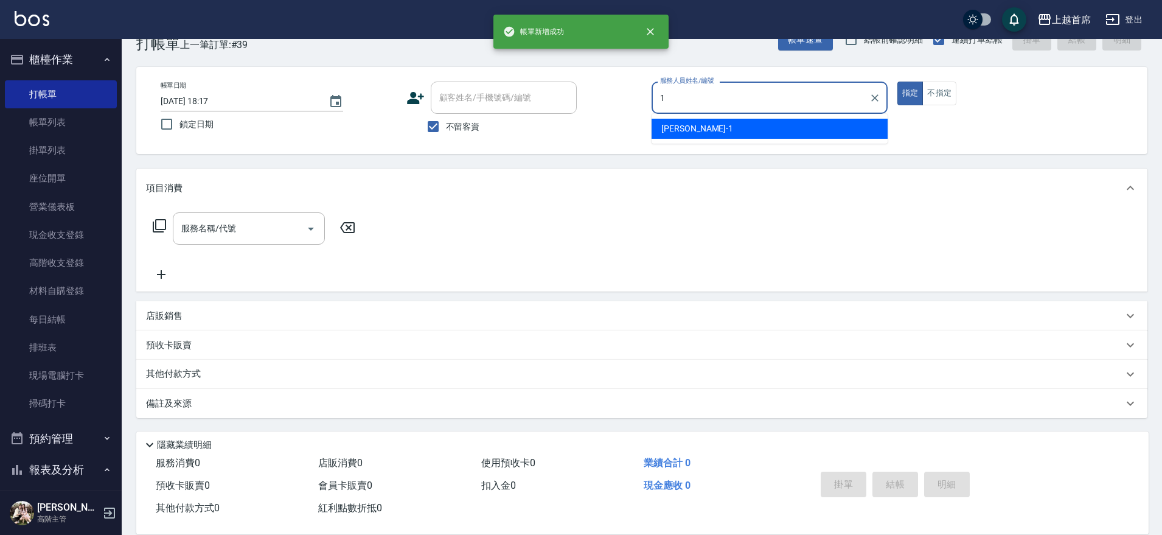
type input "江芷螢-1"
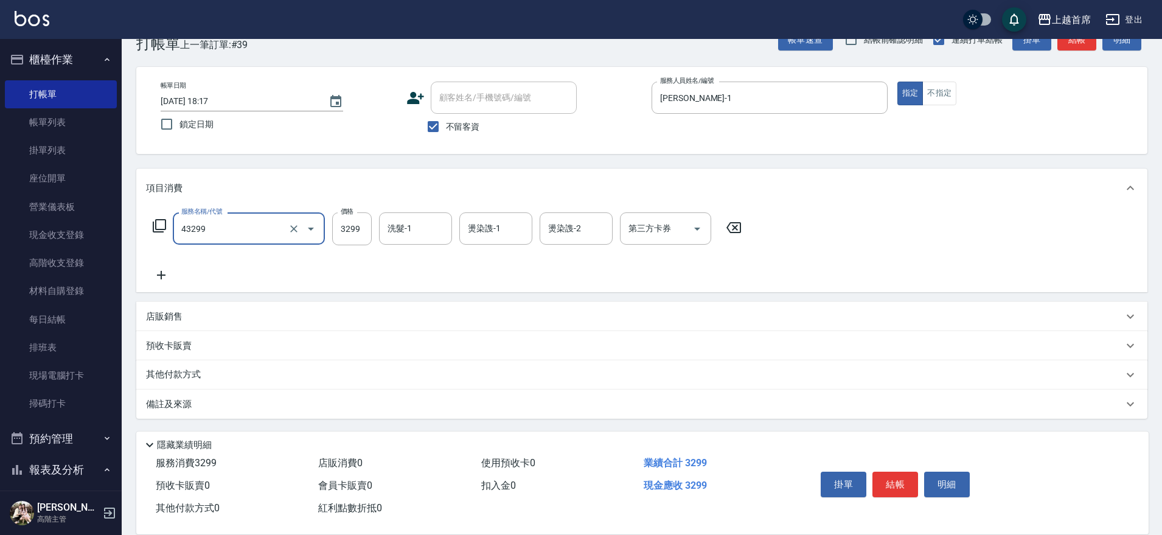
type input "染髮A餐(43299)"
type input "3500"
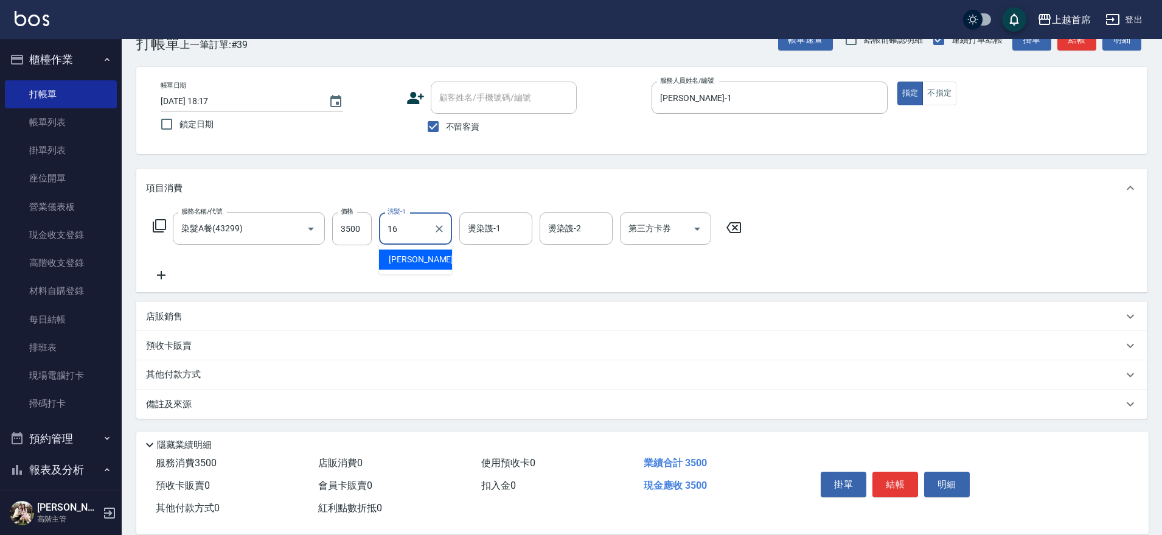
type input "陳育珊-16"
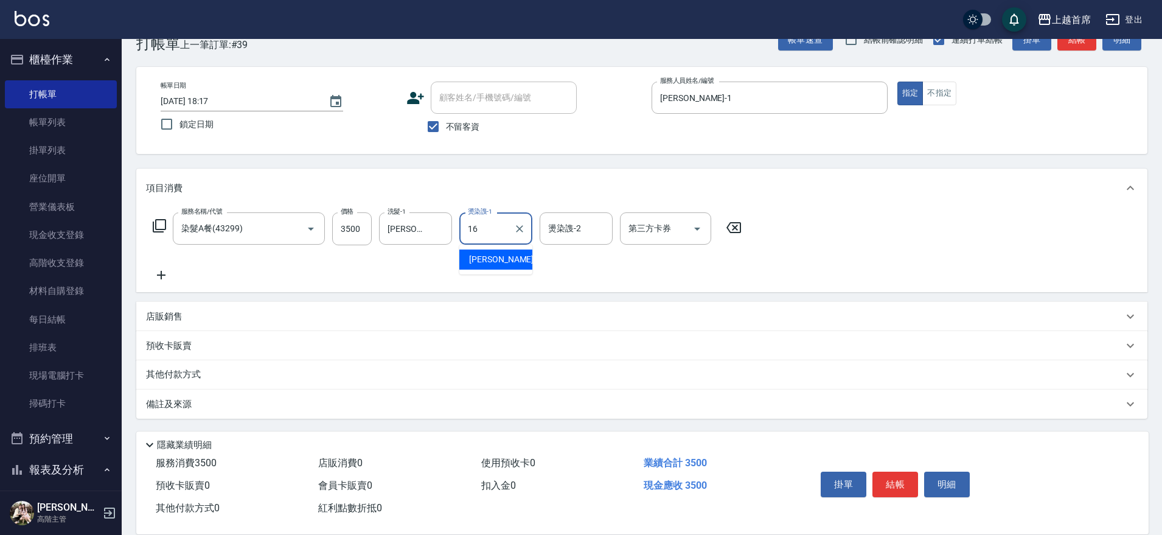
type input "陳育珊-16"
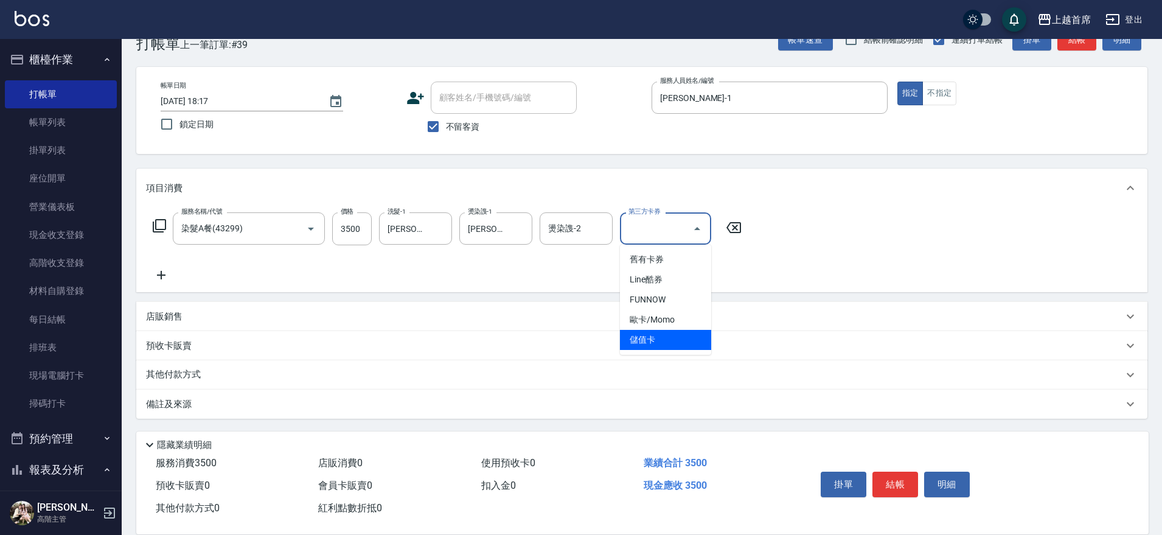
type input "儲值卡"
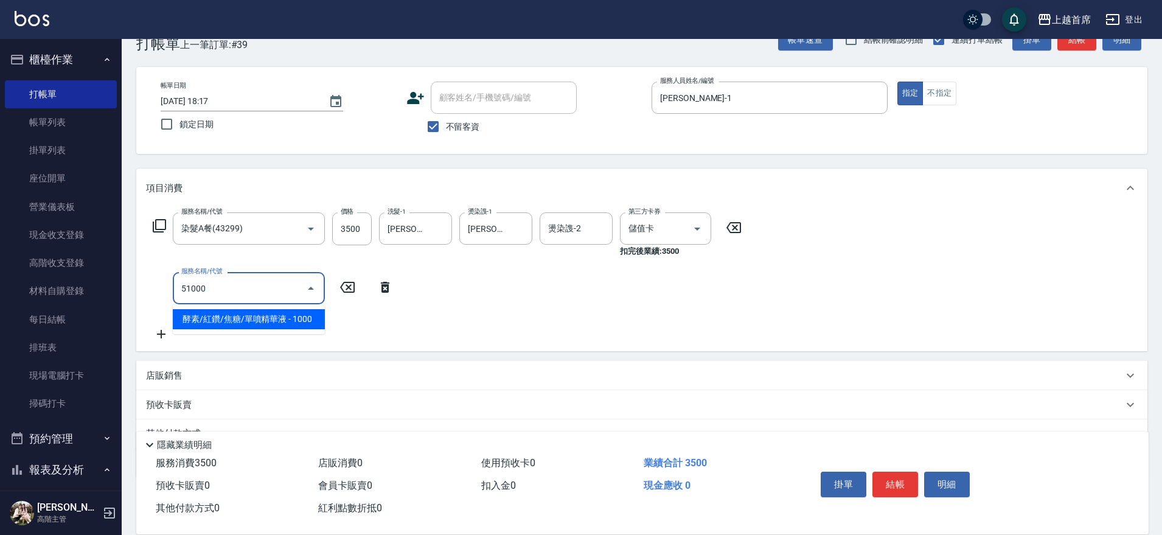
type input "酵素/紅鑽/焦糖/單噴精華液(51000)"
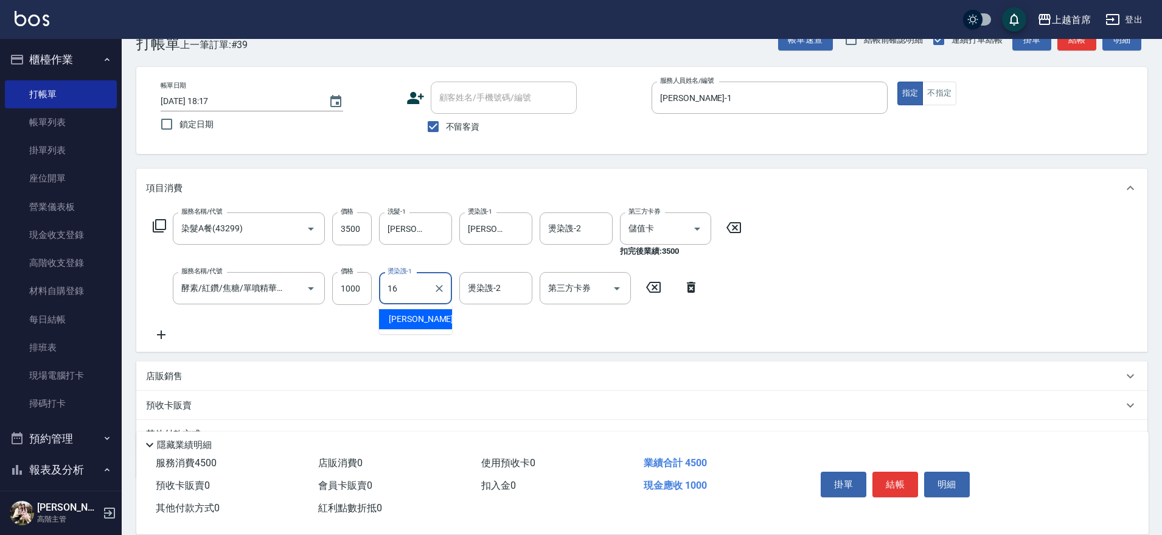
type input "陳育珊-16"
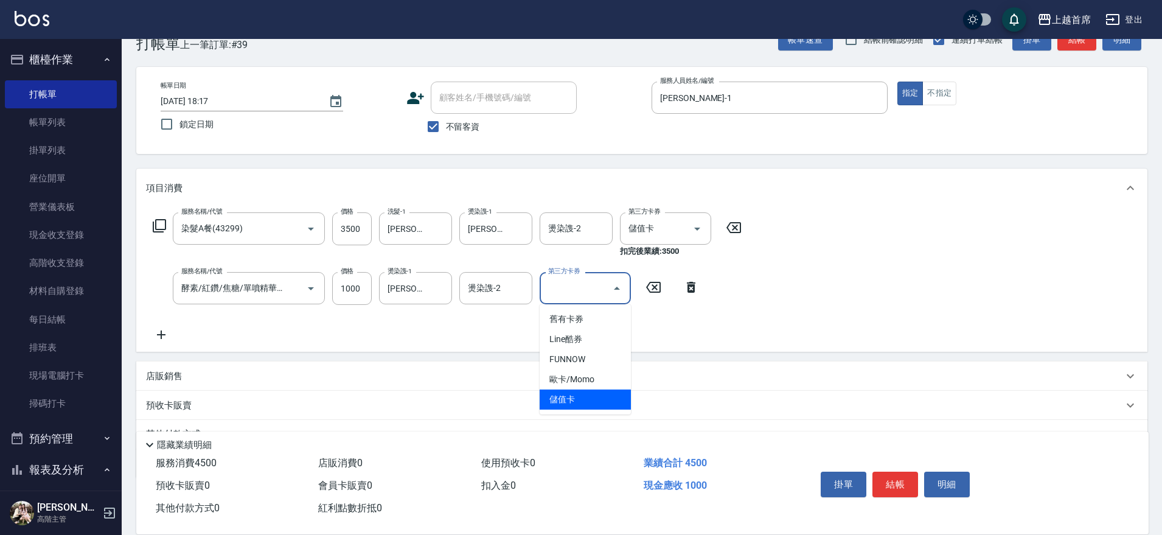
type input "儲值卡"
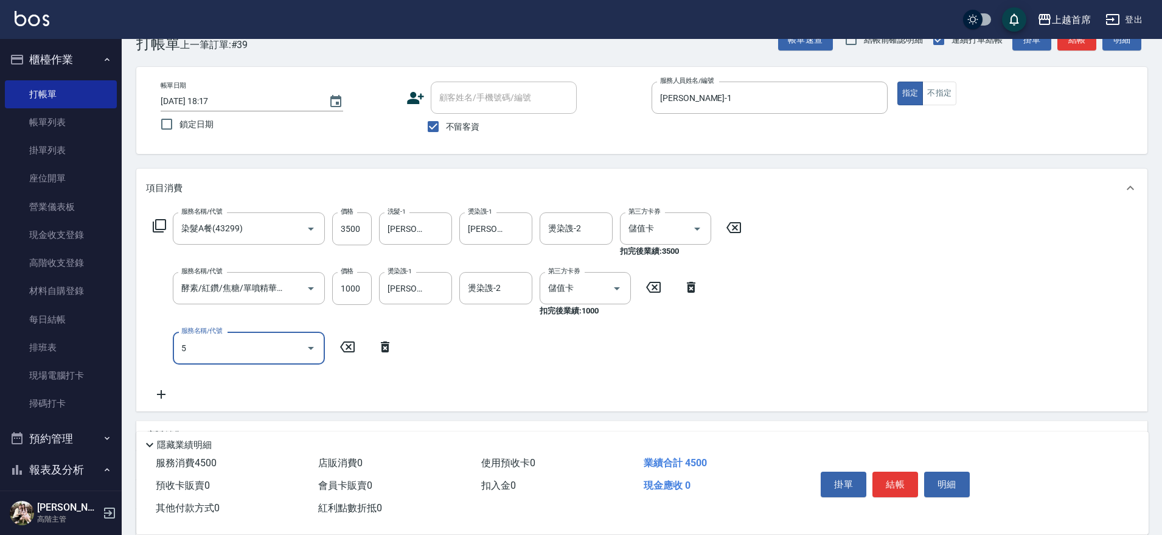
scroll to position [0, 0]
type input "5"
type input "漂染1000(41000)"
type input "Aki-6"
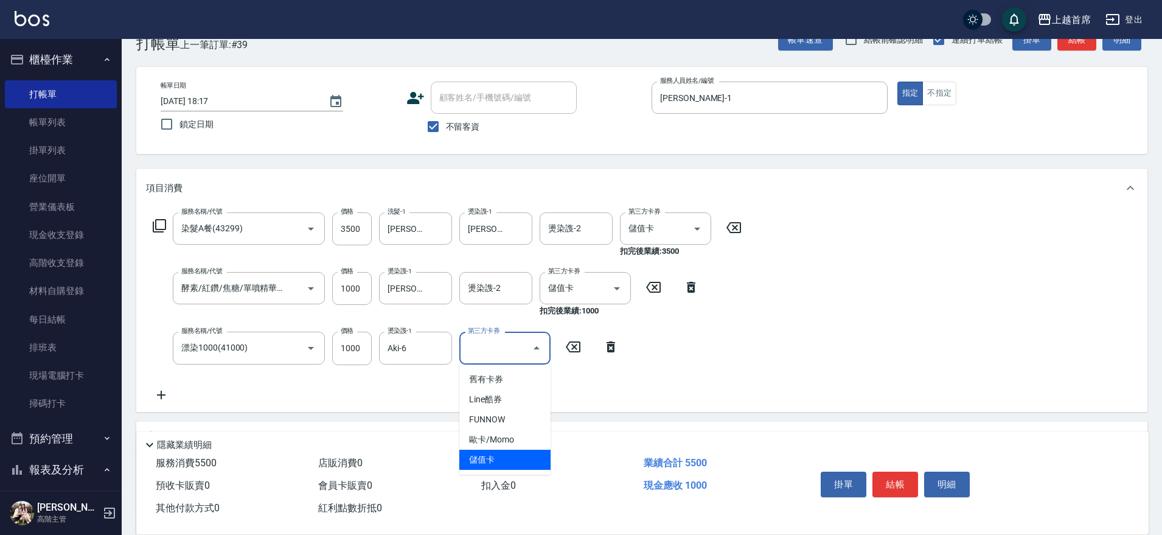
type input "儲值卡"
click at [289, 288] on icon "Clear" at bounding box center [294, 288] width 12 height 12
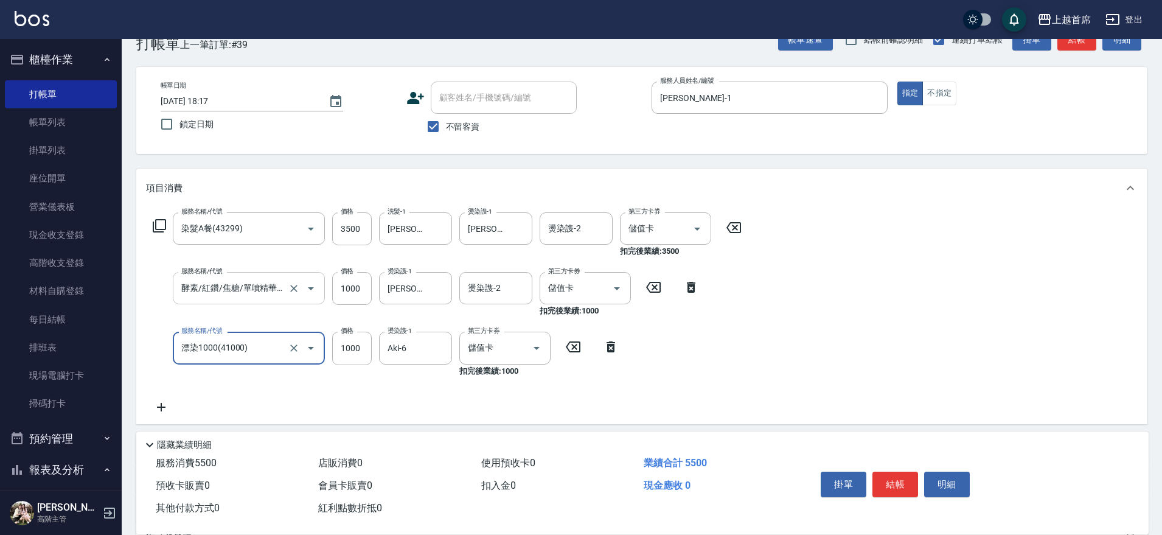
click at [279, 288] on input "酵素/紅鑽/焦糖/單噴精華液(51000)" at bounding box center [231, 287] width 107 height 21
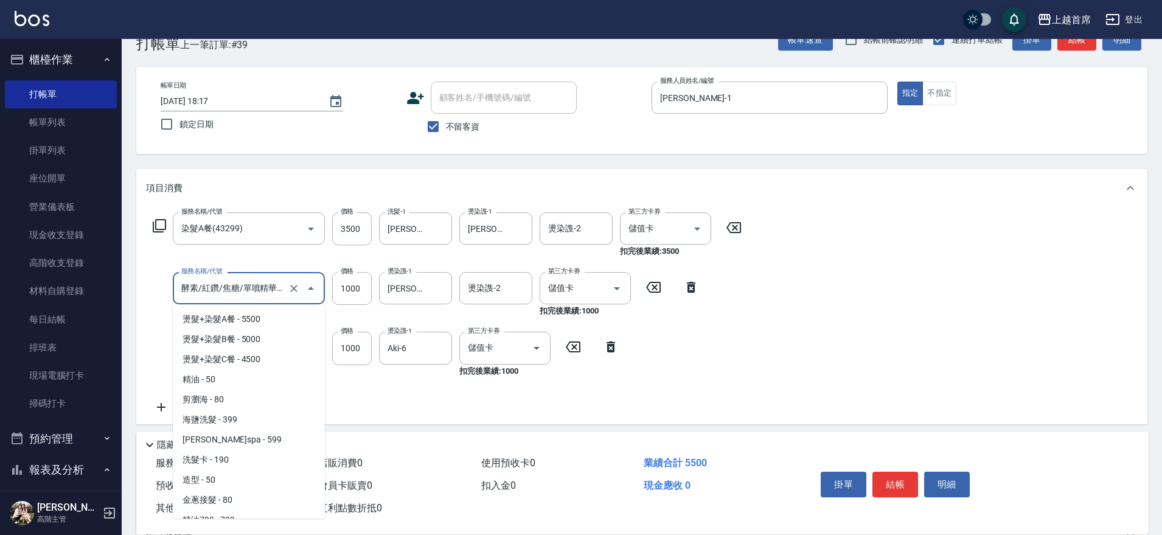
scroll to position [1088, 0]
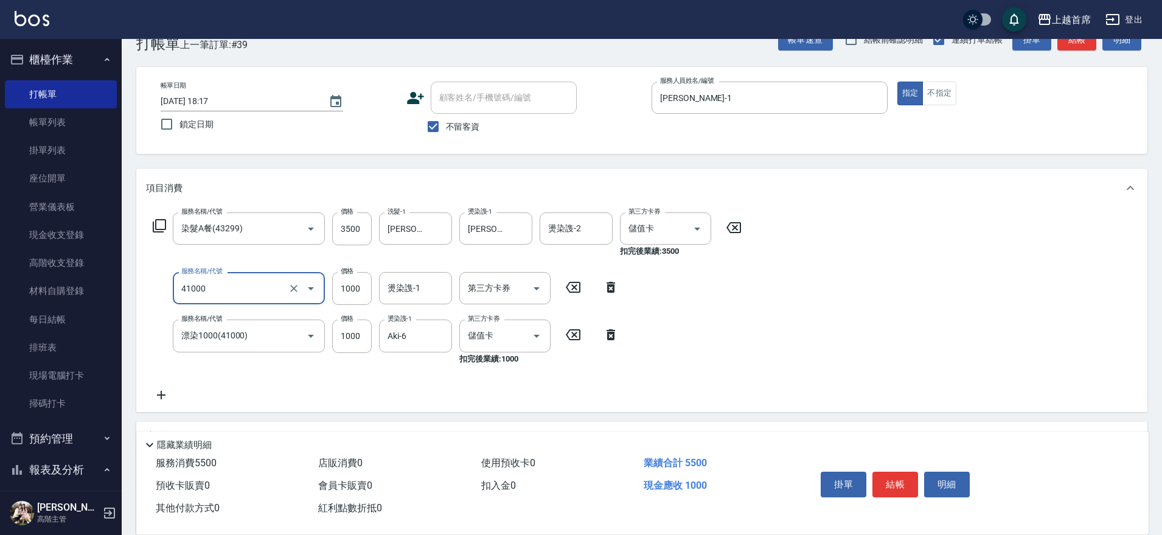
type input "漂染1000(41000)"
click at [424, 288] on input "燙染謢-1" at bounding box center [416, 287] width 62 height 21
type input "陳育珊-16"
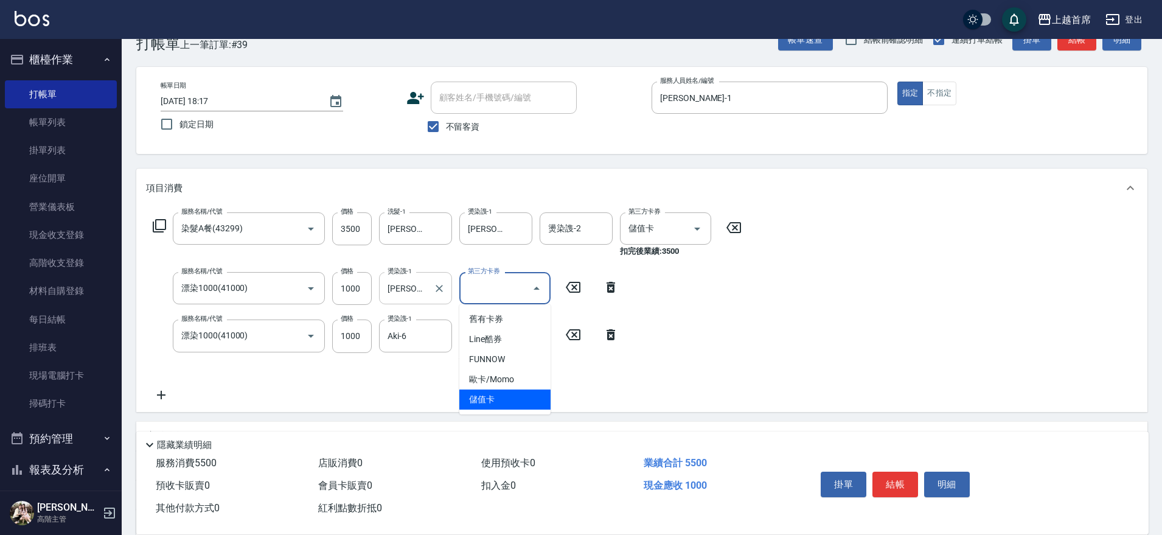
type input "儲值卡"
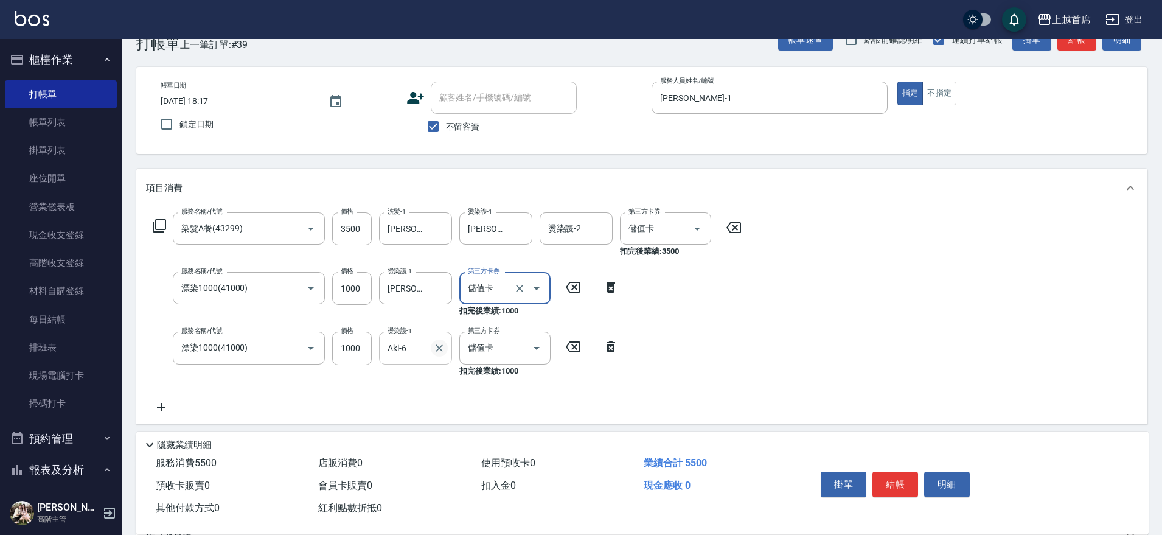
click at [433, 351] on icon "Clear" at bounding box center [439, 348] width 12 height 12
type input "陳育珊-16"
click at [892, 476] on button "結帳" at bounding box center [895, 485] width 46 height 26
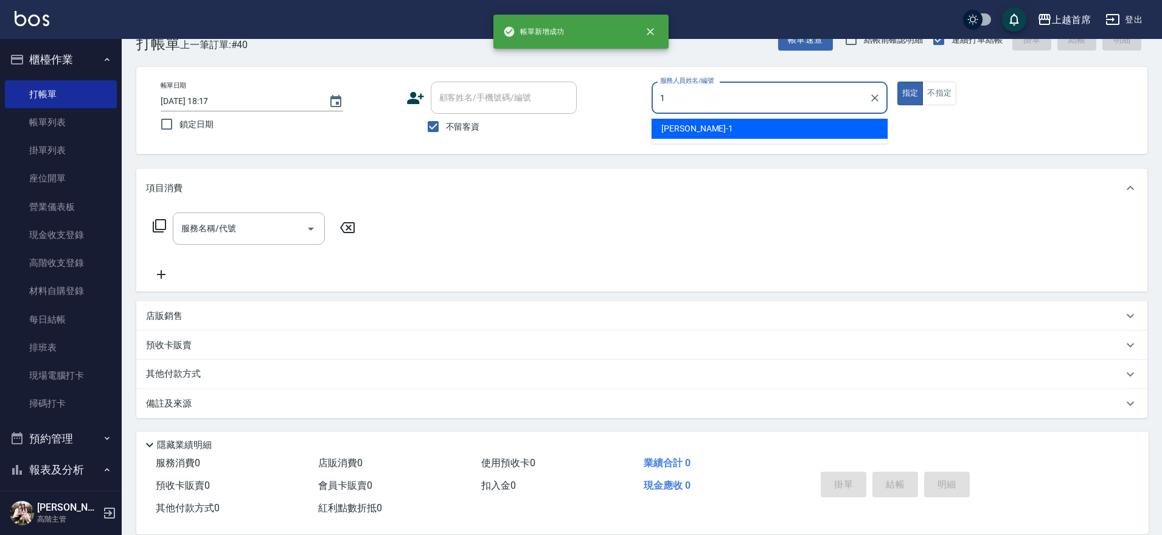
type input "江芷螢-1"
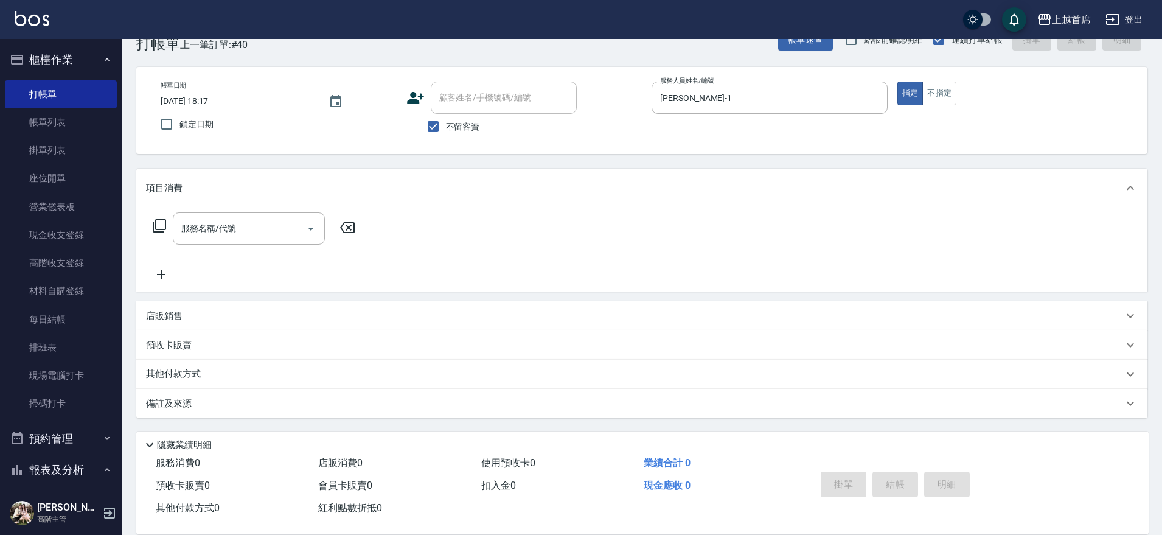
click at [180, 321] on p "店販銷售" at bounding box center [164, 316] width 37 height 13
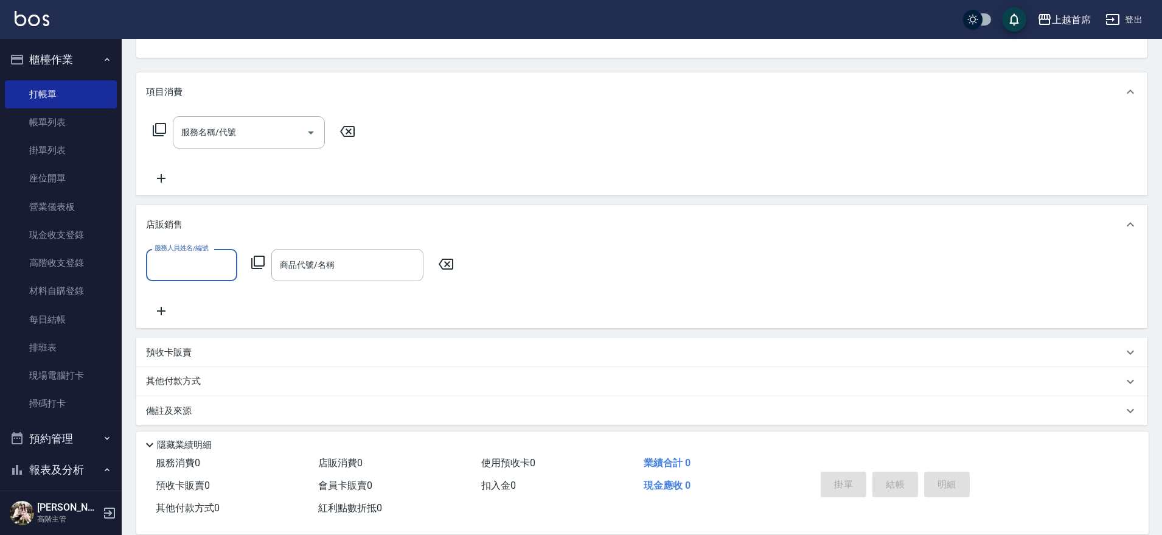
scroll to position [134, 0]
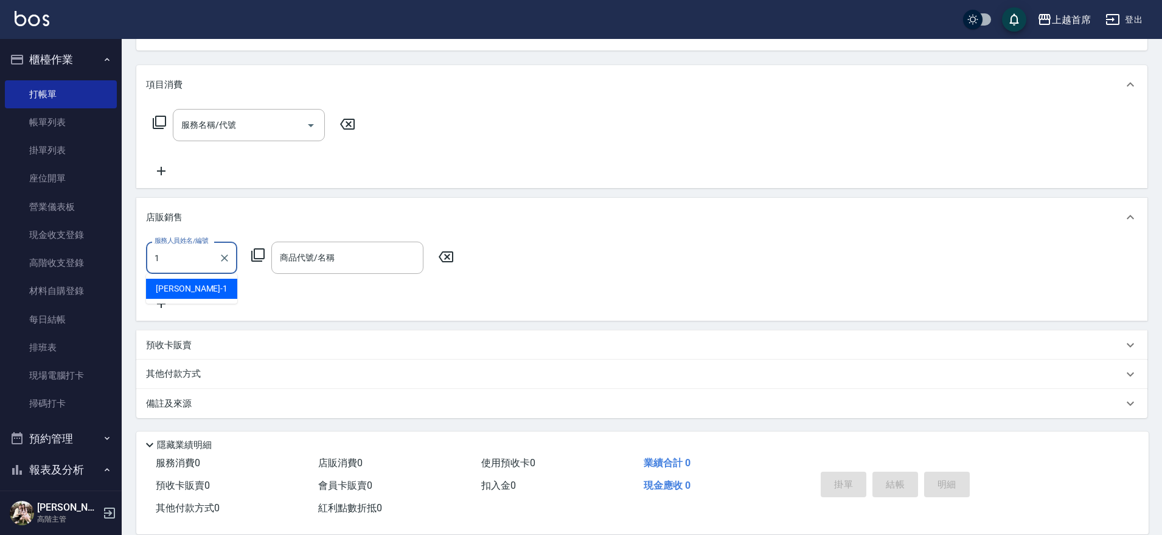
type input "江芷螢-1"
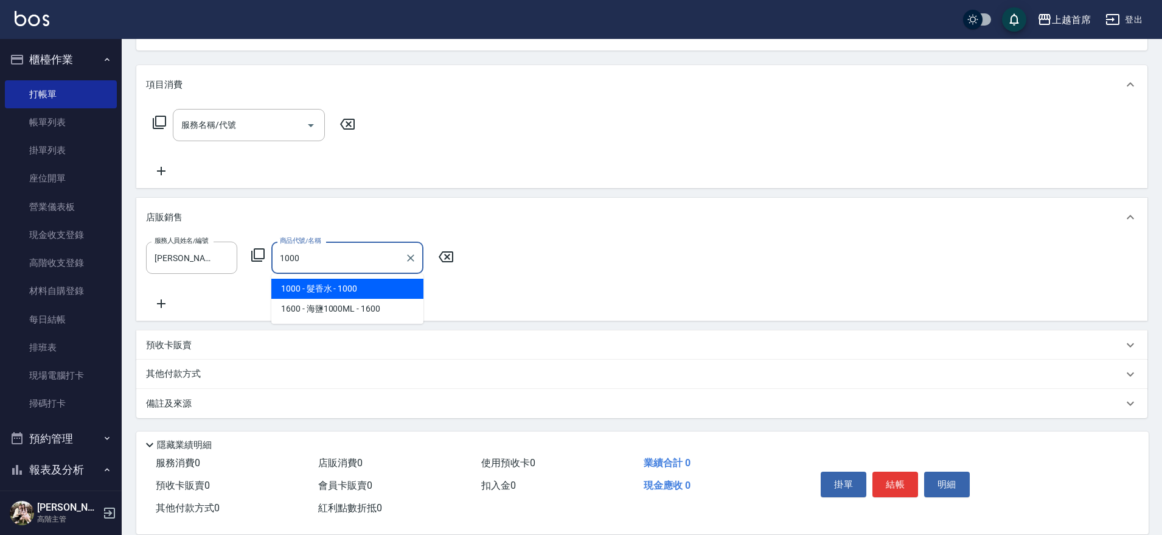
type input "髮香水"
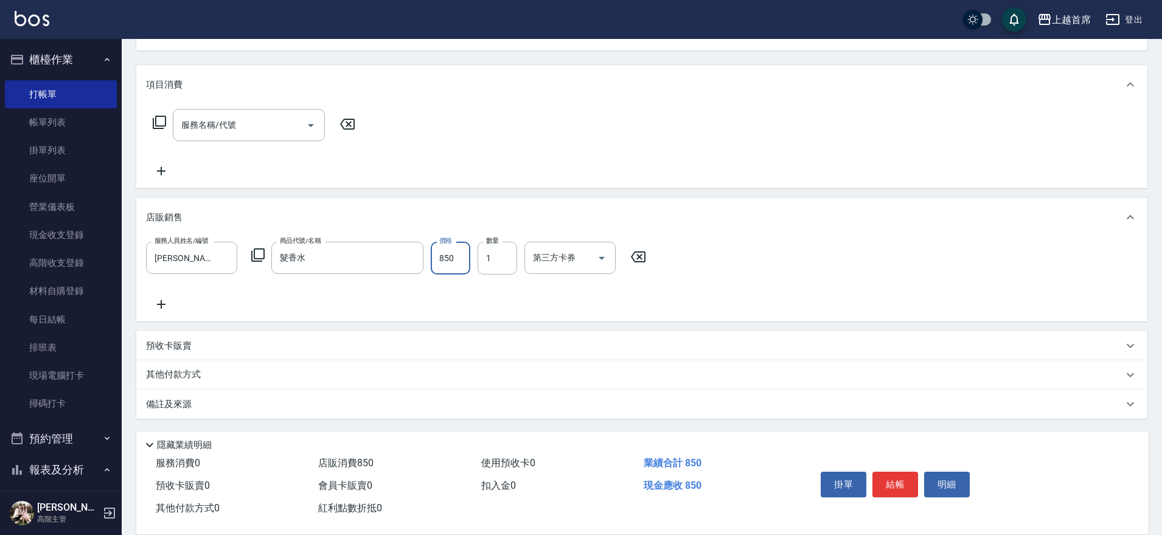
type input "850"
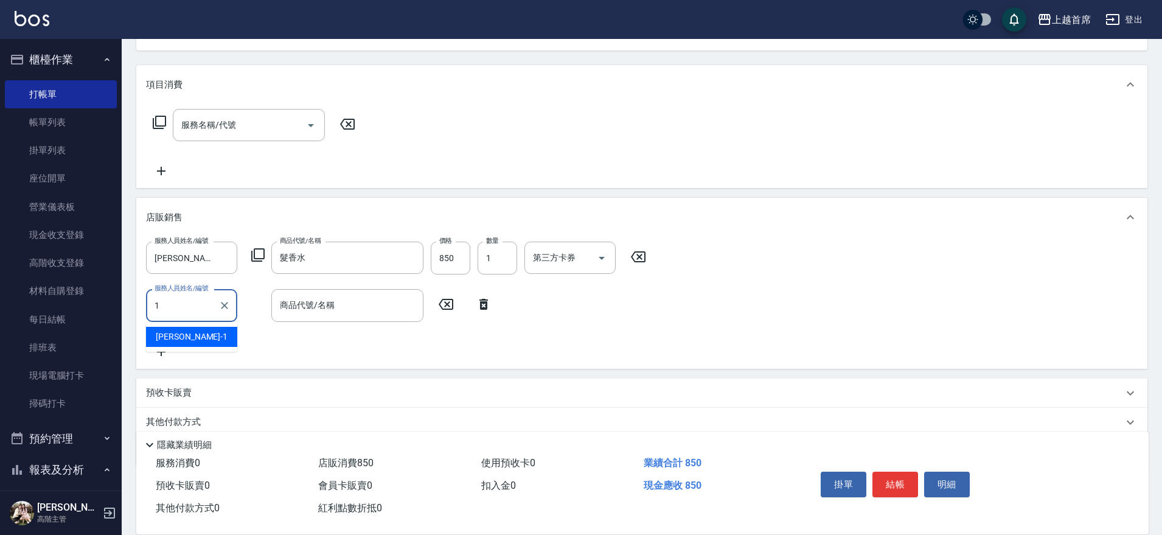
type input "江芷螢-1"
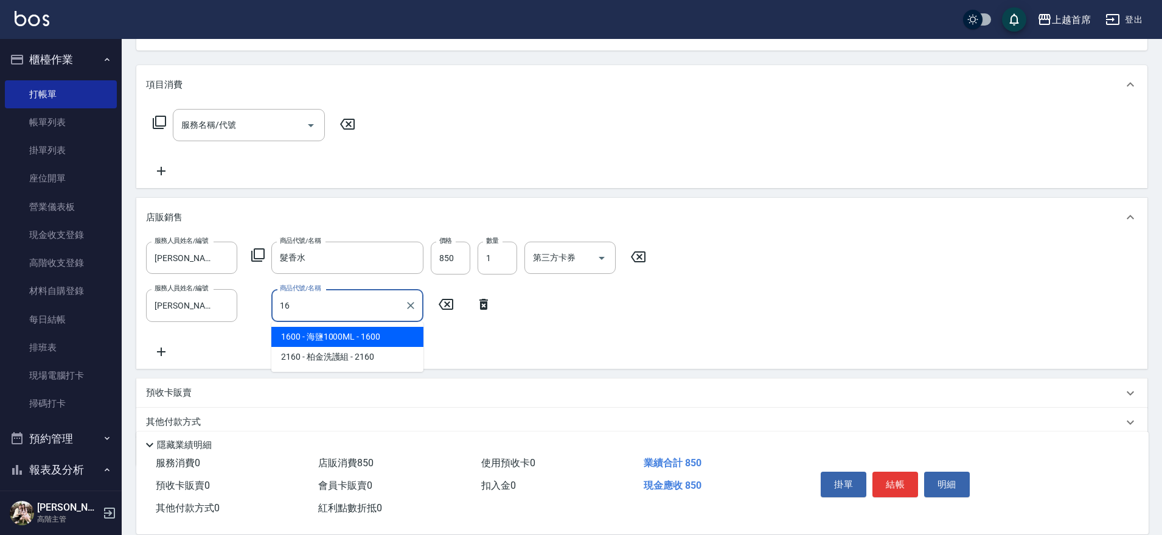
type input "海鹽1000ML"
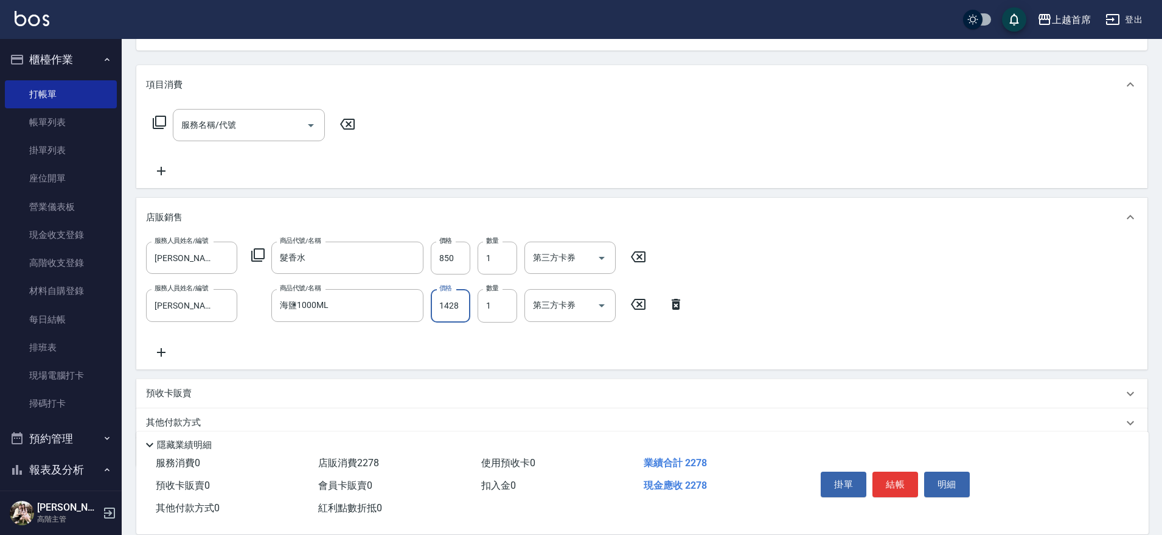
type input "1428"
type input "2"
click at [454, 305] on input "1428" at bounding box center [451, 305] width 40 height 33
click at [453, 305] on input "1428" at bounding box center [451, 305] width 40 height 33
click at [454, 307] on input "1428" at bounding box center [451, 305] width 40 height 33
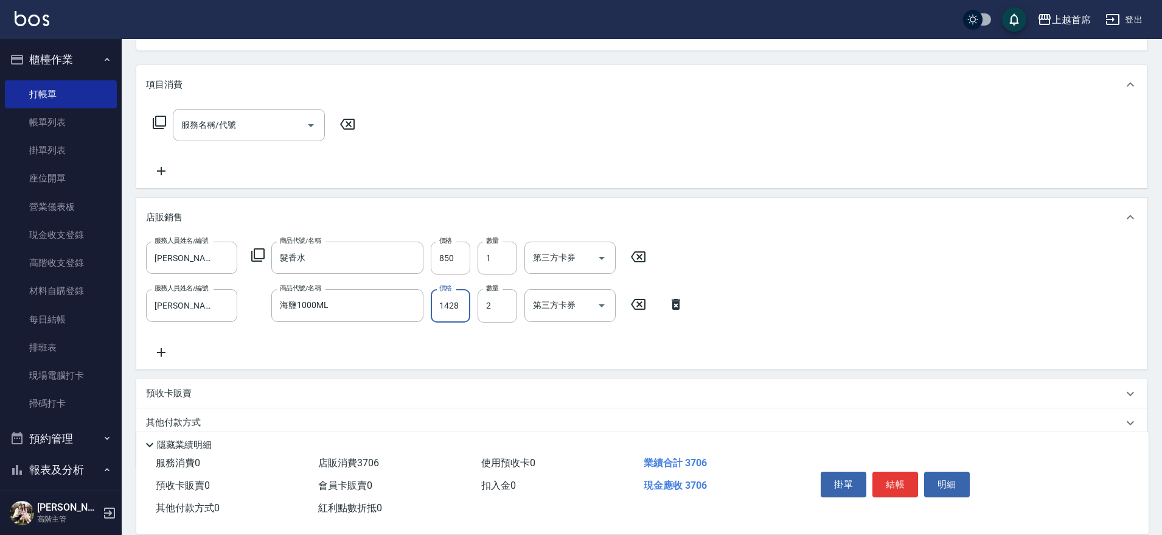
click at [461, 310] on input "1428" at bounding box center [451, 305] width 40 height 33
type input "1425"
click at [468, 367] on div "服務人員姓名/編號 江芷螢-1 服務人員姓名/編號 商品代號/名稱 髮香水 商品代號/名稱 價格 850 價格 數量 1 數量 第三方卡券 第三方卡券 服務人…" at bounding box center [641, 303] width 1011 height 132
click at [465, 261] on input "850" at bounding box center [451, 258] width 40 height 33
type input "910"
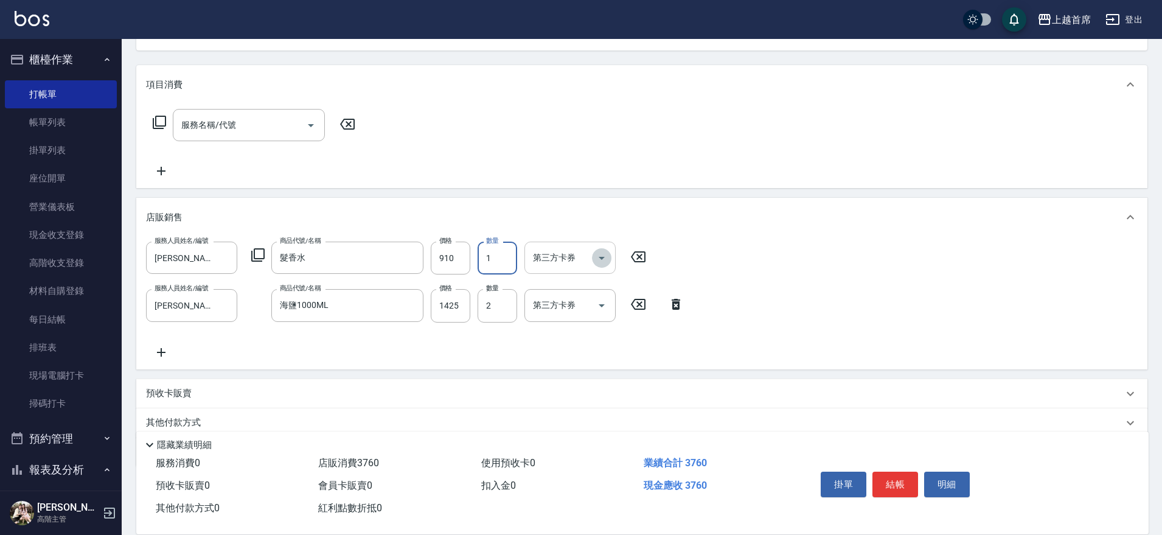
click at [601, 256] on icon "Open" at bounding box center [601, 258] width 15 height 15
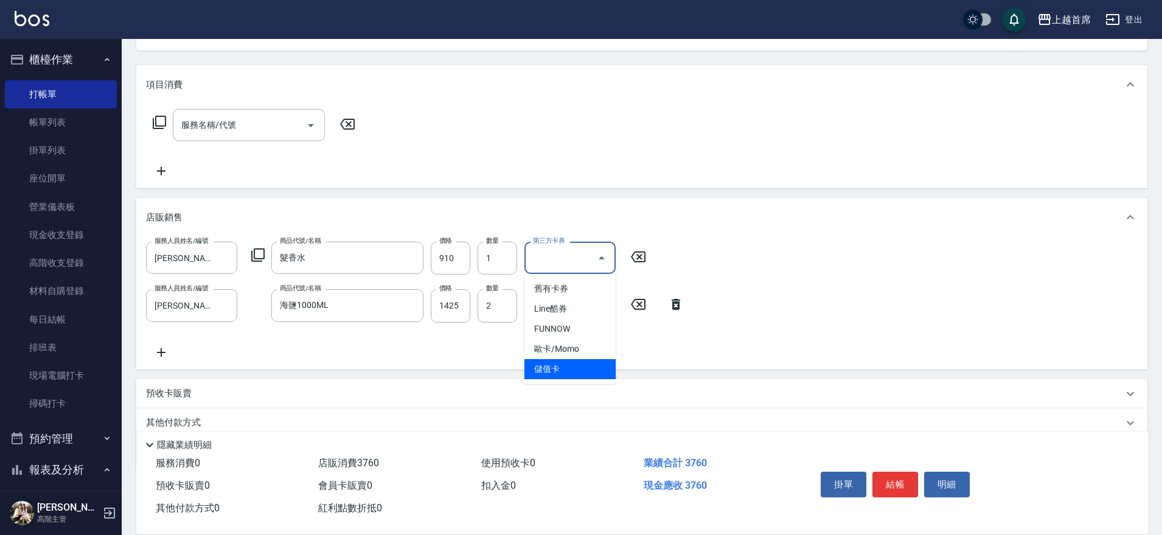
click at [572, 368] on span "儲值卡" at bounding box center [569, 369] width 91 height 20
type input "儲值卡"
click at [602, 313] on button "Open" at bounding box center [601, 305] width 19 height 19
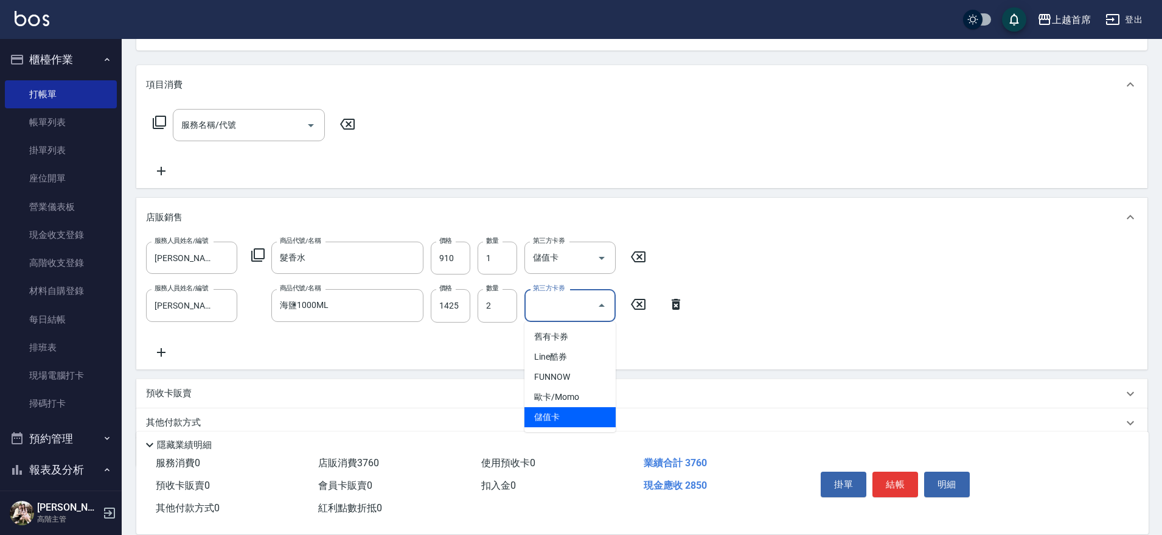
click at [551, 409] on span "儲值卡" at bounding box center [569, 417] width 91 height 20
type input "儲值卡"
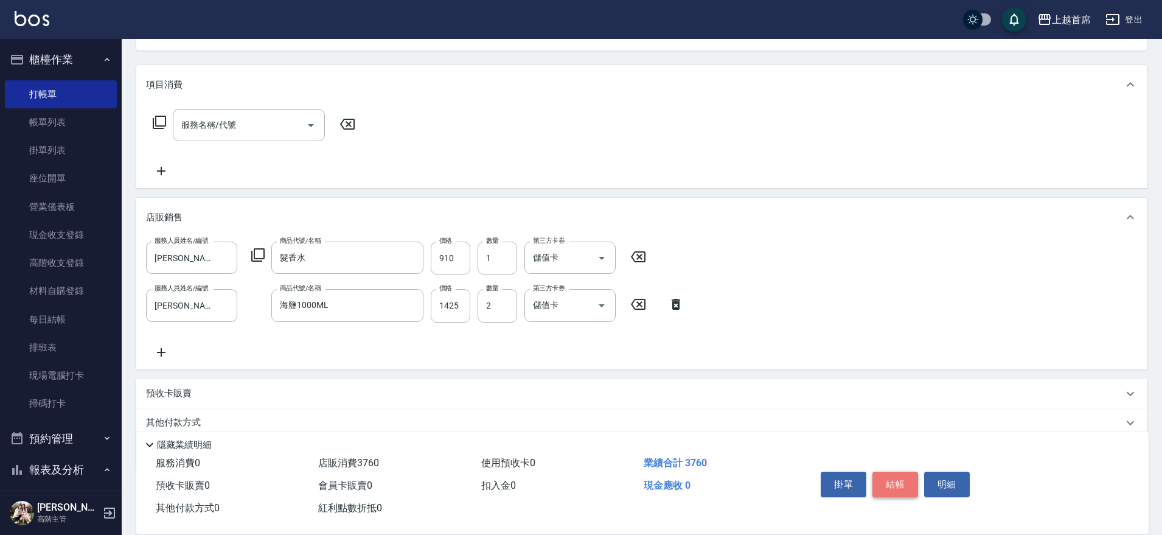
click at [903, 478] on button "結帳" at bounding box center [895, 485] width 46 height 26
type input "2025/09/06 18:20"
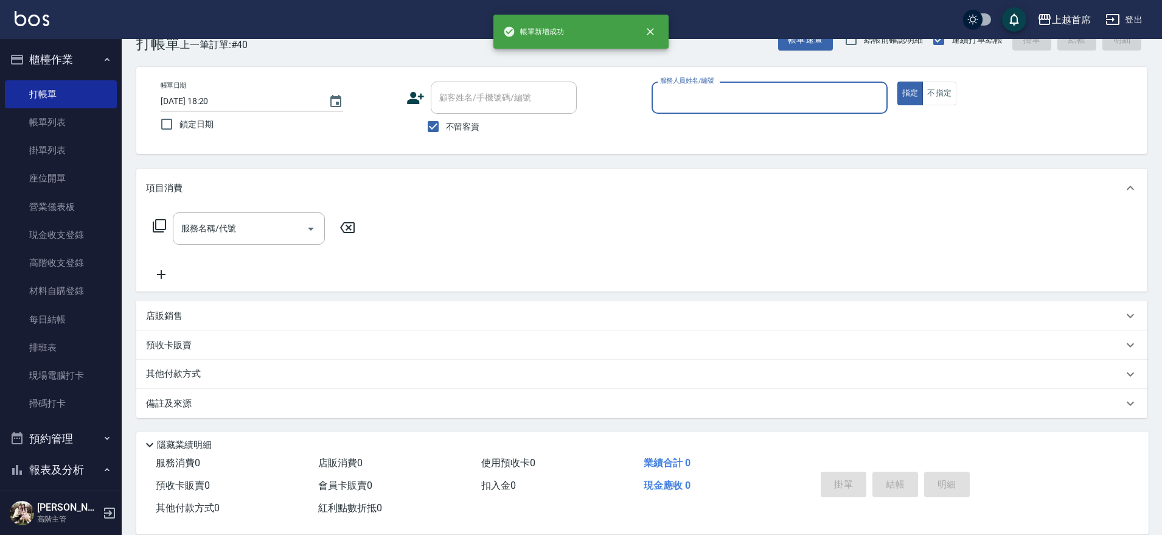
scroll to position [31, 0]
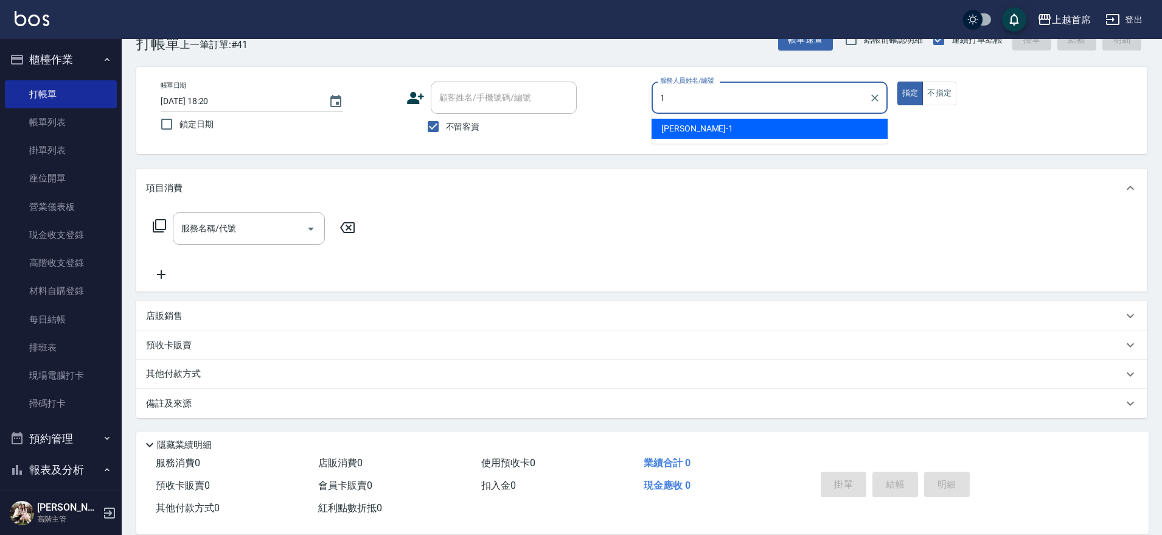
type input "江芷螢-1"
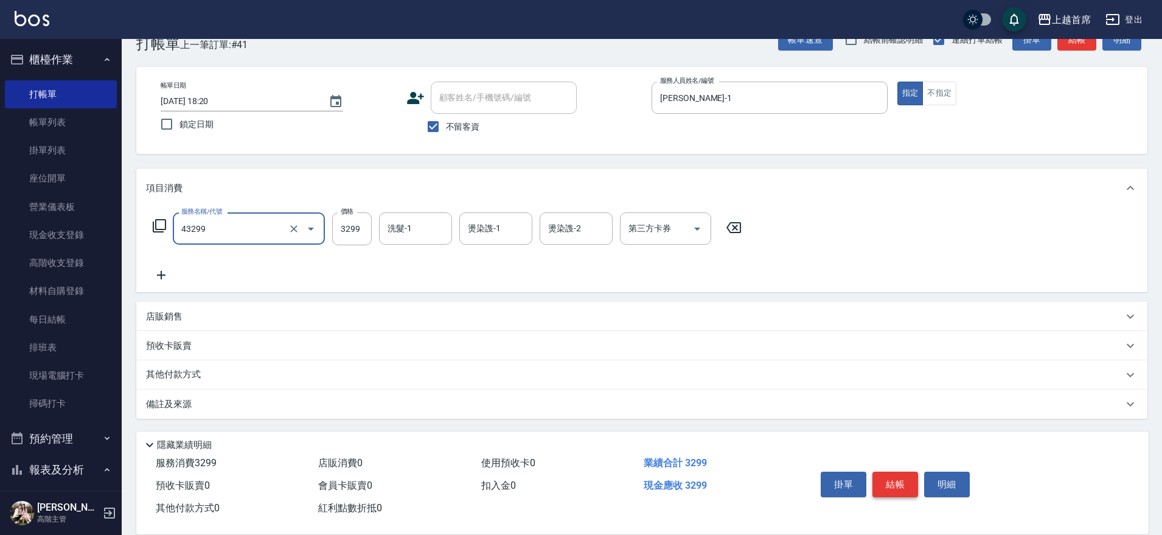
type input "染髮A餐(43299)"
type input "3000"
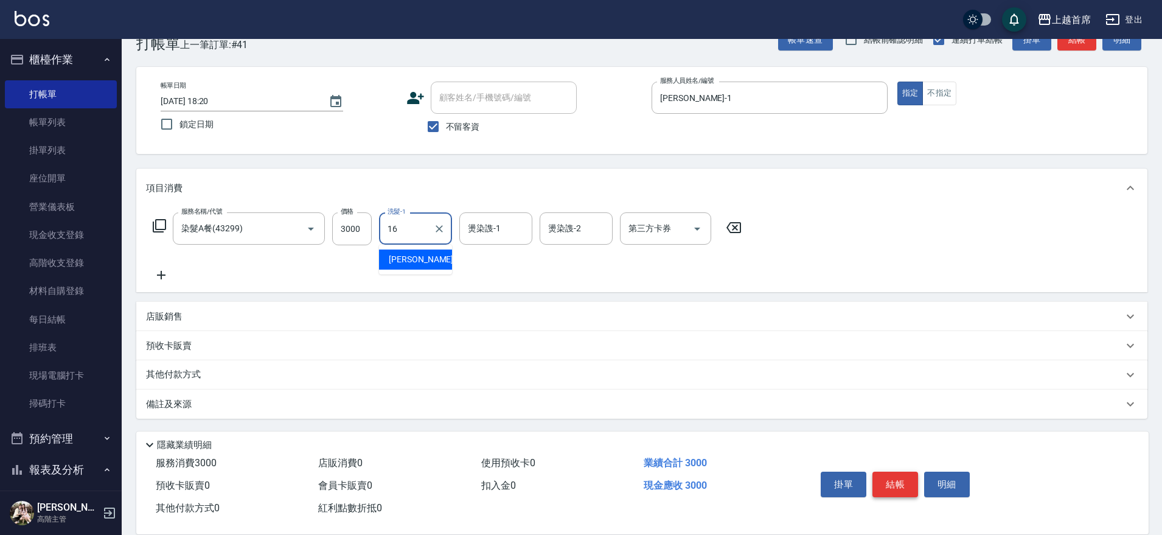
type input "陳育珊-16"
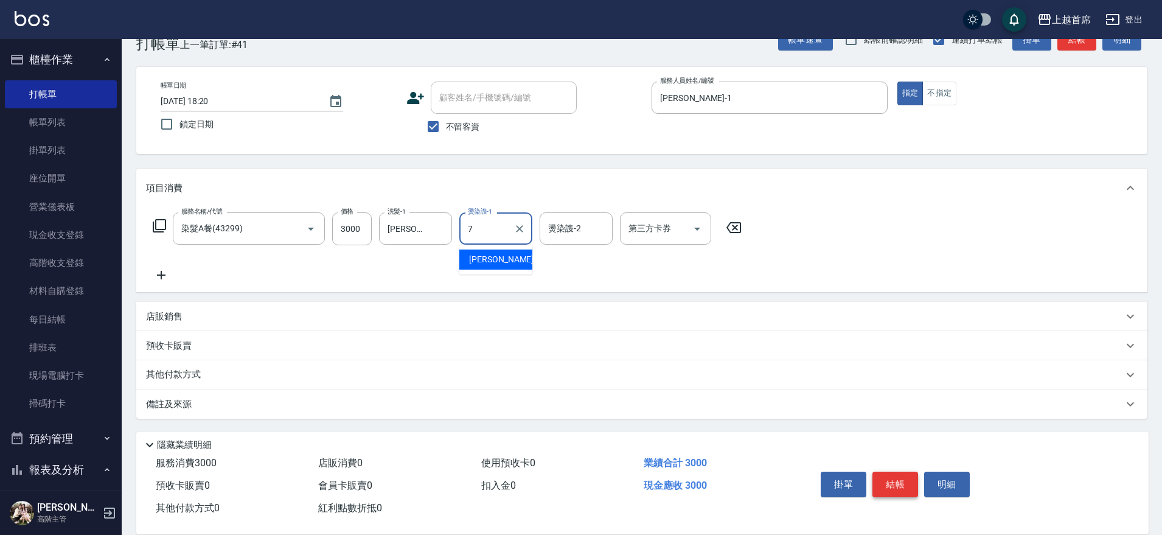
type input "梁佳琳-7"
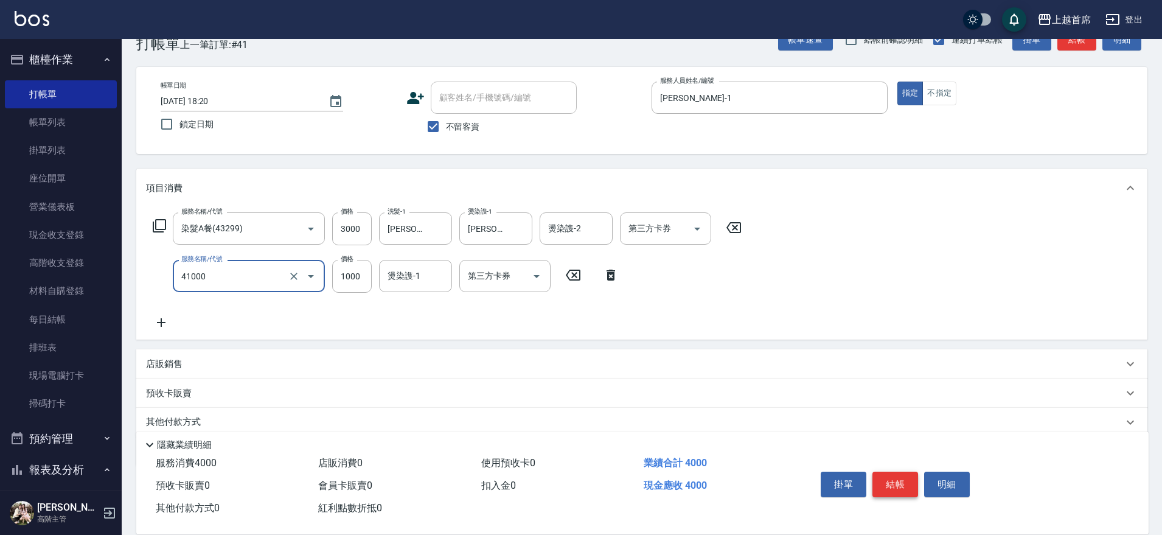
type input "漂染1000(41000)"
type input "999"
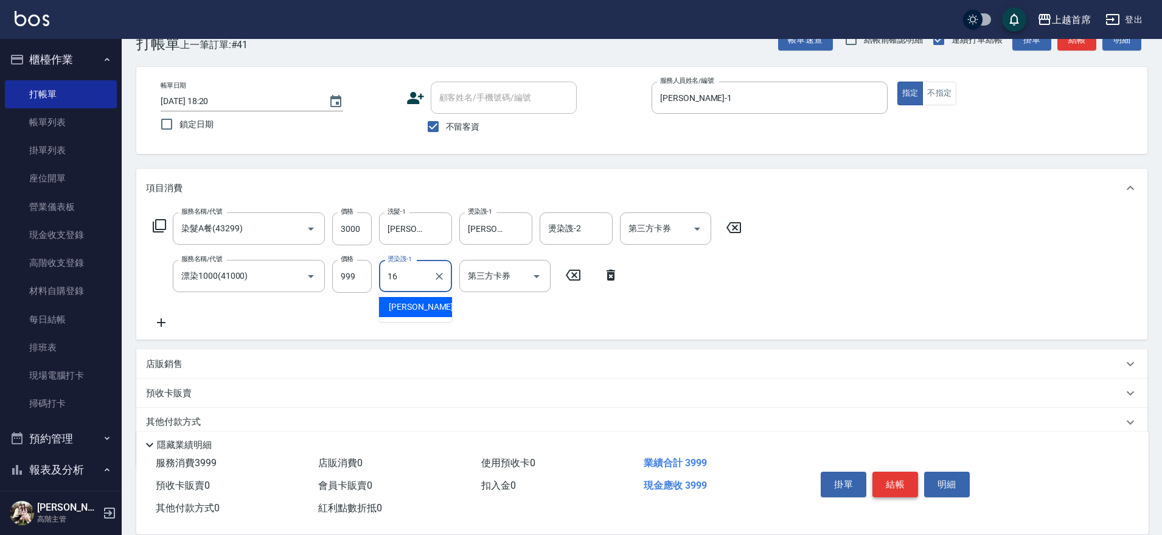
type input "陳育珊-16"
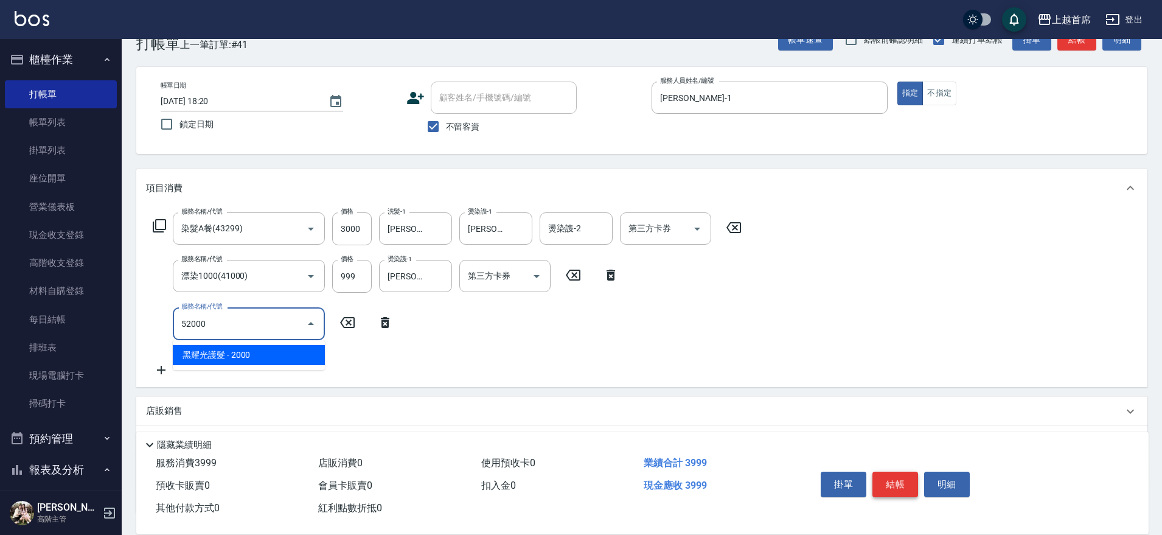
type input "黑耀光護髮(52000)"
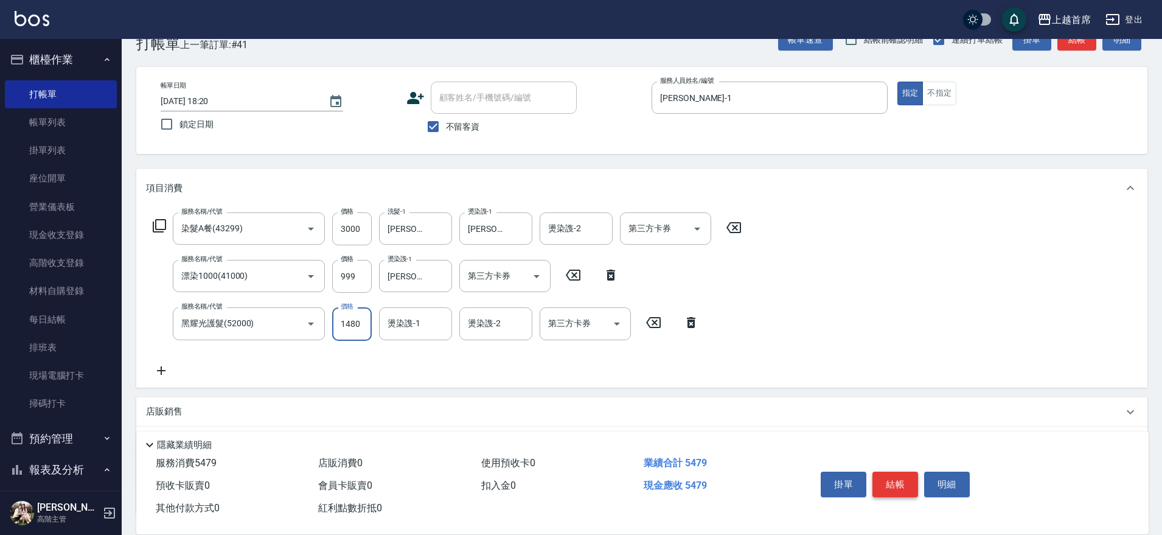
type input "1480"
type input "陳育珊-16"
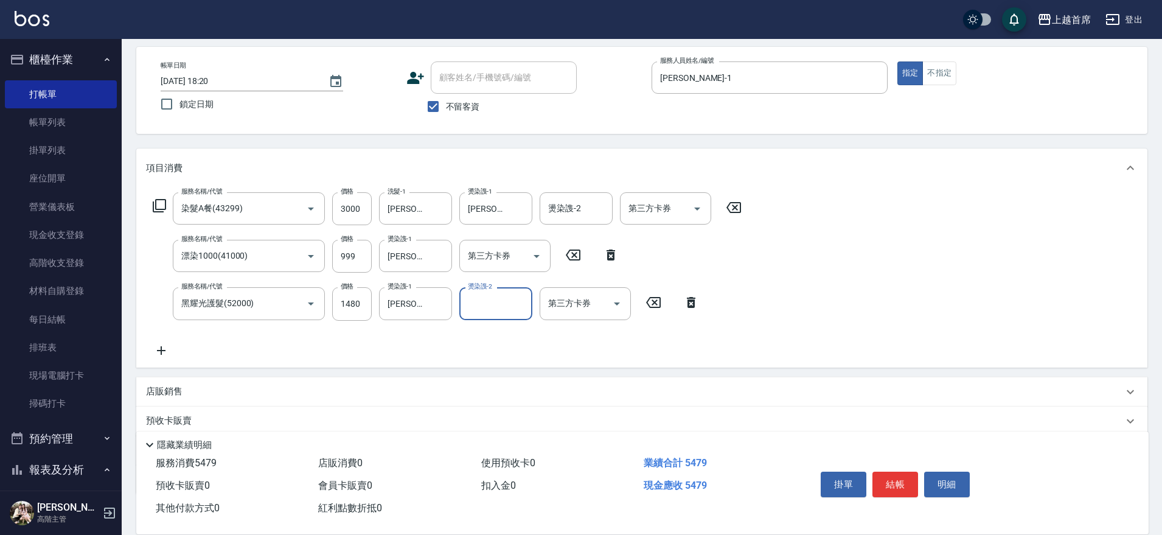
scroll to position [127, 0]
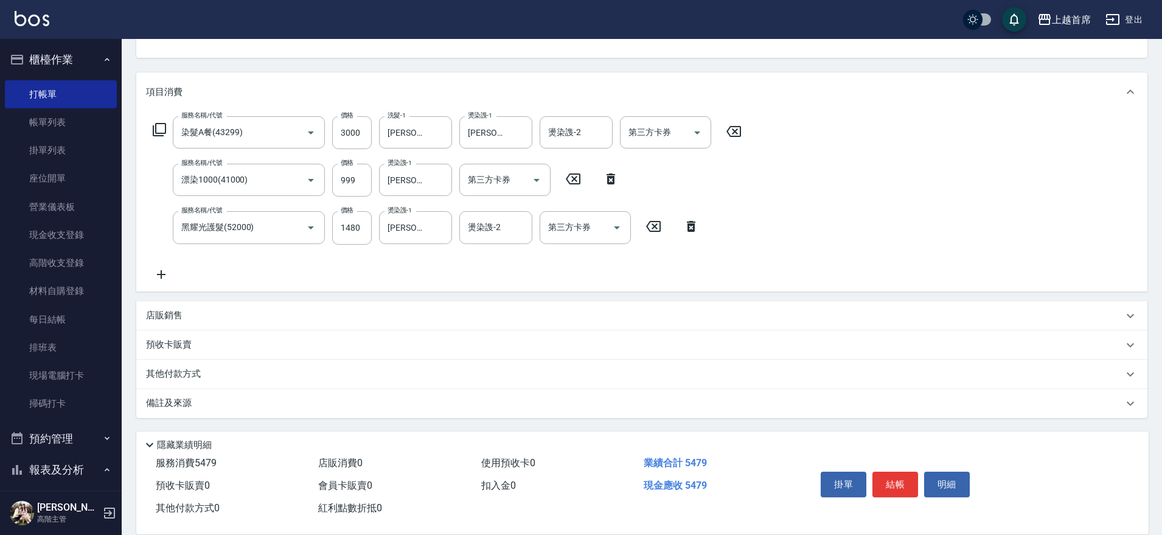
drag, startPoint x: 262, startPoint y: 322, endPoint x: 279, endPoint y: 313, distance: 19.3
click at [262, 323] on div "店販銷售" at bounding box center [641, 315] width 1011 height 29
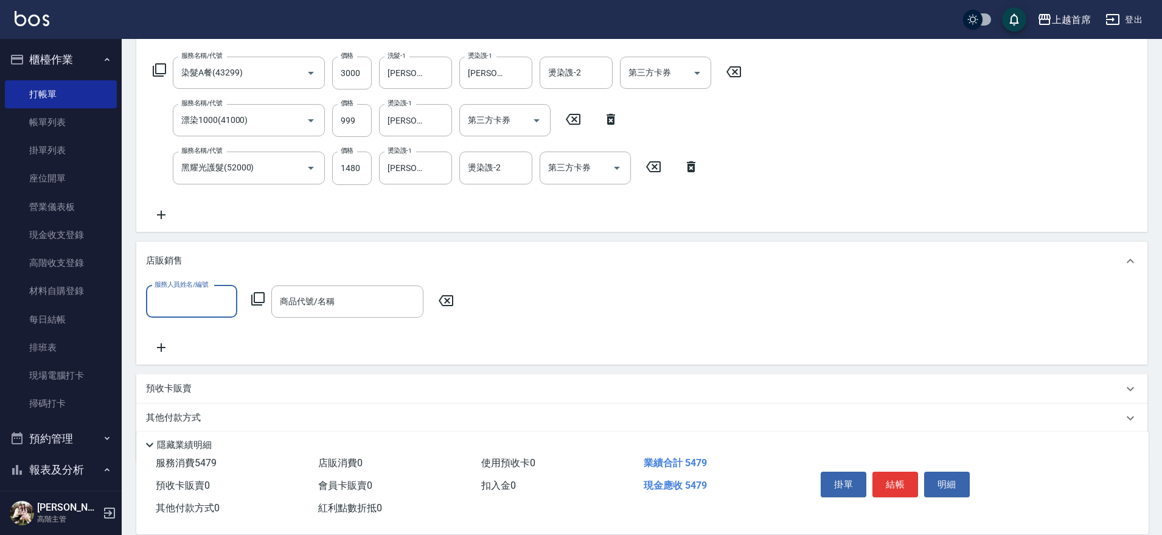
scroll to position [231, 0]
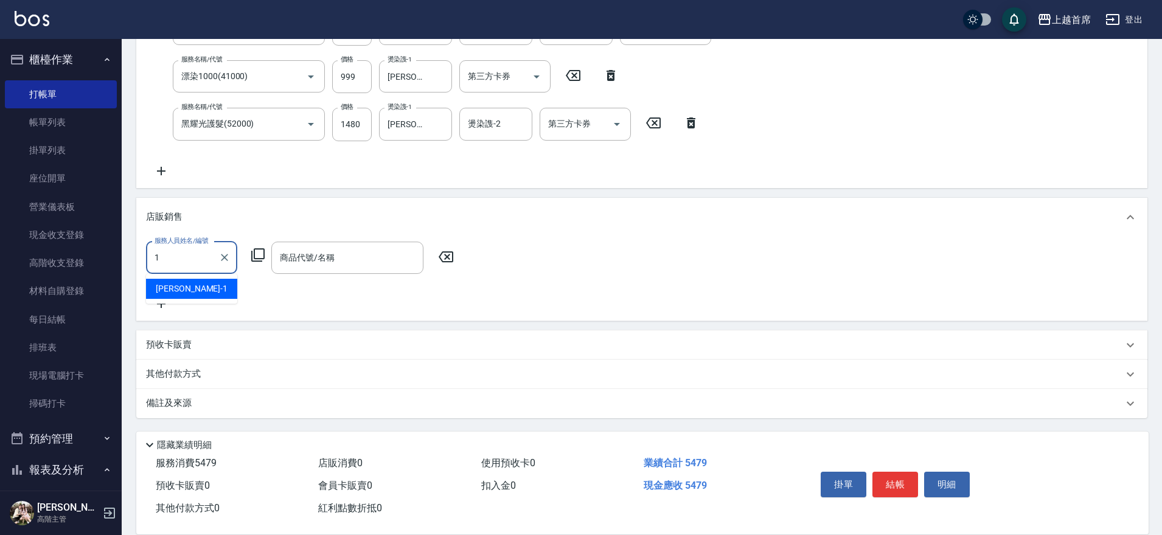
type input "江芷螢-1"
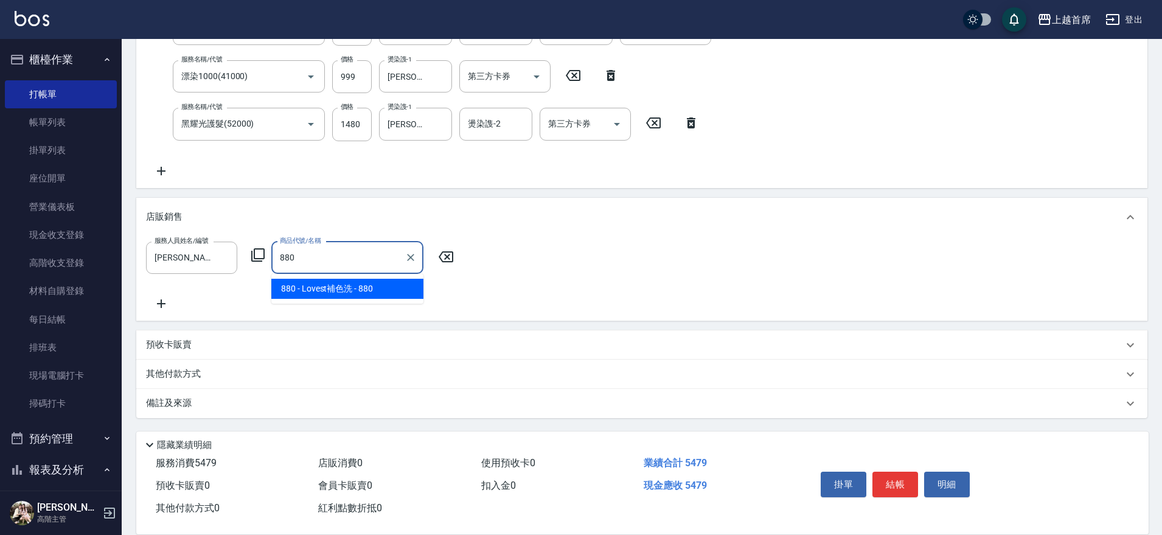
type input "Lovest補色洗"
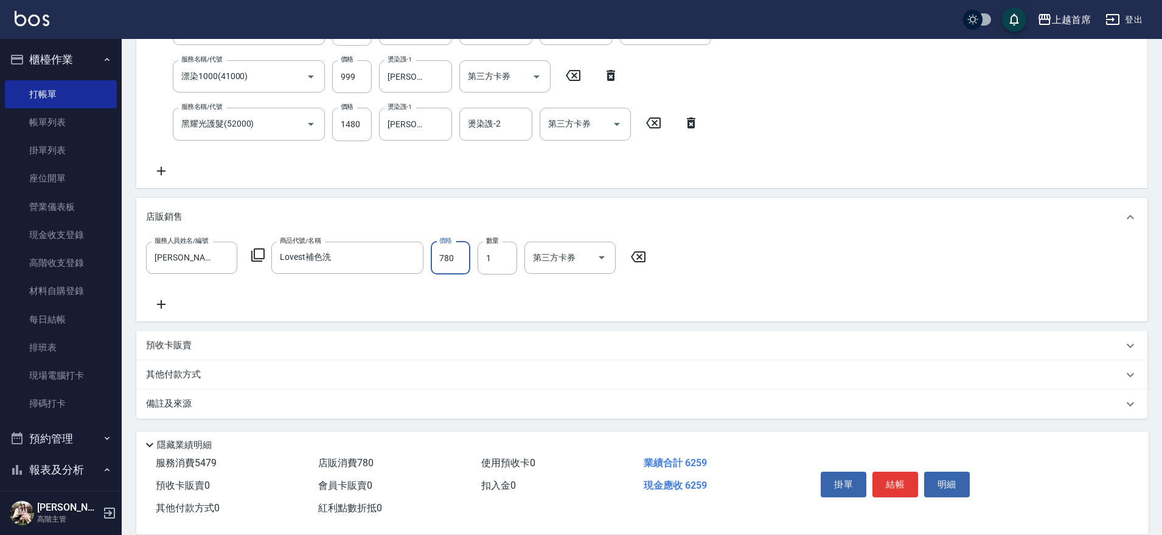
type input "780"
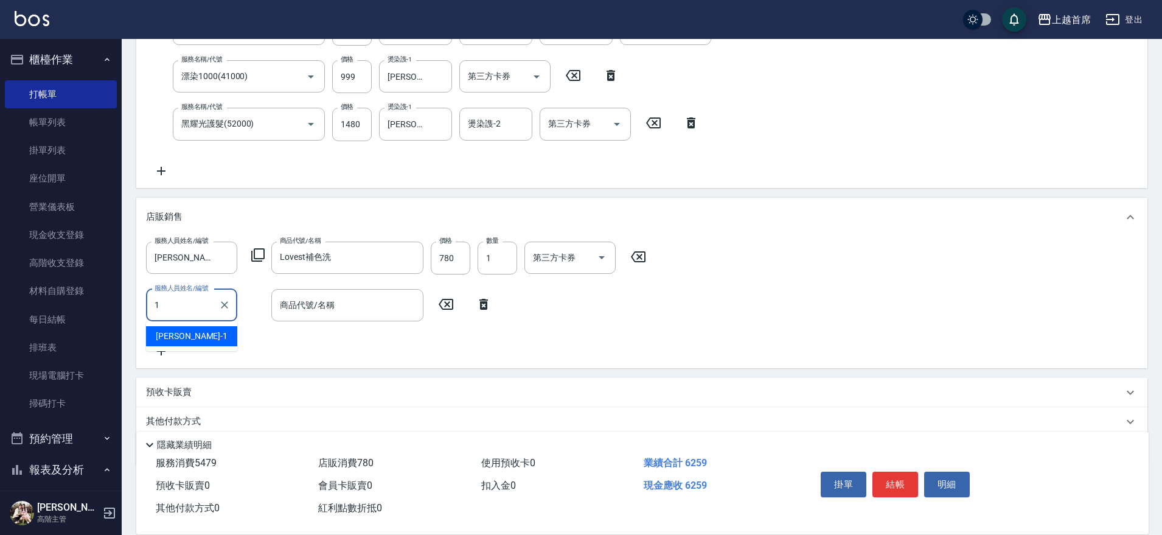
type input "江芷螢-1"
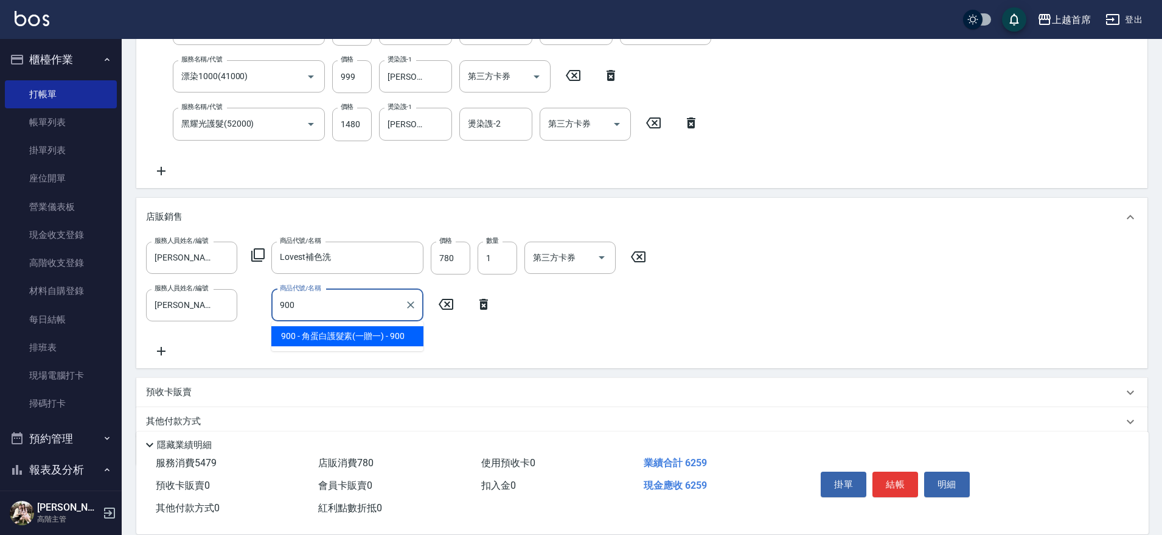
type input "角蛋白護髮素(一贈一)"
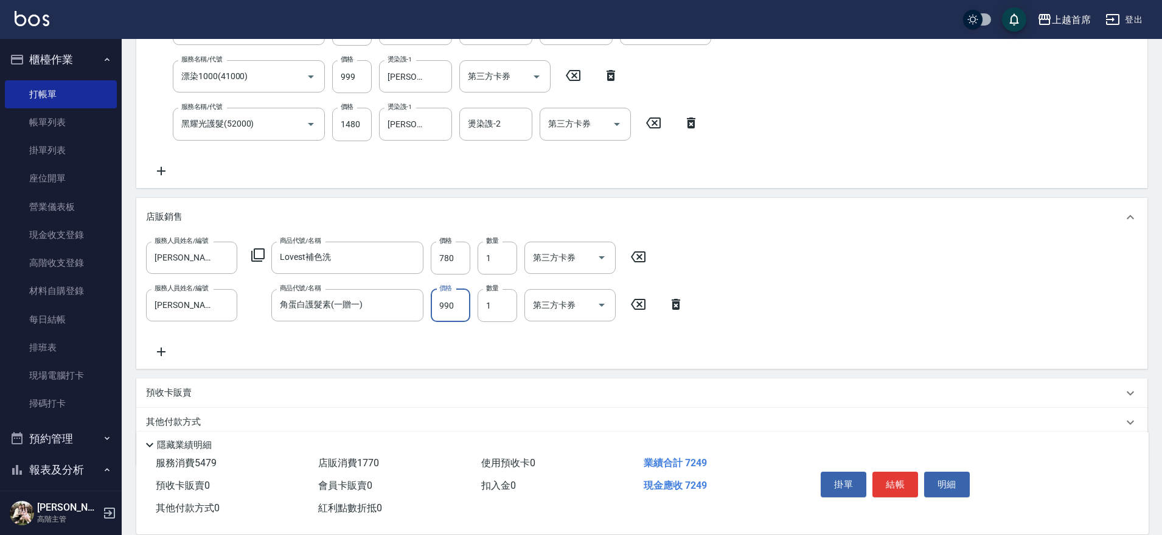
type input "990"
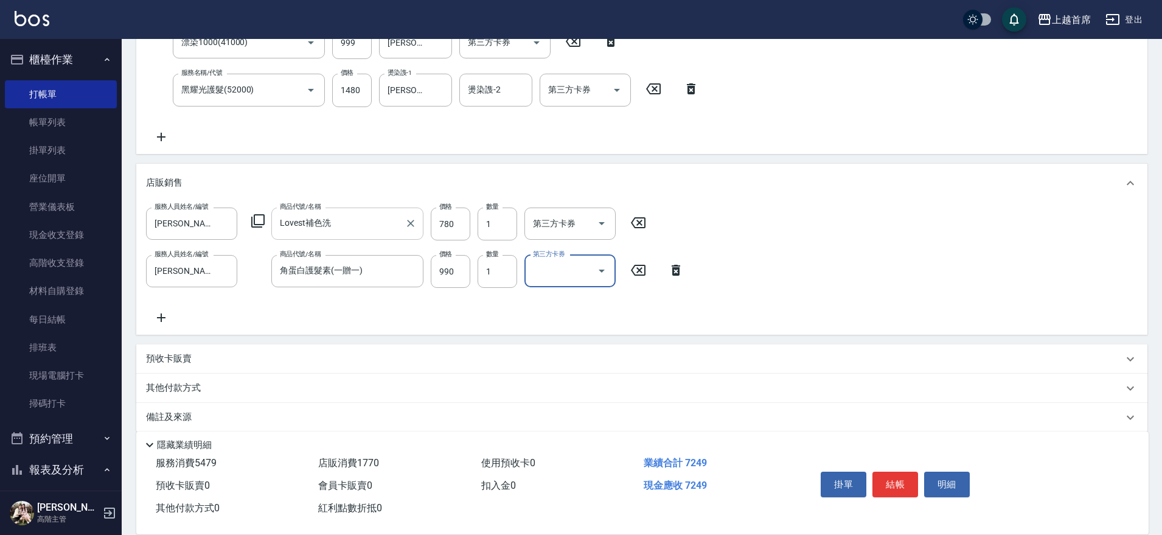
scroll to position [279, 0]
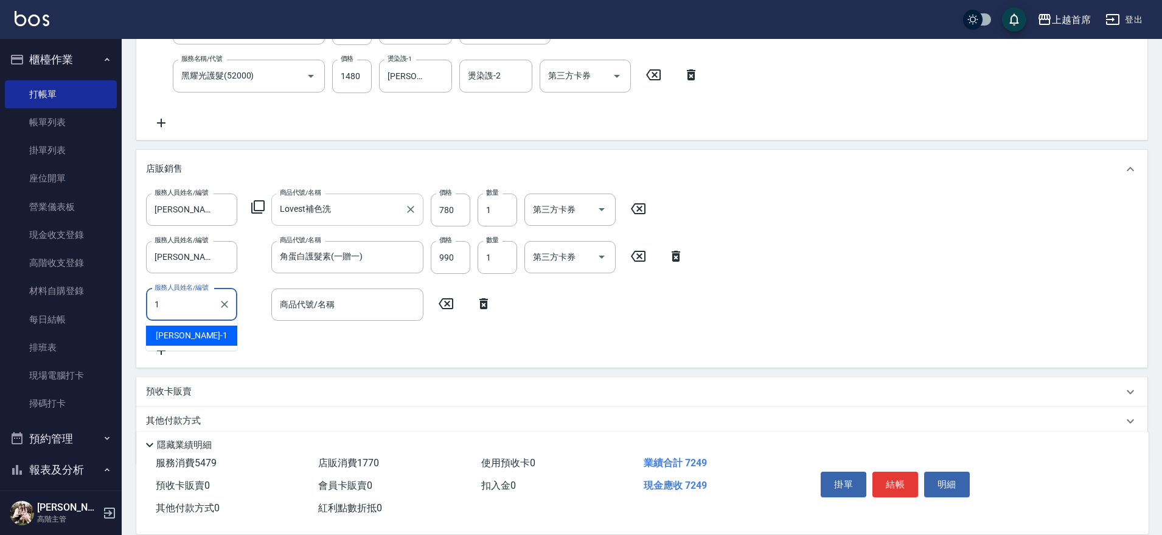
type input "江芷螢-1"
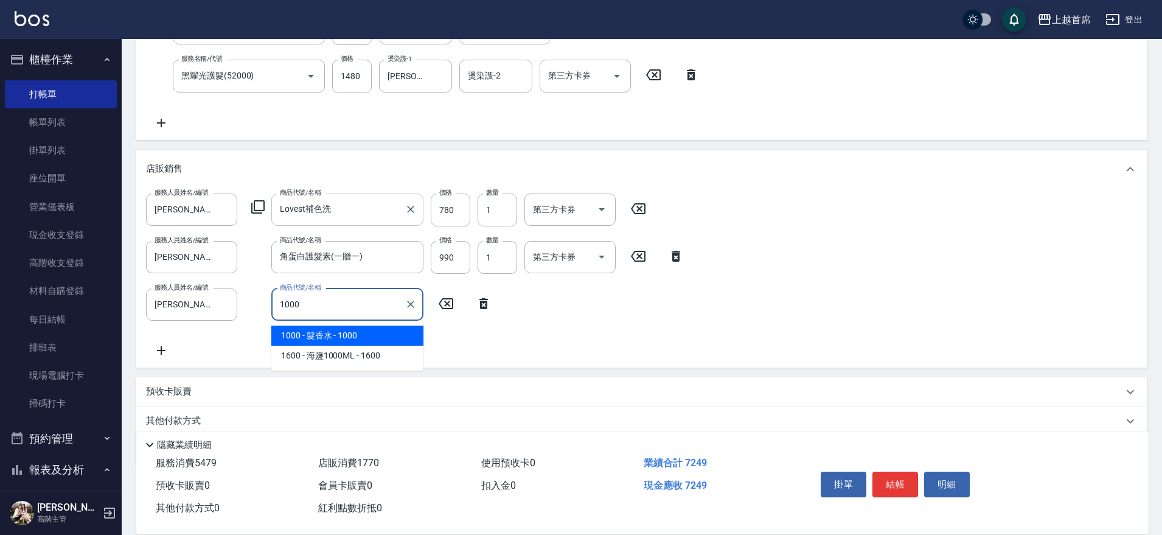
type input "髮香水"
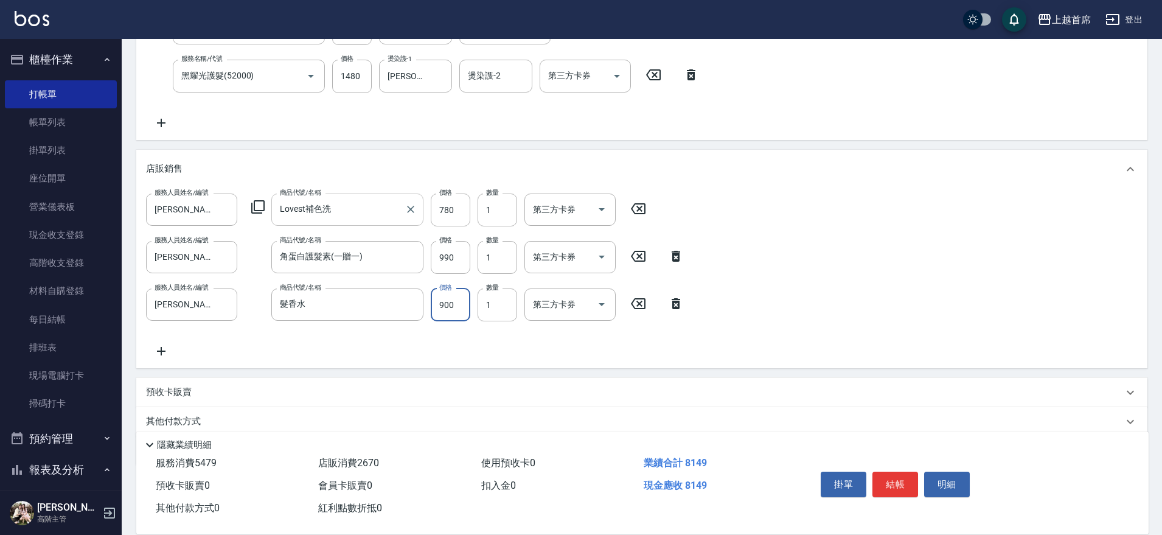
type input "900"
click at [650, 343] on div "服務人員姓名/編號 江芷螢-1 服務人員姓名/編號 商品代號/名稱 Lovest補色洗 商品代號/名稱 價格 780 價格 數量 1 數量 第三方卡券 第三方…" at bounding box center [642, 275] width 992 height 165
click at [677, 301] on icon at bounding box center [676, 303] width 9 height 11
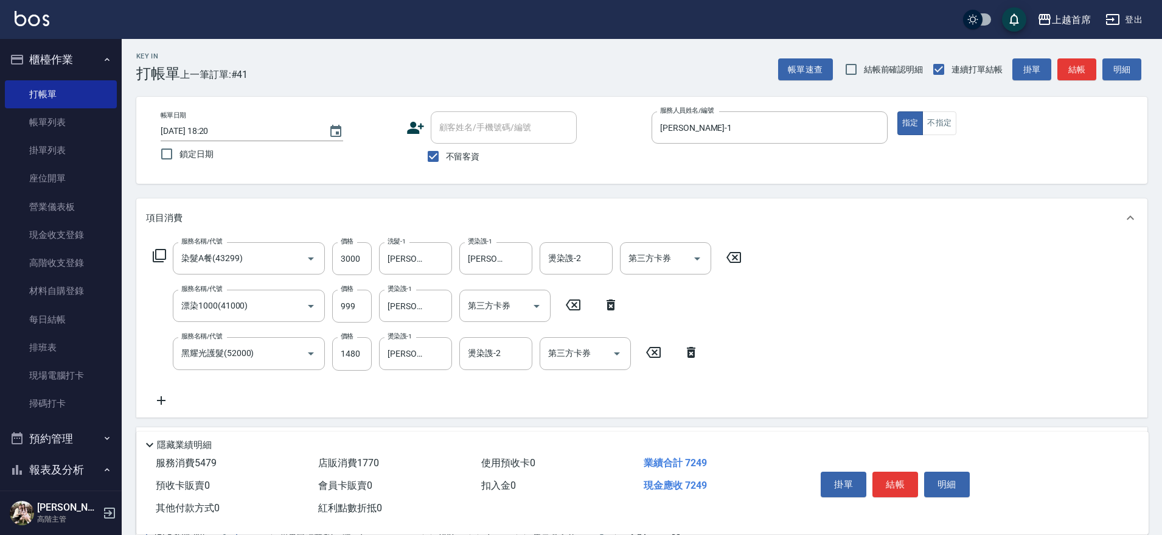
scroll to position [0, 0]
click at [346, 296] on input "999" at bounding box center [352, 307] width 40 height 33
click at [347, 304] on input "999" at bounding box center [352, 307] width 40 height 33
click at [366, 315] on input "1009" at bounding box center [352, 307] width 40 height 33
click at [358, 308] on input "1009" at bounding box center [352, 307] width 40 height 33
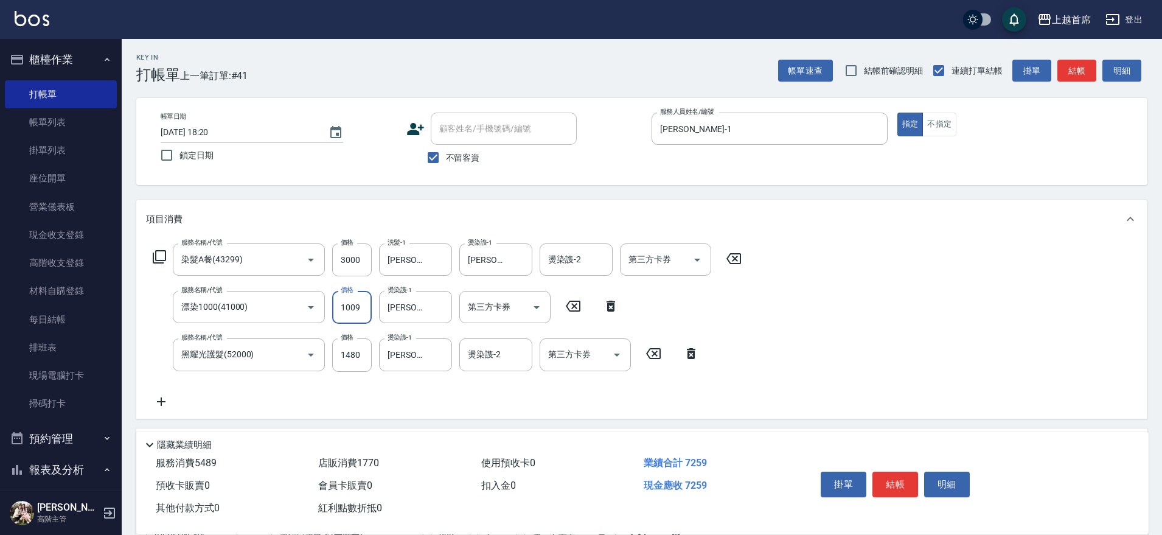
click at [360, 307] on input "1009" at bounding box center [352, 307] width 40 height 33
type input "1008"
click at [907, 474] on button "結帳" at bounding box center [895, 485] width 46 height 26
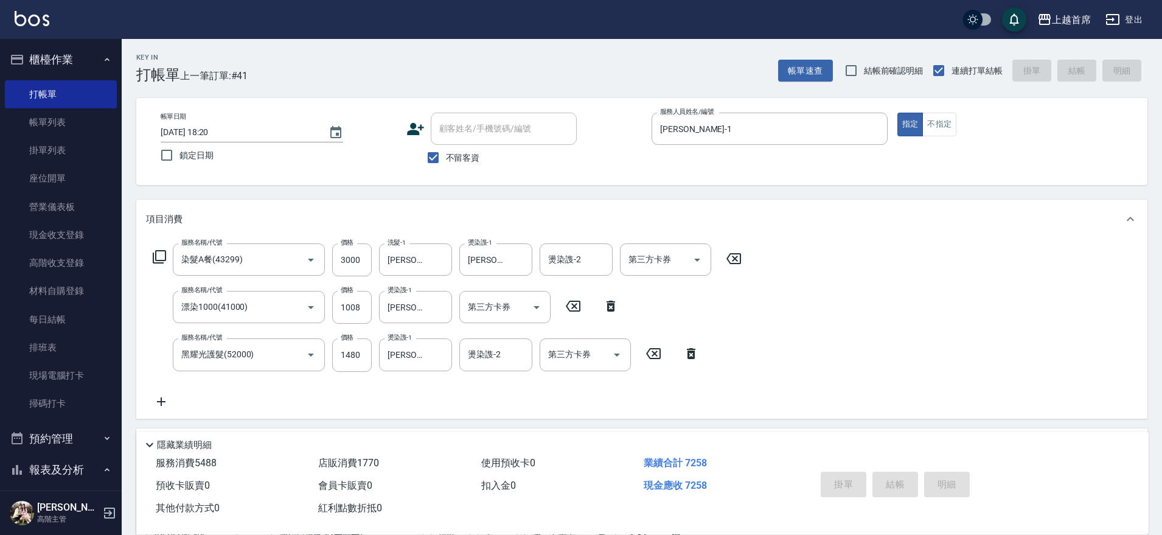
type input "2025/09/06 18:28"
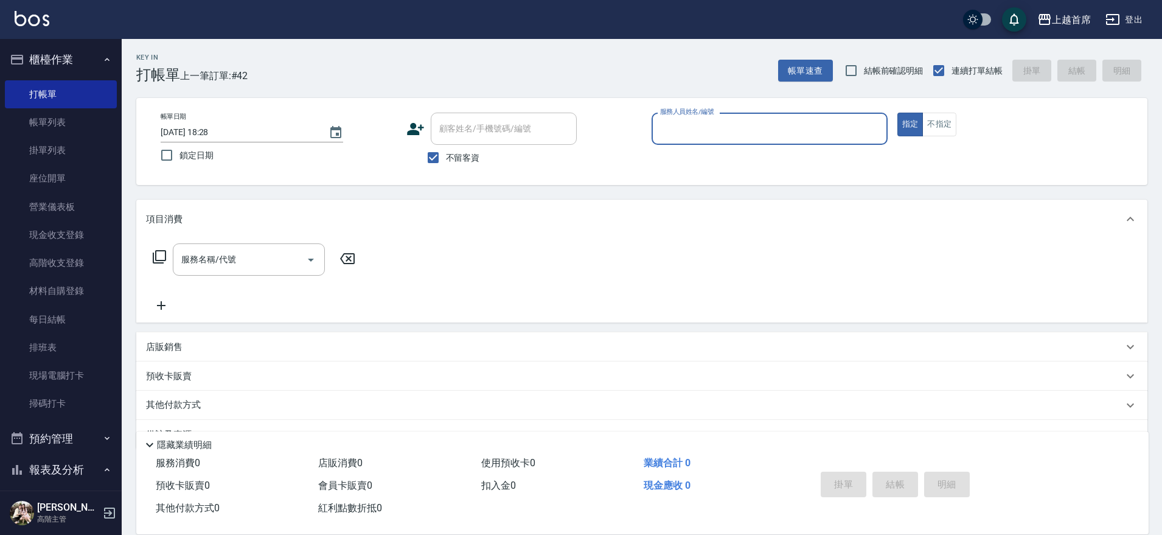
click at [41, 64] on button "櫃檯作業" at bounding box center [61, 60] width 112 height 32
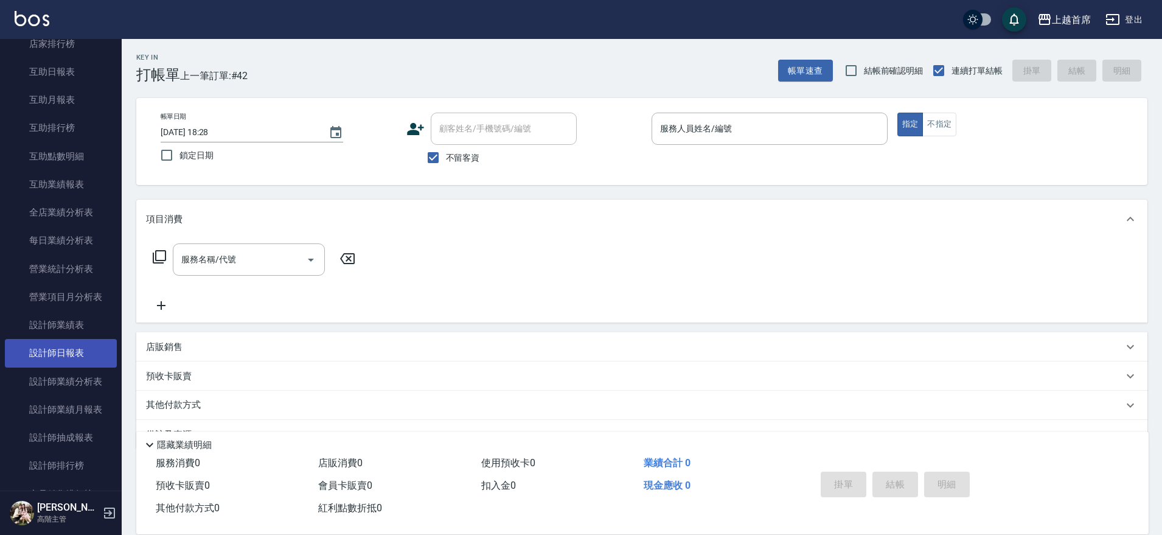
scroll to position [228, 0]
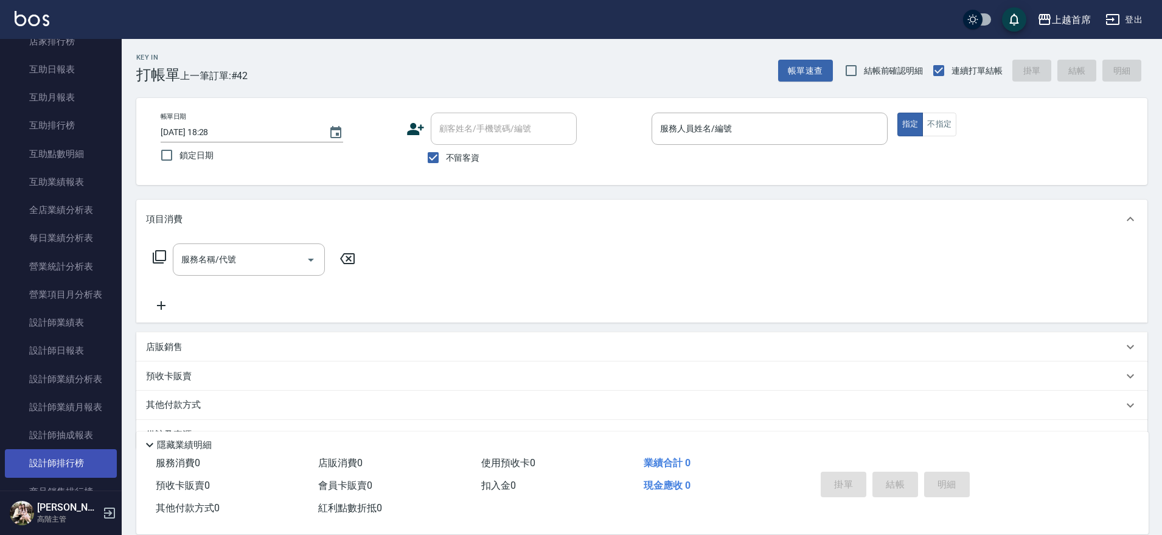
click at [66, 467] on link "設計師排行榜" at bounding box center [61, 463] width 112 height 28
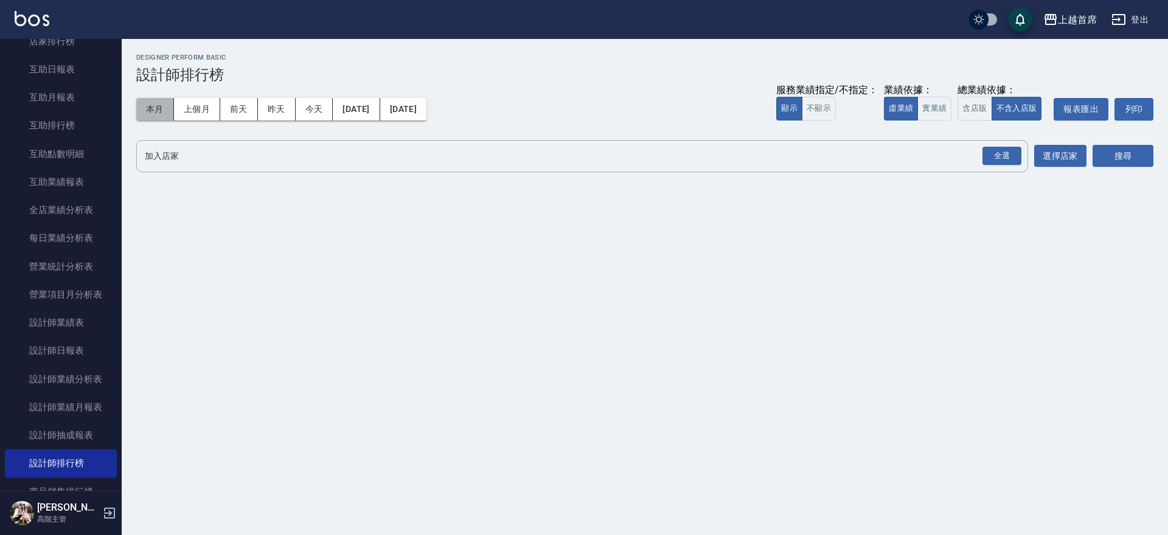
click at [160, 107] on button "本月" at bounding box center [155, 109] width 38 height 23
click at [927, 103] on button "實業績" at bounding box center [934, 109] width 34 height 24
click at [970, 102] on button "含店販" at bounding box center [975, 109] width 34 height 24
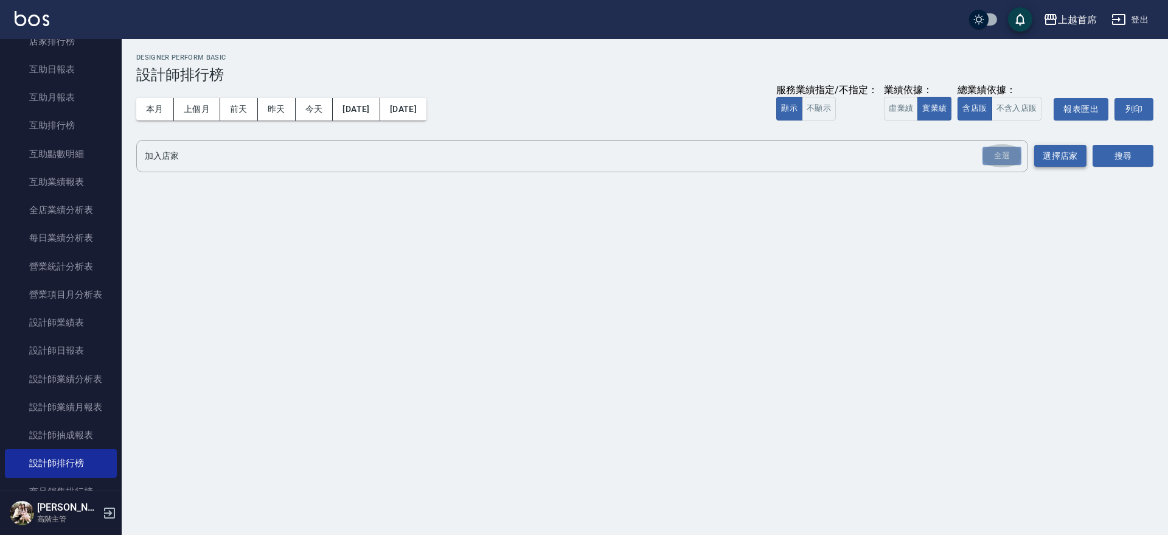
drag, startPoint x: 1011, startPoint y: 151, endPoint x: 1048, endPoint y: 165, distance: 40.2
click at [1009, 153] on div "全選" at bounding box center [1002, 156] width 39 height 19
click at [1112, 165] on button "搜尋" at bounding box center [1123, 156] width 61 height 23
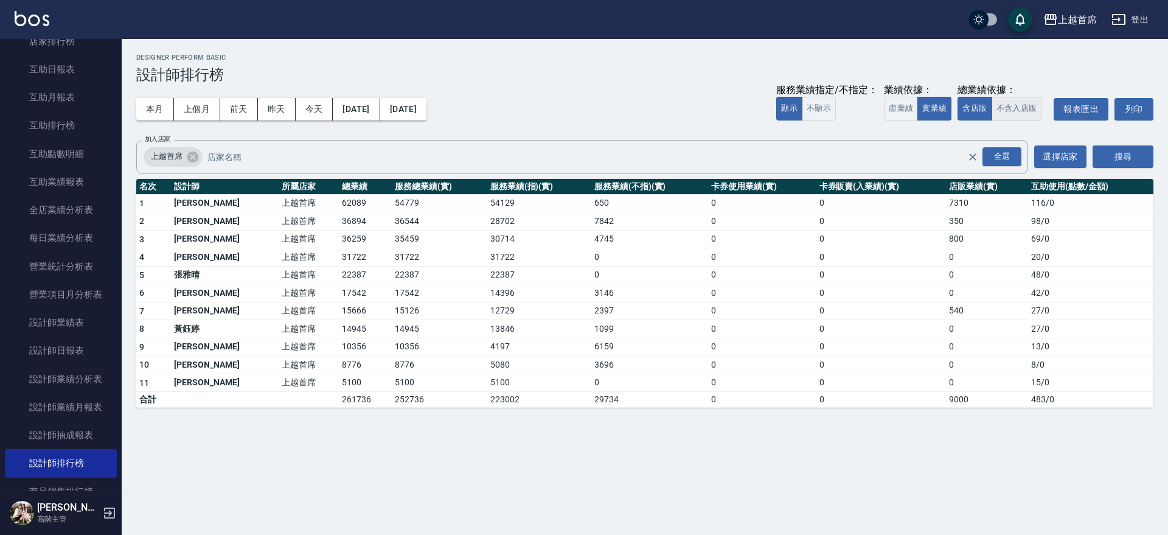
click at [1023, 110] on button "不含入店販" at bounding box center [1017, 109] width 50 height 24
click at [300, 104] on button "今天" at bounding box center [315, 109] width 38 height 23
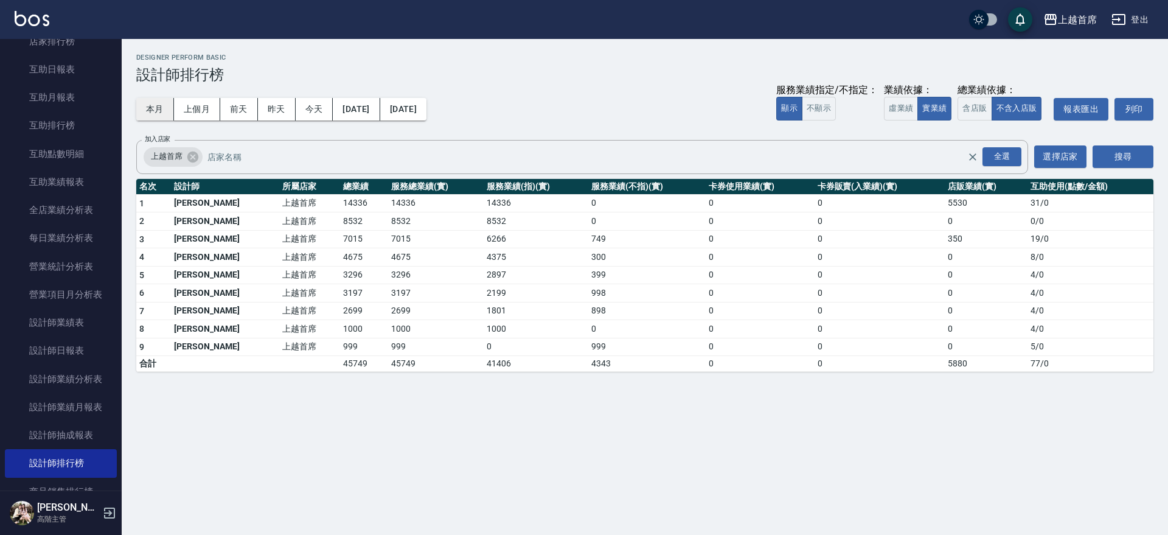
click at [163, 111] on button "本月" at bounding box center [155, 109] width 38 height 23
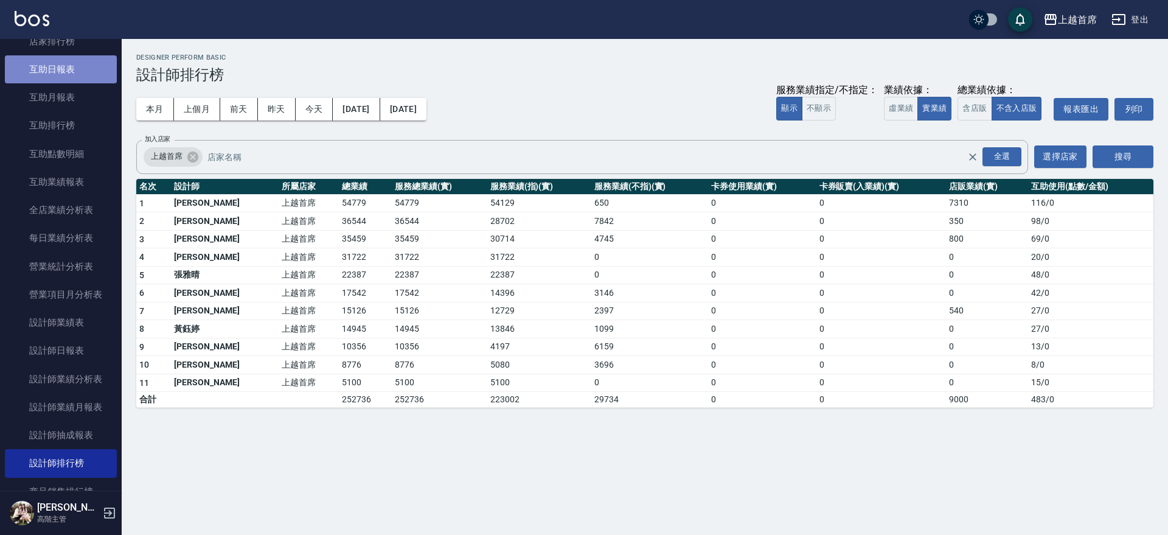
click at [74, 66] on link "互助日報表" at bounding box center [61, 69] width 112 height 28
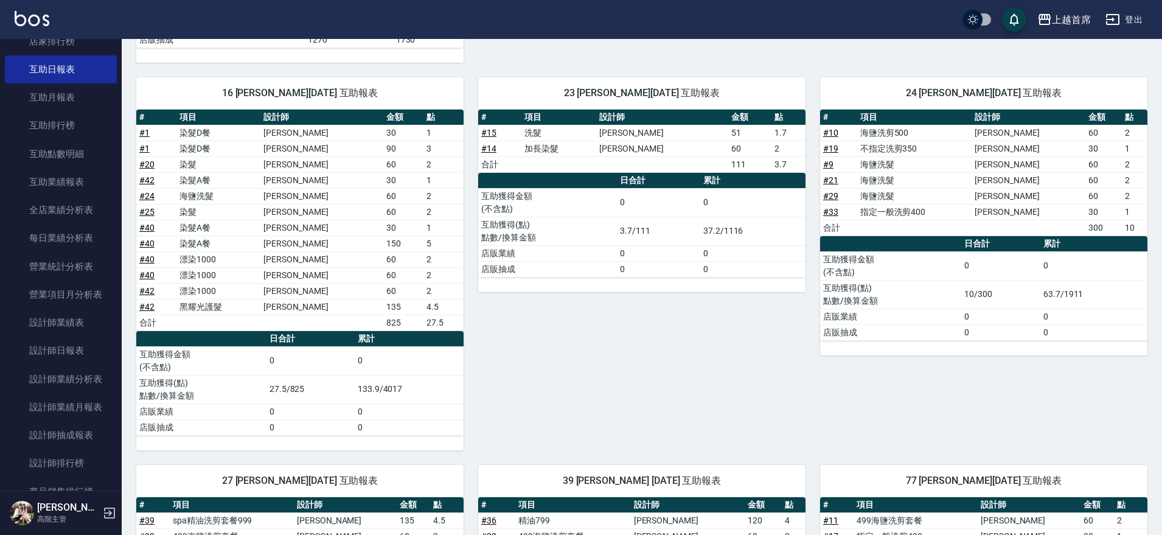
scroll to position [586, 0]
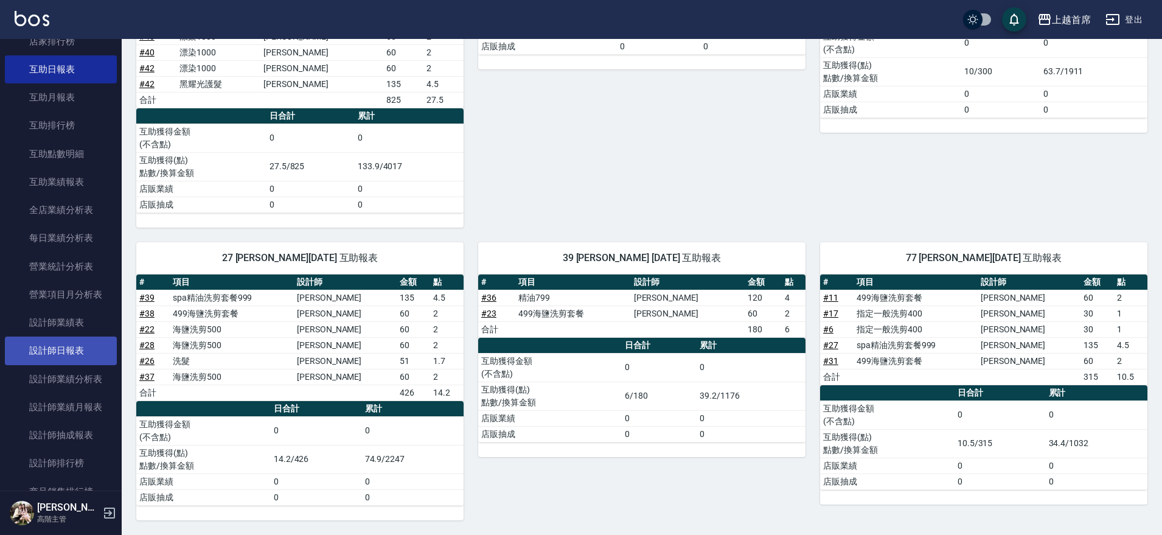
click at [72, 350] on link "設計師日報表" at bounding box center [61, 350] width 112 height 28
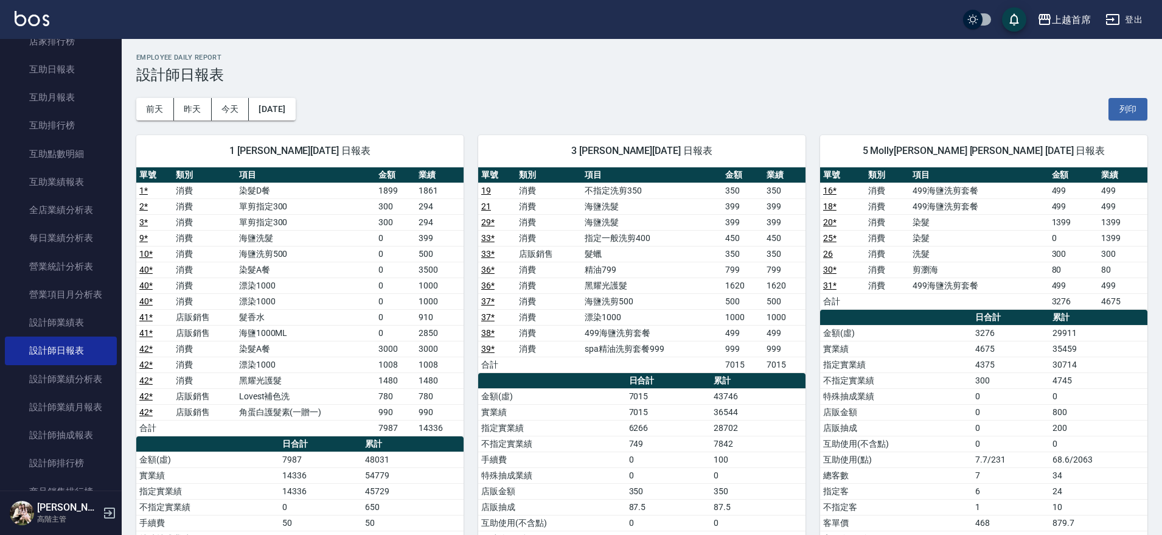
click at [489, 284] on link "36 *" at bounding box center [487, 285] width 13 height 10
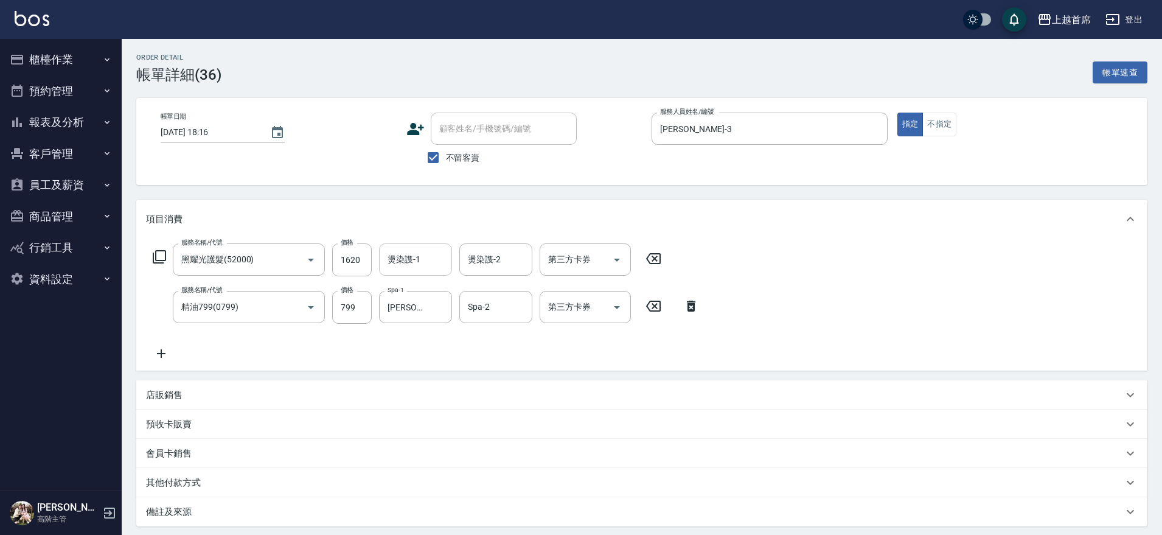
click at [418, 266] on input "燙染謢-1" at bounding box center [416, 259] width 62 height 21
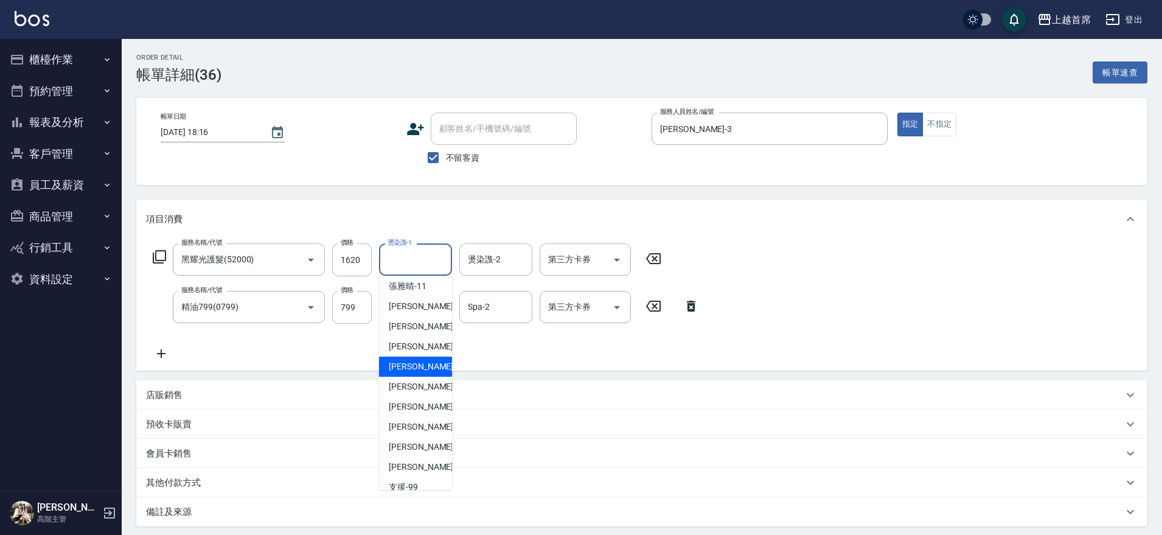
scroll to position [197, 0]
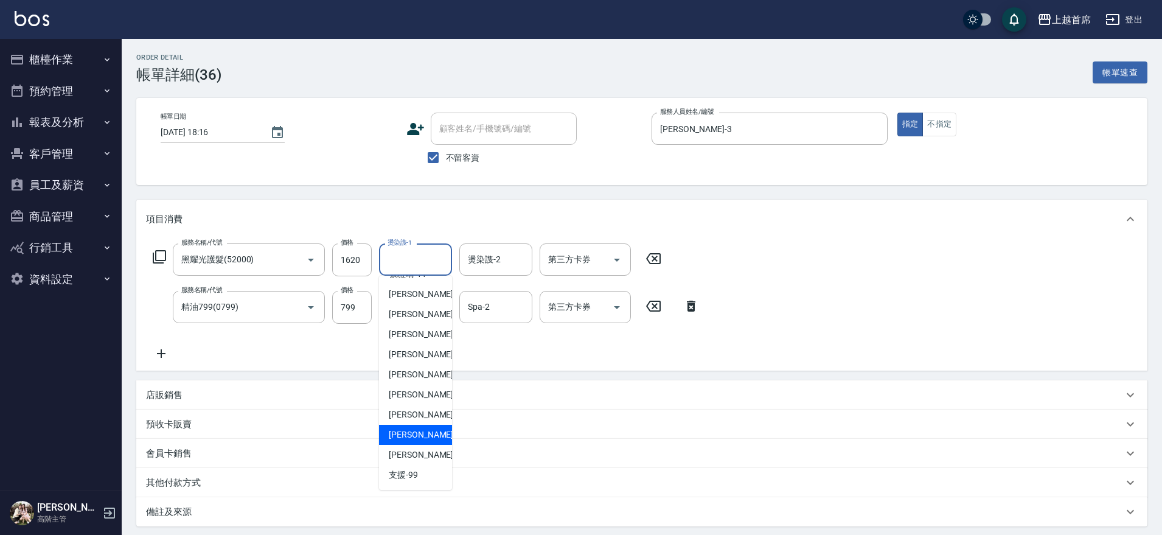
click at [421, 433] on span "唐羽彤 -39" at bounding box center [427, 434] width 77 height 13
type input "[PERSON_NAME]-39"
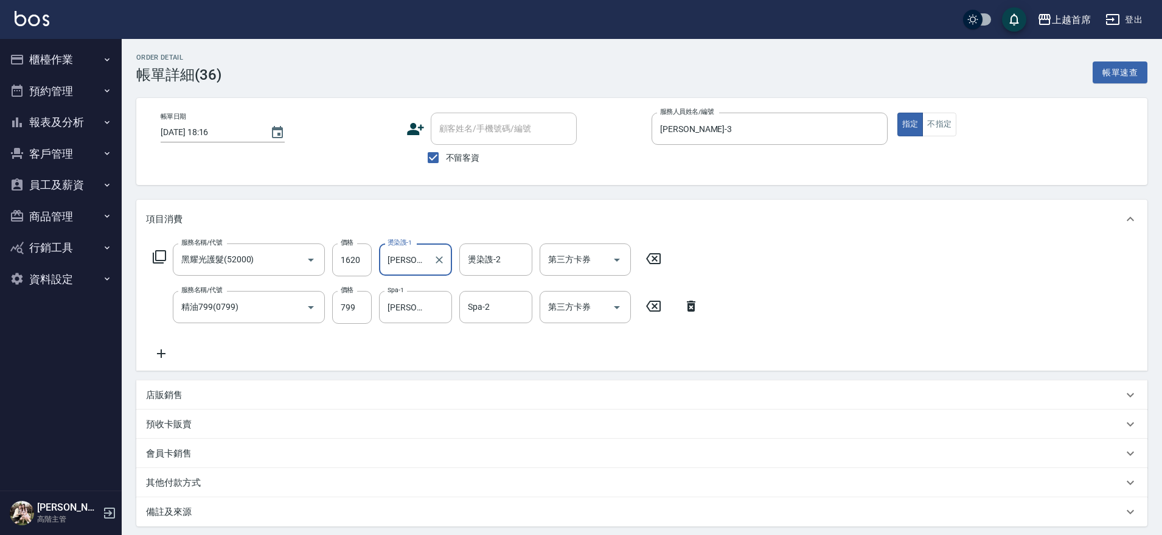
click at [869, 304] on div "服務名稱/代號 黑耀光護髮(52000) 服務名稱/代號 價格 1620 價格 燙染謢-1 唐羽彤-39 燙染謢-1 燙染謢-2 燙染謢-2 第三方卡券 第三…" at bounding box center [641, 304] width 1011 height 132
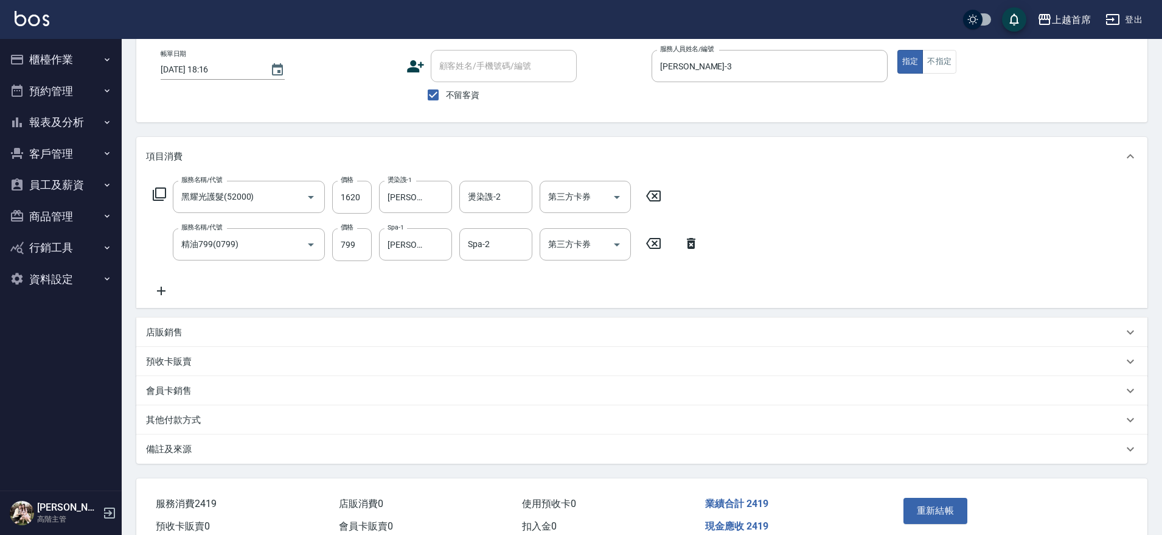
scroll to position [76, 0]
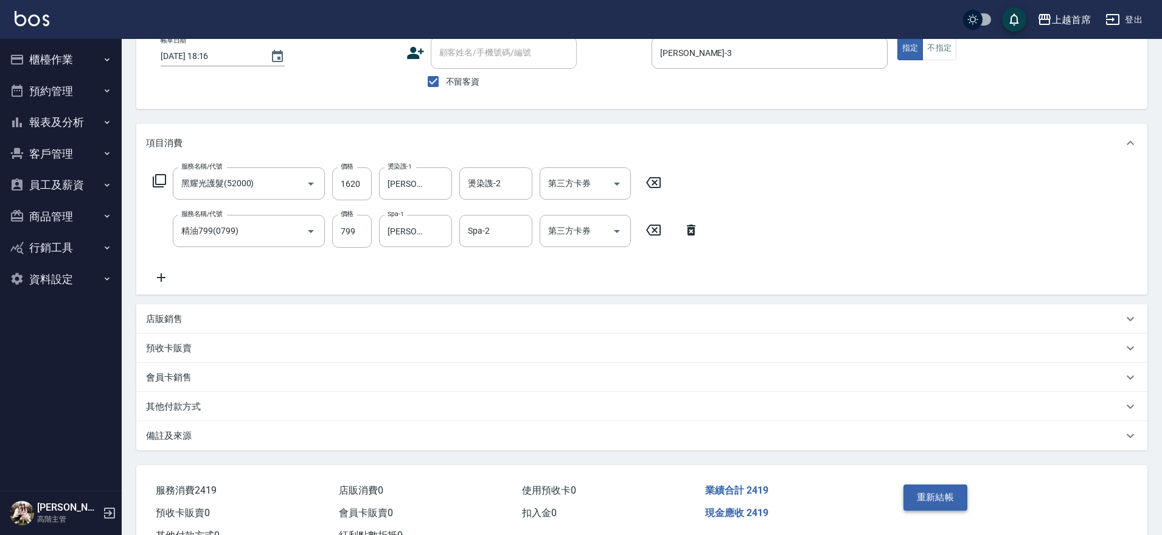
click at [924, 490] on button "重新結帳" at bounding box center [935, 497] width 64 height 26
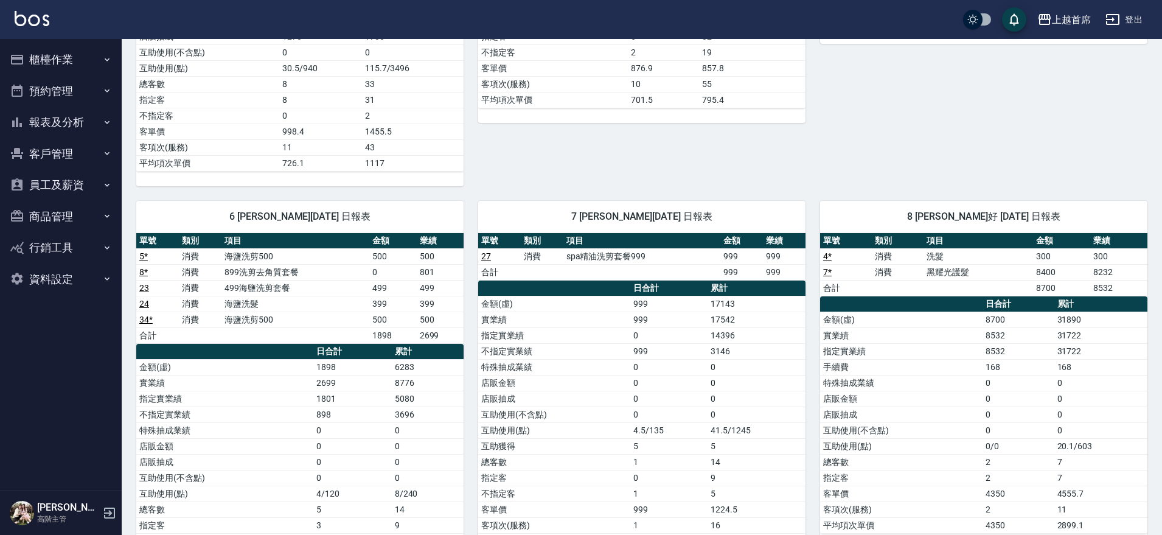
scroll to position [1066, 0]
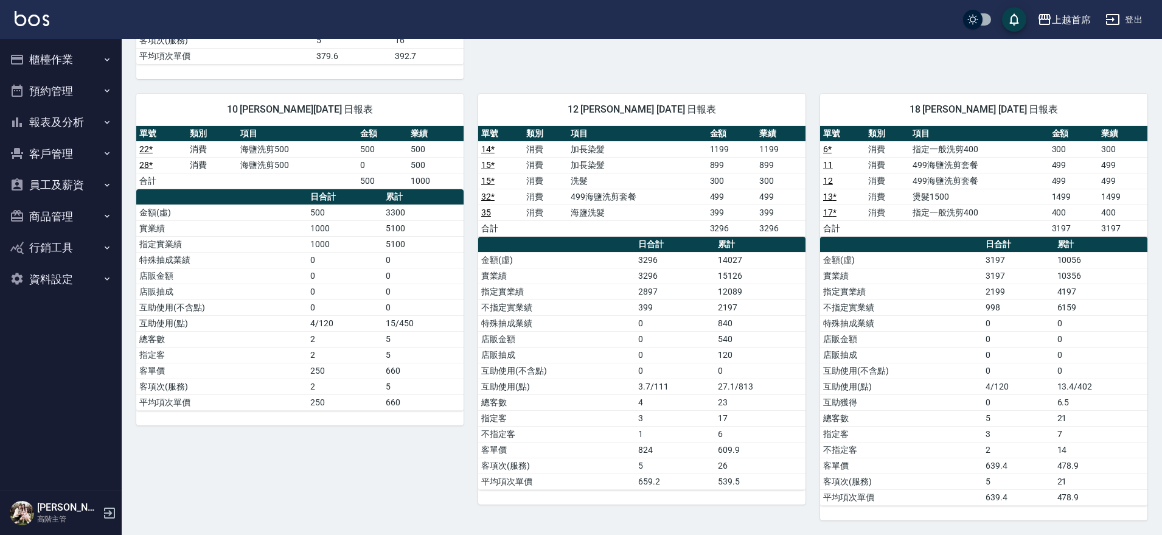
click at [57, 186] on button "員工及薪資" at bounding box center [61, 185] width 112 height 32
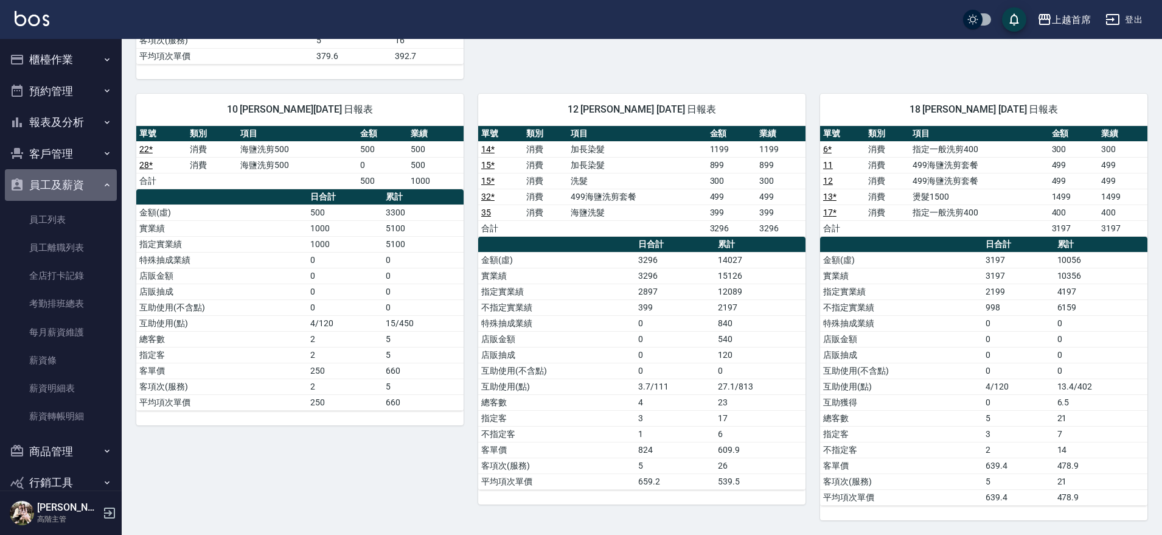
drag, startPoint x: 63, startPoint y: 182, endPoint x: 76, endPoint y: 124, distance: 59.8
click at [69, 174] on button "員工及薪資" at bounding box center [61, 185] width 112 height 32
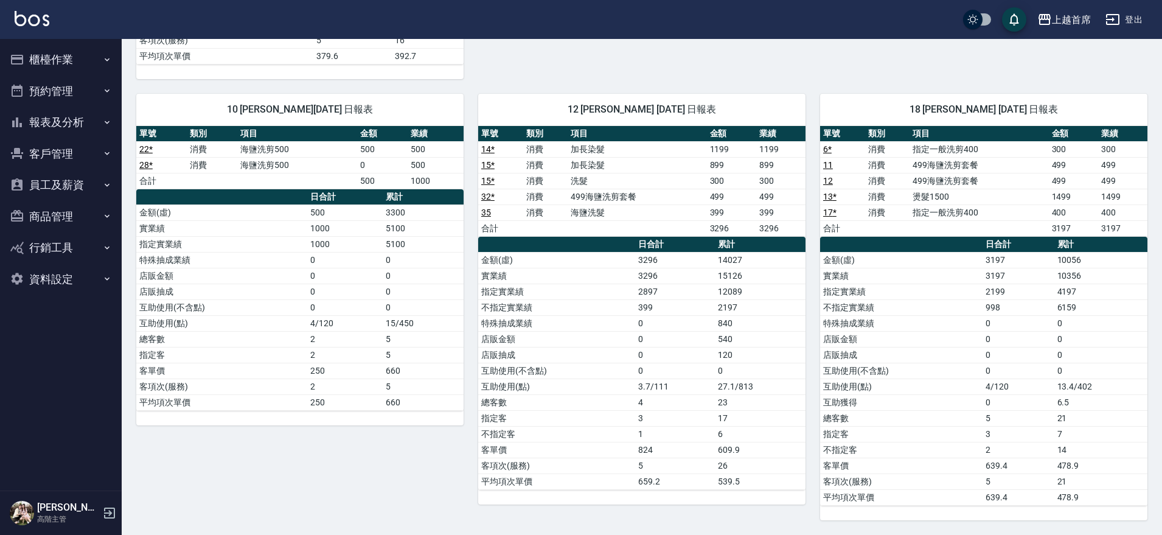
click at [69, 105] on button "預約管理" at bounding box center [61, 91] width 112 height 32
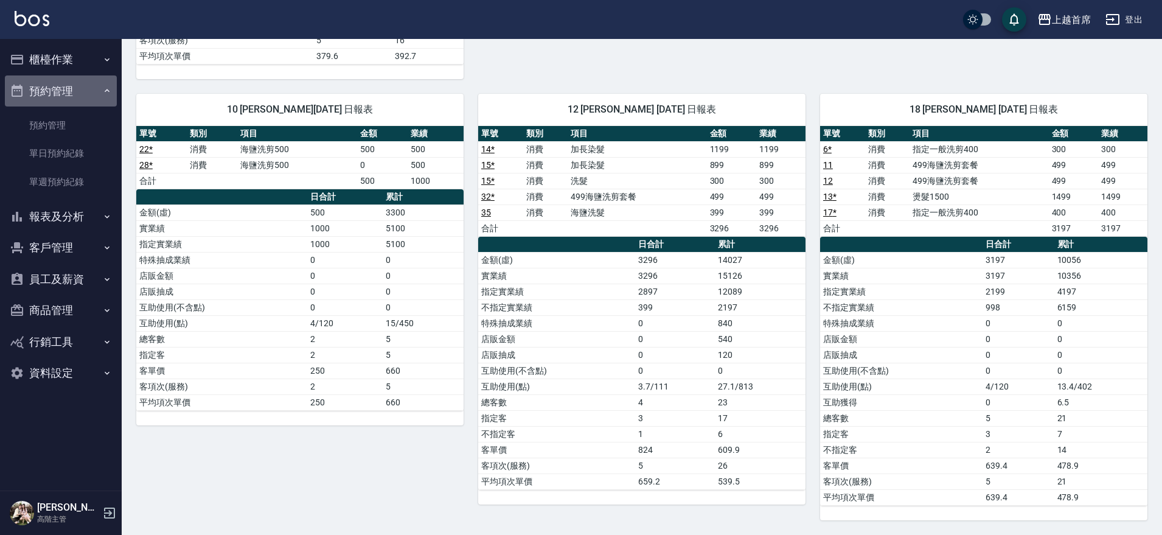
click at [64, 88] on button "預約管理" at bounding box center [61, 91] width 112 height 32
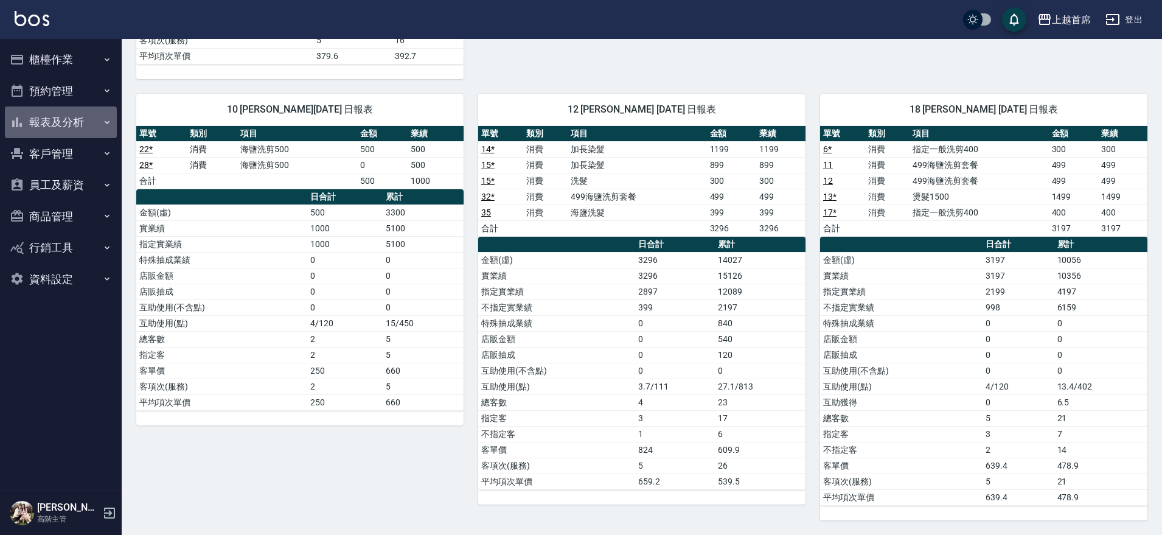
click at [75, 114] on button "報表及分析" at bounding box center [61, 122] width 112 height 32
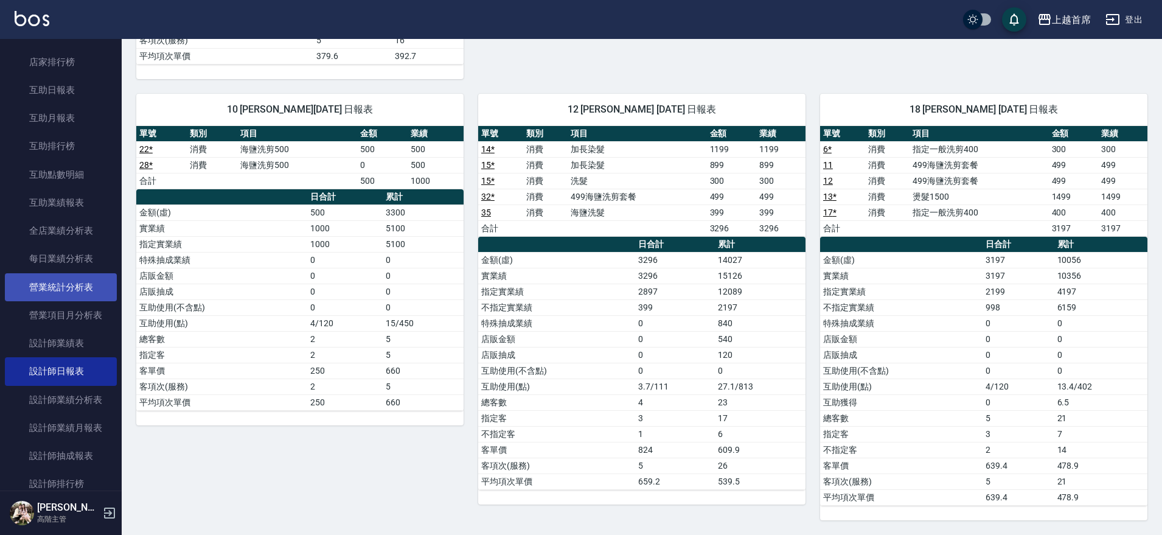
scroll to position [304, 0]
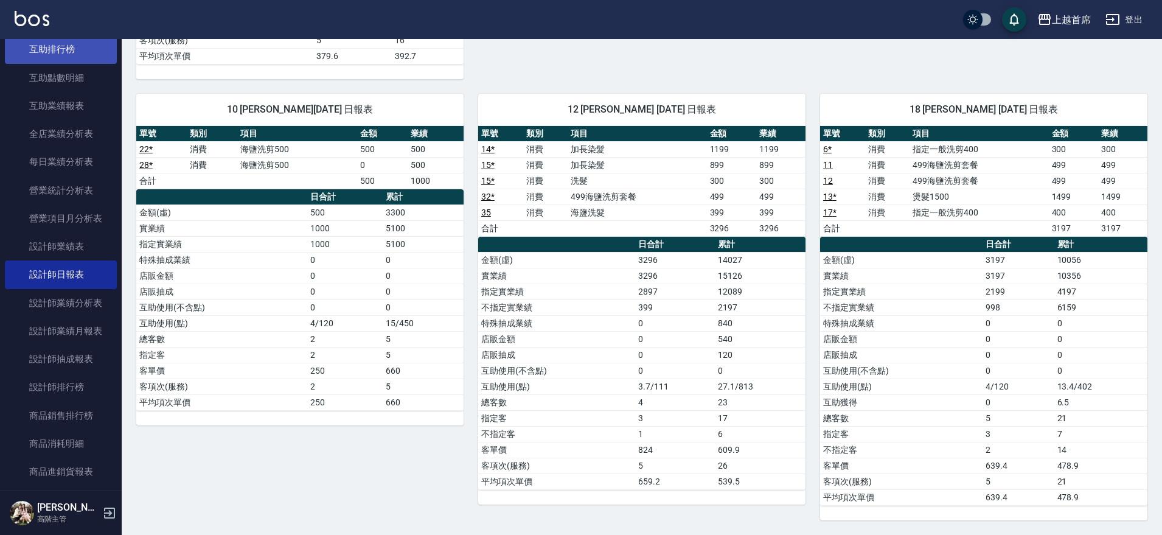
click at [77, 51] on link "互助排行榜" at bounding box center [61, 49] width 112 height 28
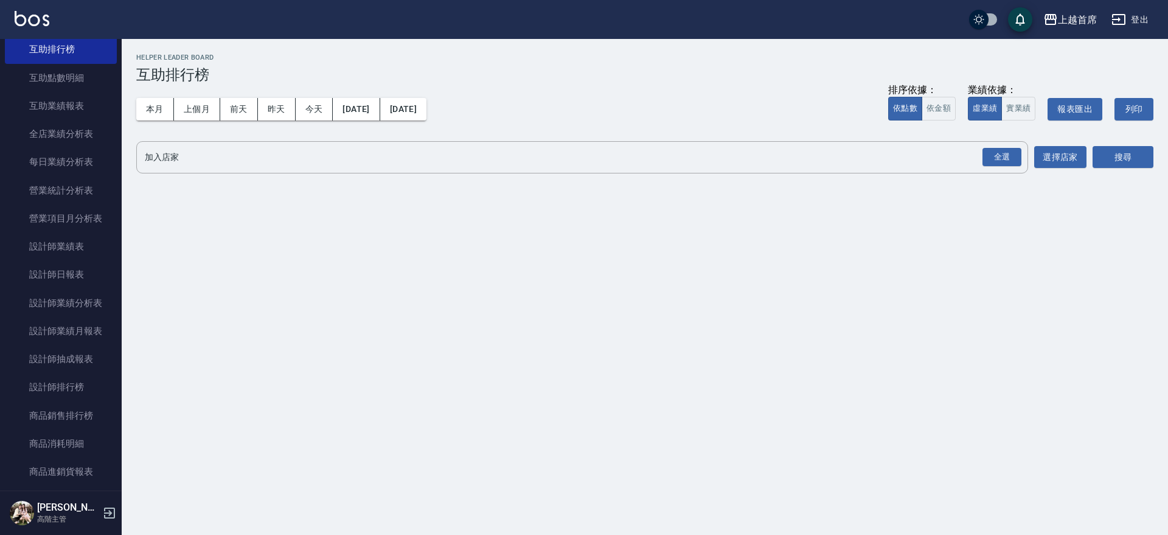
click at [116, 150] on nav "櫃檯作業 打帳單 帳單列表 掛單列表 座位開單 營業儀表板 現金收支登錄 高階收支登錄 材料自購登錄 每日結帳 排班表 現場電腦打卡 掃碼打卡 預約管理 預約…" at bounding box center [61, 264] width 122 height 451
drag, startPoint x: 122, startPoint y: 150, endPoint x: 122, endPoint y: 99, distance: 51.1
click at [122, 99] on div "櫃檯作業 打帳單 帳單列表 掛單列表 座位開單 營業儀表板 現金收支登錄 高階收支登錄 材料自購登錄 每日結帳 排班表 現場電腦打卡 掃碼打卡 預約管理 預約…" at bounding box center [61, 287] width 122 height 496
drag, startPoint x: 114, startPoint y: 147, endPoint x: 122, endPoint y: 133, distance: 16.9
click at [122, 133] on div "上越首席 登出 櫃檯作業 打帳單 帳單列表 掛單列表 座位開單 營業儀表板 現金收支登錄 高階收支登錄 材料自購登錄 每日結帳 排班表 現場電腦打卡 掃碼打卡…" at bounding box center [584, 267] width 1168 height 535
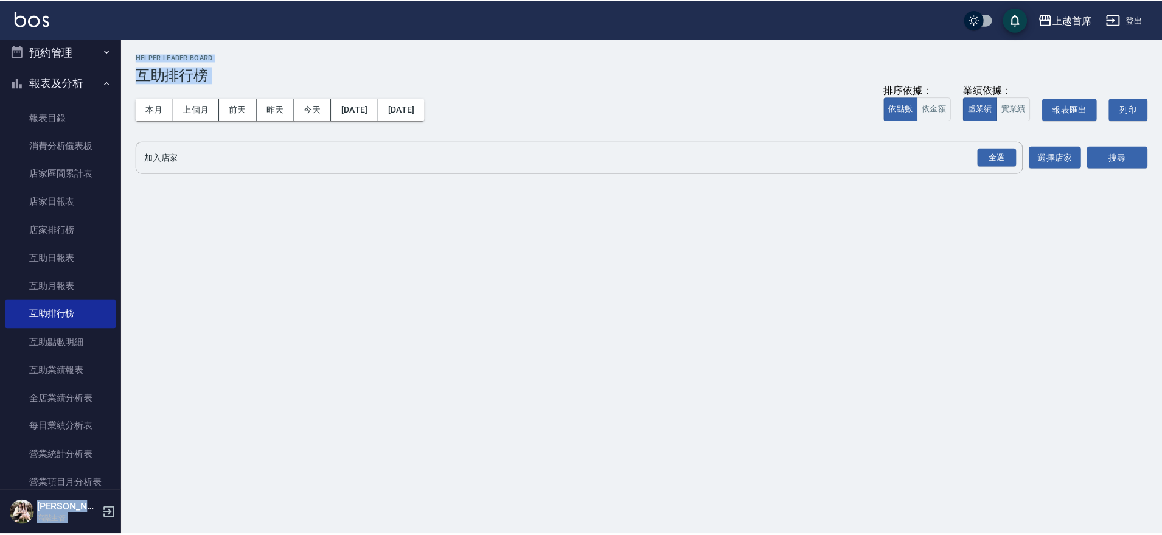
scroll to position [23, 0]
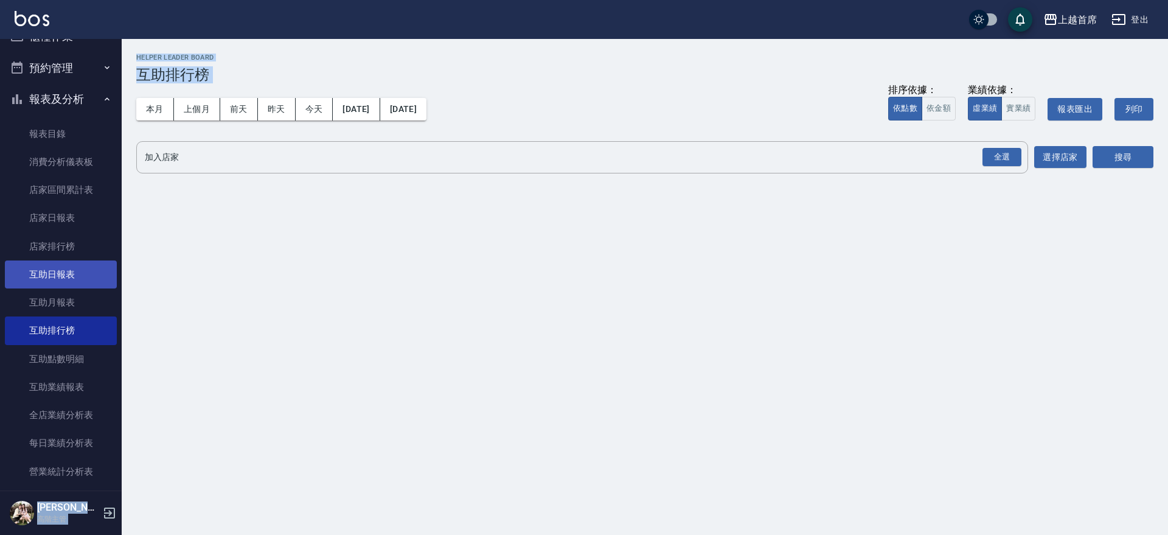
click at [81, 265] on link "互助日報表" at bounding box center [61, 274] width 112 height 28
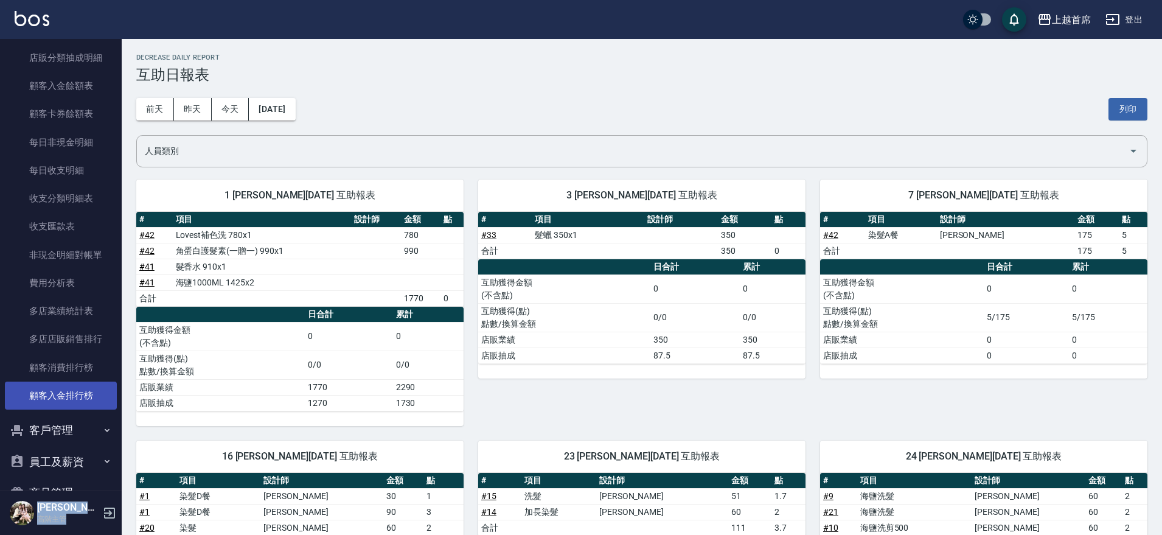
scroll to position [1011, 0]
